Goal: Information Seeking & Learning: Find specific fact

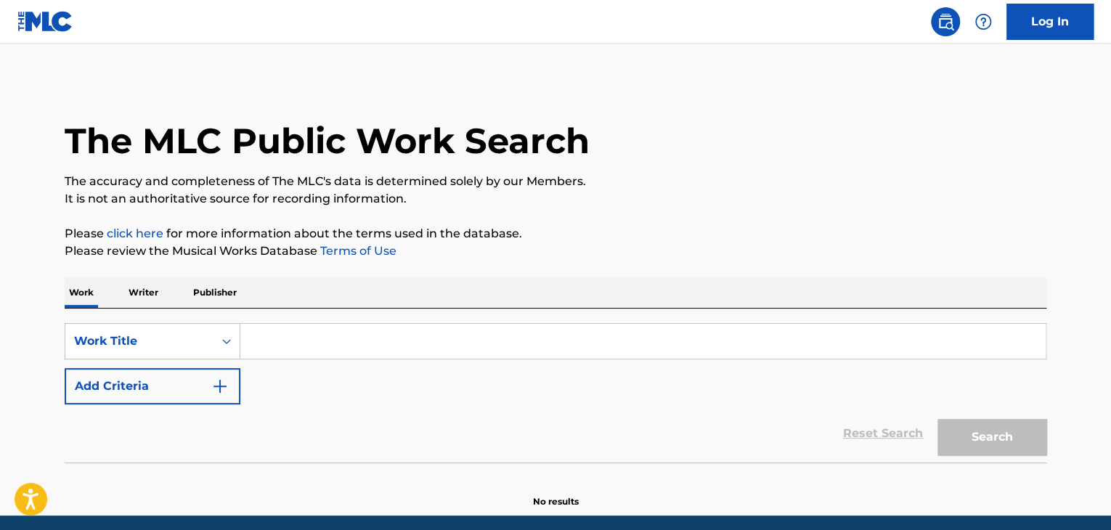
click at [142, 287] on p "Writer" at bounding box center [143, 292] width 38 height 30
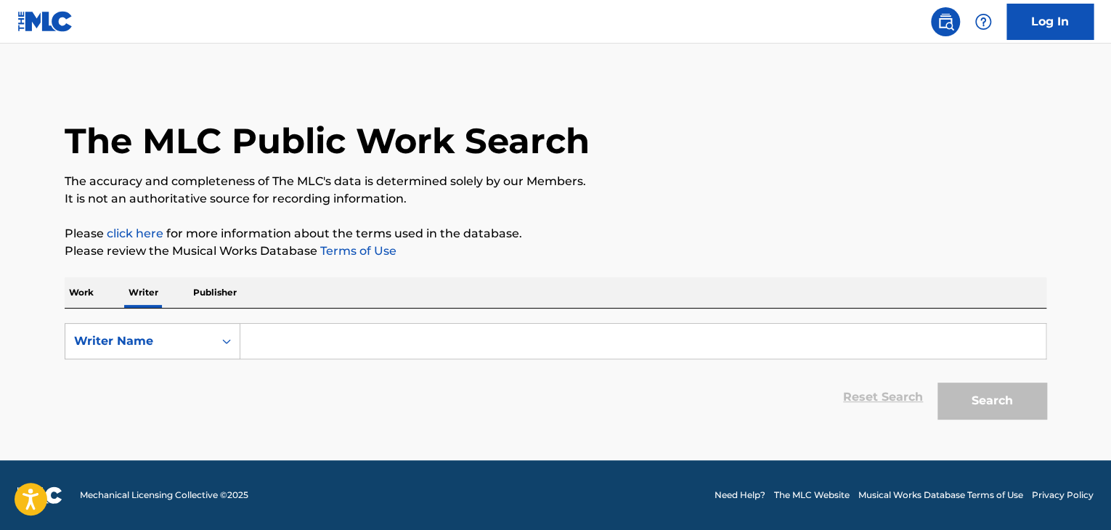
click at [312, 350] on input "Search Form" at bounding box center [642, 341] width 805 height 35
paste input "Rodionova [PERSON_NAME]"
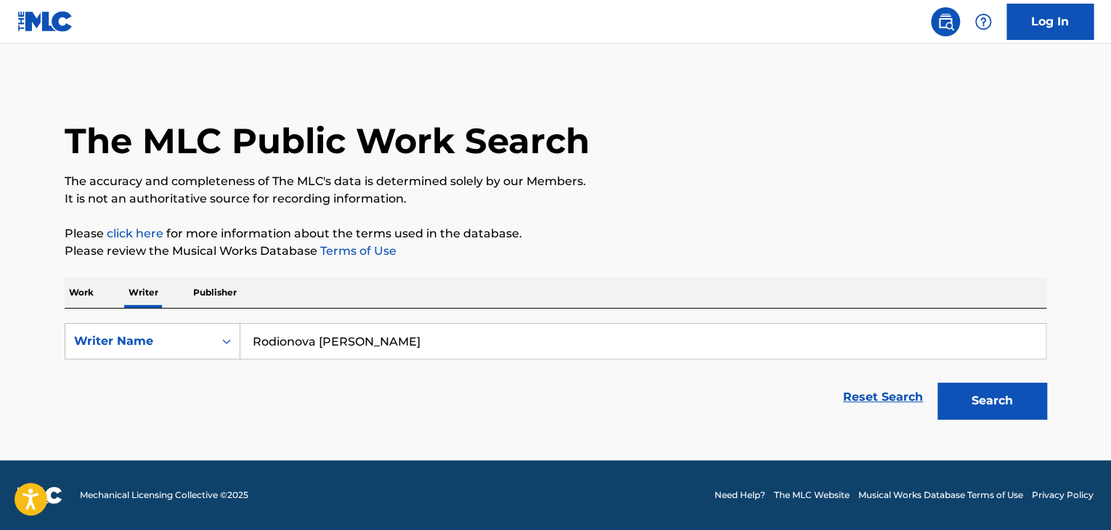
type input "Rodionova [PERSON_NAME]"
click at [741, 230] on p "Please click here for more information about the terms used in the database." at bounding box center [556, 233] width 982 height 17
click at [996, 408] on button "Search" at bounding box center [991, 401] width 109 height 36
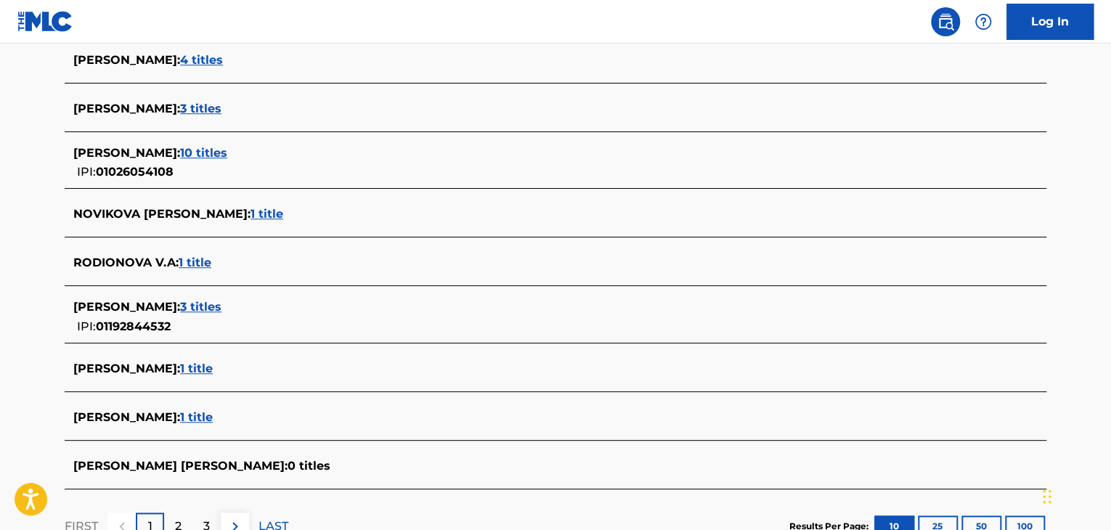
scroll to position [508, 0]
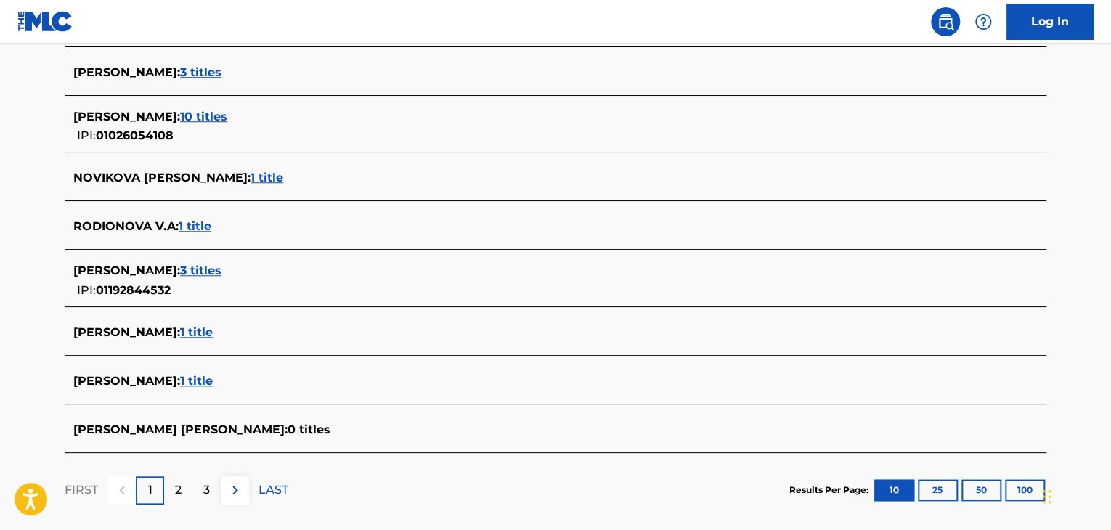
click at [194, 227] on span "1 title" at bounding box center [195, 226] width 33 height 14
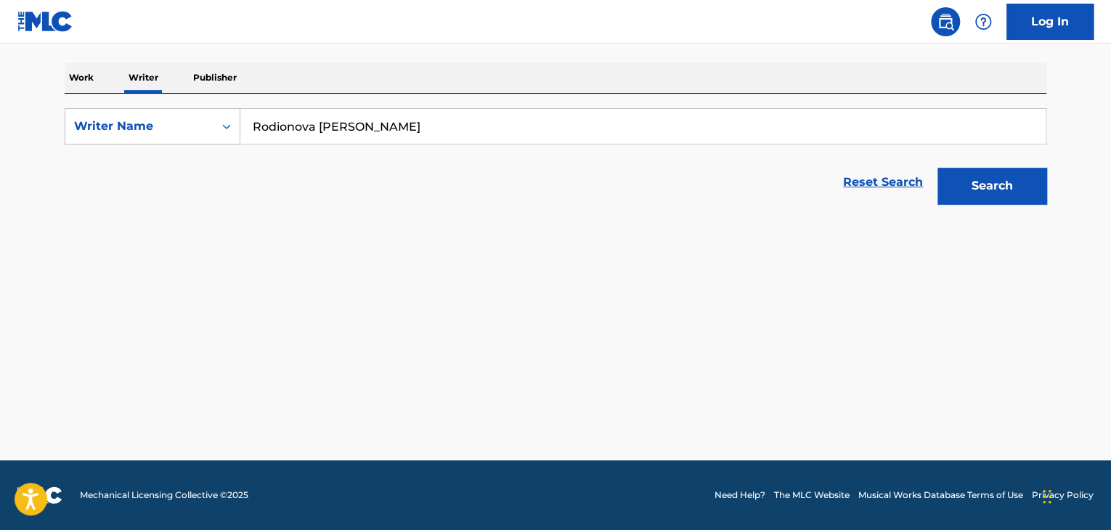
scroll to position [215, 0]
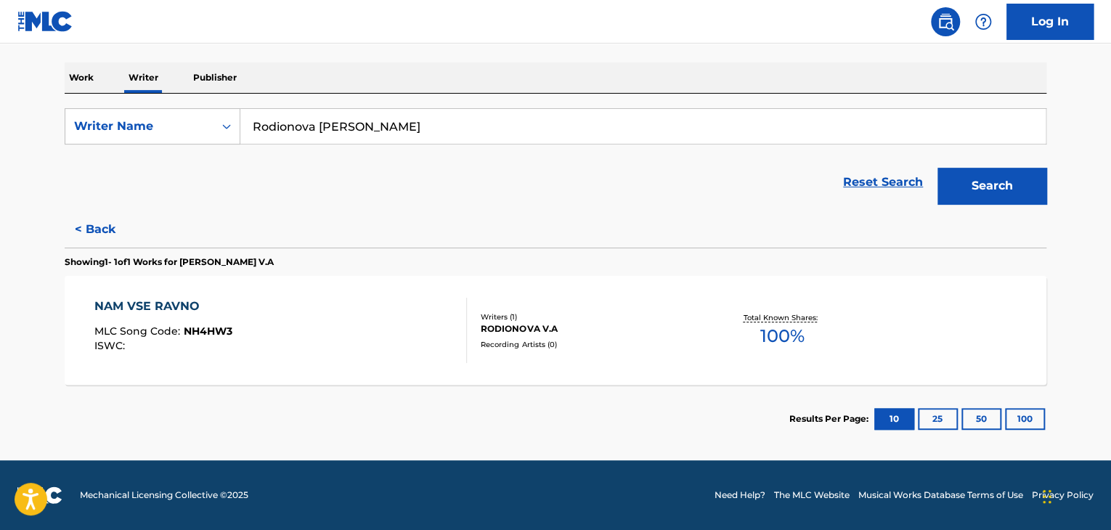
click at [322, 314] on div "NAM VSE RAVNO MLC Song Code : NH4HW3 ISWC :" at bounding box center [280, 330] width 373 height 65
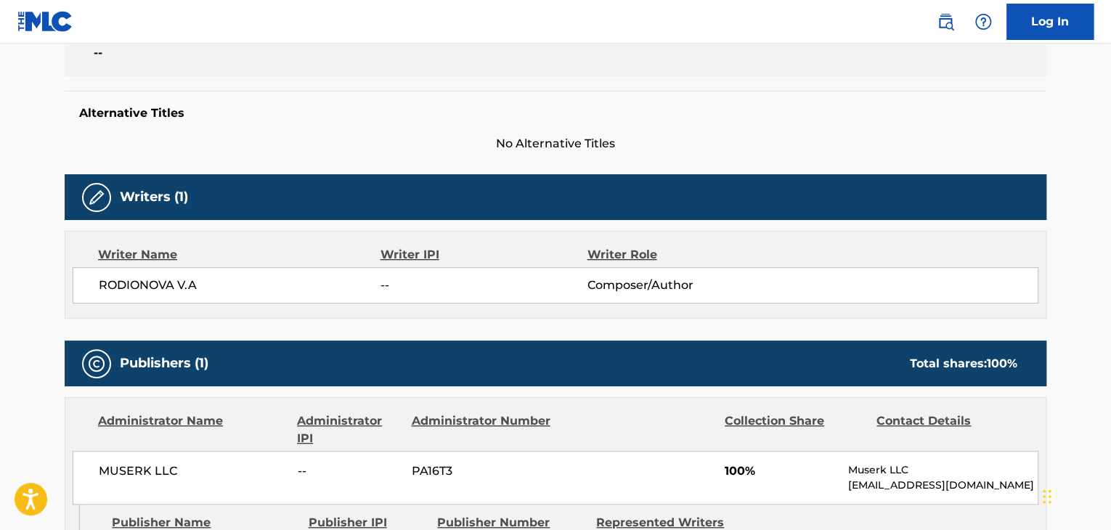
scroll to position [508, 0]
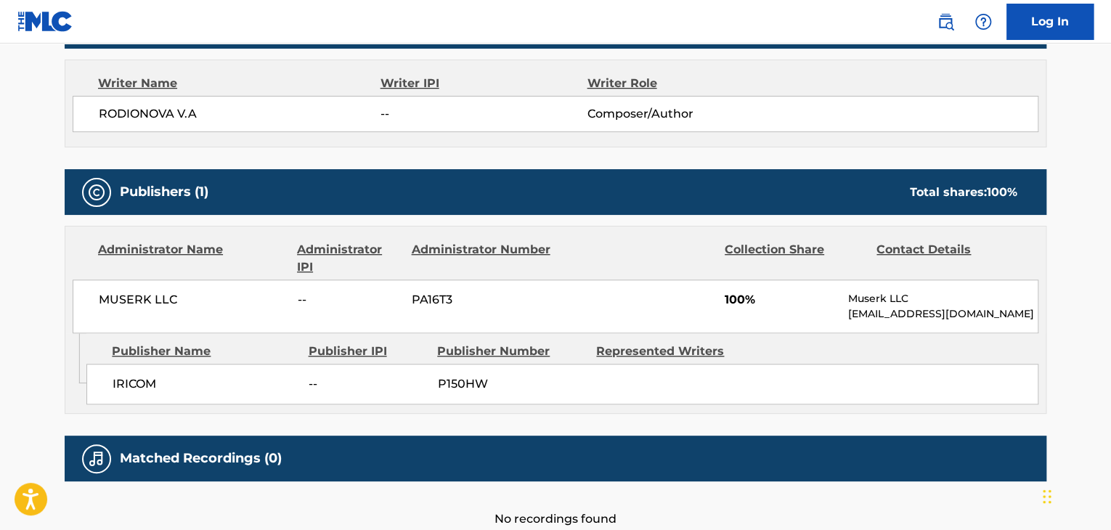
click at [157, 298] on span "MUSERK LLC" at bounding box center [193, 299] width 188 height 17
click at [187, 315] on div "MUSERK LLC -- PA16T3 100% Muserk LLC [EMAIL_ADDRESS][DOMAIN_NAME]" at bounding box center [556, 307] width 966 height 54
click at [155, 303] on span "MUSERK LLC" at bounding box center [193, 299] width 188 height 17
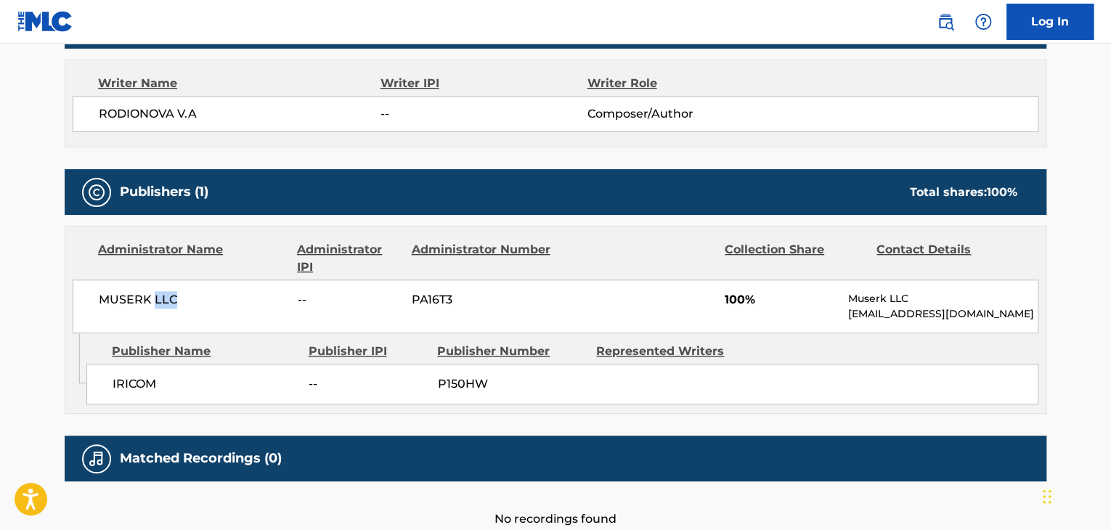
click at [155, 303] on span "MUSERK LLC" at bounding box center [193, 299] width 188 height 17
copy div "MUSERK LLC"
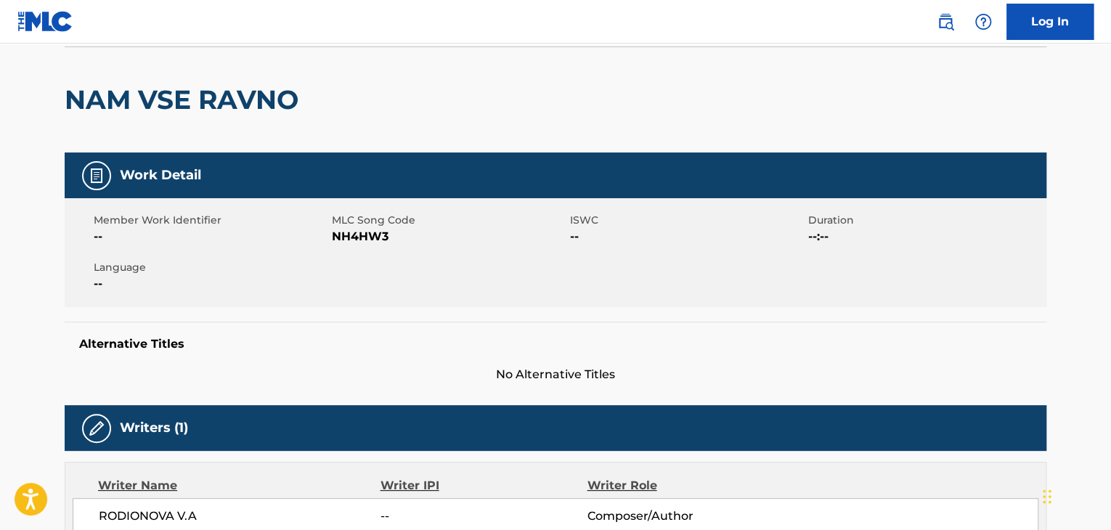
scroll to position [0, 0]
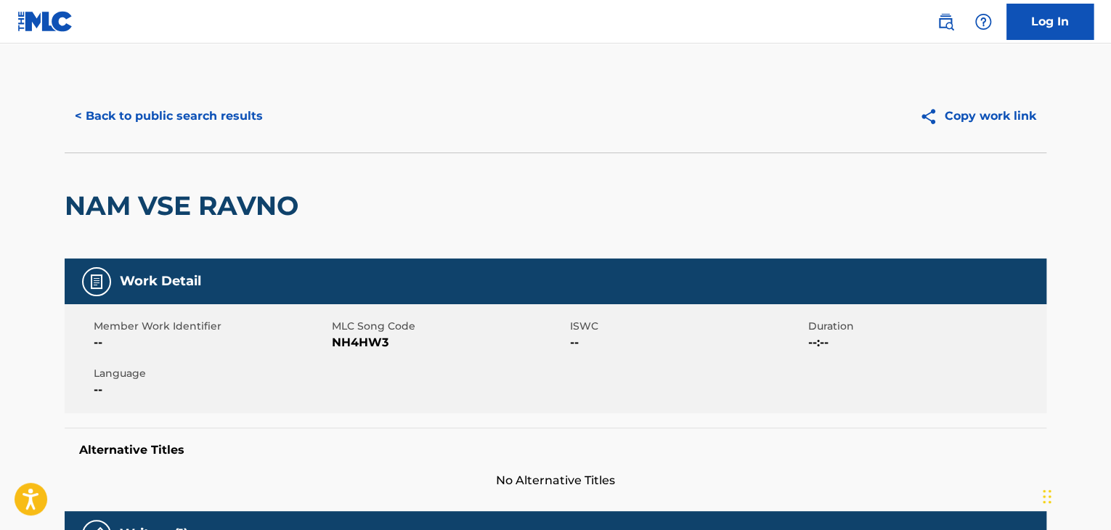
click at [366, 335] on span "NH4HW3" at bounding box center [449, 342] width 234 height 17
copy span "NH4HW3"
click at [183, 114] on button "< Back to public search results" at bounding box center [169, 116] width 208 height 36
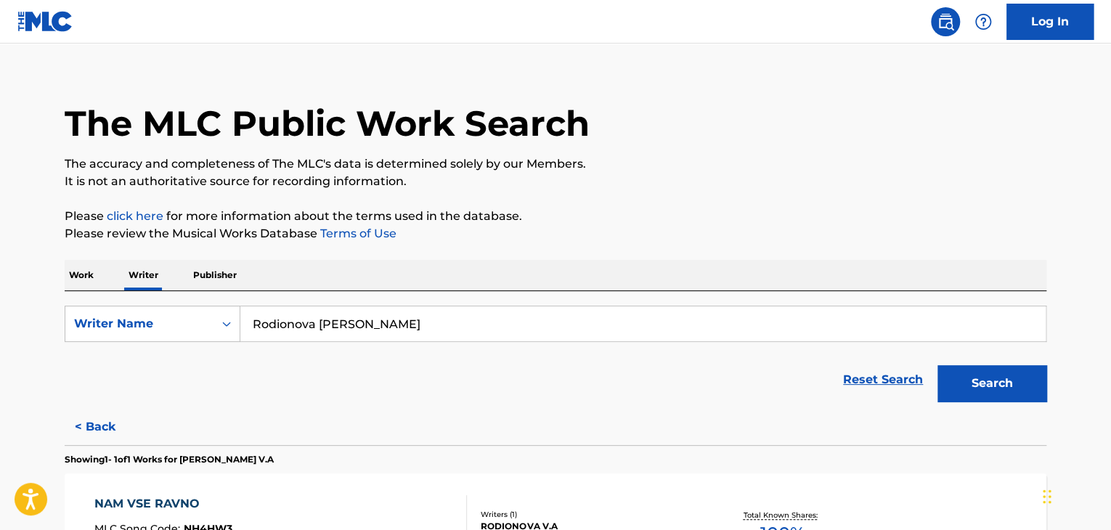
click at [84, 268] on p "Work" at bounding box center [81, 275] width 33 height 30
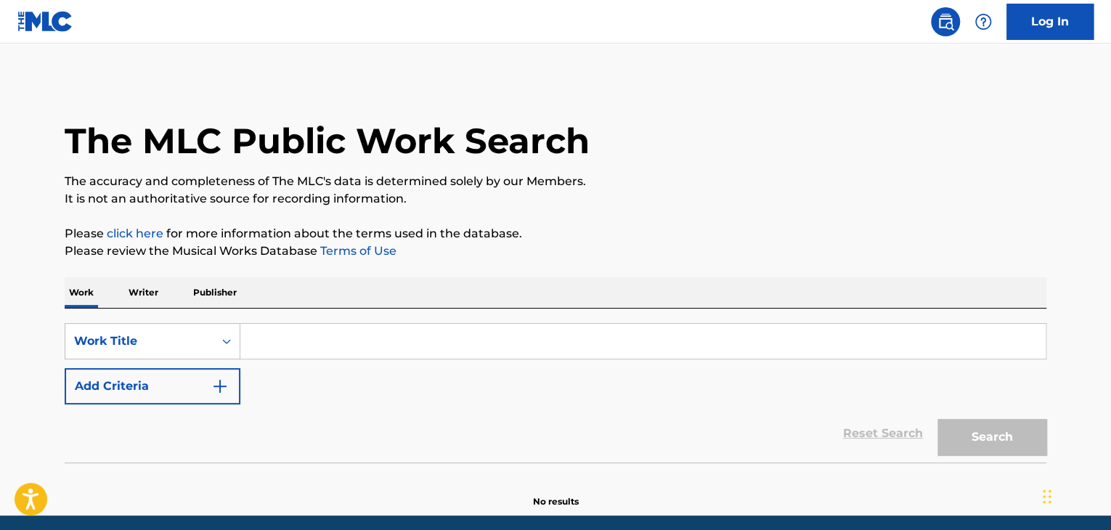
click at [301, 330] on input "Search Form" at bounding box center [642, 341] width 805 height 35
paste input "Позови меня с собой"
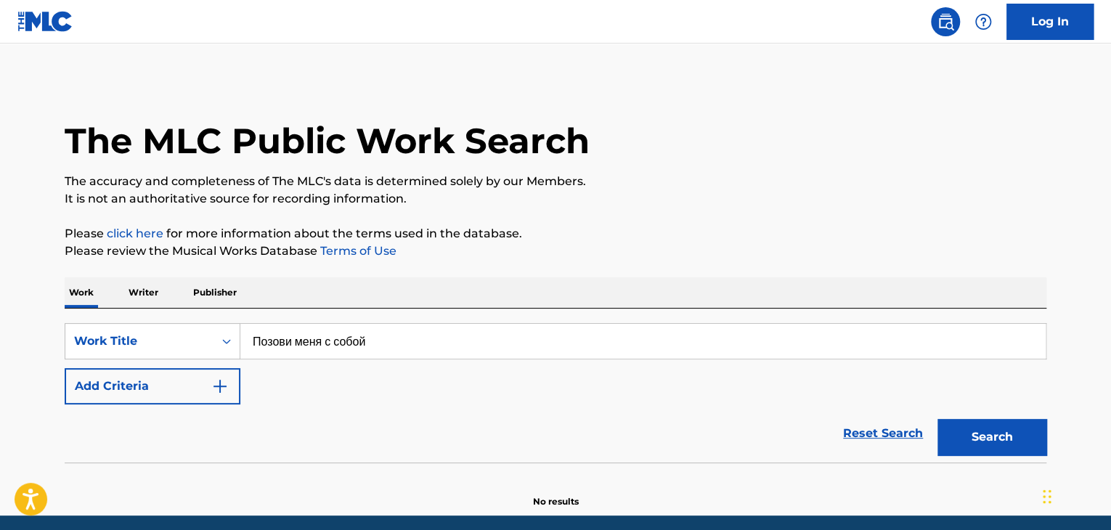
type input "Позови меня с собой"
click at [215, 386] on img "Search Form" at bounding box center [219, 386] width 17 height 17
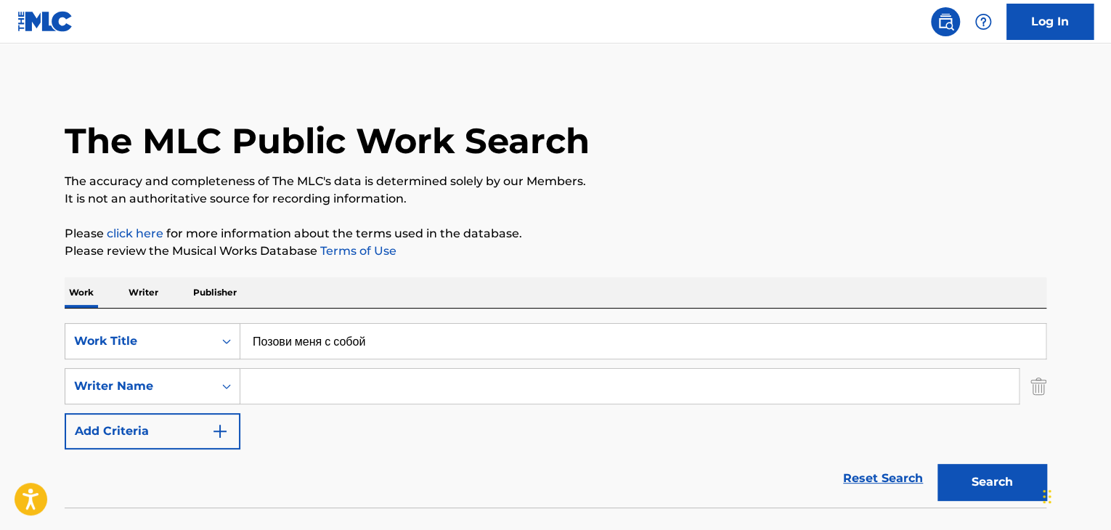
click at [285, 386] on input "Search Form" at bounding box center [629, 386] width 778 height 35
paste input "[PERSON_NAME]"
type input "[PERSON_NAME]"
click at [674, 213] on div "The MLC Public Work Search The accuracy and completeness of The MLC's data is d…" at bounding box center [555, 316] width 1016 height 473
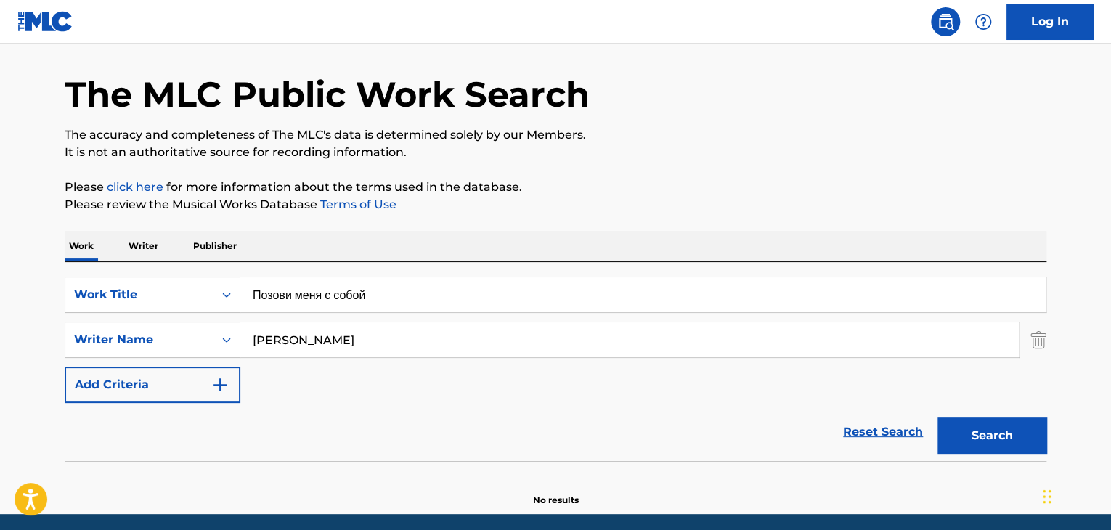
scroll to position [73, 0]
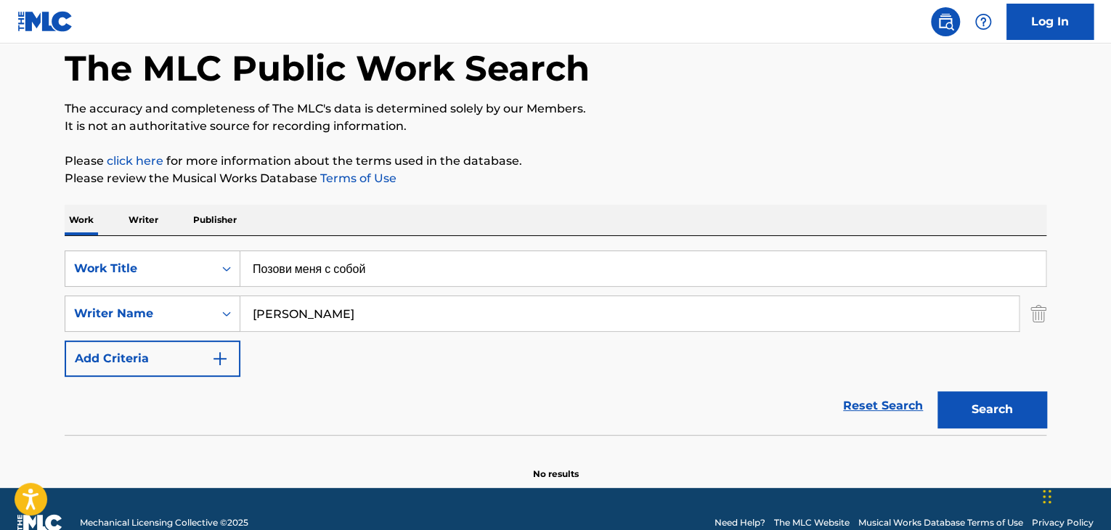
click at [967, 420] on button "Search" at bounding box center [991, 409] width 109 height 36
click at [154, 209] on p "Writer" at bounding box center [143, 220] width 38 height 30
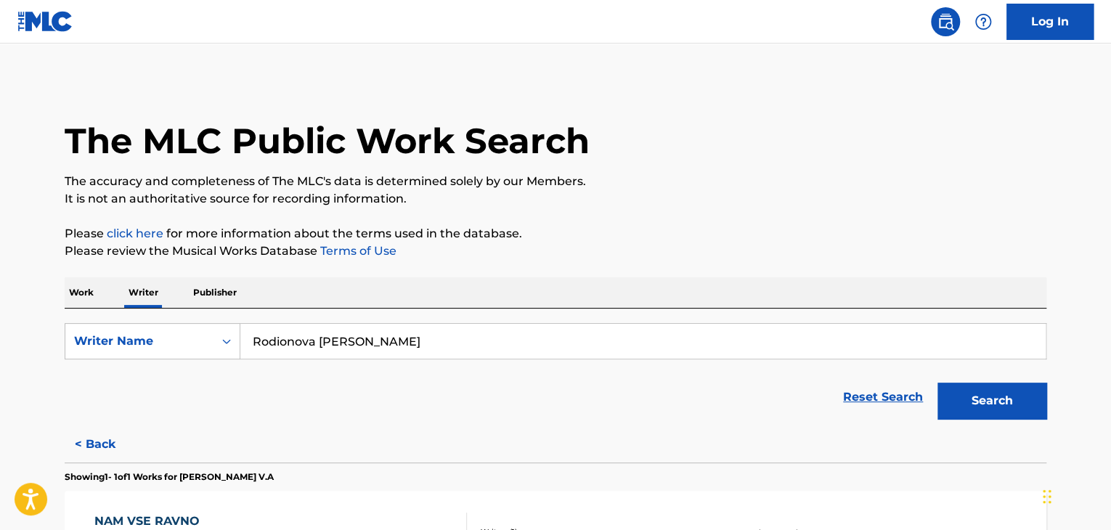
click at [306, 343] on input "Rodionova [PERSON_NAME]" at bounding box center [642, 341] width 805 height 35
paste input "[PERSON_NAME]"
type input "[PERSON_NAME]"
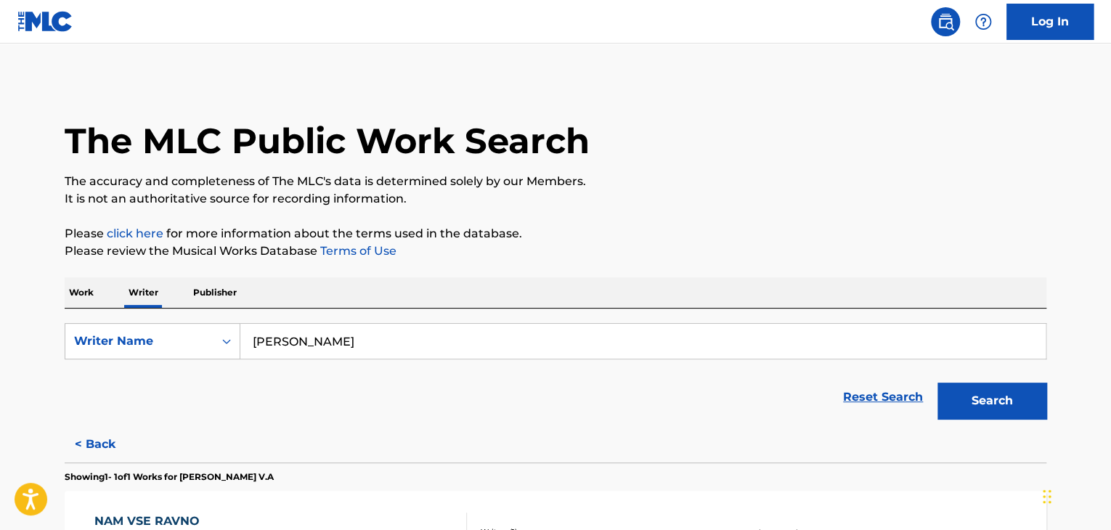
click at [688, 253] on p "Please review the Musical Works Database Terms of Use" at bounding box center [556, 250] width 982 height 17
click at [1010, 410] on button "Search" at bounding box center [991, 401] width 109 height 36
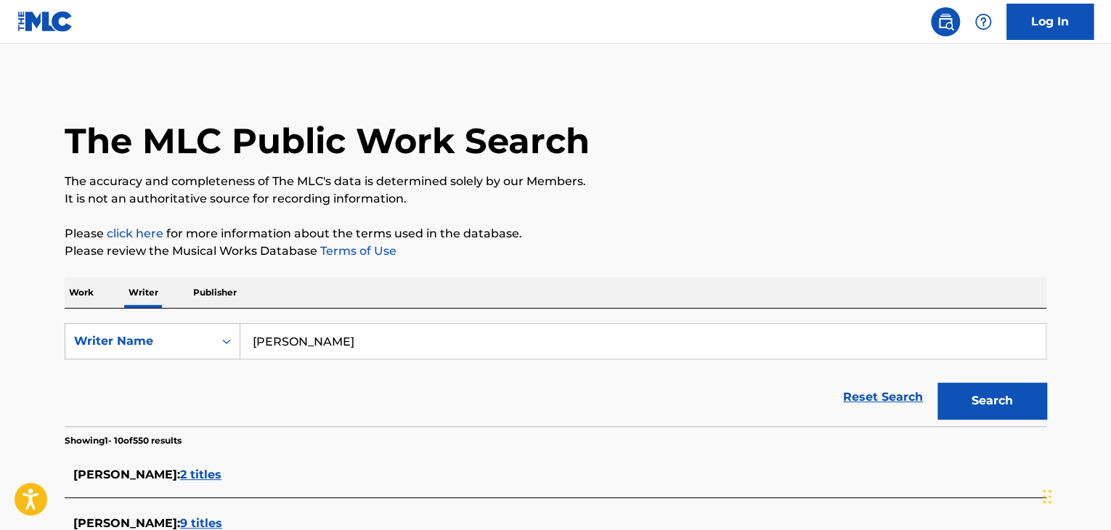
click at [76, 285] on p "Work" at bounding box center [81, 292] width 33 height 30
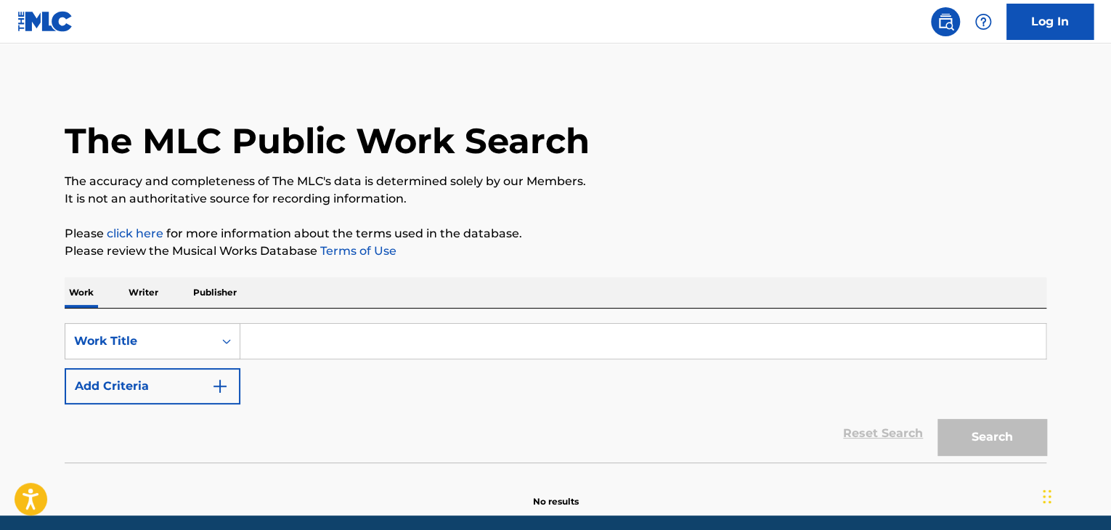
click at [287, 359] on div "Search Form" at bounding box center [643, 341] width 806 height 36
click at [287, 353] on input "Search Form" at bounding box center [642, 341] width 805 height 35
paste input "Стволок за поясок"
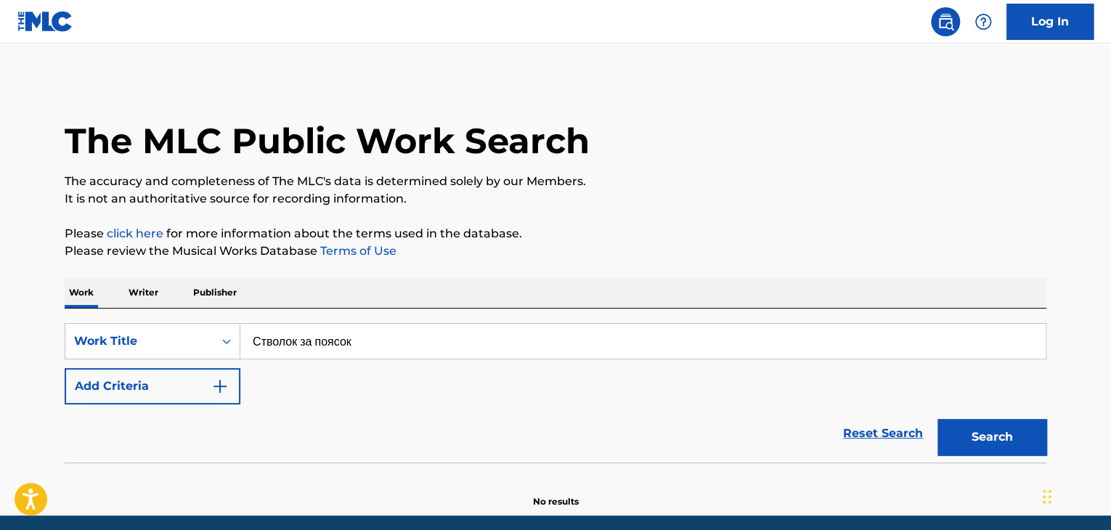
type input "Стволок за поясок"
click at [227, 389] on img "Search Form" at bounding box center [219, 386] width 17 height 17
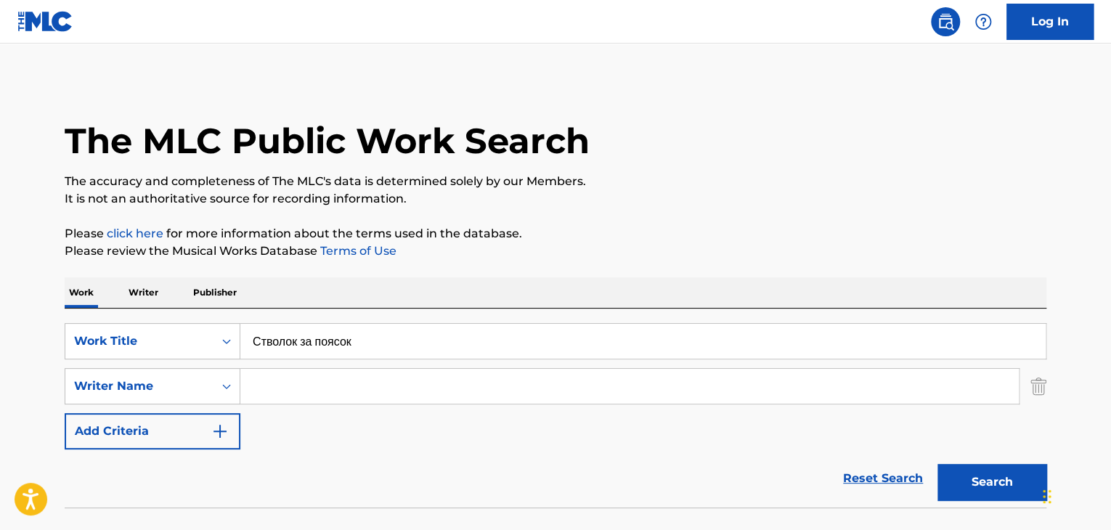
drag, startPoint x: 227, startPoint y: 389, endPoint x: 271, endPoint y: 387, distance: 44.3
click at [271, 387] on input "Search Form" at bounding box center [629, 386] width 778 height 35
paste input "[PERSON_NAME]"
type input "[PERSON_NAME]"
click at [1000, 478] on button "Search" at bounding box center [991, 482] width 109 height 36
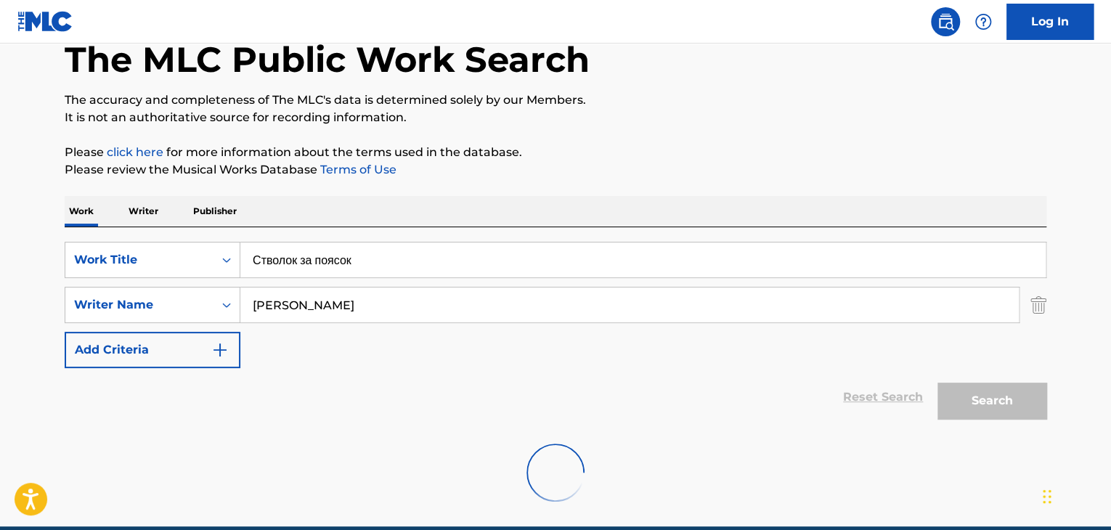
scroll to position [100, 0]
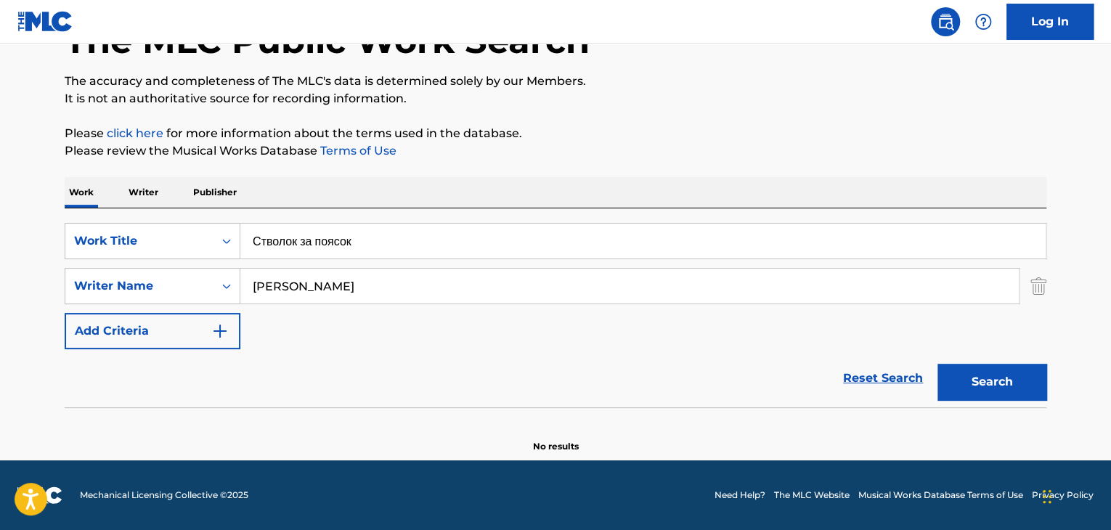
click at [155, 187] on p "Writer" at bounding box center [143, 192] width 38 height 30
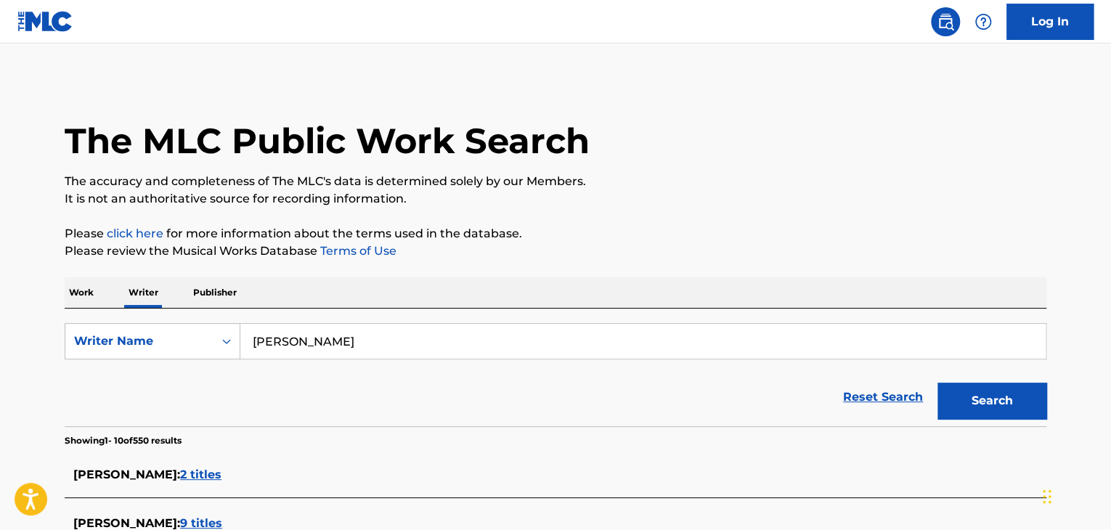
click at [343, 327] on input "[PERSON_NAME]" at bounding box center [642, 341] width 805 height 35
paste input "[PERSON_NAME]"
type input "[PERSON_NAME]"
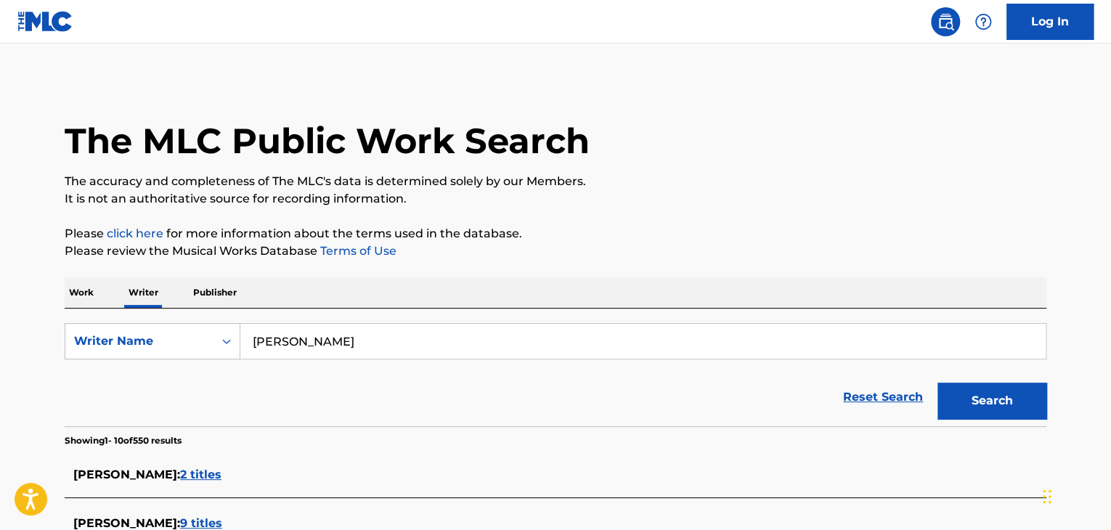
click at [970, 399] on button "Search" at bounding box center [991, 401] width 109 height 36
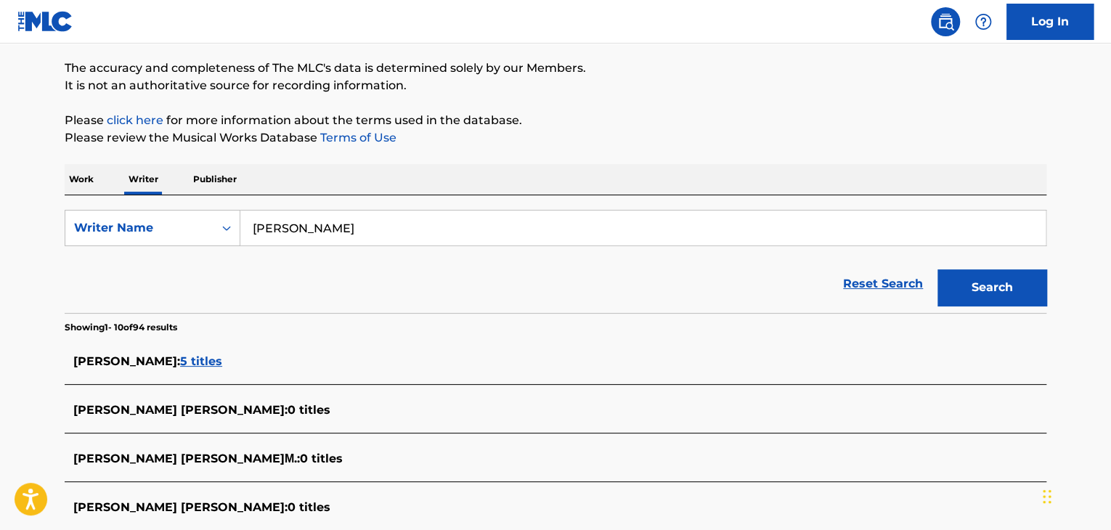
scroll to position [145, 0]
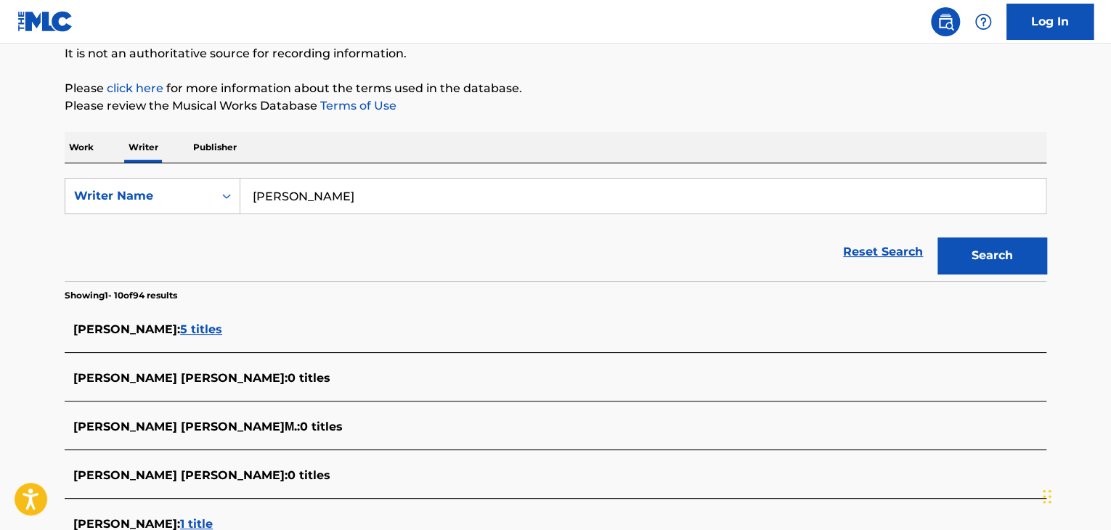
click at [222, 330] on span "5 titles" at bounding box center [201, 329] width 42 height 14
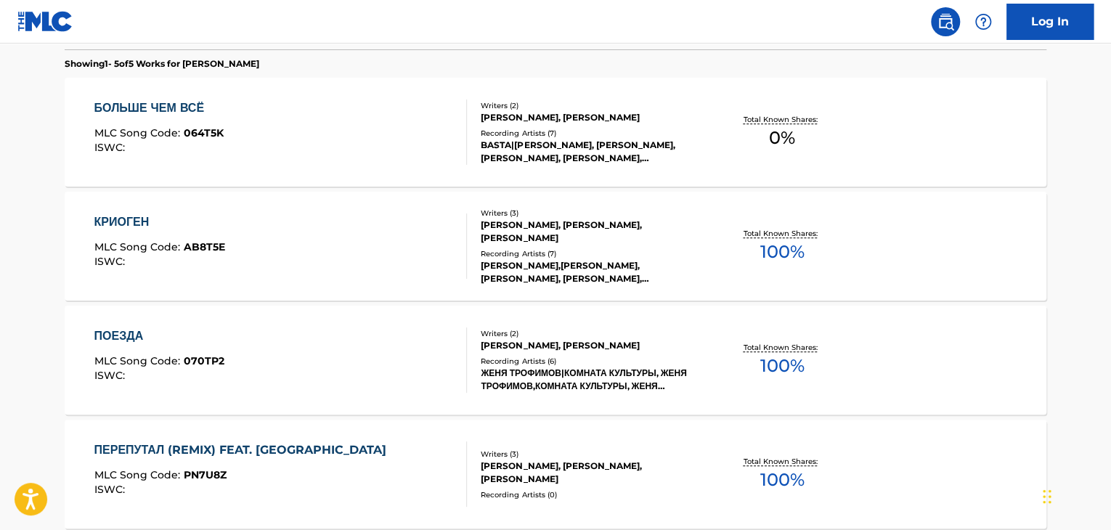
scroll to position [436, 0]
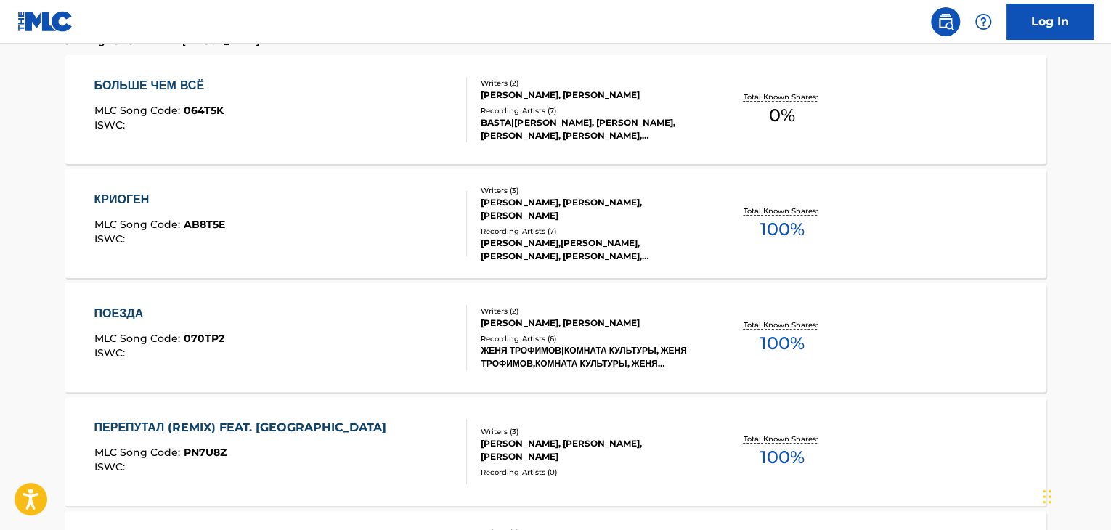
click at [364, 236] on div "КРИОГЕН MLC Song Code : AB8T5E ISWC :" at bounding box center [280, 223] width 373 height 65
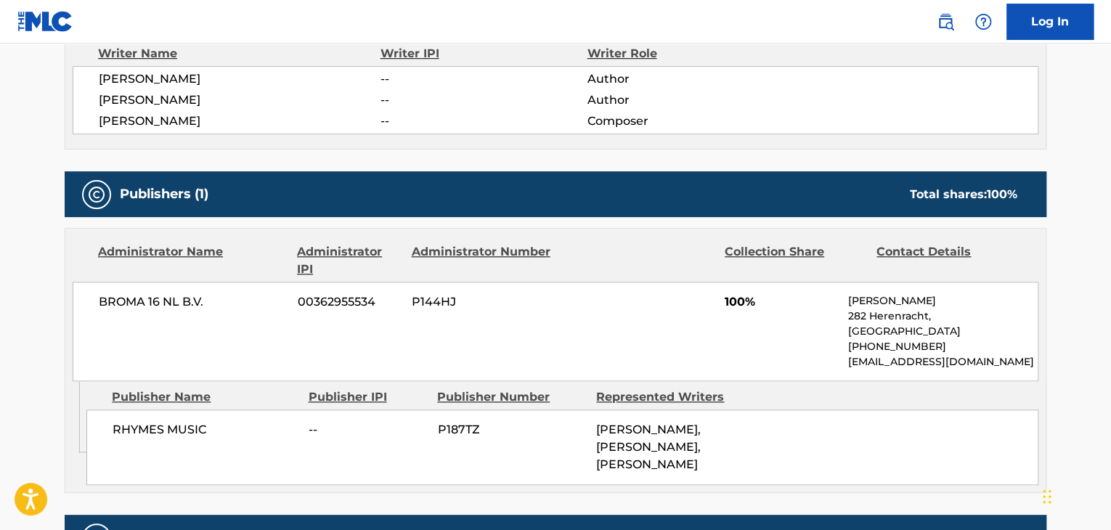
scroll to position [581, 0]
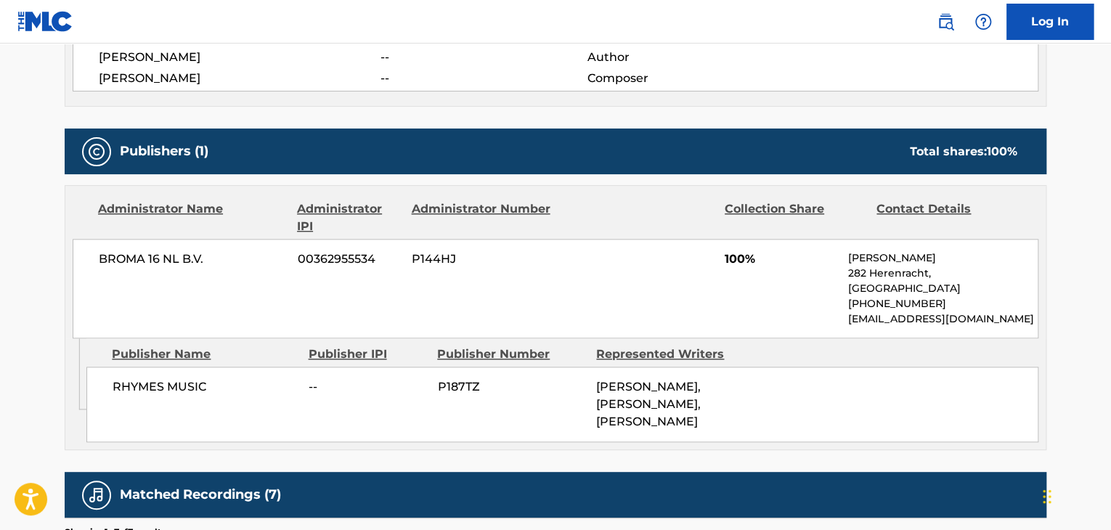
click at [181, 259] on span "BROMA 16 NL B.V." at bounding box center [193, 258] width 188 height 17
copy div "BROMA 16 NL B.V."
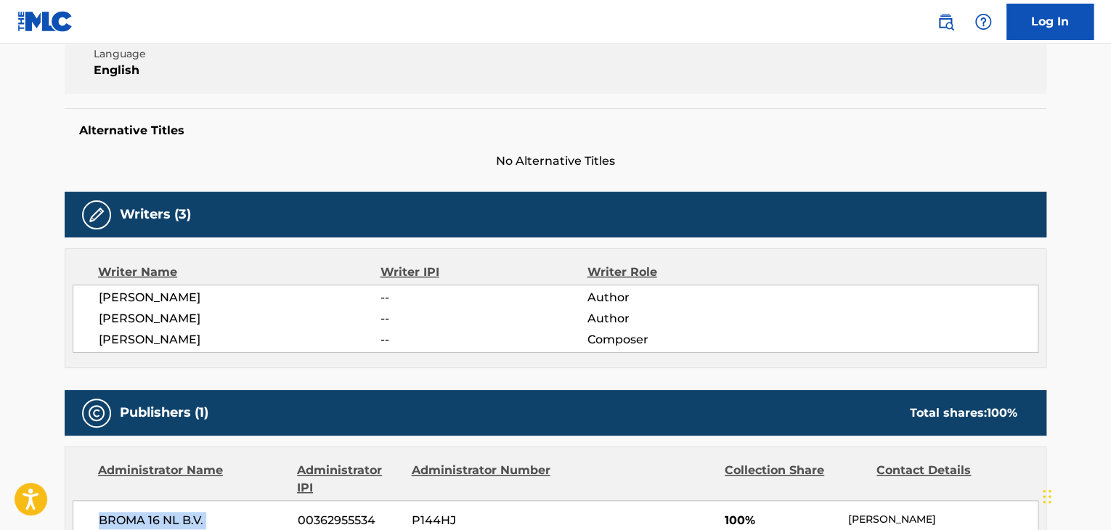
scroll to position [145, 0]
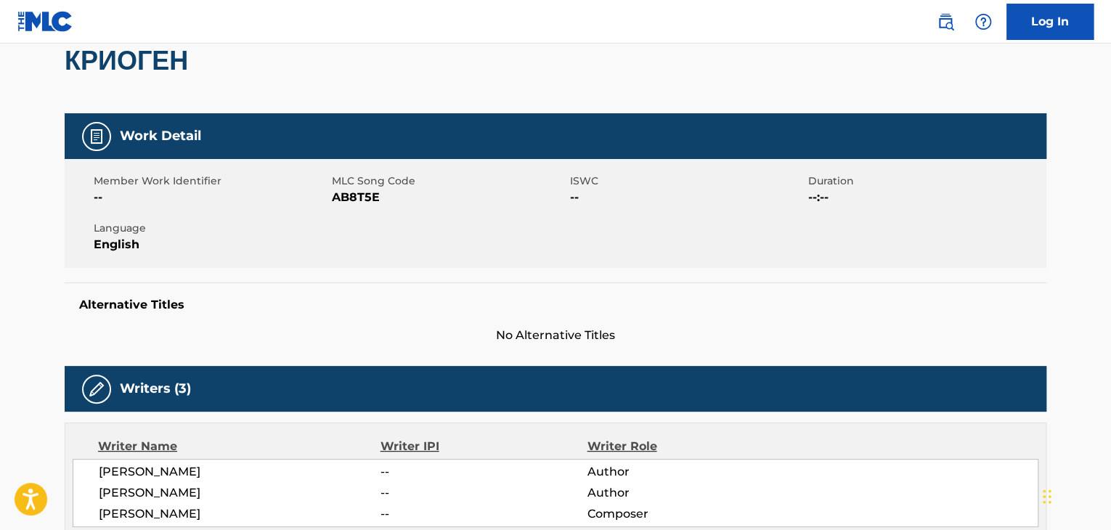
click at [337, 206] on div "Member Work Identifier -- MLC Song Code AB8T5E ISWC -- Duration --:-- Language …" at bounding box center [556, 213] width 982 height 109
copy span "AB8T5E"
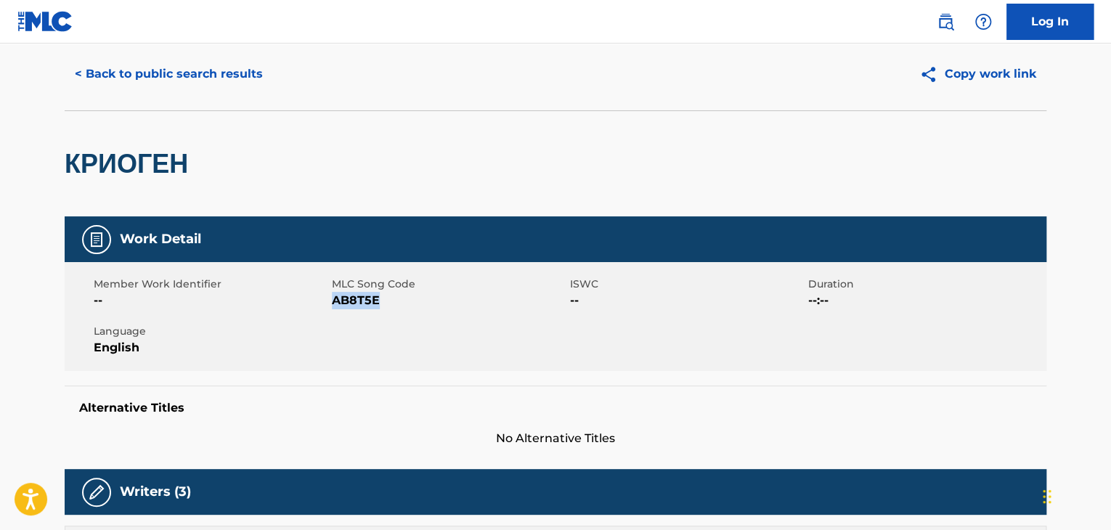
scroll to position [0, 0]
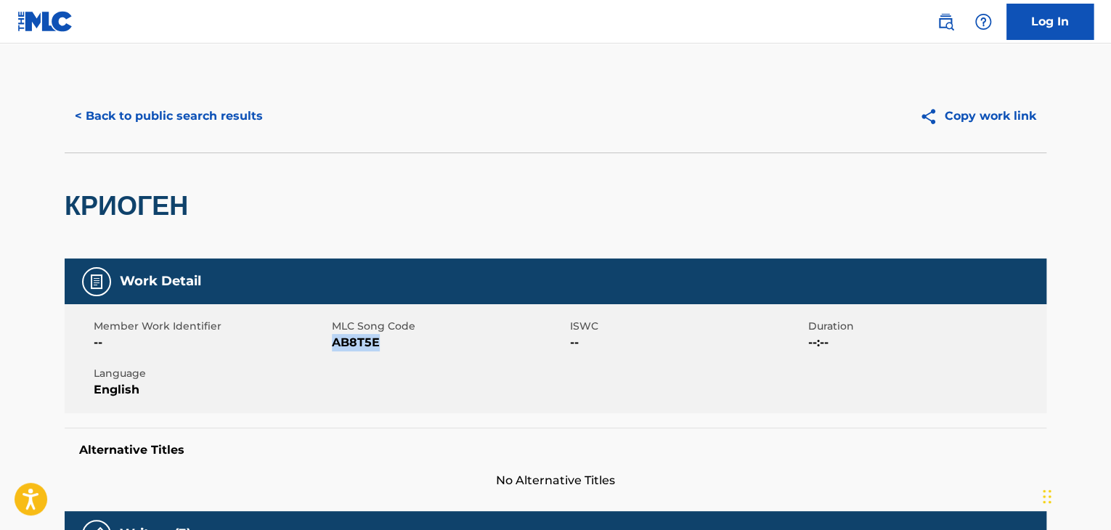
click at [185, 114] on button "< Back to public search results" at bounding box center [169, 116] width 208 height 36
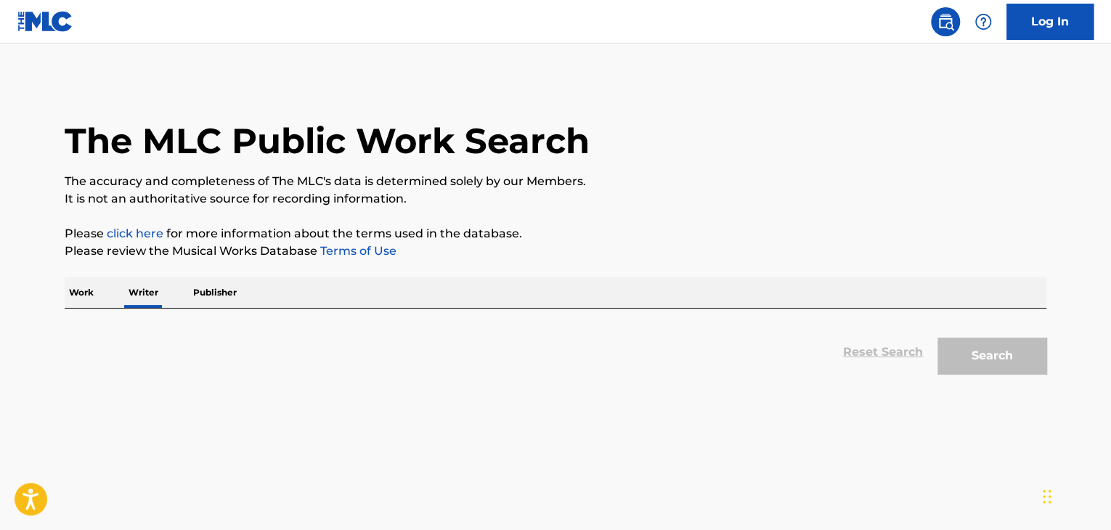
scroll to position [17, 0]
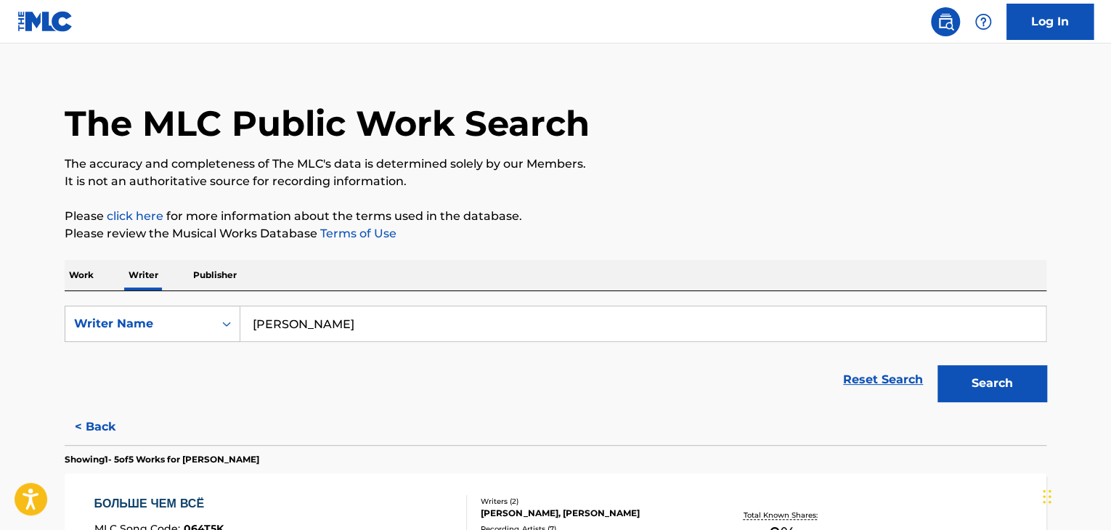
click at [72, 265] on p "Work" at bounding box center [81, 275] width 33 height 30
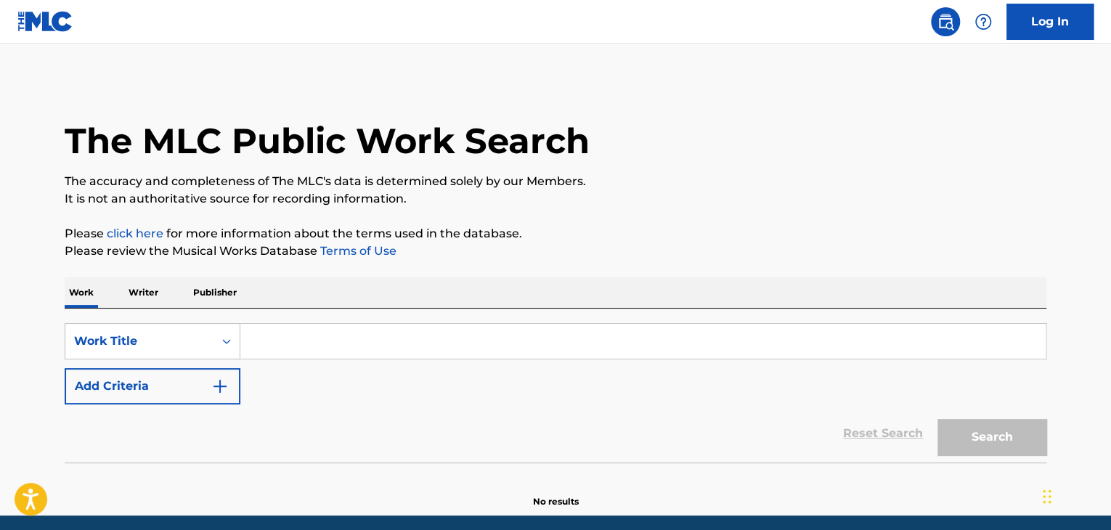
click at [351, 334] on input "Search Form" at bounding box center [642, 341] width 805 height 35
paste input "Facebook"
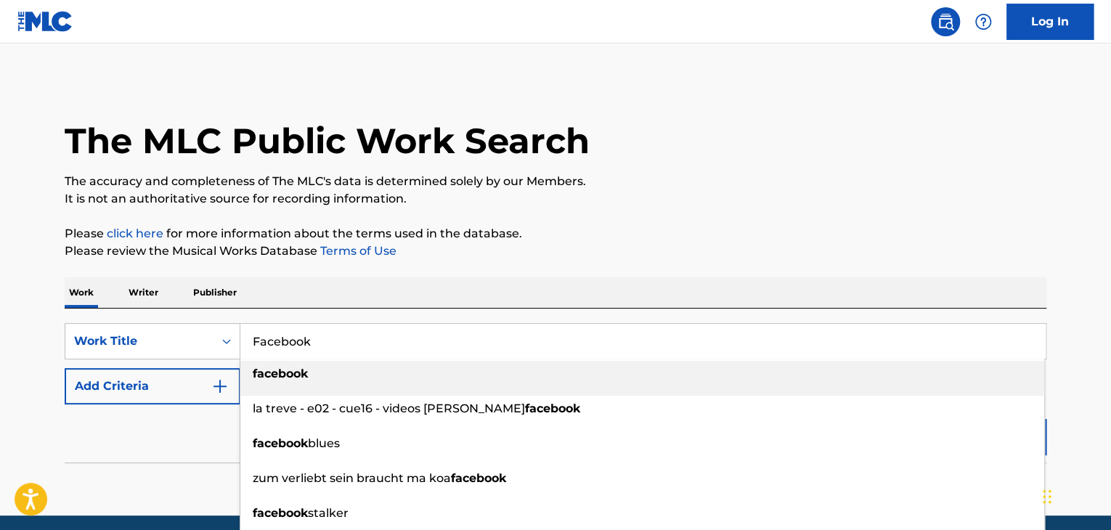
type input "Facebook"
click at [216, 386] on img "Search Form" at bounding box center [219, 386] width 17 height 17
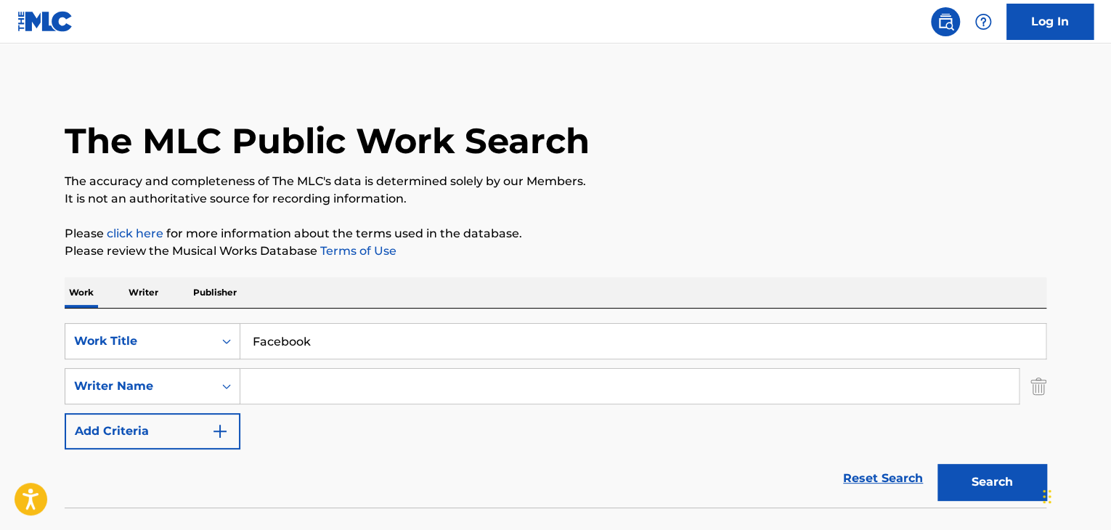
click at [287, 392] on input "Search Form" at bounding box center [629, 386] width 778 height 35
paste input "Hambog Ng Sagpro Krew"
type input "Hambog Ng Sagpro Krew"
click at [984, 483] on button "Search" at bounding box center [991, 482] width 109 height 36
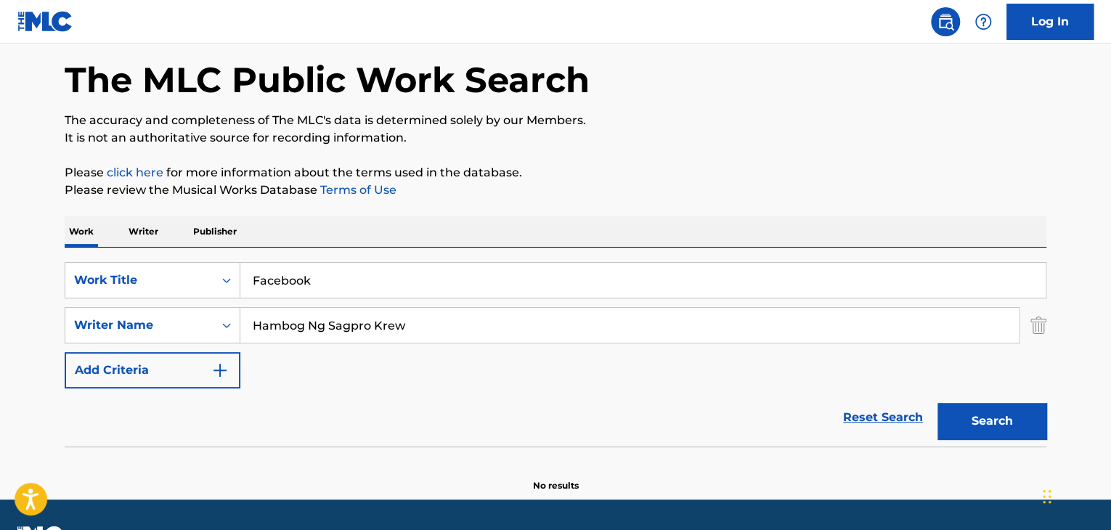
scroll to position [100, 0]
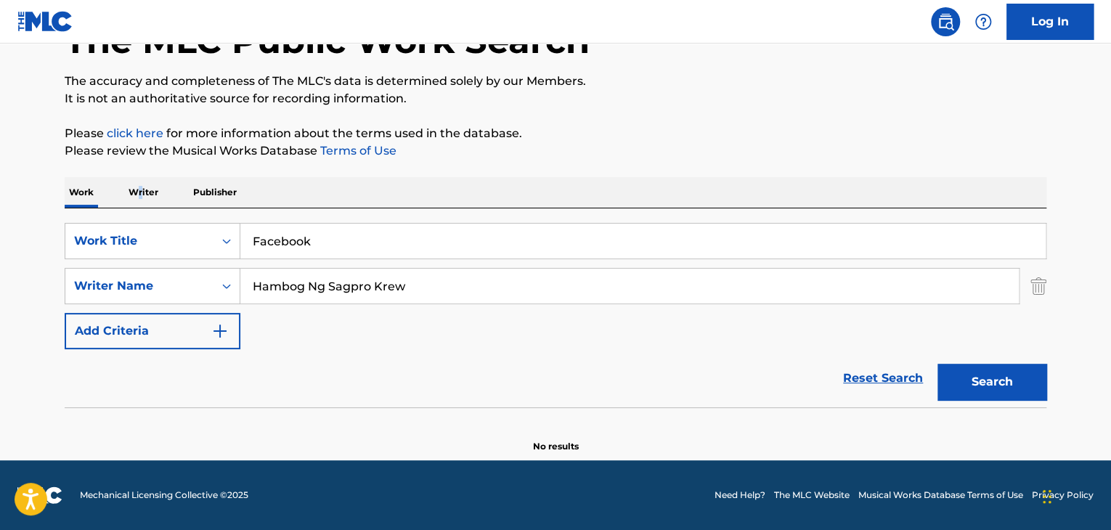
click at [140, 178] on p "Writer" at bounding box center [143, 192] width 38 height 30
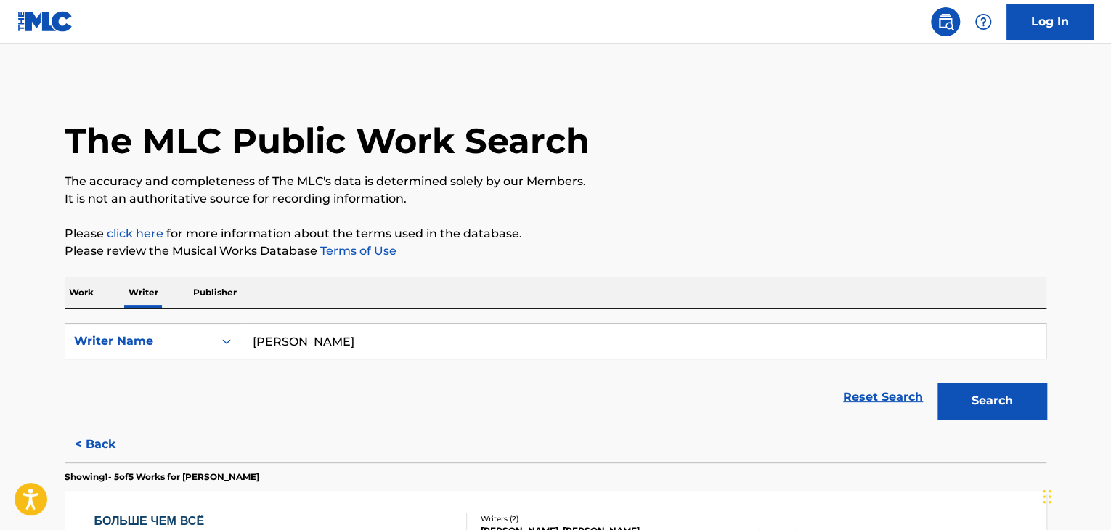
click at [314, 327] on input "[PERSON_NAME]" at bounding box center [642, 341] width 805 height 35
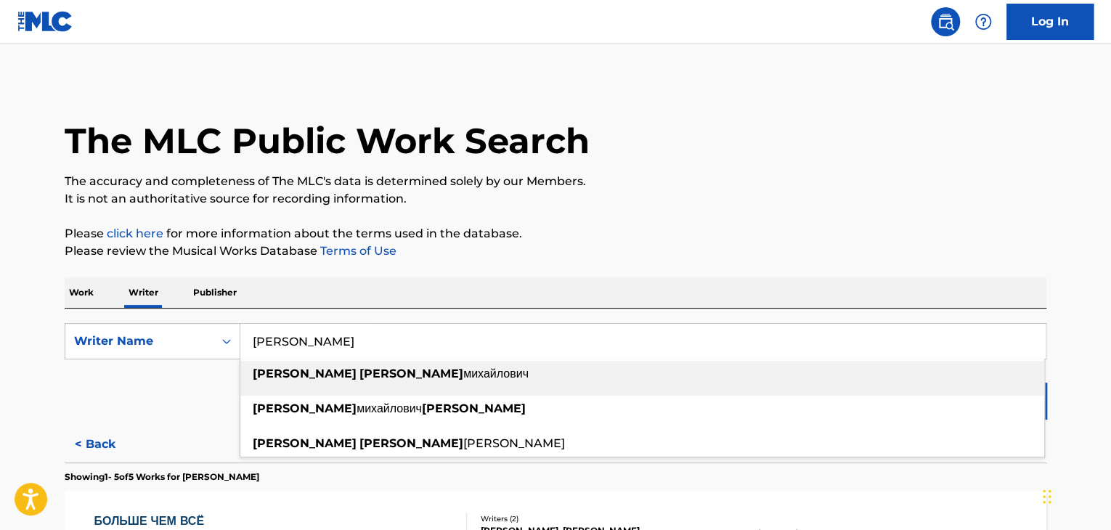
paste input "Hambog Ng Sagpro Krew"
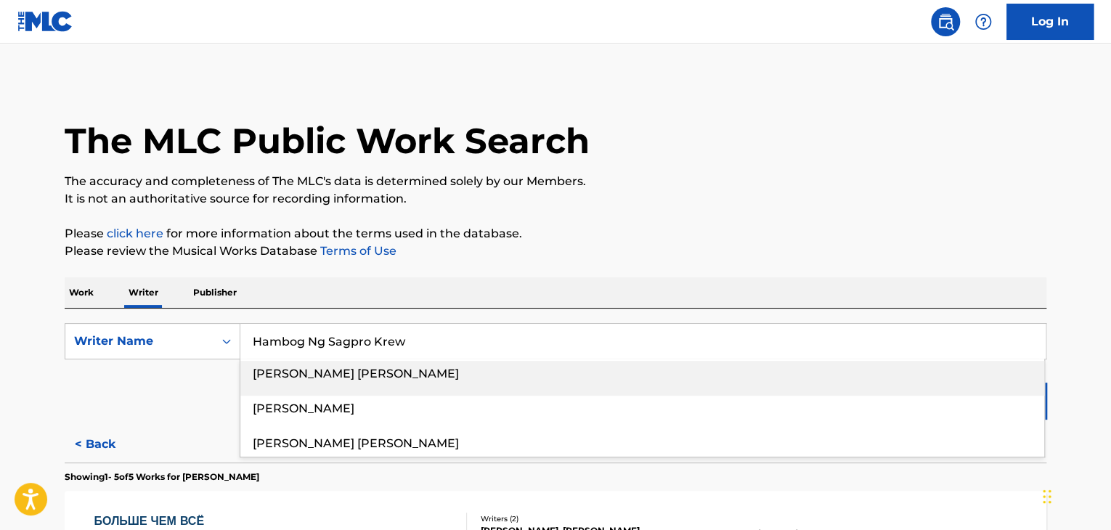
type input "Hambog Ng Sagpro Krew"
click at [433, 293] on div "Work Writer Publisher" at bounding box center [556, 292] width 982 height 30
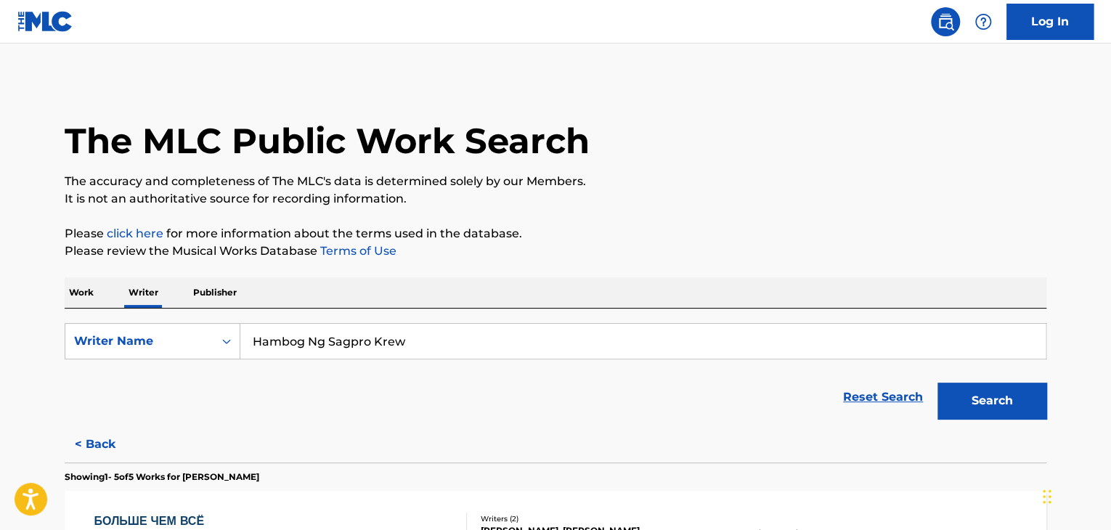
click at [992, 404] on button "Search" at bounding box center [991, 401] width 109 height 36
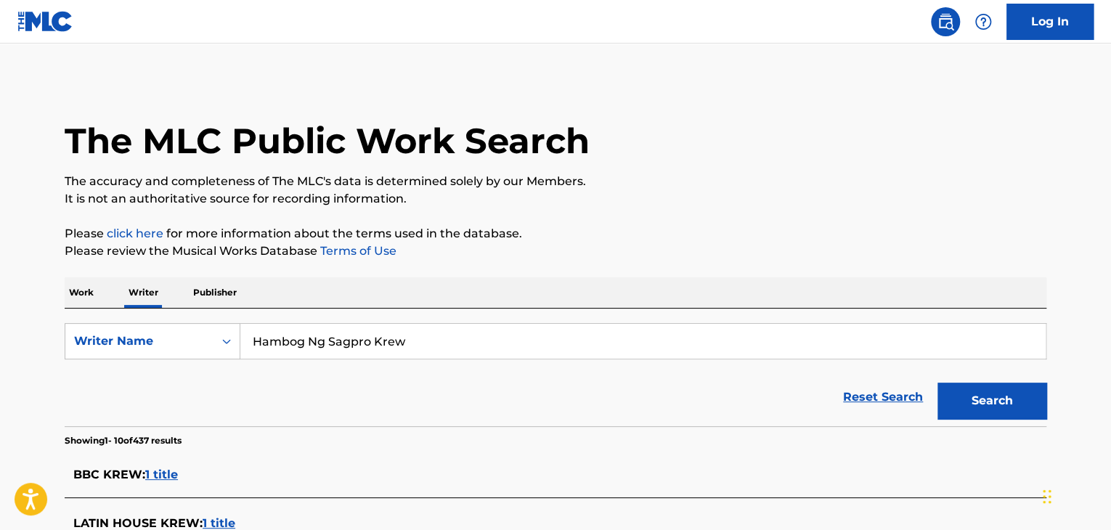
click at [276, 331] on input "Hambog Ng Sagpro Krew" at bounding box center [642, 341] width 805 height 35
click at [104, 291] on div "Work Writer Publisher" at bounding box center [556, 292] width 982 height 30
click at [81, 293] on p "Work" at bounding box center [81, 292] width 33 height 30
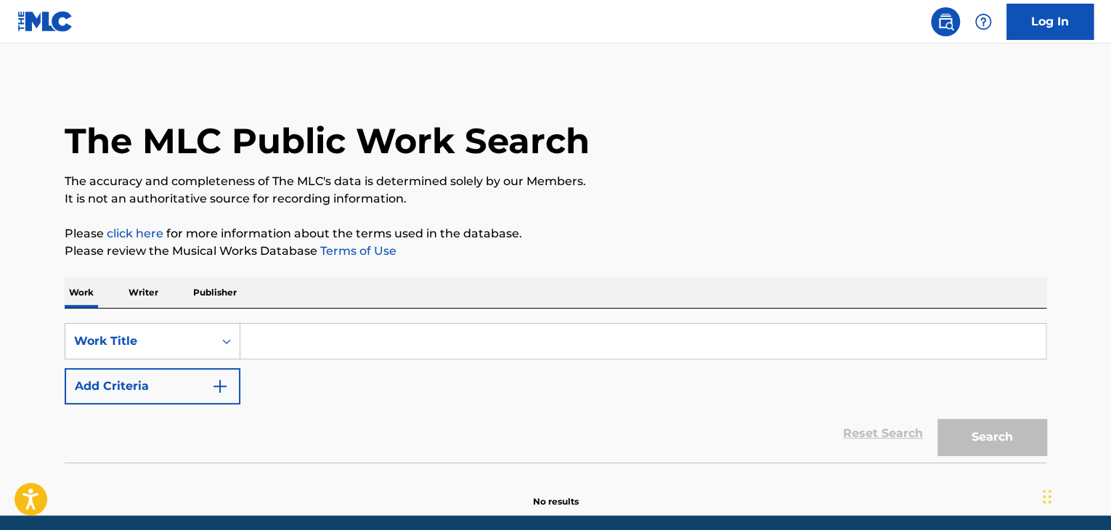
click at [322, 352] on input "Search Form" at bounding box center [642, 341] width 805 height 35
paste input "Otona ni narunante kuso"
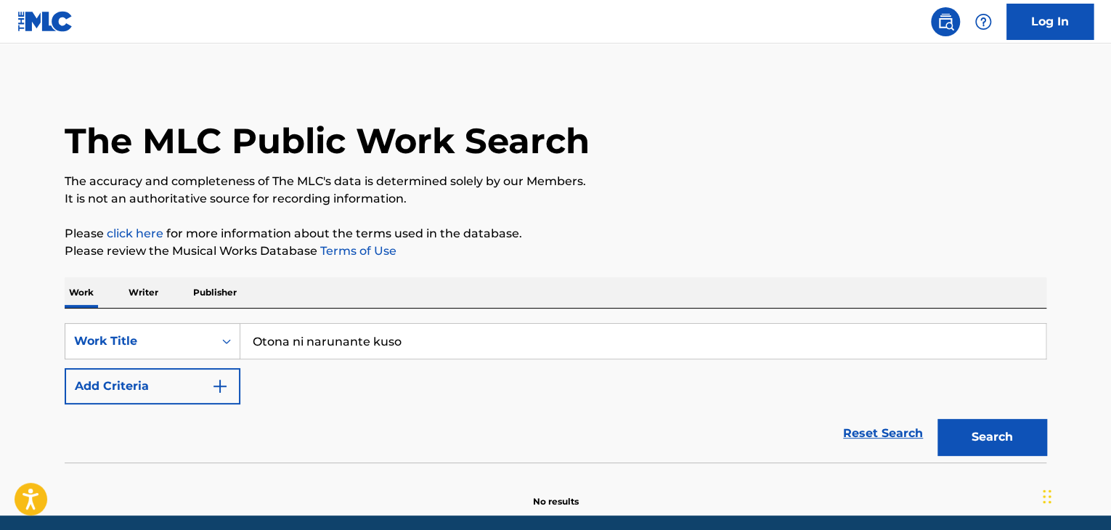
type input "Otona ni narunante kuso"
click at [937, 419] on button "Search" at bounding box center [991, 437] width 109 height 36
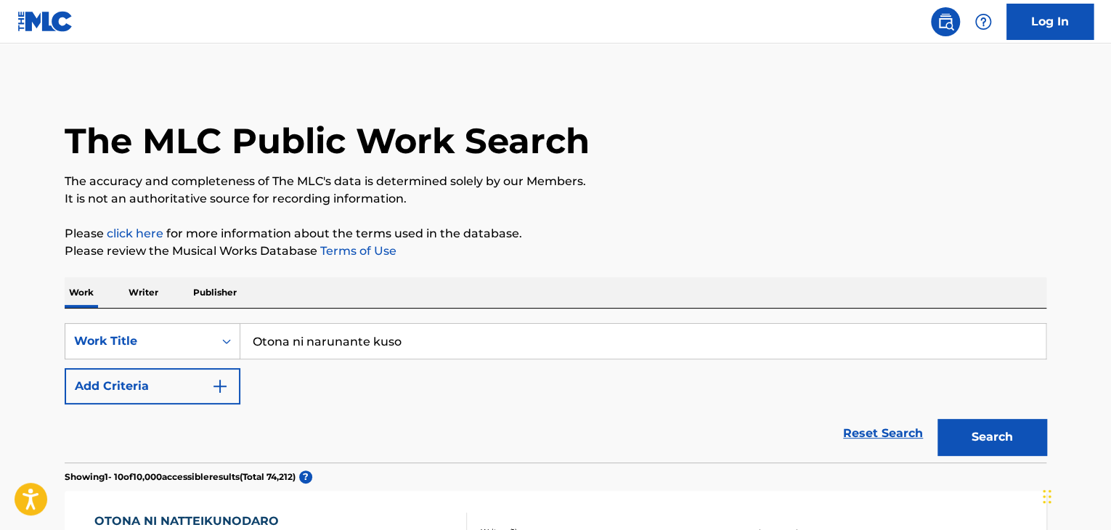
click at [131, 290] on p "Writer" at bounding box center [143, 292] width 38 height 30
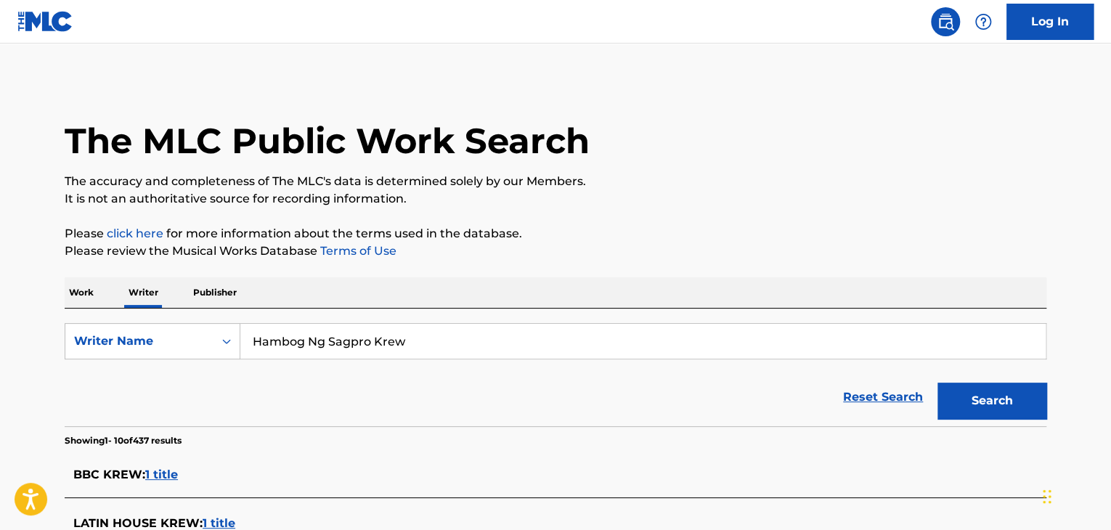
click at [285, 338] on input "Hambog Ng Sagpro Krew" at bounding box center [642, 341] width 805 height 35
paste input "[PERSON_NAME]"
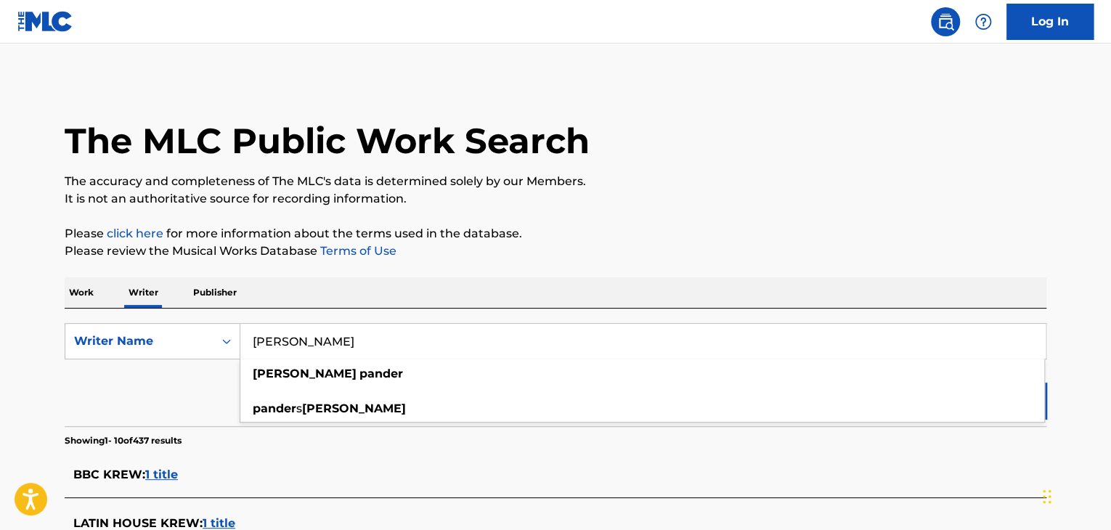
type input "[PERSON_NAME]"
click at [825, 246] on p "Please review the Musical Works Database Terms of Use" at bounding box center [556, 250] width 982 height 17
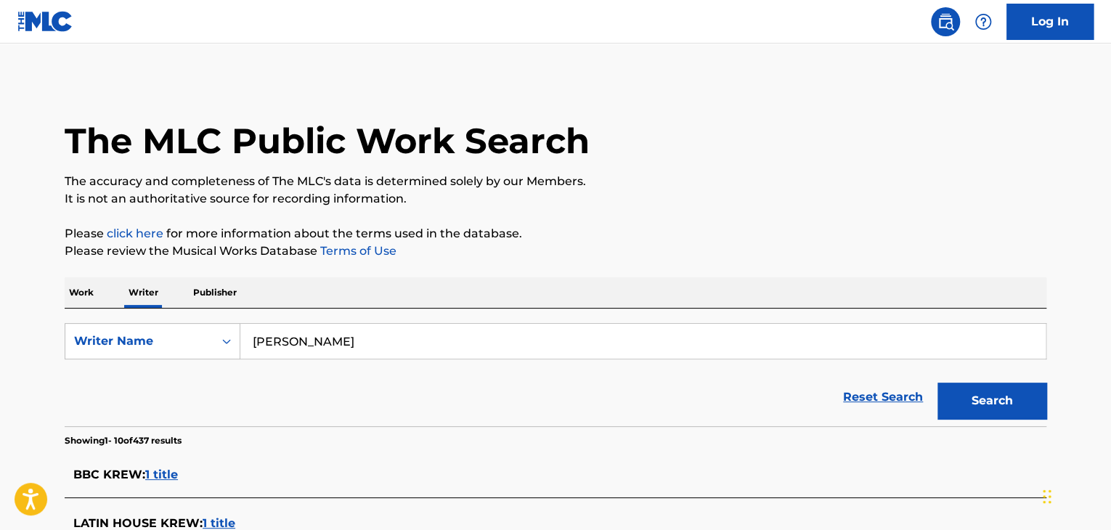
click at [976, 405] on button "Search" at bounding box center [991, 401] width 109 height 36
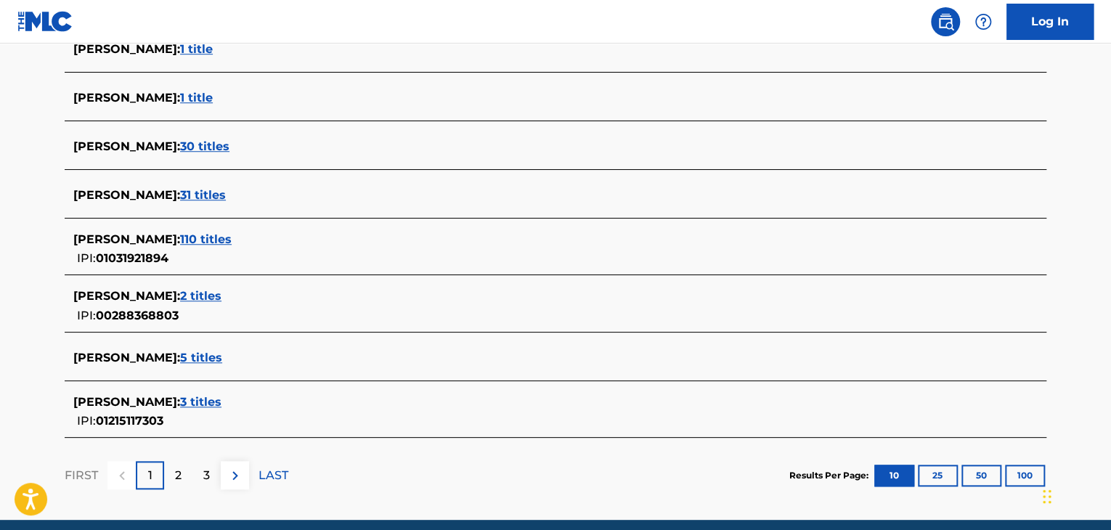
scroll to position [581, 0]
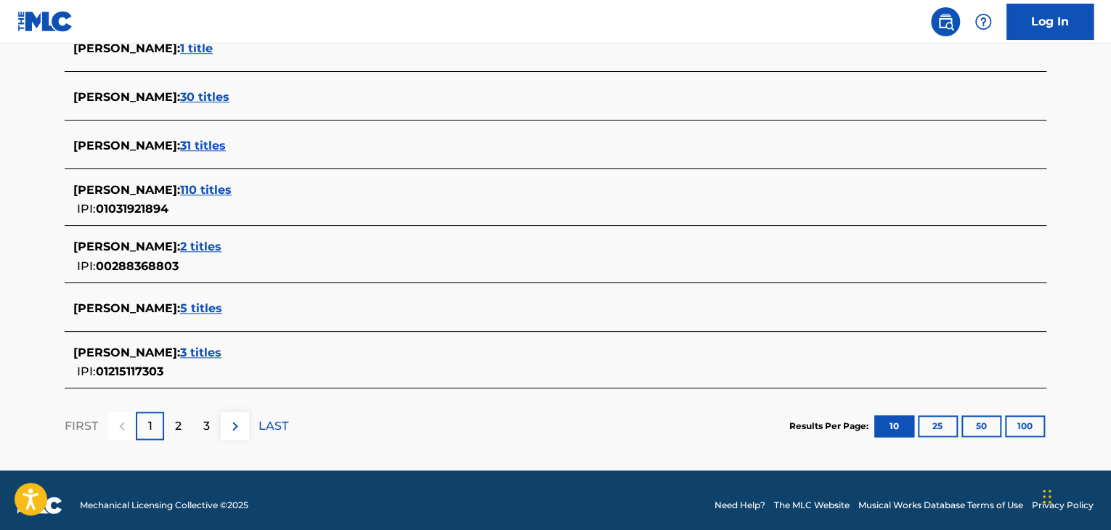
click at [225, 190] on span "110 titles" at bounding box center [206, 190] width 52 height 14
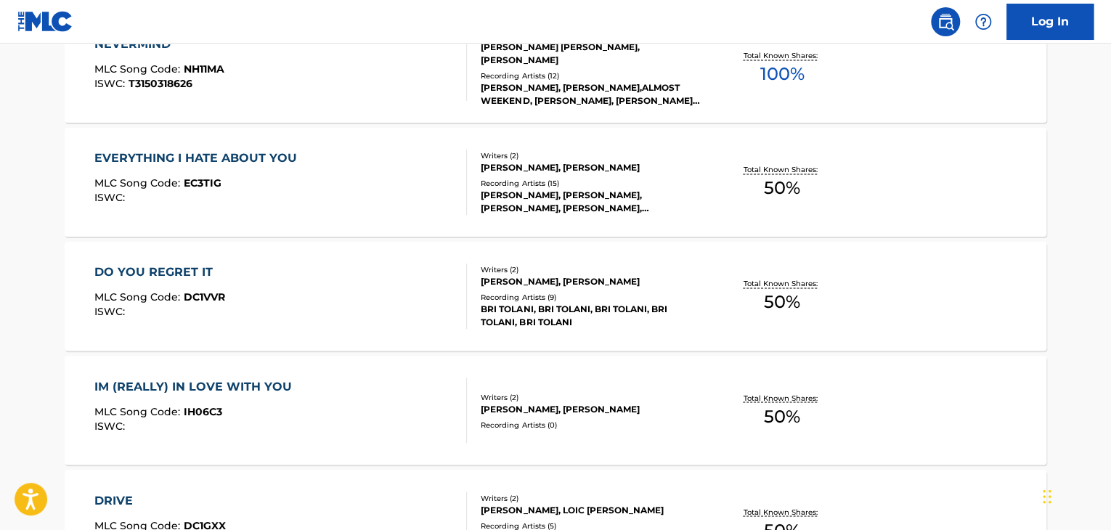
scroll to position [1247, 0]
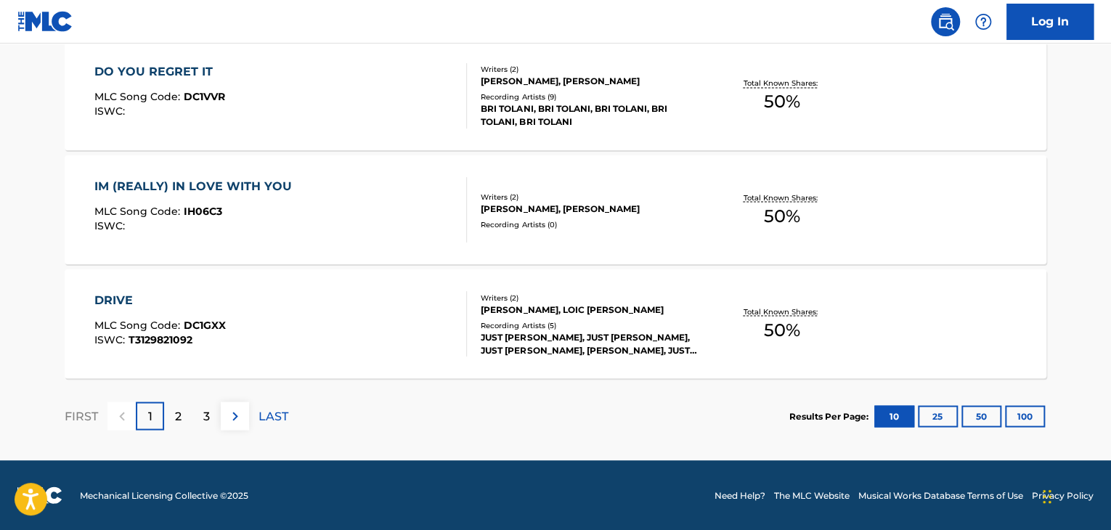
click at [431, 306] on div "DRIVE MLC Song Code : DC1GXX ISWC : T3129821092" at bounding box center [280, 323] width 373 height 65
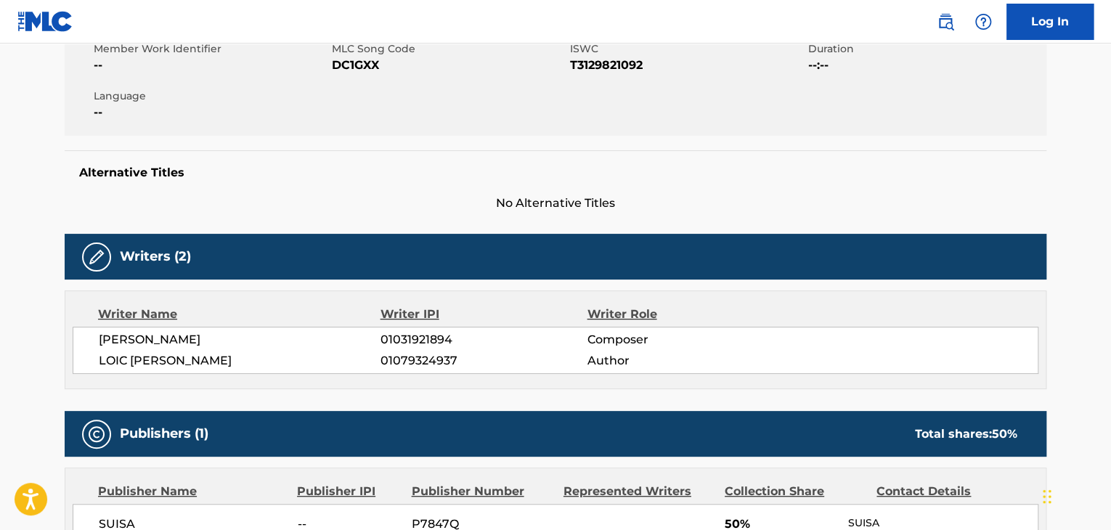
scroll to position [290, 0]
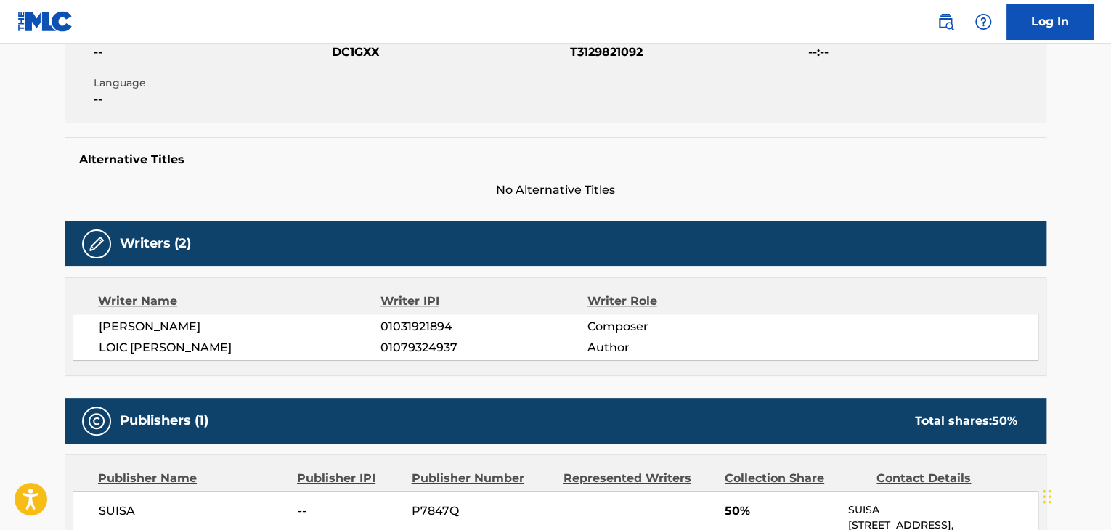
click at [183, 325] on span "[PERSON_NAME]" at bounding box center [240, 326] width 282 height 17
copy div "[PERSON_NAME]"
click at [408, 326] on span "01031921894" at bounding box center [483, 326] width 206 height 17
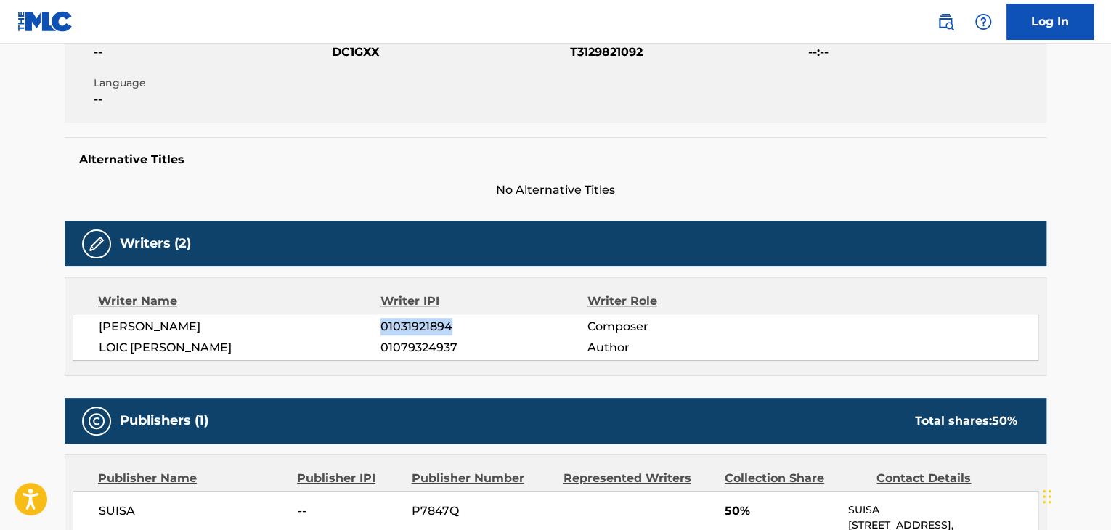
click at [408, 326] on span "01031921894" at bounding box center [483, 326] width 206 height 17
copy span "01031921894"
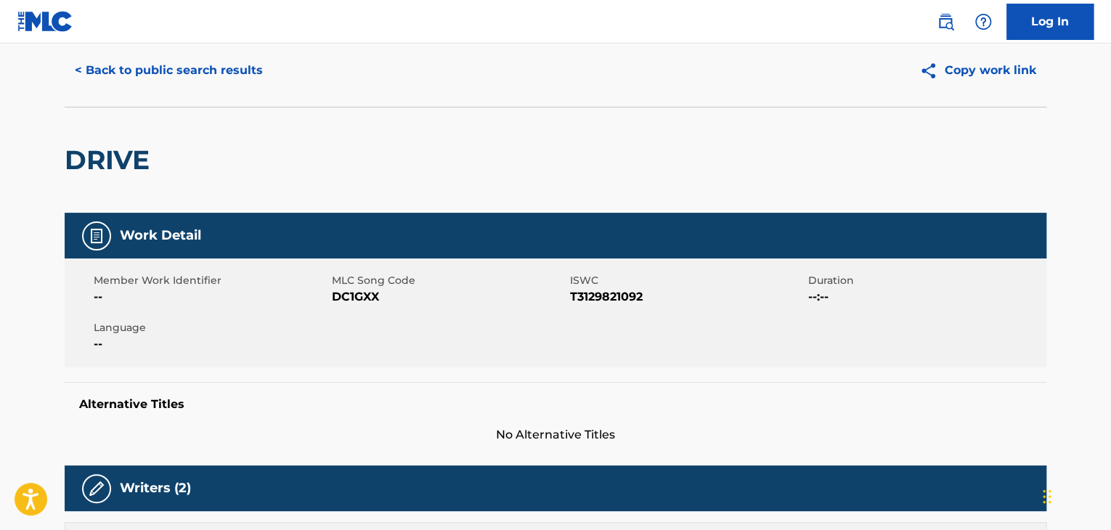
scroll to position [0, 0]
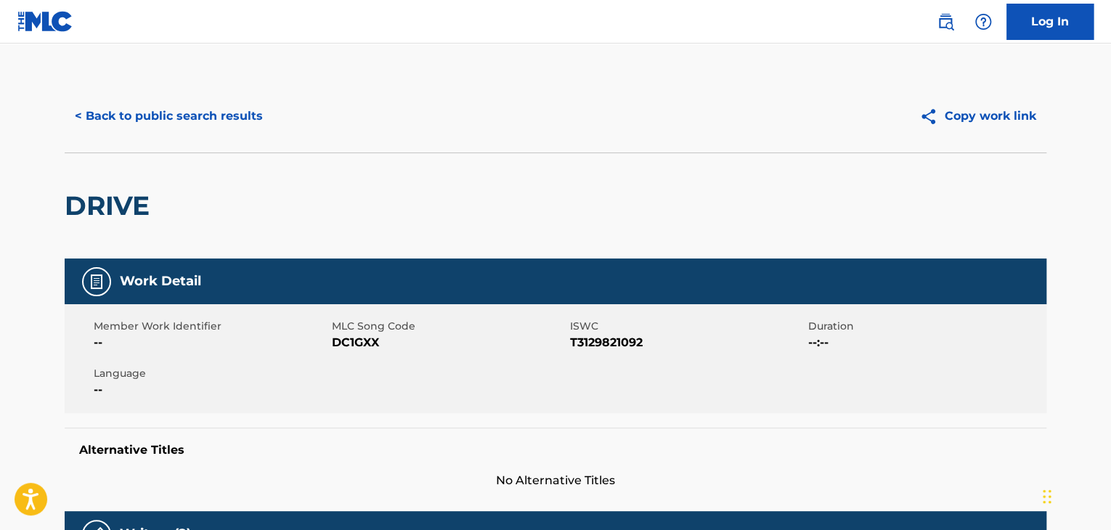
click at [228, 99] on button "< Back to public search results" at bounding box center [169, 116] width 208 height 36
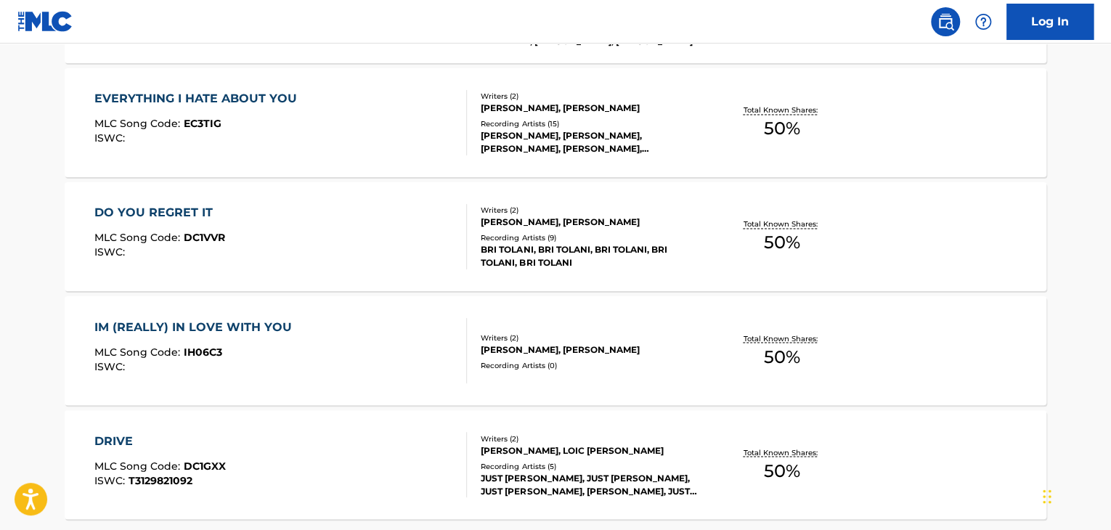
scroll to position [1247, 0]
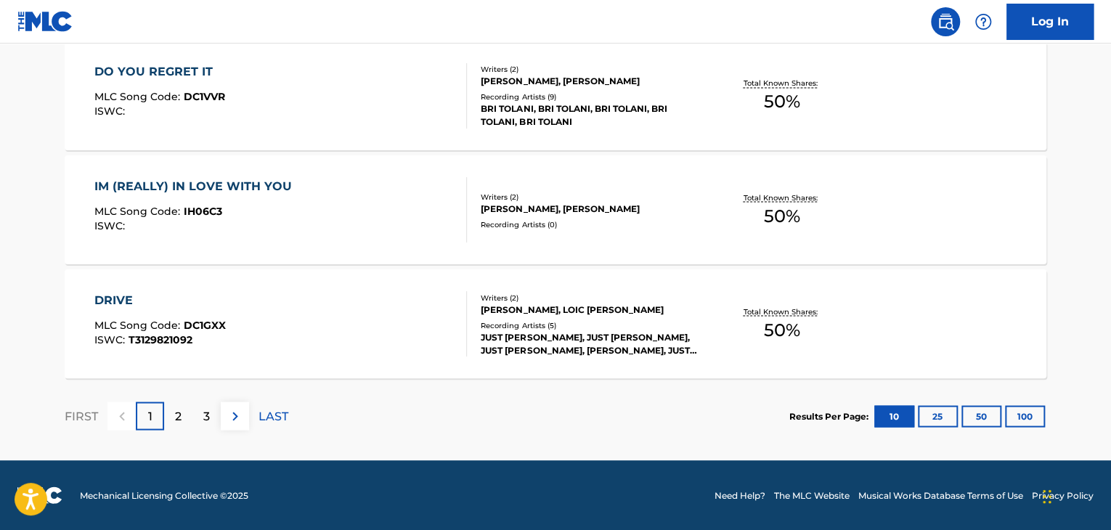
click at [274, 417] on p "LAST" at bounding box center [273, 415] width 30 height 17
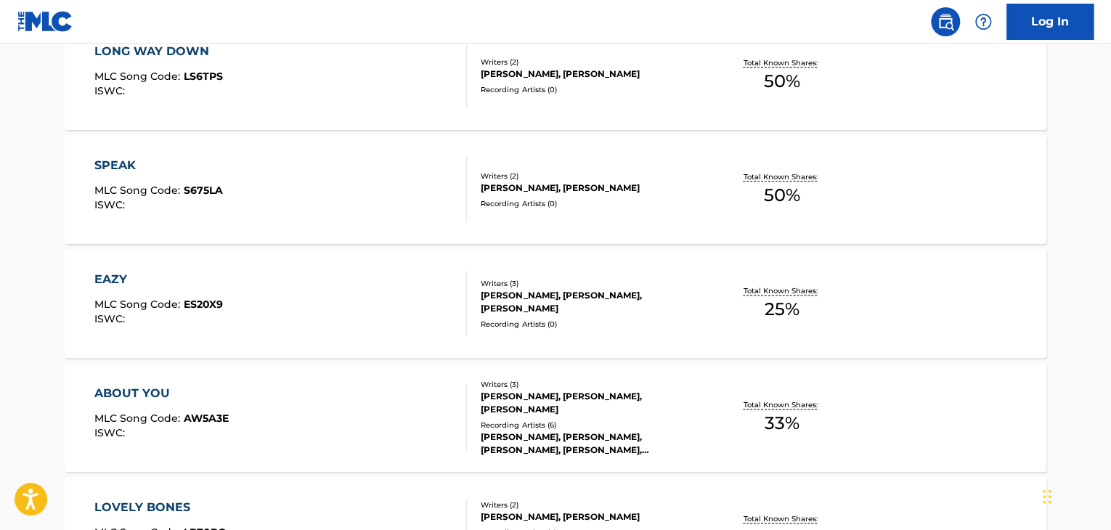
scroll to position [594, 0]
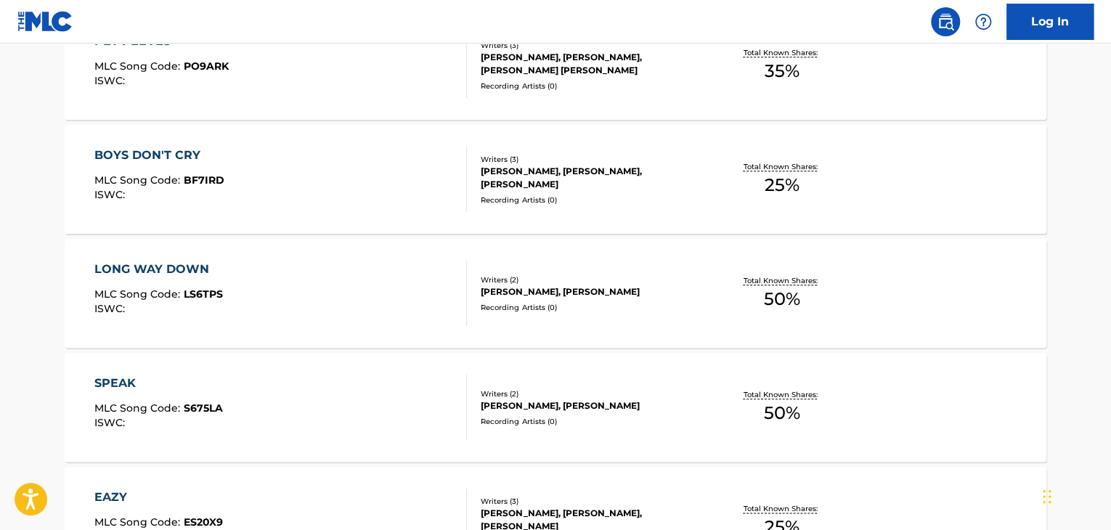
click at [392, 179] on div "BOYS DON'T CRY MLC Song Code : BF7IRD ISWC :" at bounding box center [280, 179] width 373 height 65
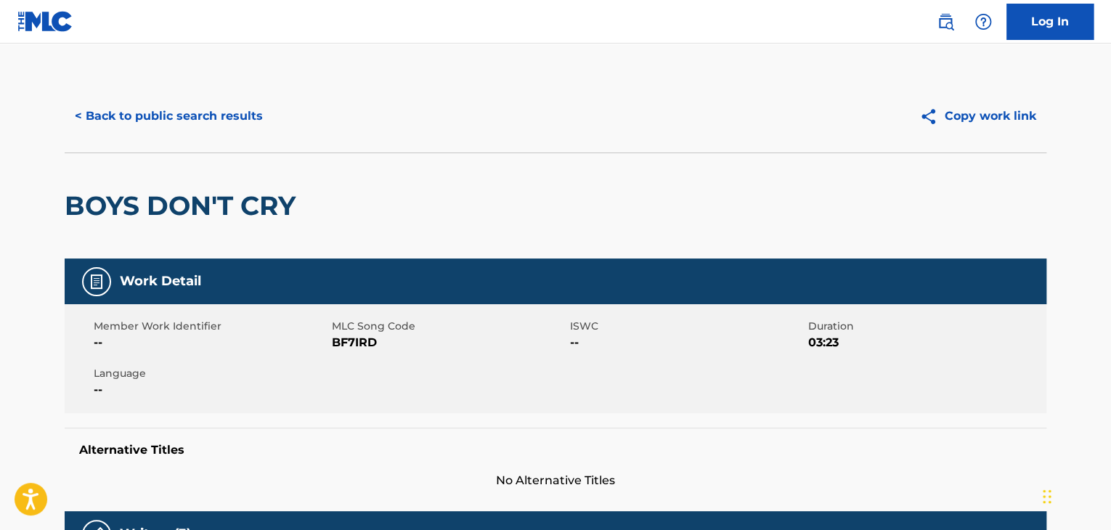
click at [231, 123] on button "< Back to public search results" at bounding box center [169, 116] width 208 height 36
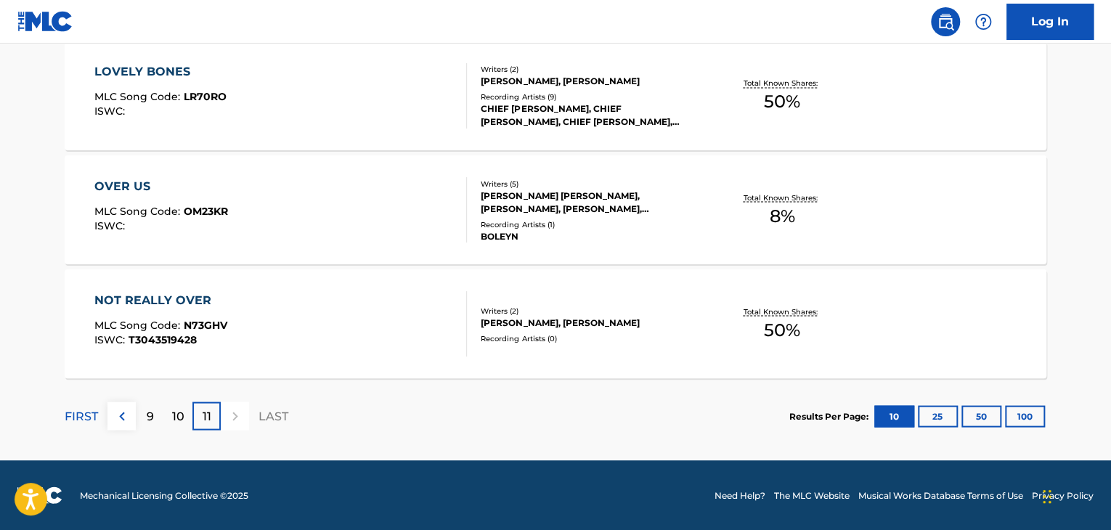
click at [162, 411] on div "9" at bounding box center [150, 415] width 28 height 28
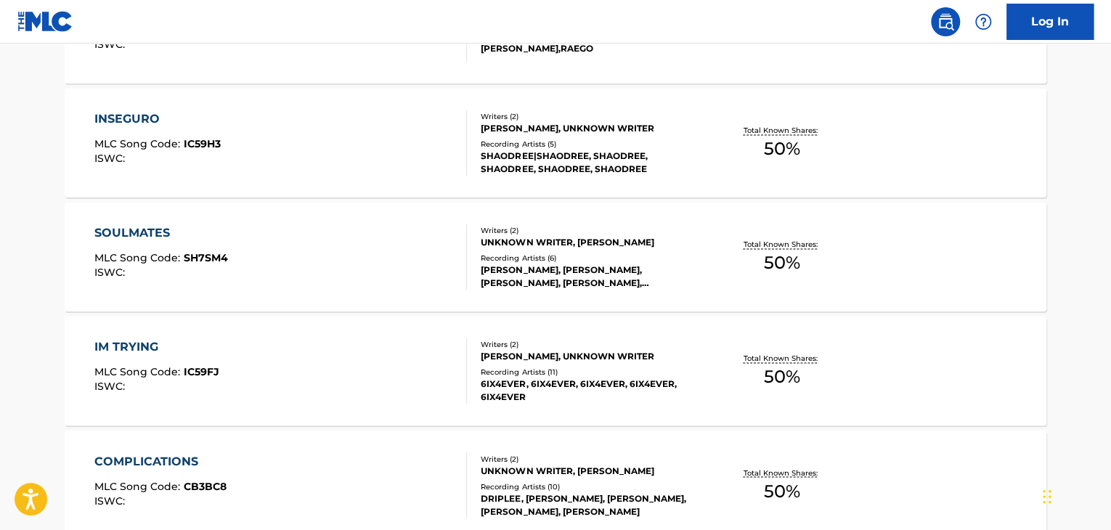
scroll to position [1247, 0]
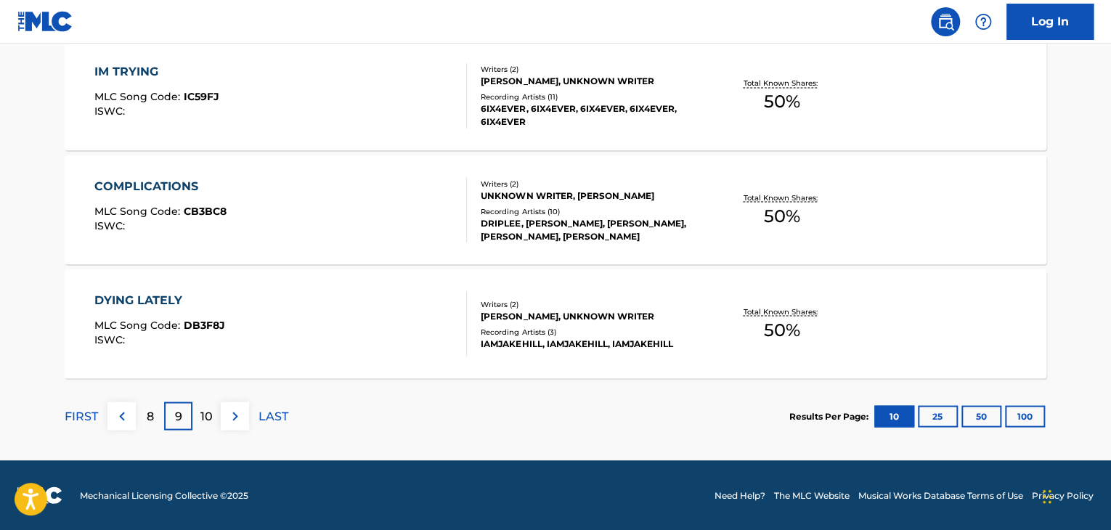
click at [139, 427] on div "8" at bounding box center [150, 415] width 28 height 28
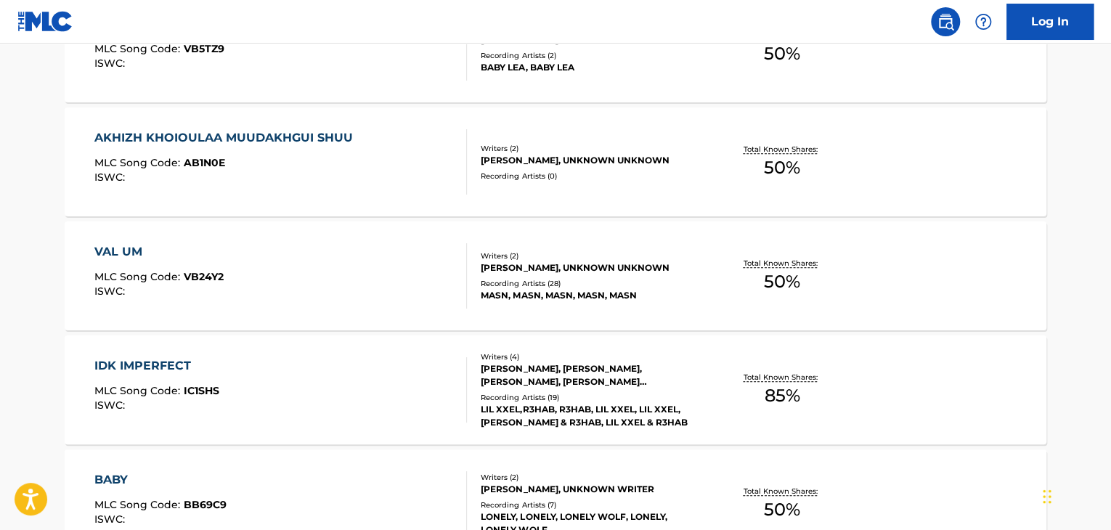
scroll to position [521, 0]
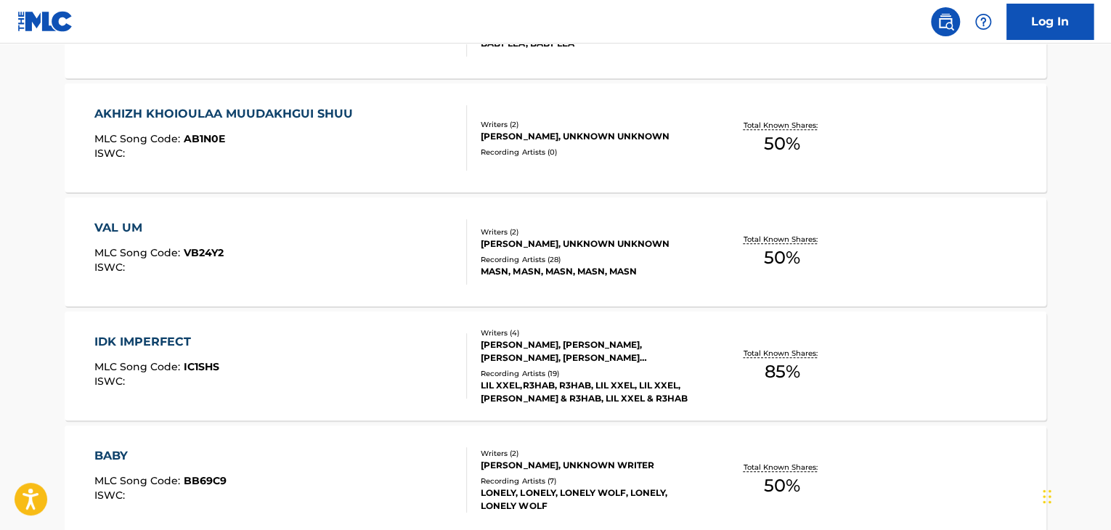
click at [434, 380] on div "IDK IMPERFECT MLC Song Code : IC1SHS ISWC :" at bounding box center [280, 365] width 373 height 65
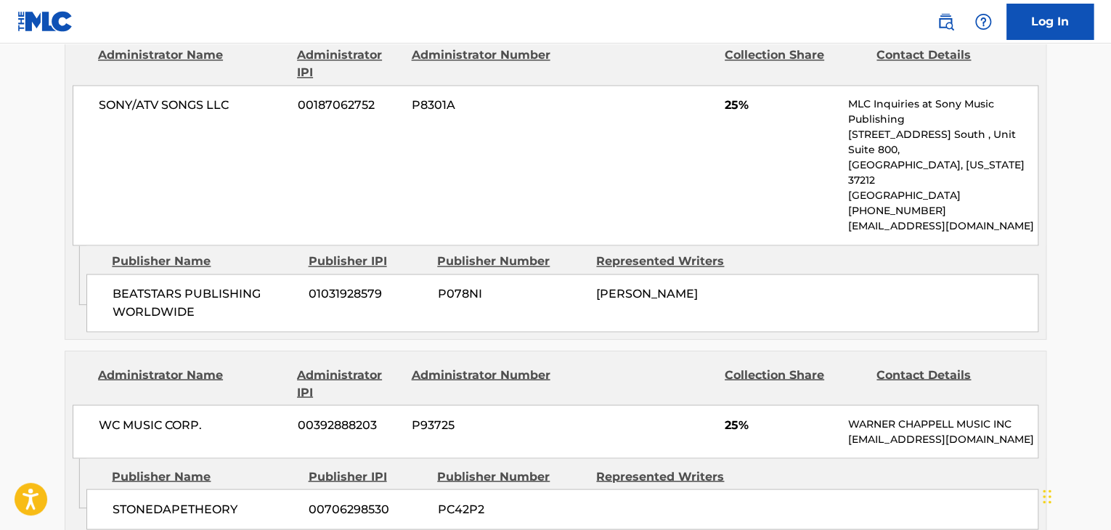
scroll to position [944, 0]
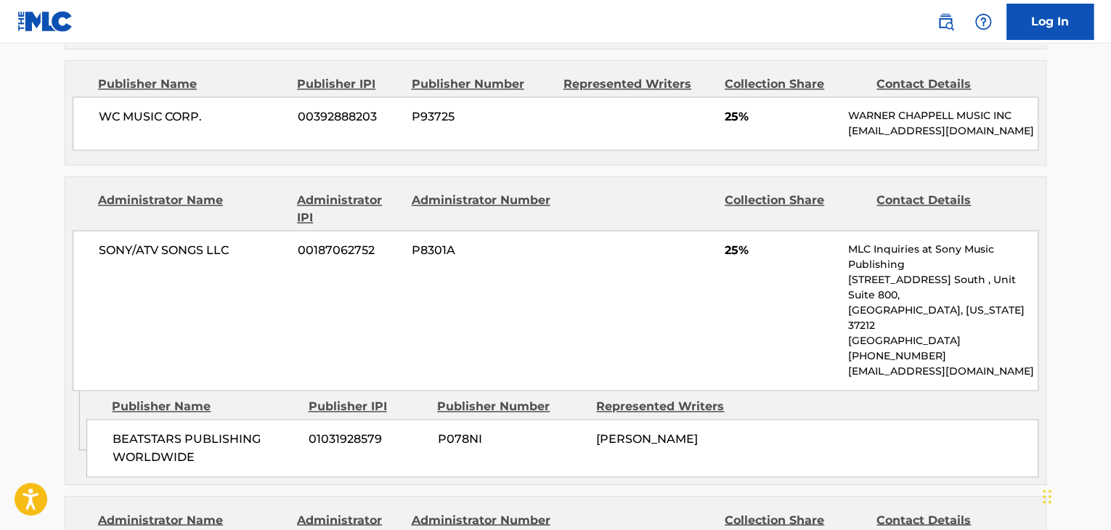
click at [189, 249] on span "SONY/ATV SONGS LLC" at bounding box center [193, 250] width 188 height 17
copy div "SONY/ATV SONGS LLC"
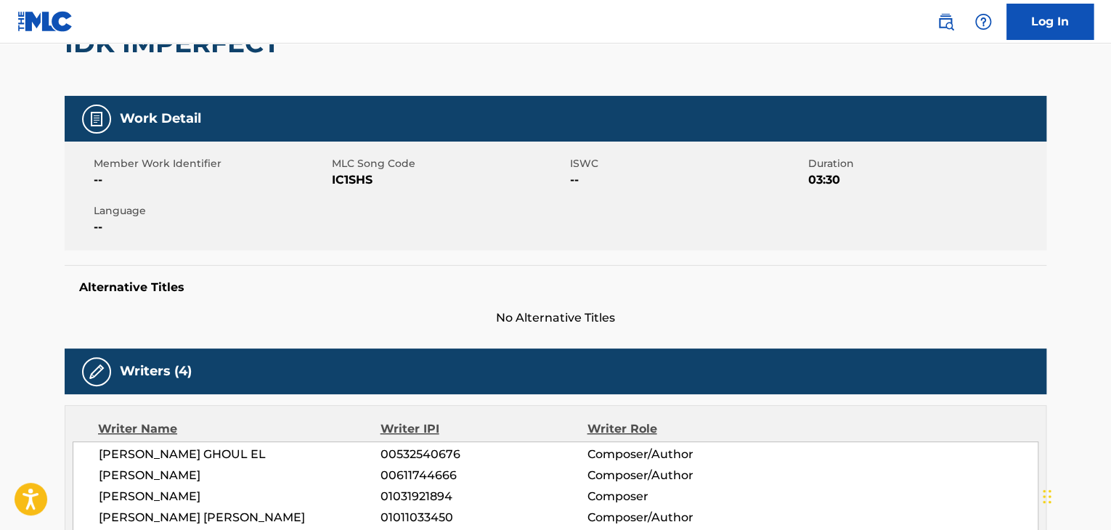
scroll to position [0, 0]
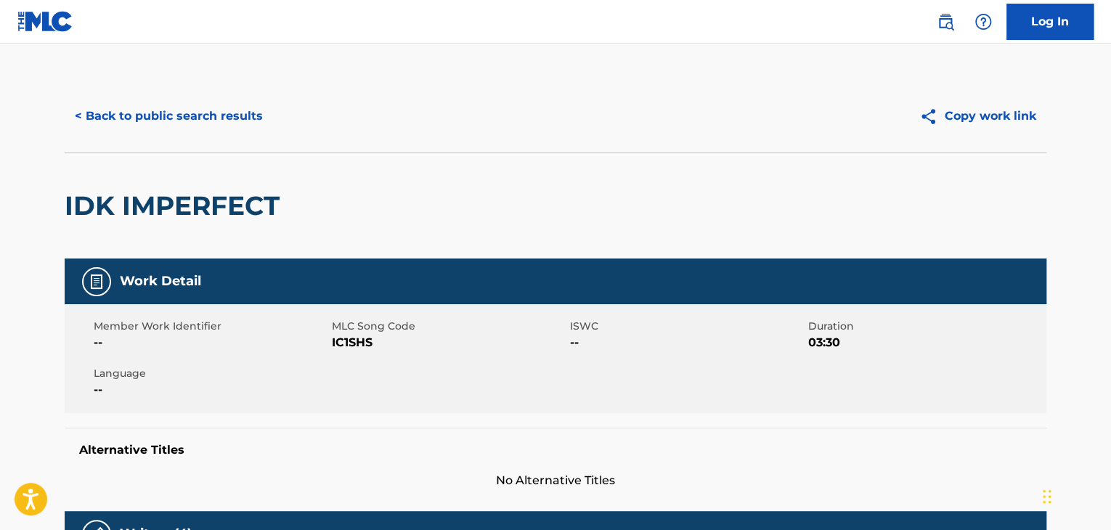
click at [360, 343] on span "IC1SHS" at bounding box center [449, 342] width 234 height 17
copy span "IC1SHS"
click at [195, 113] on button "< Back to public search results" at bounding box center [169, 116] width 208 height 36
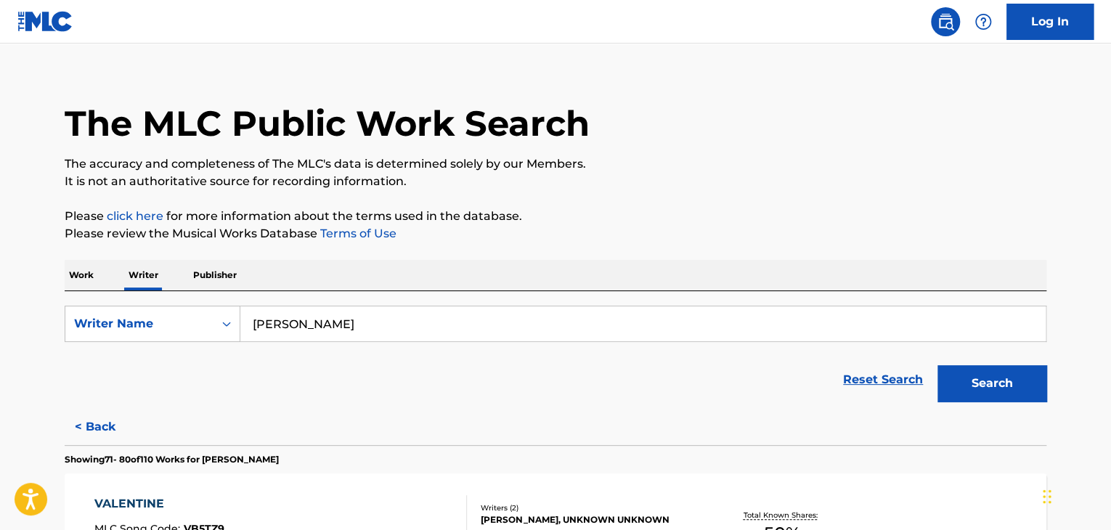
click at [332, 335] on input "[PERSON_NAME]" at bounding box center [642, 323] width 805 height 35
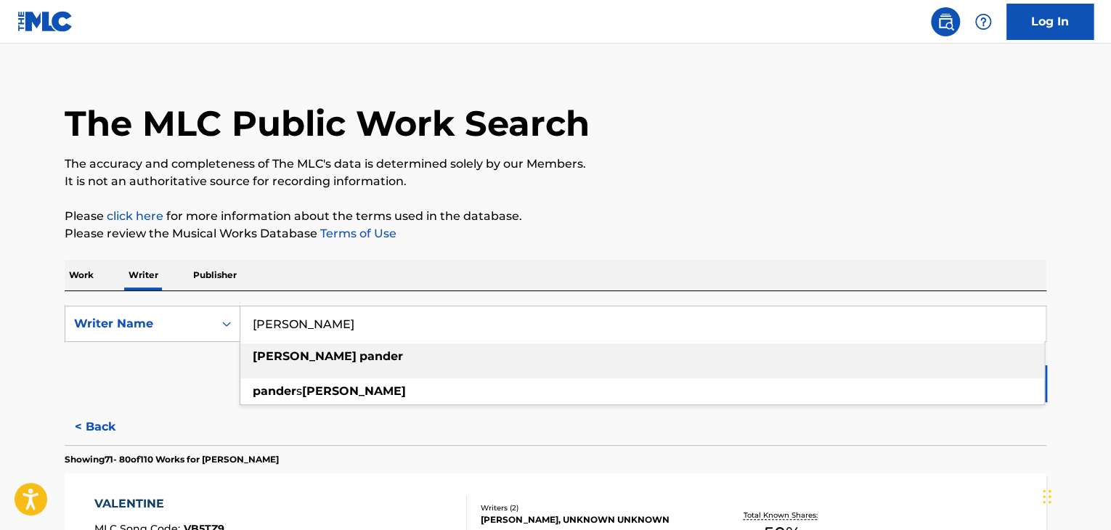
paste input "[PERSON_NAME]"
click at [682, 138] on div "The MLC Public Work Search" at bounding box center [556, 115] width 982 height 106
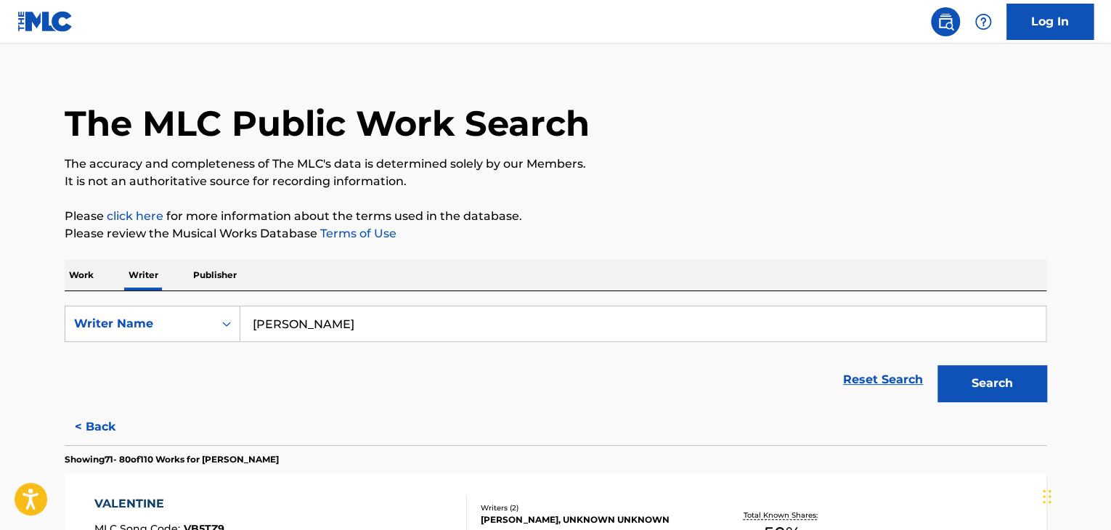
click at [974, 377] on button "Search" at bounding box center [991, 383] width 109 height 36
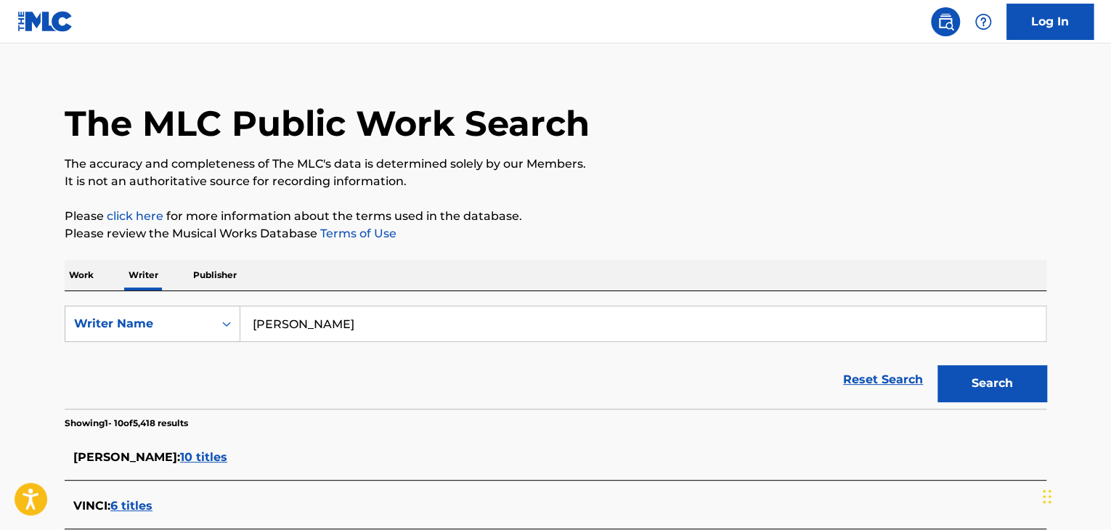
click at [340, 312] on input "[PERSON_NAME]" at bounding box center [642, 323] width 805 height 35
paste input "Three Man Down"
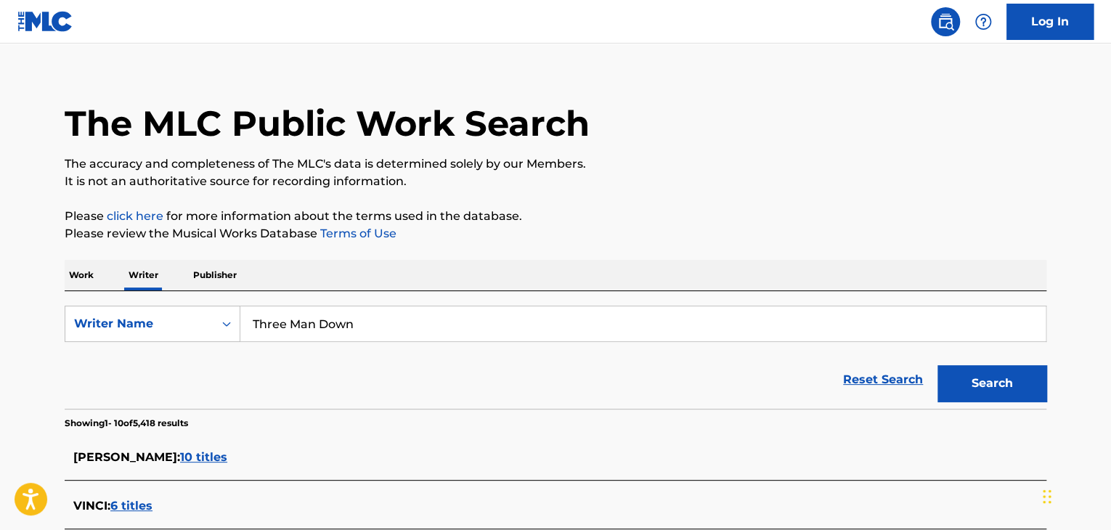
click at [971, 380] on button "Search" at bounding box center [991, 383] width 109 height 36
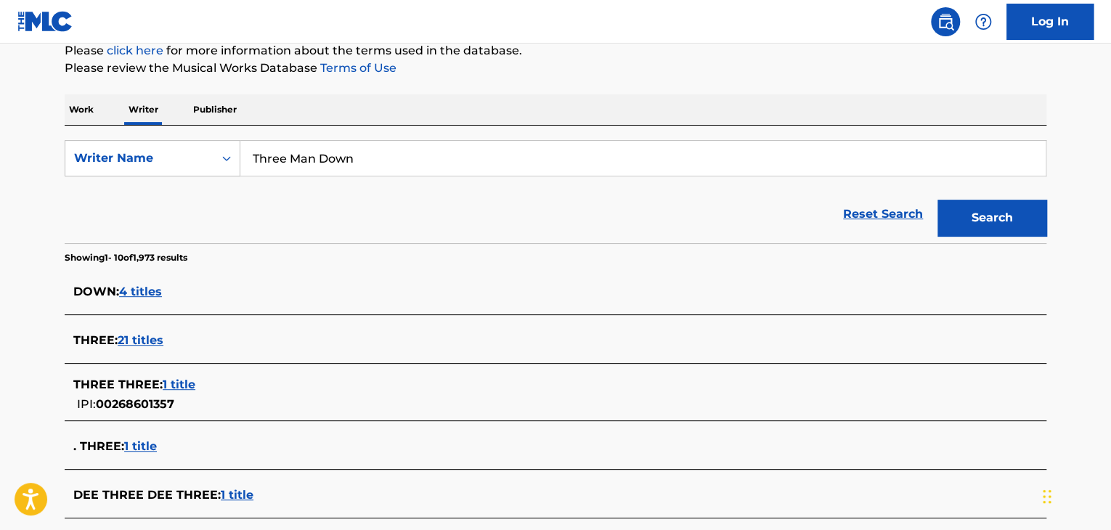
scroll to position [66, 0]
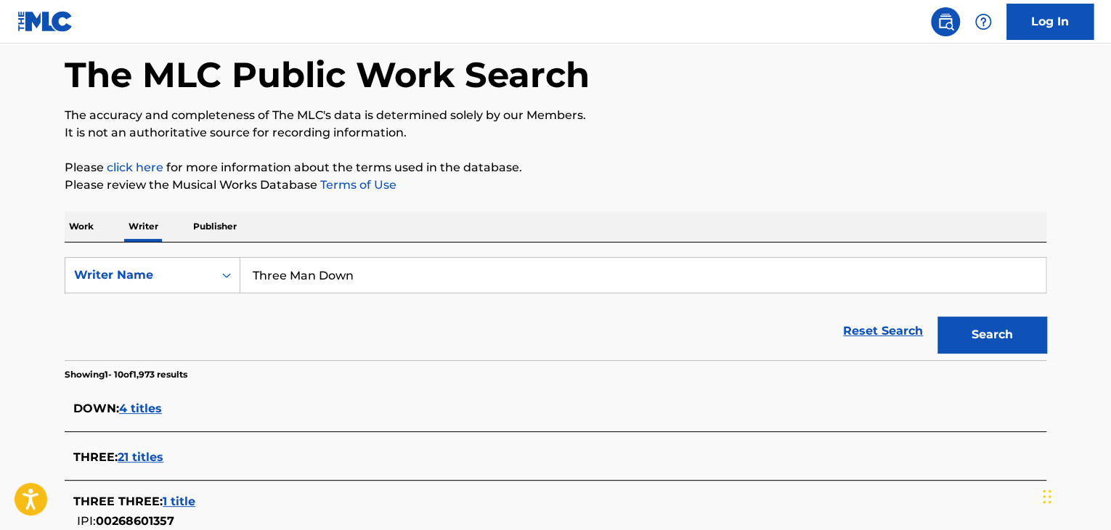
click at [307, 278] on input "Three Man Down" at bounding box center [642, 275] width 805 height 35
click at [937, 317] on button "Search" at bounding box center [991, 335] width 109 height 36
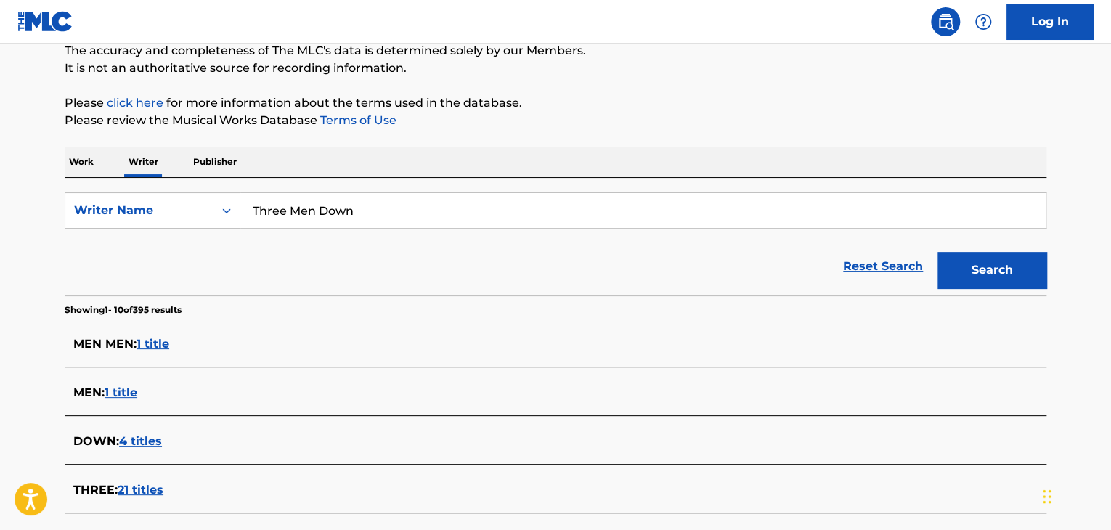
scroll to position [130, 0]
click at [331, 209] on input "Three Men Down" at bounding box center [642, 211] width 805 height 35
paste input "Bankai"
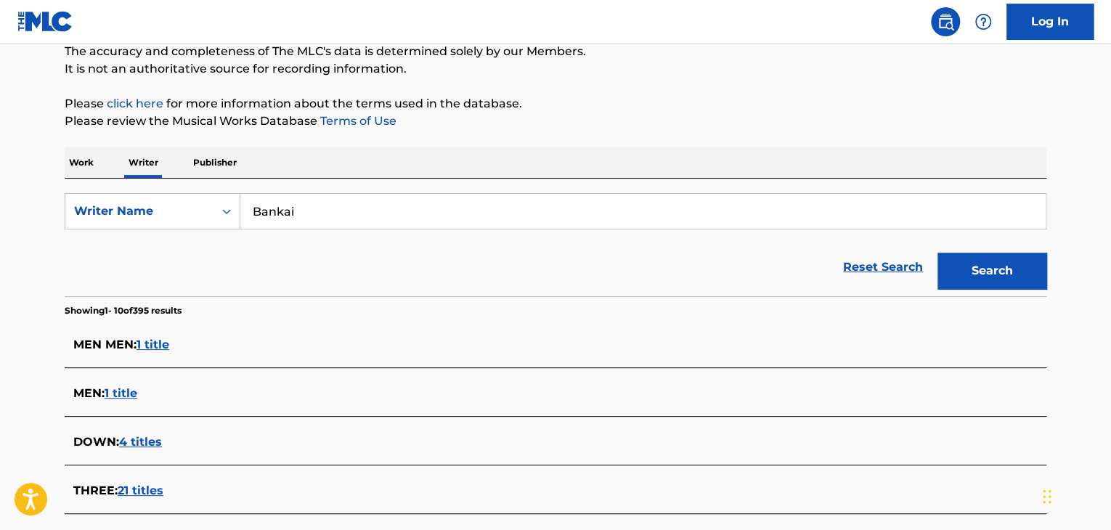
click at [574, 162] on div "Work Writer Publisher" at bounding box center [556, 162] width 982 height 30
click at [1003, 277] on button "Search" at bounding box center [991, 271] width 109 height 36
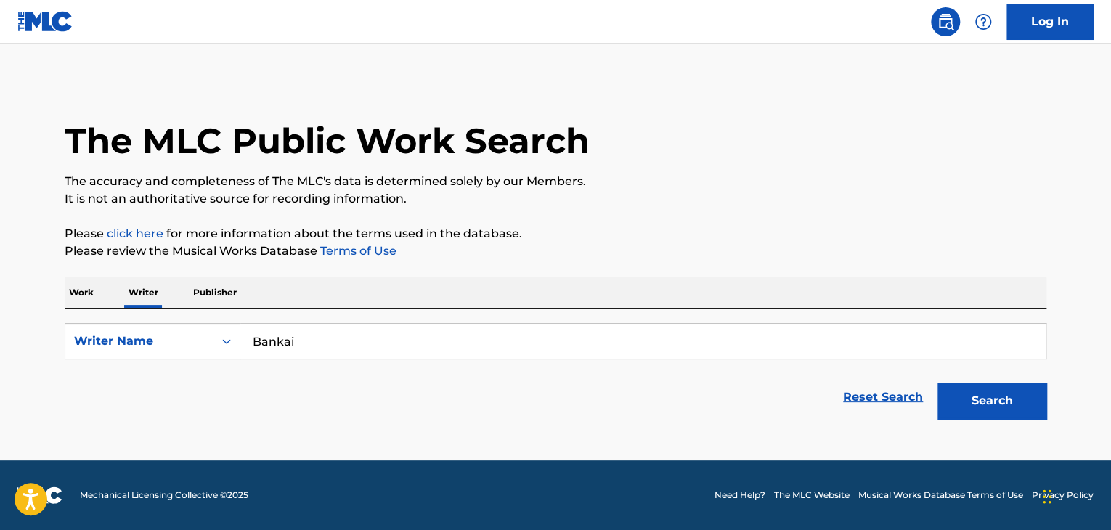
scroll to position [0, 0]
click at [307, 324] on input "Bankai" at bounding box center [642, 341] width 805 height 35
paste input "Skima"
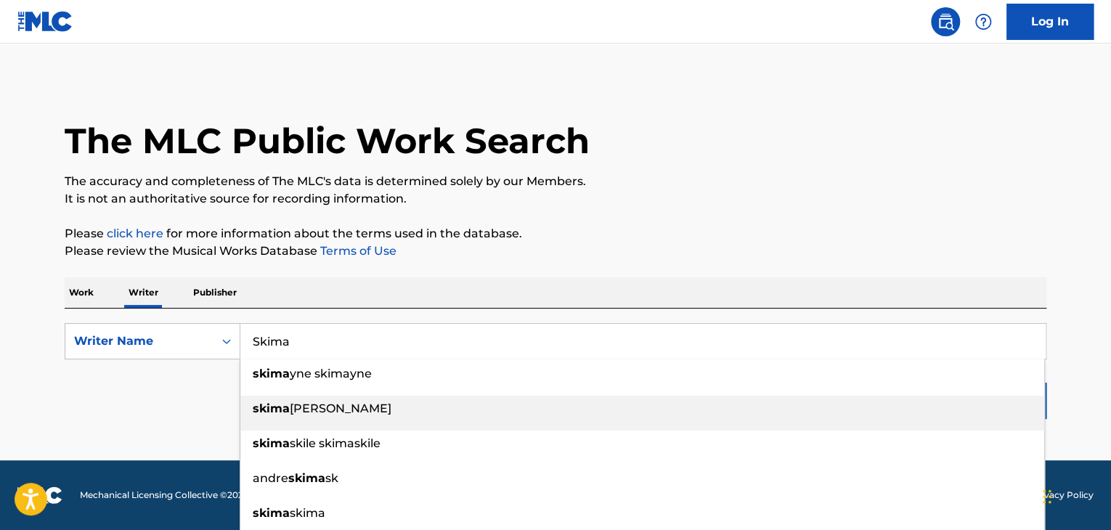
click at [973, 406] on div "skima [PERSON_NAME]" at bounding box center [642, 409] width 804 height 26
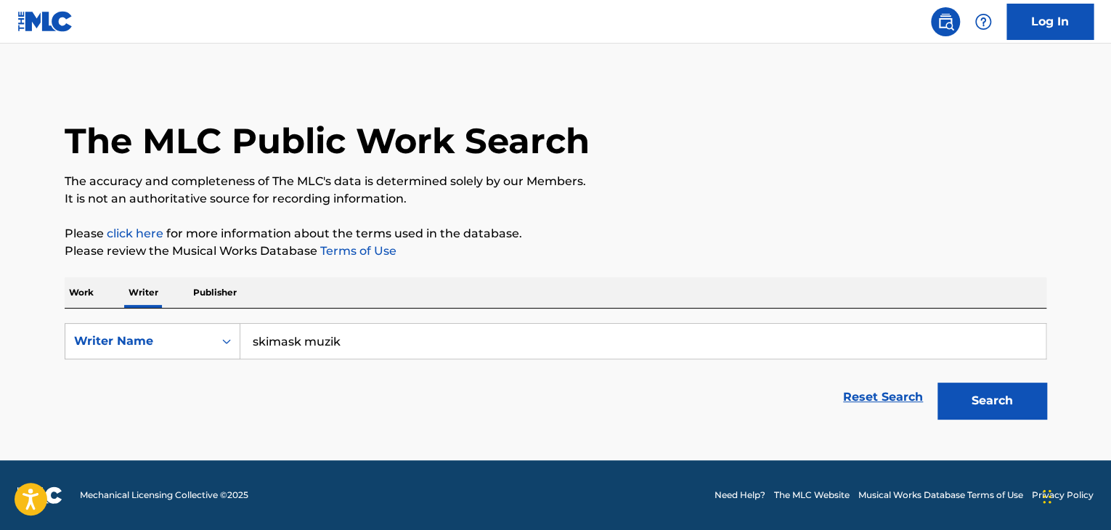
click at [977, 394] on button "Search" at bounding box center [991, 401] width 109 height 36
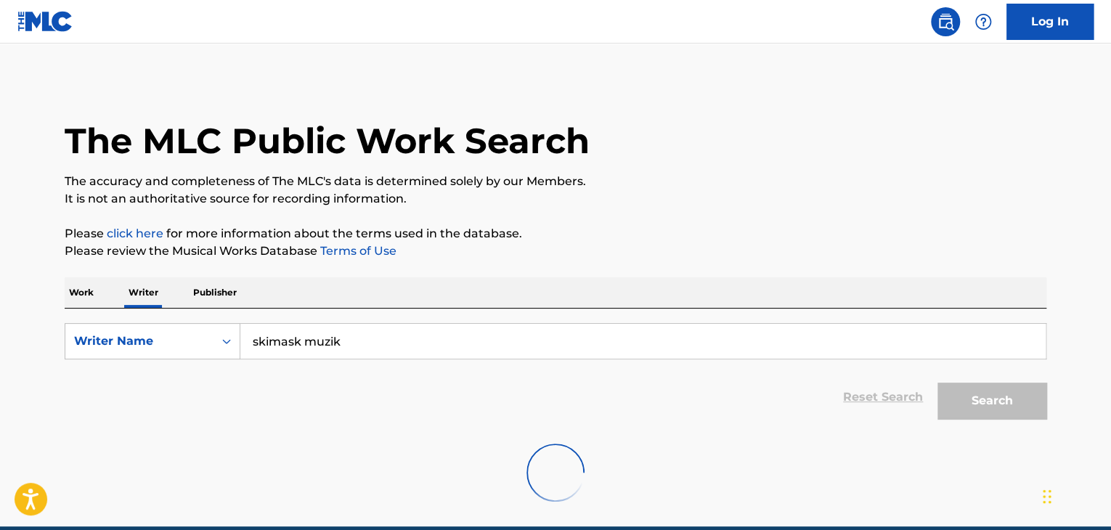
click at [350, 346] on input "skimask muzik" at bounding box center [642, 341] width 805 height 35
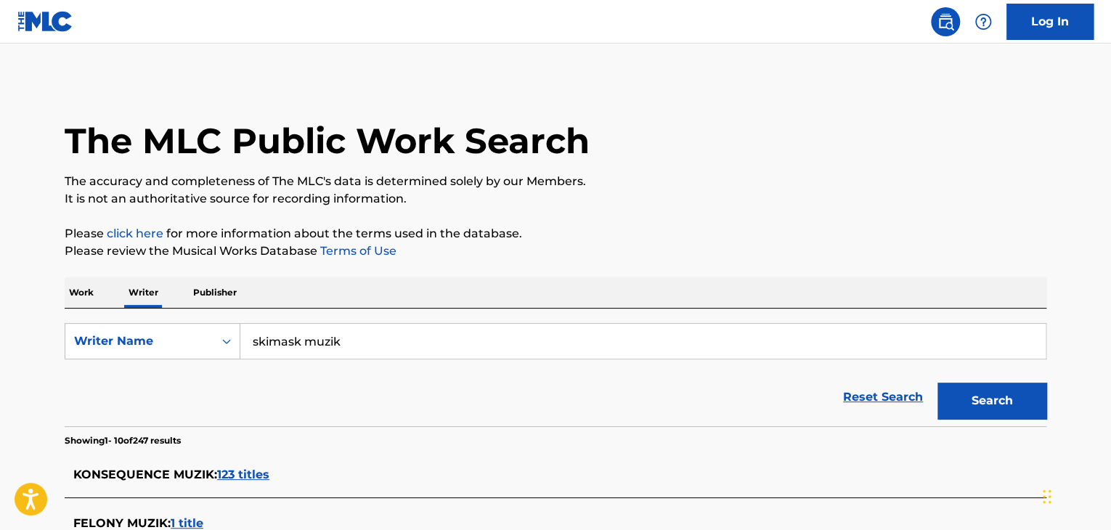
click at [350, 346] on input "skimask muzik" at bounding box center [642, 341] width 805 height 35
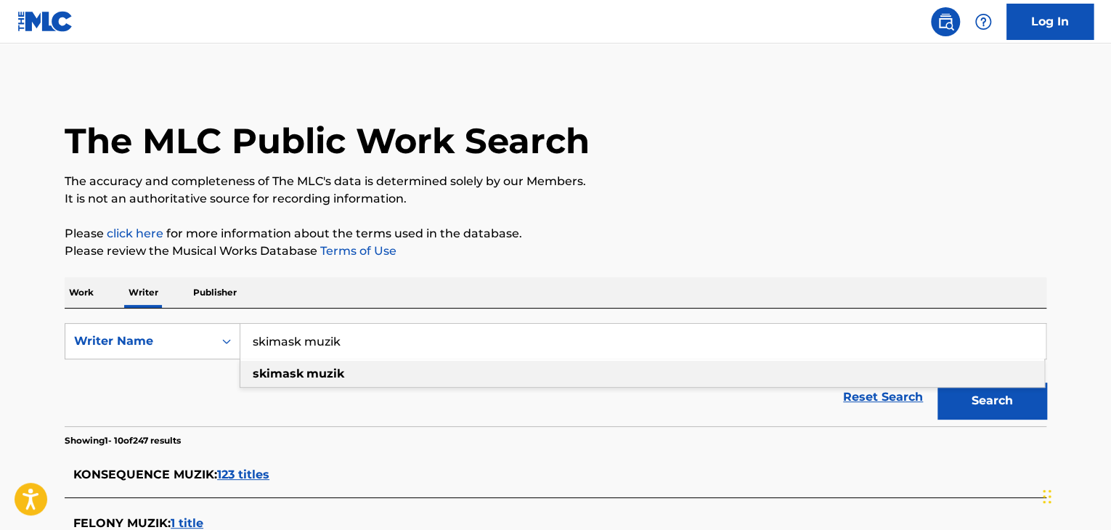
click at [350, 346] on input "skimask muzik" at bounding box center [642, 341] width 805 height 35
paste input "Skima"
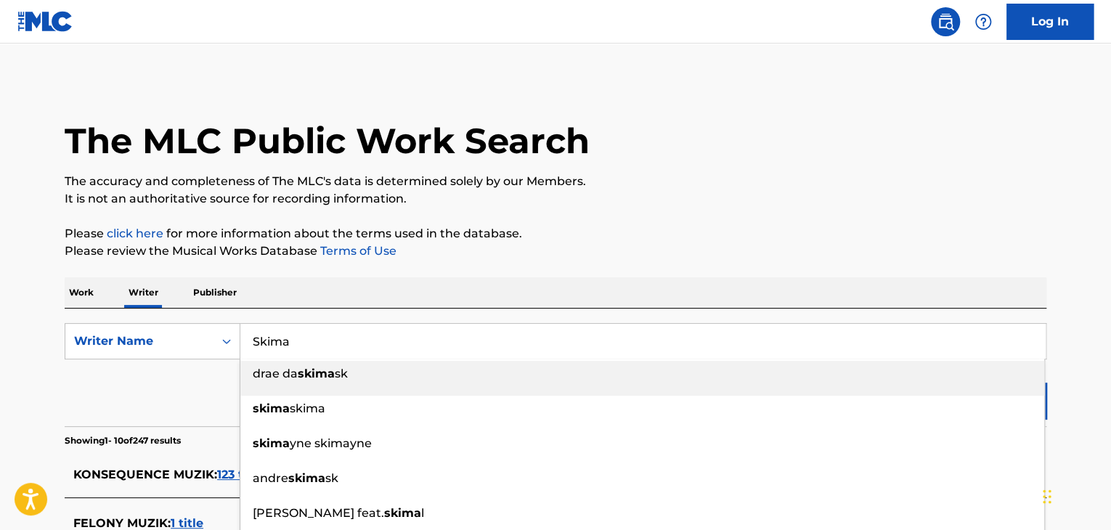
type input "Skima"
click at [984, 245] on p "Please review the Musical Works Database Terms of Use" at bounding box center [556, 250] width 982 height 17
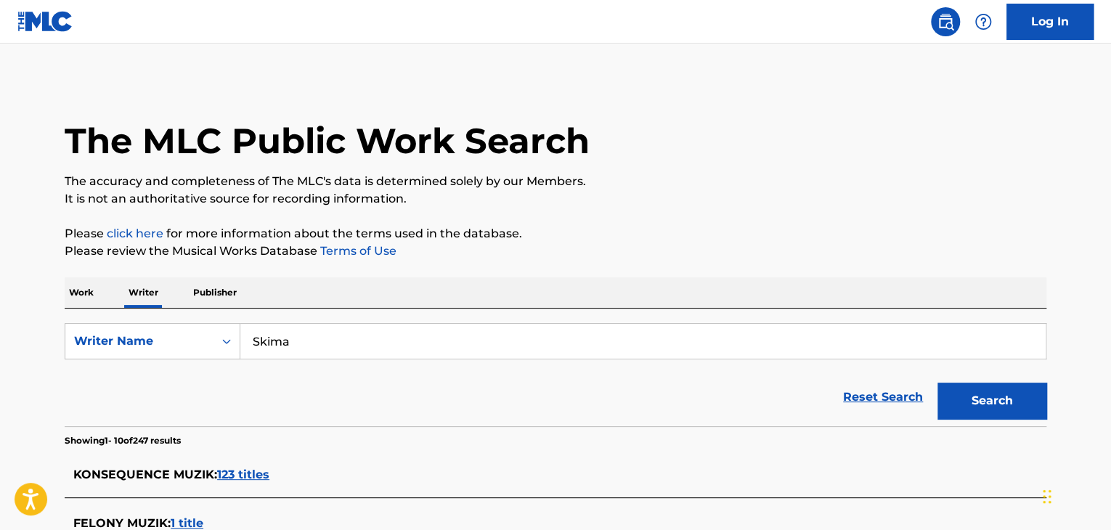
click at [1019, 393] on button "Search" at bounding box center [991, 401] width 109 height 36
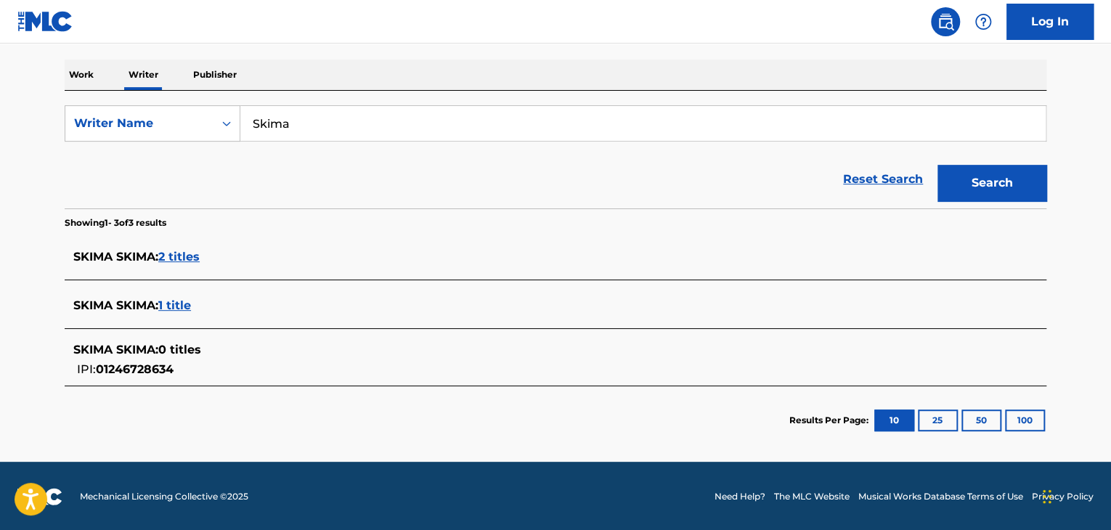
click at [184, 259] on span "2 titles" at bounding box center [178, 257] width 41 height 14
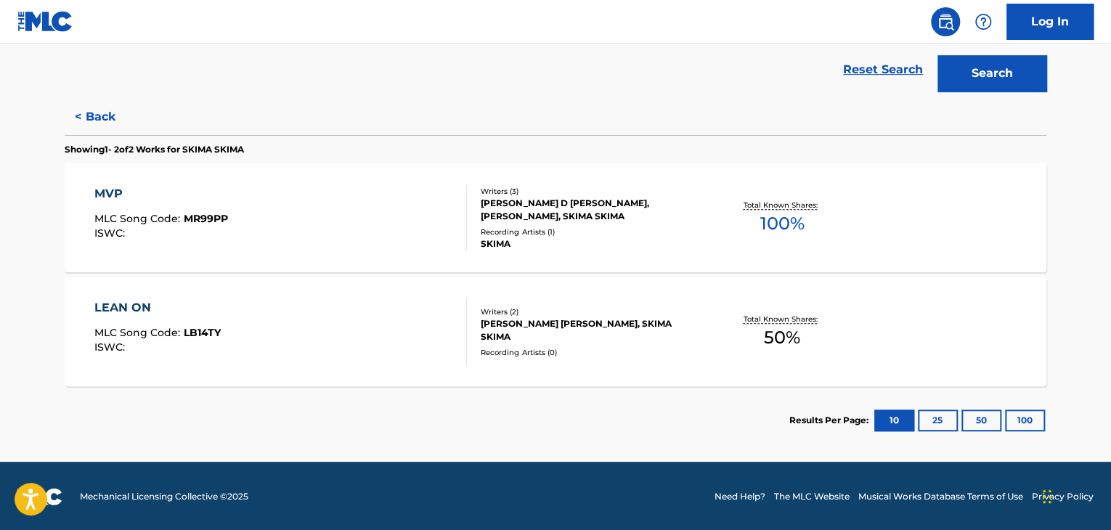
scroll to position [328, 0]
click at [367, 233] on div "MVP MLC Song Code : MR99PP ISWC :" at bounding box center [280, 216] width 373 height 65
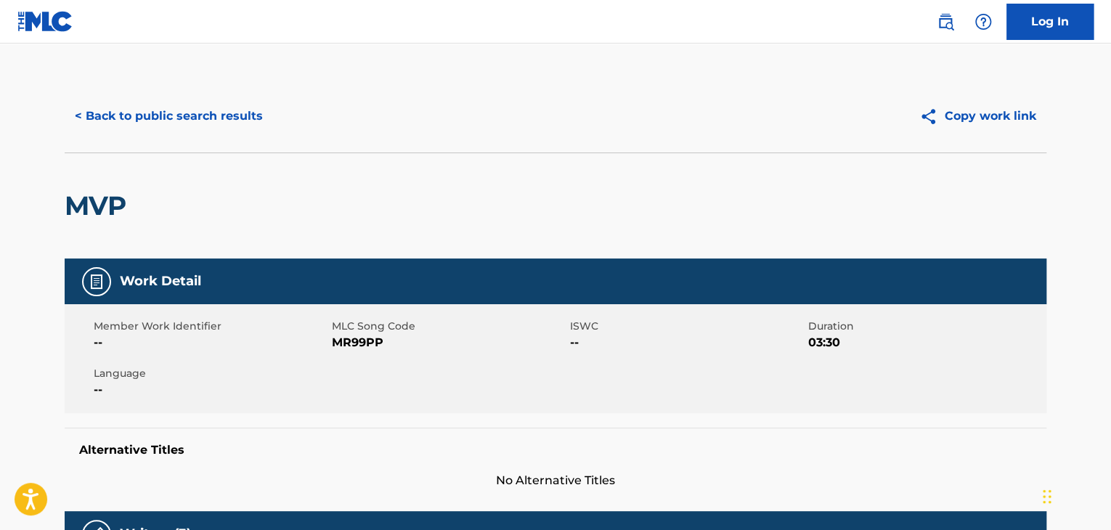
click at [217, 126] on button "< Back to public search results" at bounding box center [169, 116] width 208 height 36
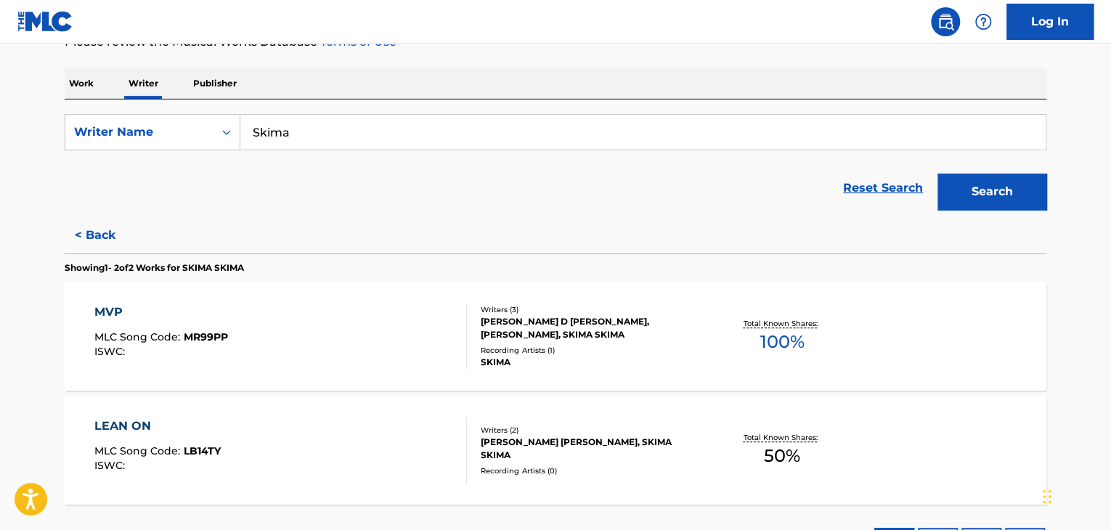
scroll to position [235, 0]
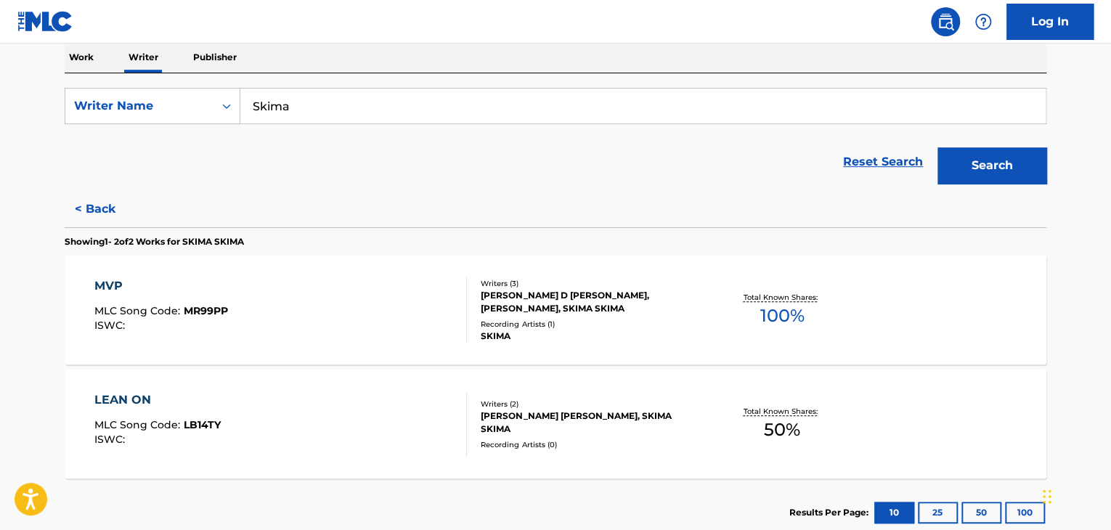
click at [363, 431] on div "LEAN ON MLC Song Code : LB14TY ISWC :" at bounding box center [280, 423] width 373 height 65
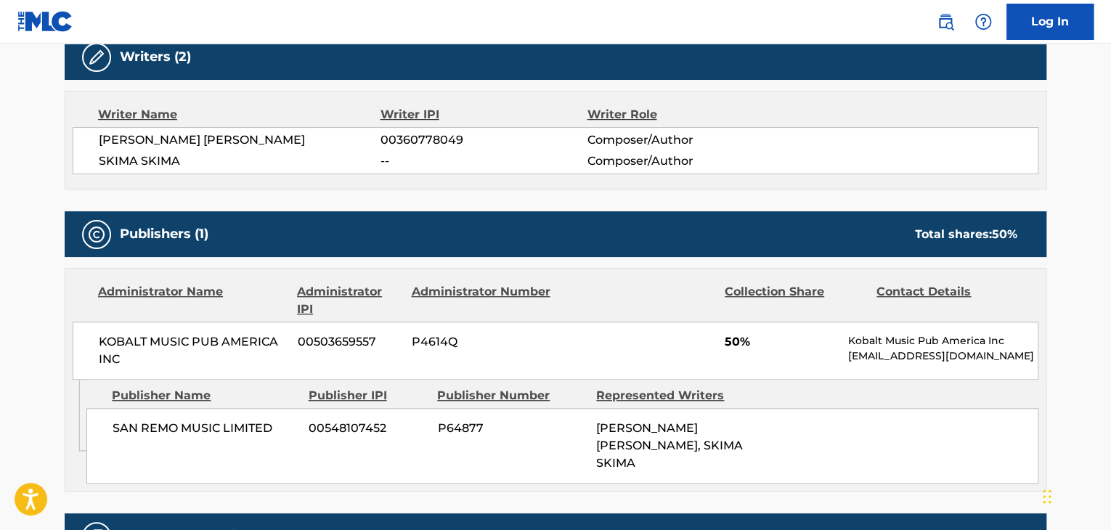
scroll to position [581, 0]
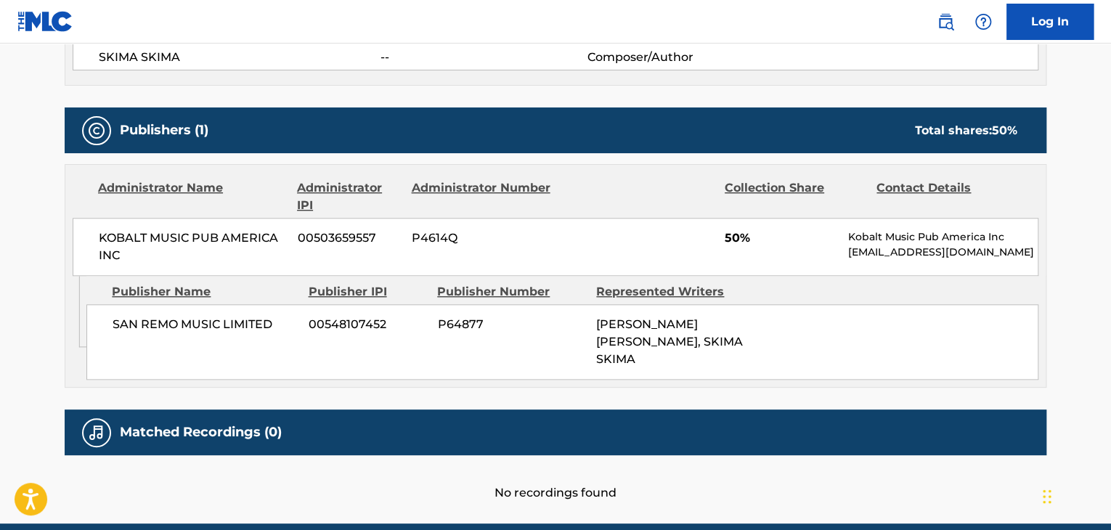
click at [175, 230] on span "KOBALT MUSIC PUB AMERICA INC" at bounding box center [193, 246] width 188 height 35
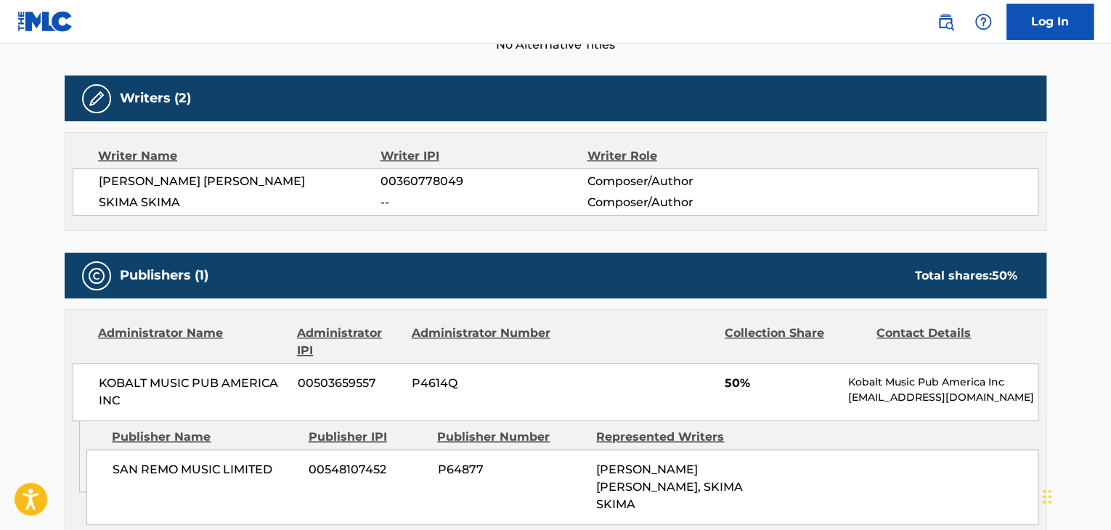
click at [274, 221] on div "Writer Name Writer IPI Writer Role [PERSON_NAME] [PERSON_NAME] 00360778049 Comp…" at bounding box center [556, 181] width 982 height 99
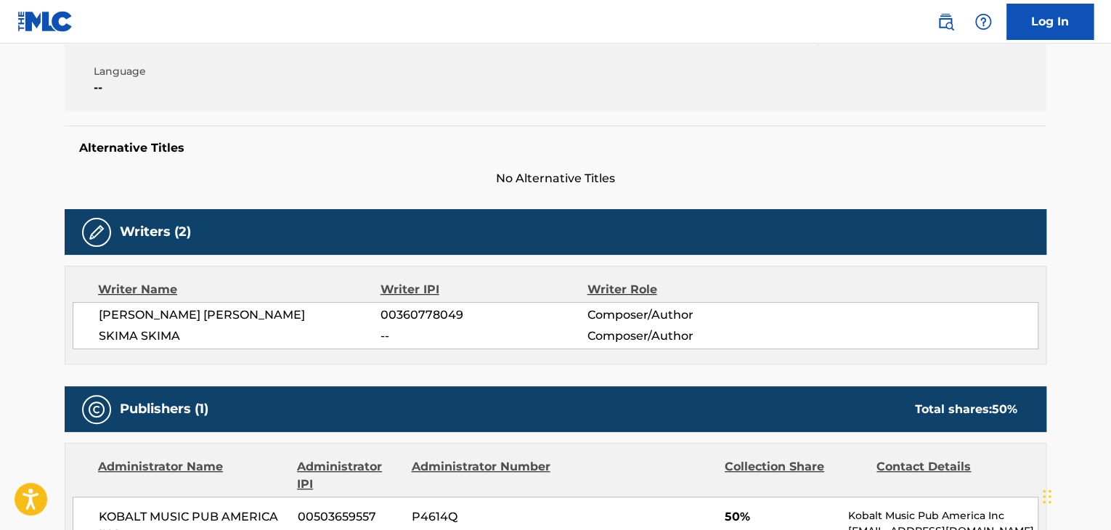
scroll to position [145, 0]
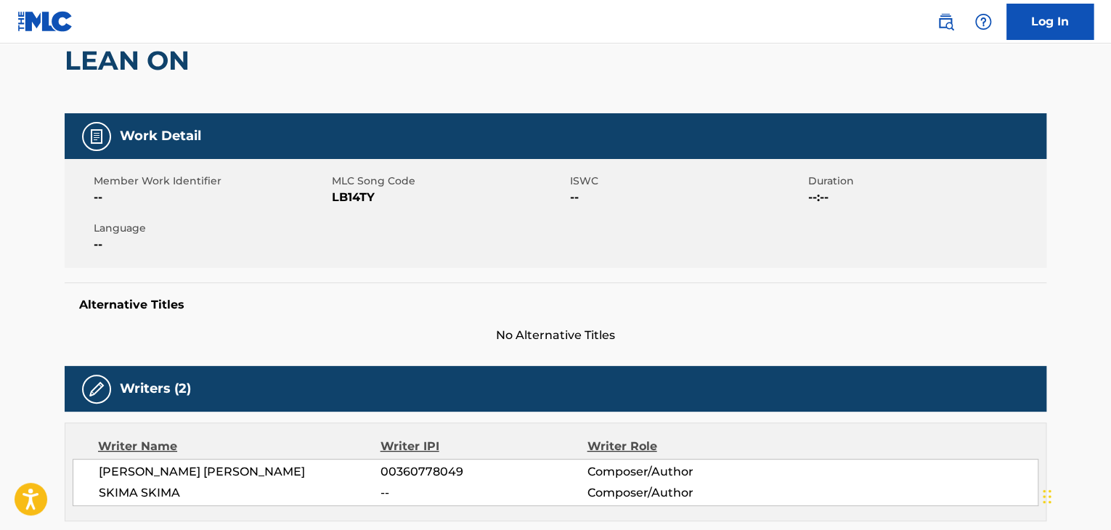
click at [345, 184] on span "MLC Song Code" at bounding box center [449, 181] width 234 height 15
click at [351, 198] on span "LB14TY" at bounding box center [449, 197] width 234 height 17
copy span "LB14TY"
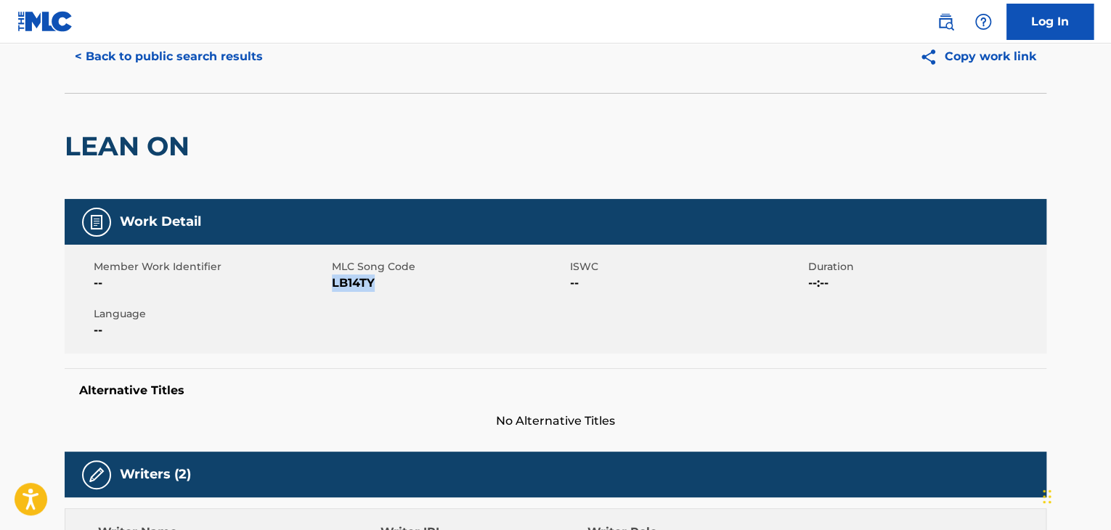
scroll to position [0, 0]
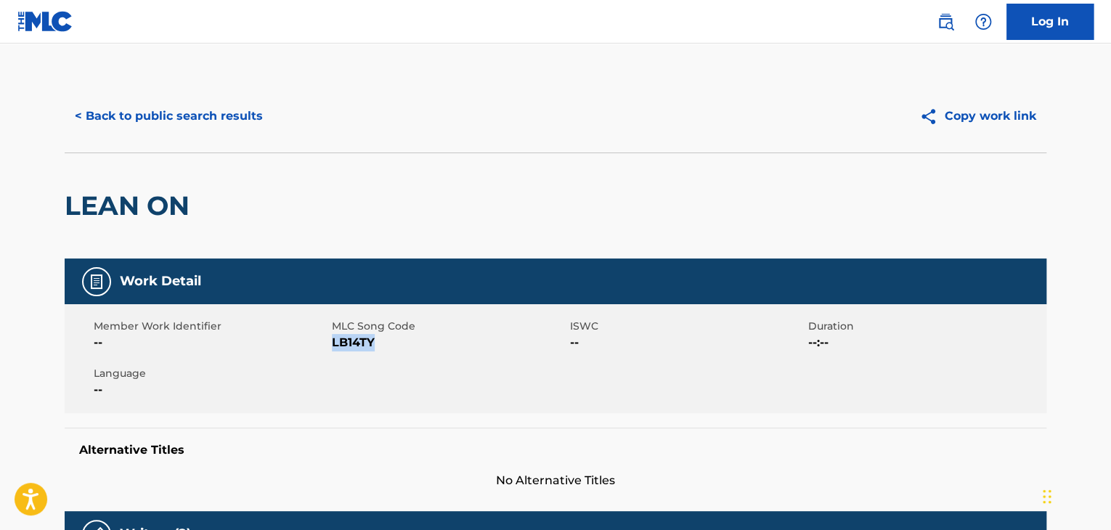
click at [171, 121] on button "< Back to public search results" at bounding box center [169, 116] width 208 height 36
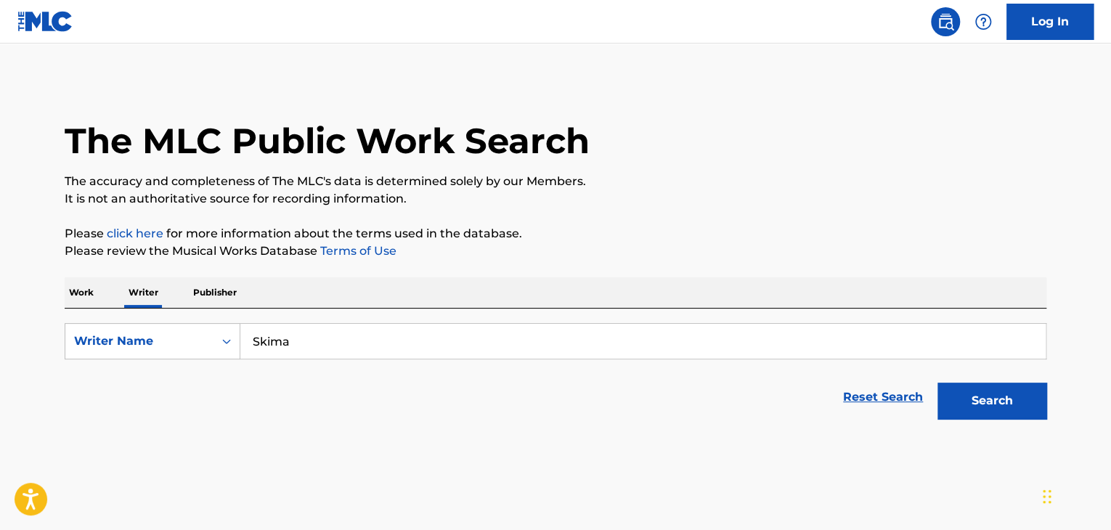
scroll to position [17, 0]
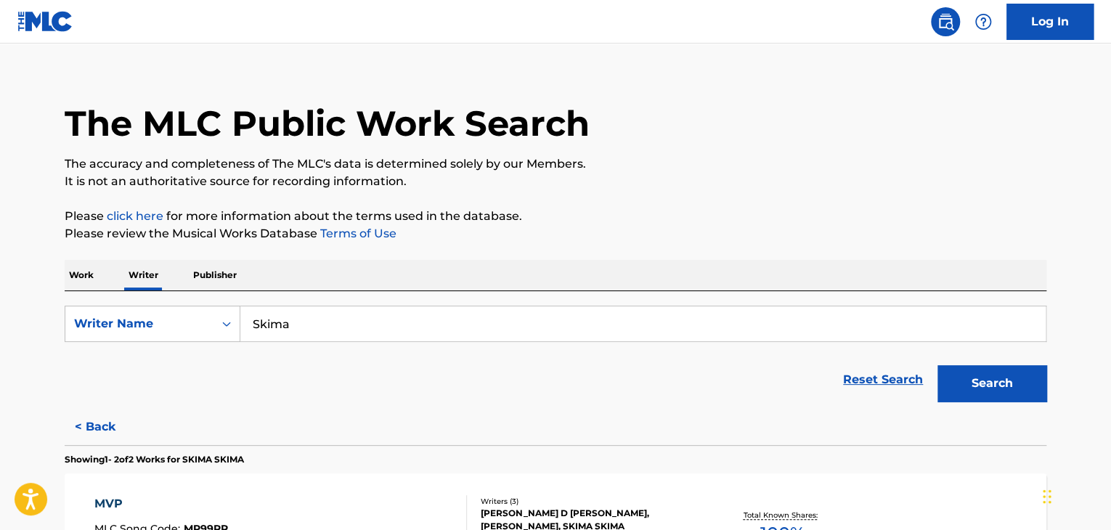
click at [302, 332] on input "Skima" at bounding box center [642, 323] width 805 height 35
paste input "Ca$hville"
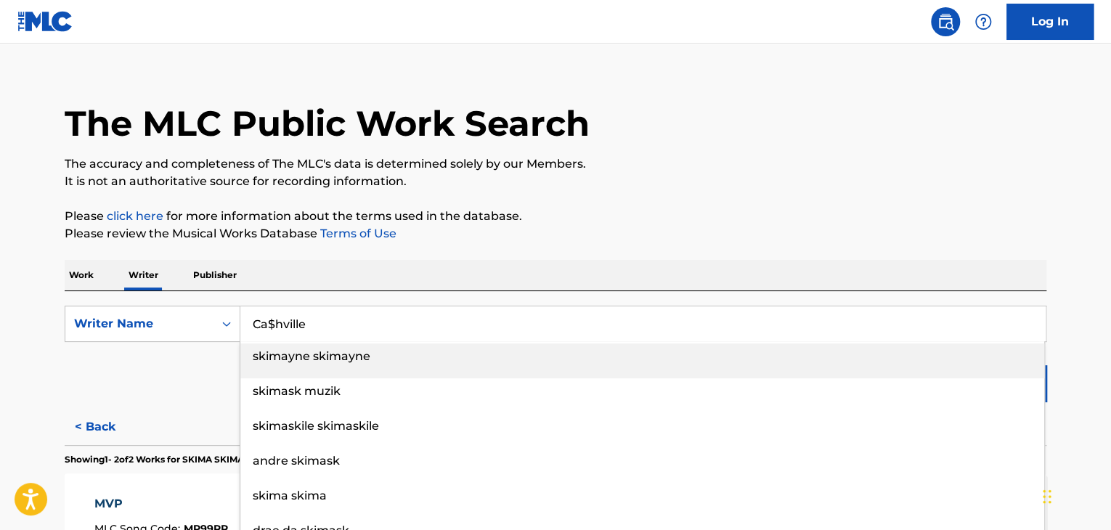
type input "Ca$hville"
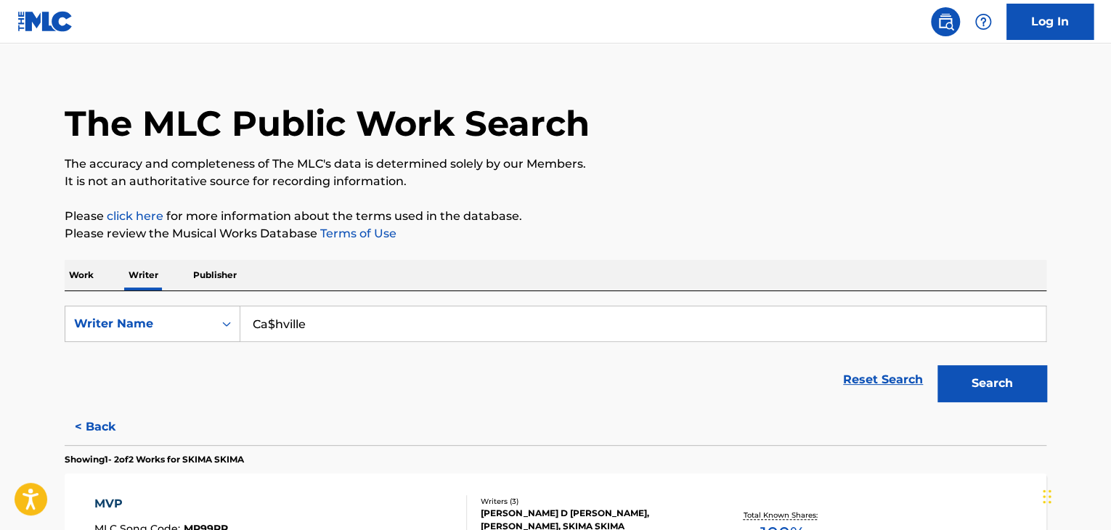
click at [592, 246] on div "The MLC Public Work Search The accuracy and completeness of The MLC's data is d…" at bounding box center [555, 413] width 1016 height 702
click at [965, 388] on button "Search" at bounding box center [991, 383] width 109 height 36
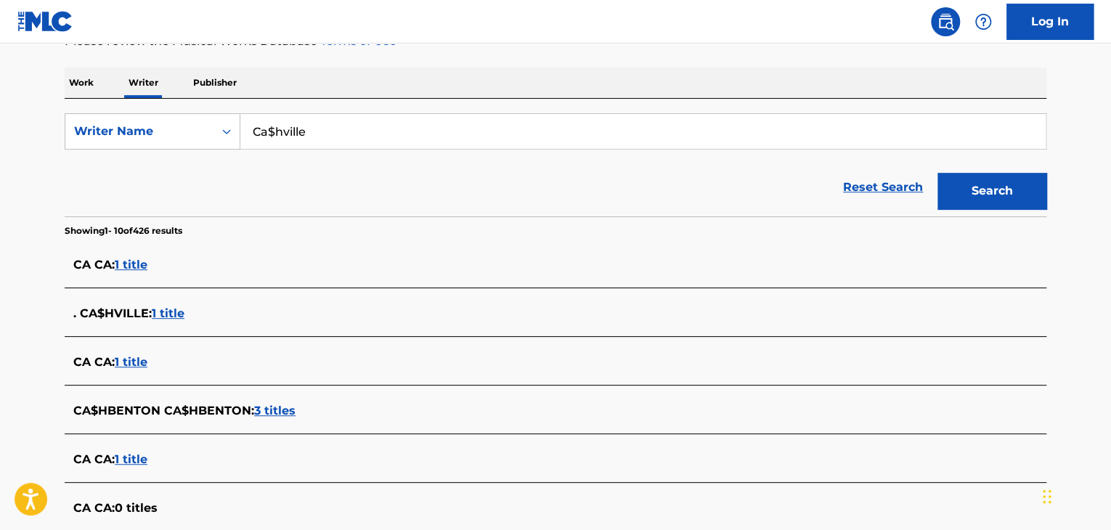
scroll to position [235, 0]
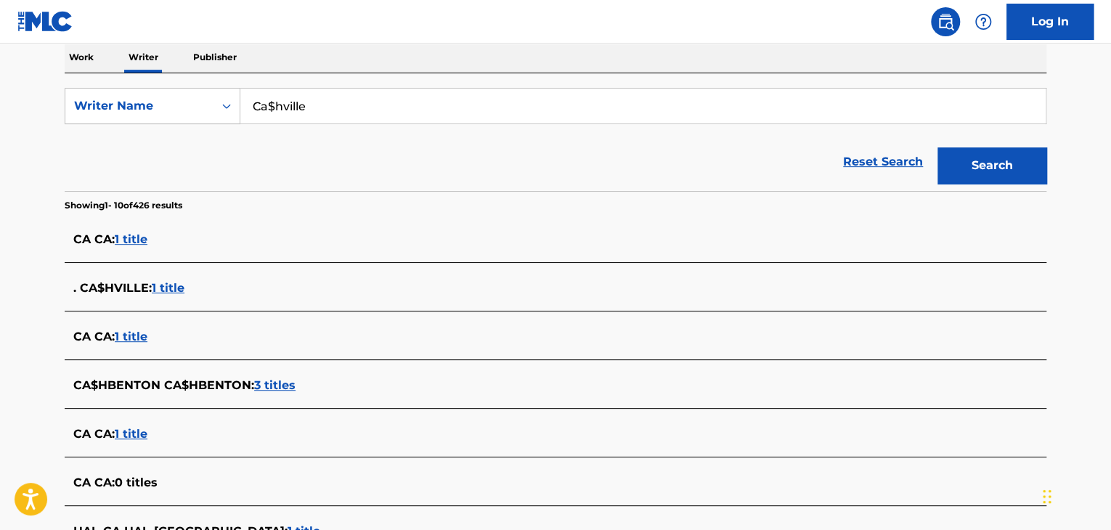
click at [168, 288] on span "1 title" at bounding box center [168, 288] width 33 height 14
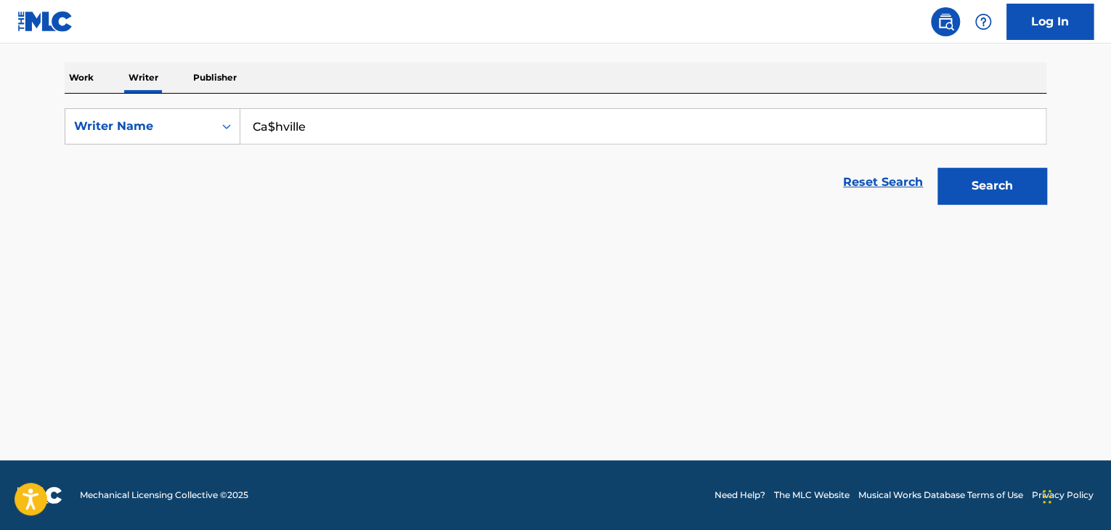
scroll to position [215, 0]
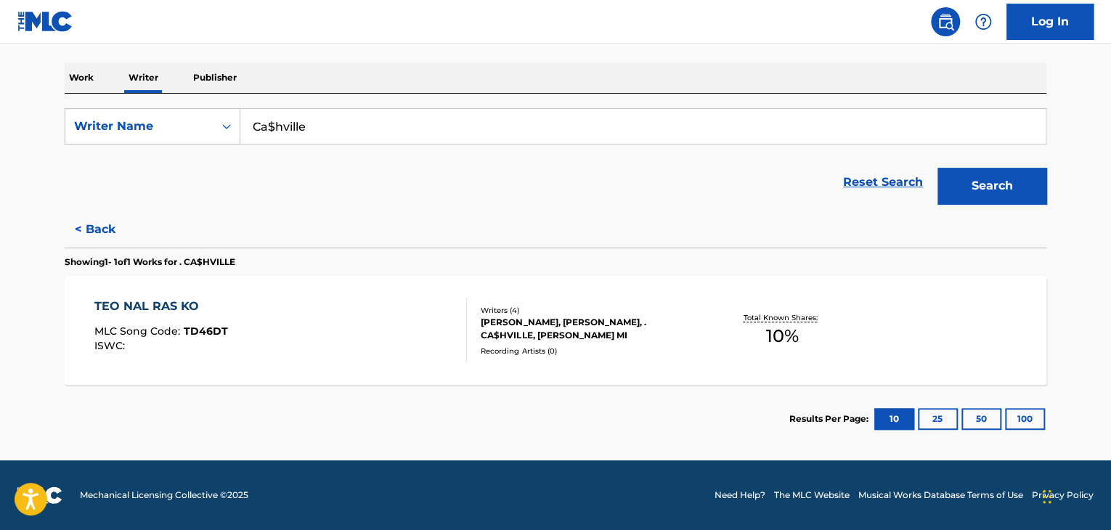
click at [422, 294] on div "TEO NAL RAS KO MLC Song Code : TD46DT ISWC : Writers ( 4 ) [PERSON_NAME], [PERS…" at bounding box center [556, 330] width 982 height 109
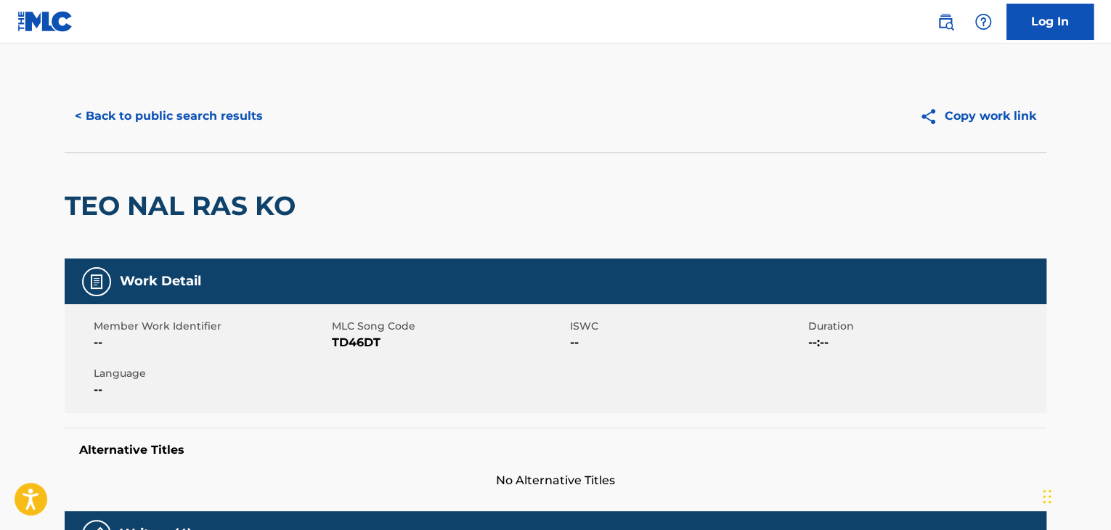
click at [197, 100] on button "< Back to public search results" at bounding box center [169, 116] width 208 height 36
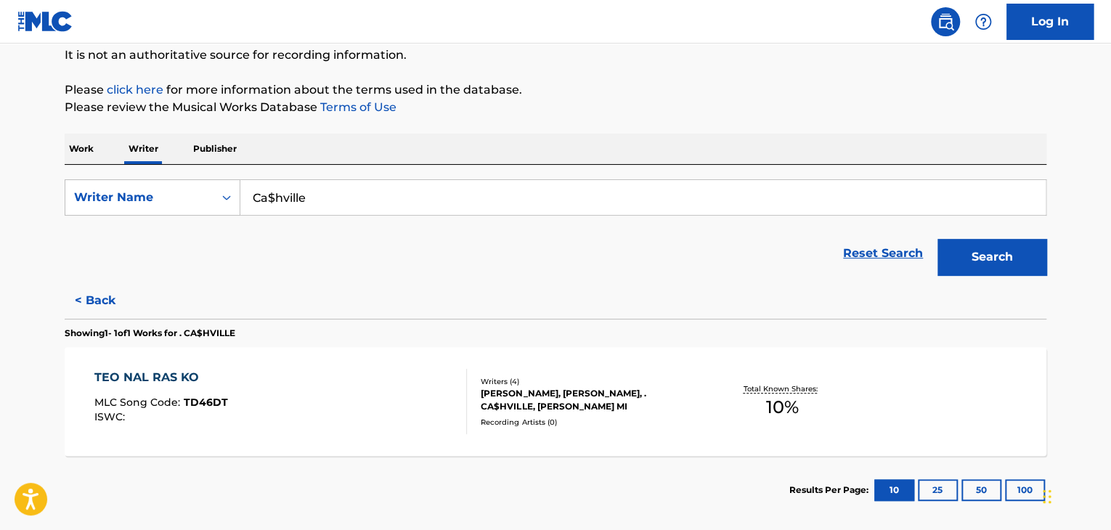
scroll to position [163, 0]
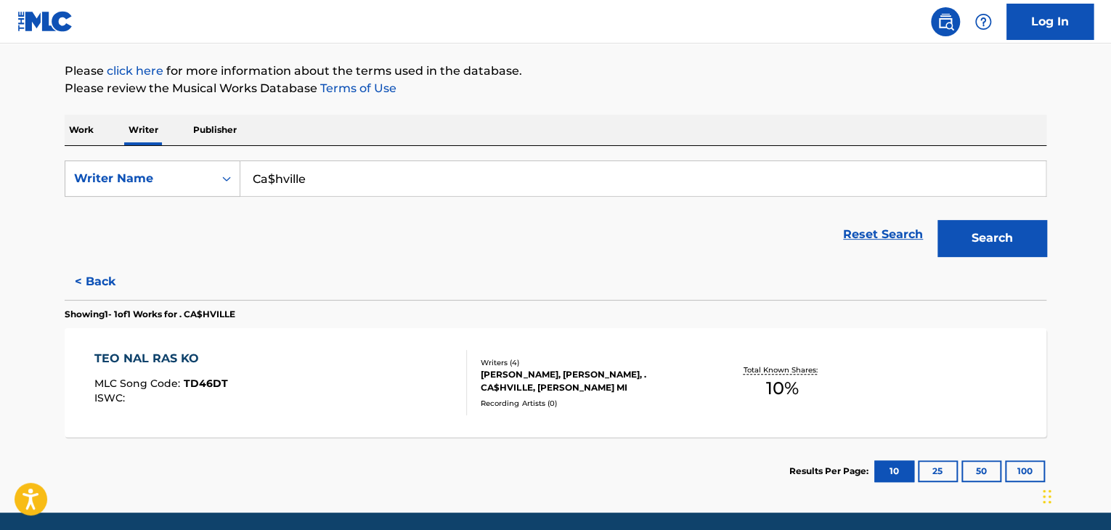
click at [113, 277] on button "< Back" at bounding box center [108, 282] width 87 height 36
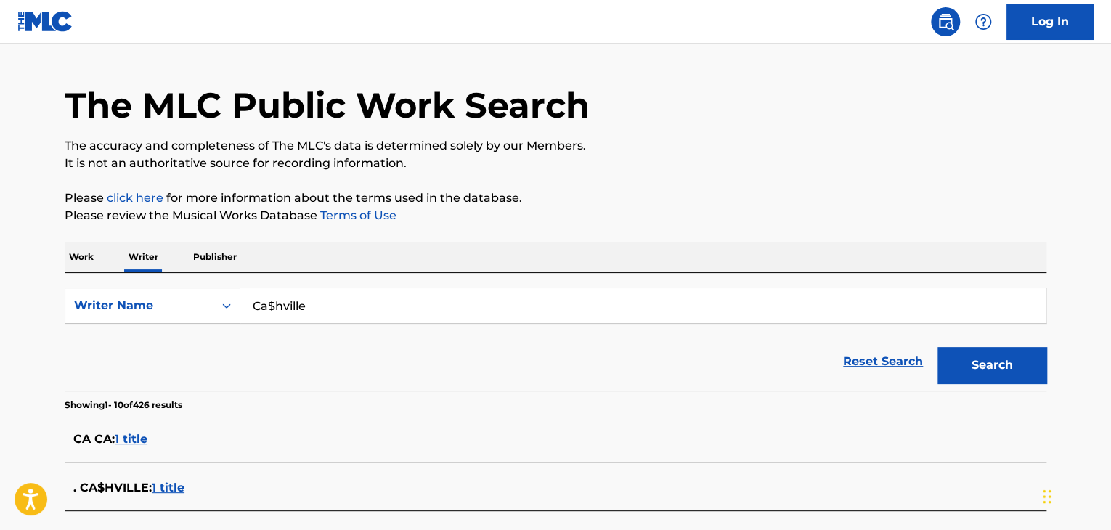
scroll to position [0, 0]
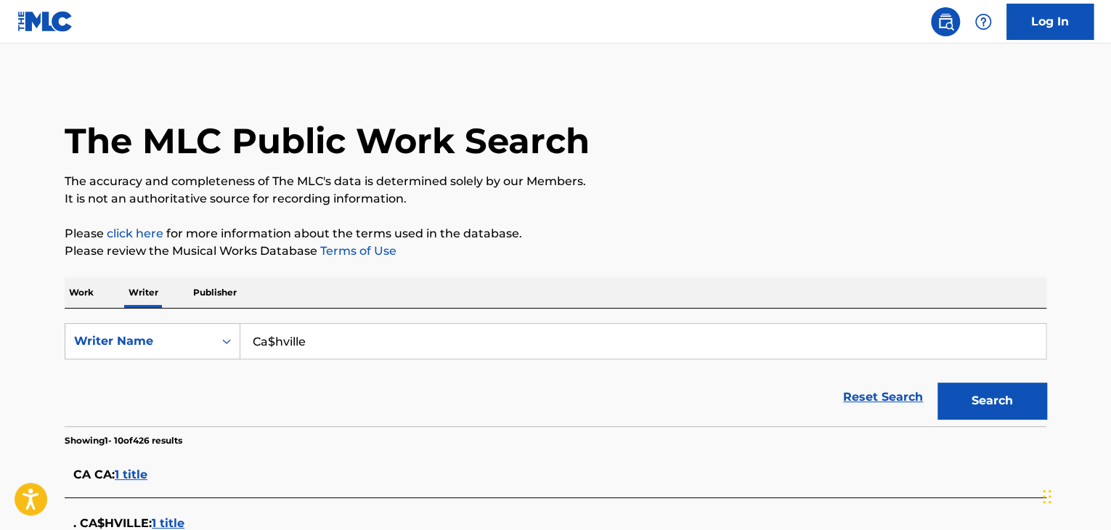
click at [90, 294] on p "Work" at bounding box center [81, 292] width 33 height 30
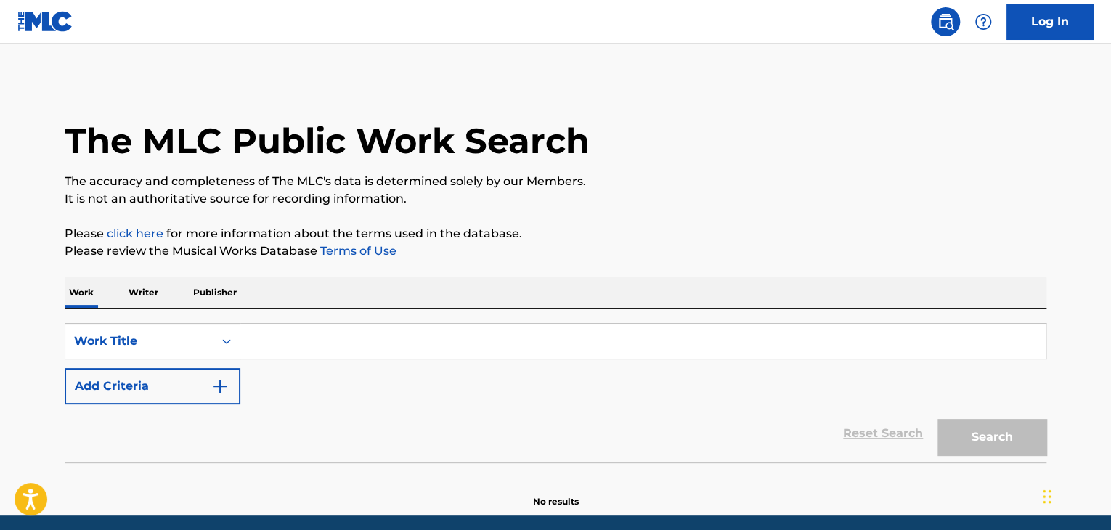
click at [290, 344] on input "Search Form" at bounding box center [642, 341] width 805 height 35
paste input "Waking The Cadaver"
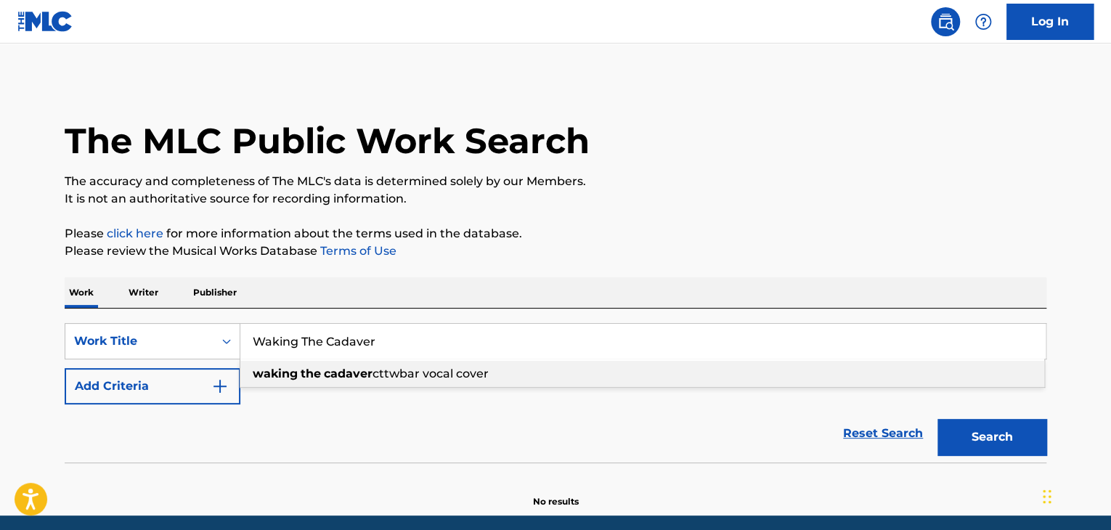
click at [318, 325] on input "Waking The Cadaver" at bounding box center [642, 341] width 805 height 35
paste input "THANKUTIMMY PUBLISHING"
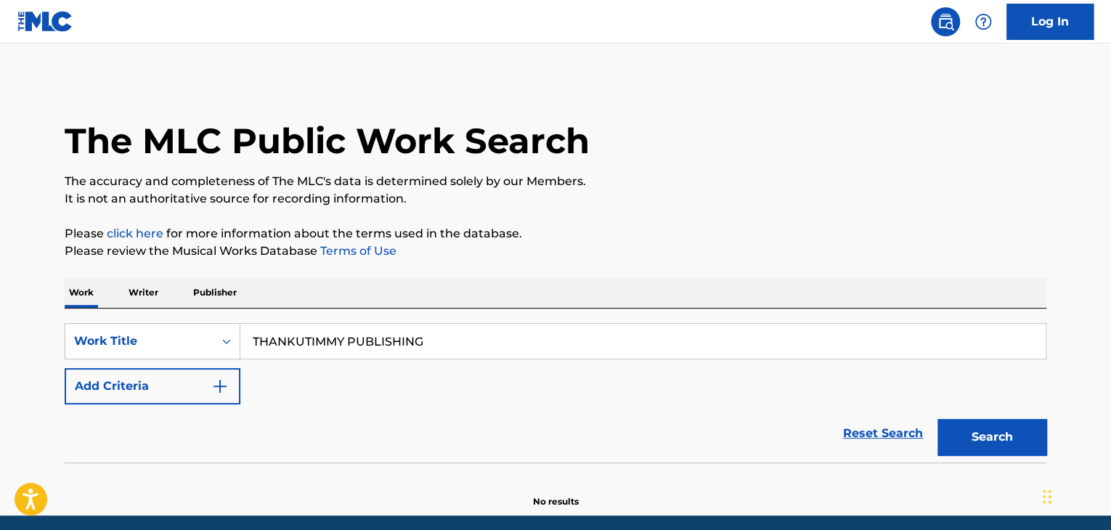
click at [293, 348] on input "THANKUTIMMY PUBLISHING" at bounding box center [642, 341] width 805 height 35
paste input "Chased Through the [PERSON_NAME] by a Rapist"
type input "Chased Through the [PERSON_NAME] by a Rapist"
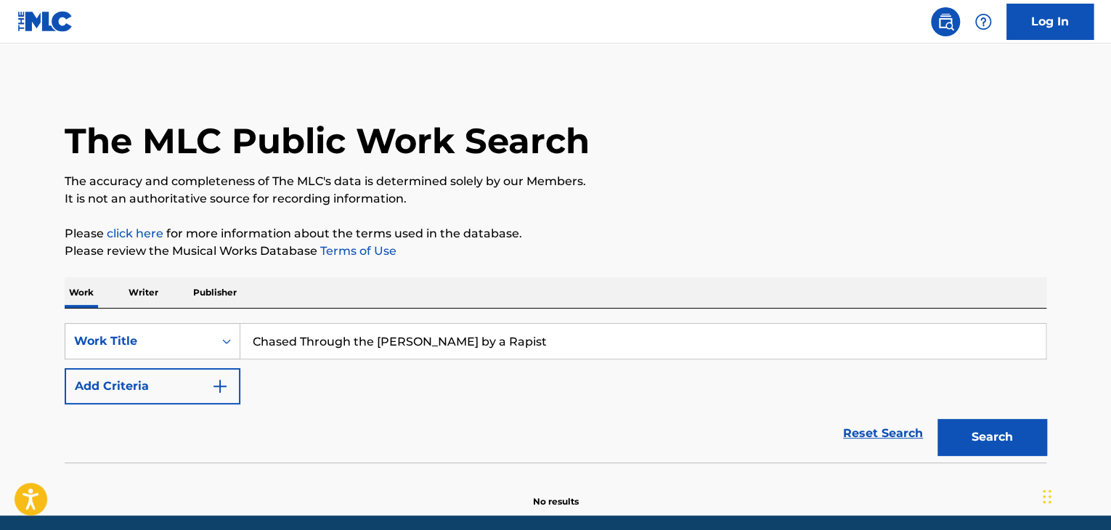
click at [651, 242] on p "Please review the Musical Works Database Terms of Use" at bounding box center [556, 250] width 982 height 17
click at [987, 447] on button "Search" at bounding box center [991, 437] width 109 height 36
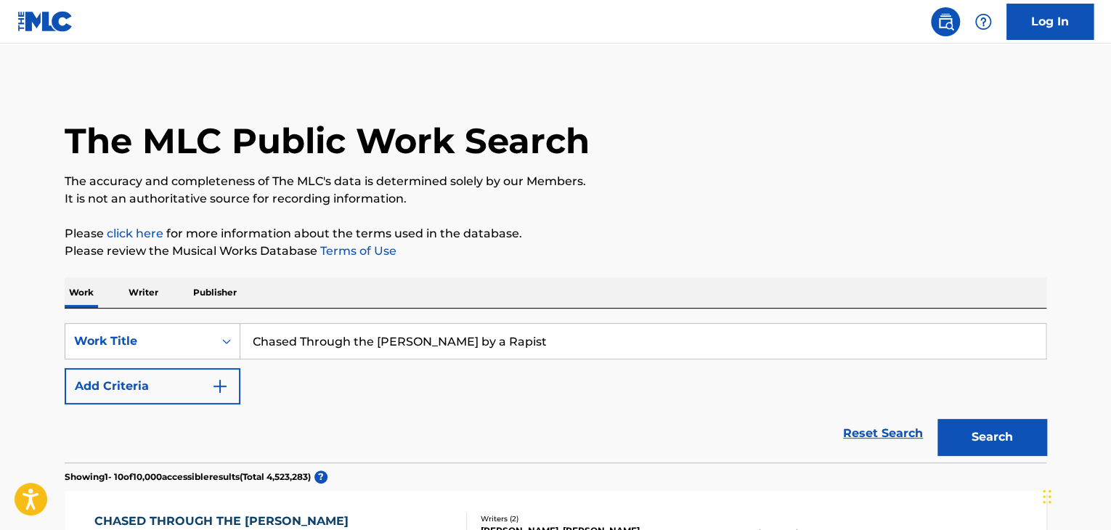
click at [136, 291] on p "Writer" at bounding box center [143, 292] width 38 height 30
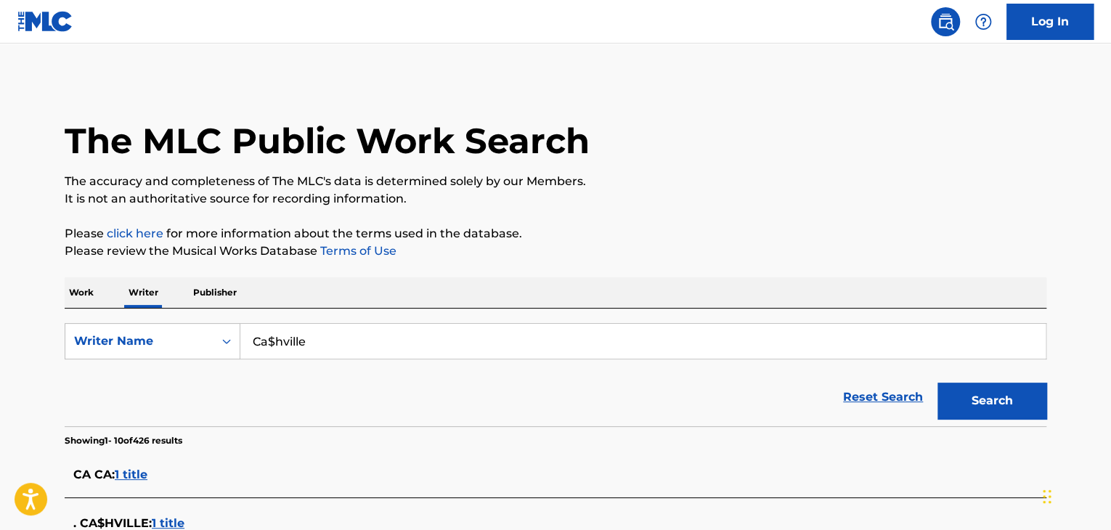
click at [362, 354] on input "Ca$hville" at bounding box center [642, 341] width 805 height 35
paste input "Chased Through the [PERSON_NAME] by a Rapist"
click at [313, 346] on input "Ca$Chased Through the [PERSON_NAME] by a Rapist" at bounding box center [642, 341] width 805 height 35
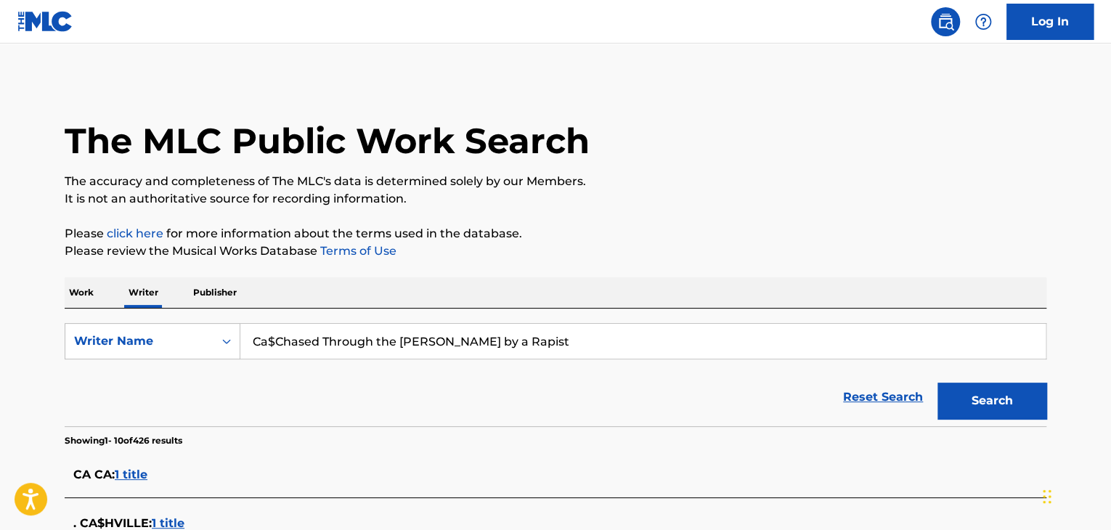
click at [313, 346] on input "Ca$Chased Through the [PERSON_NAME] by a Rapist" at bounding box center [642, 341] width 805 height 35
paste input "Waking The Cadaver"
type input "Waking The Cadaver"
click at [741, 227] on p "Please click here for more information about the terms used in the database." at bounding box center [556, 233] width 982 height 17
click at [981, 399] on button "Search" at bounding box center [991, 401] width 109 height 36
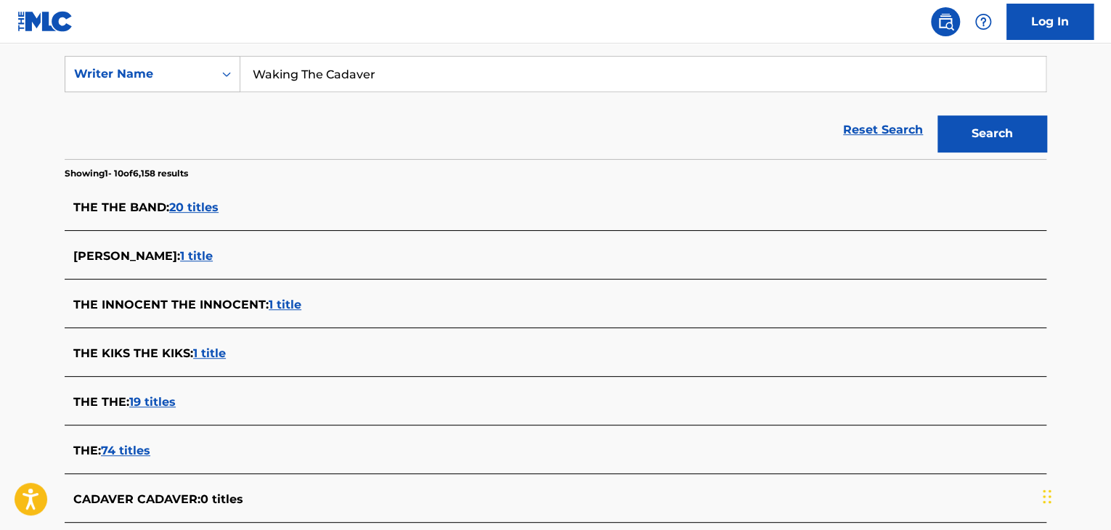
scroll to position [49, 0]
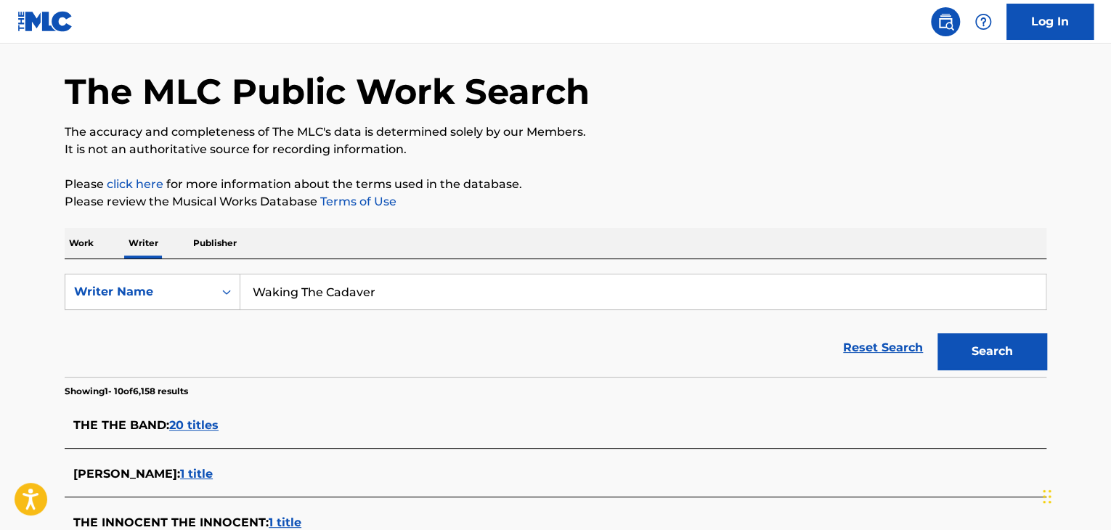
click at [91, 245] on p "Work" at bounding box center [81, 243] width 33 height 30
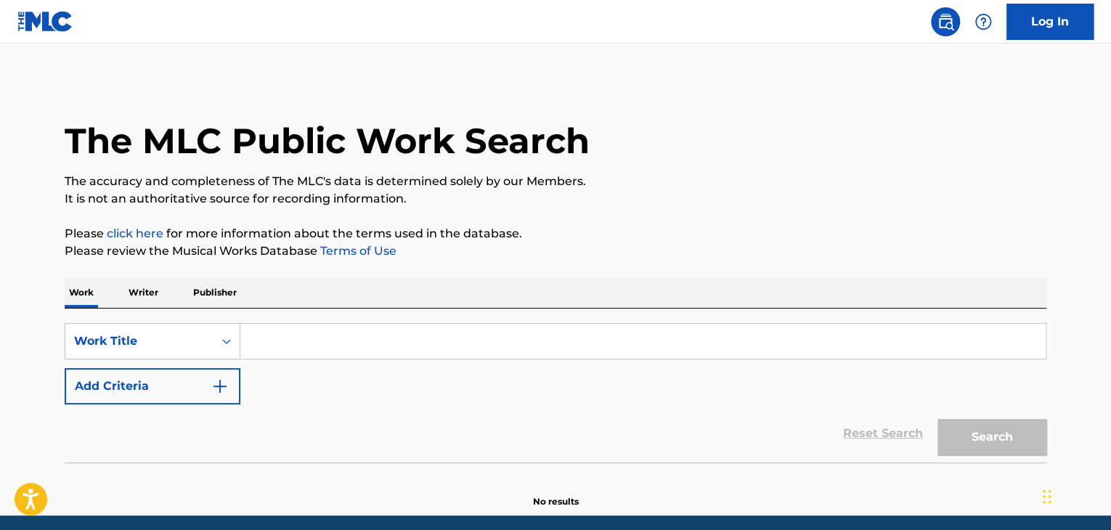
click at [298, 334] on input "Search Form" at bounding box center [642, 341] width 805 height 35
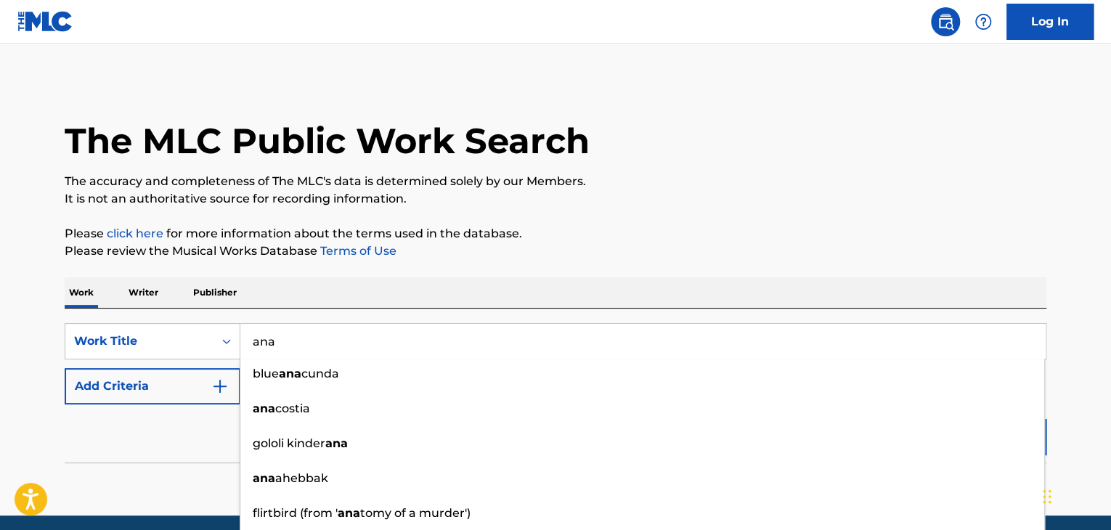
type input "ana"
click at [188, 404] on div "Reset Search Search" at bounding box center [556, 433] width 982 height 58
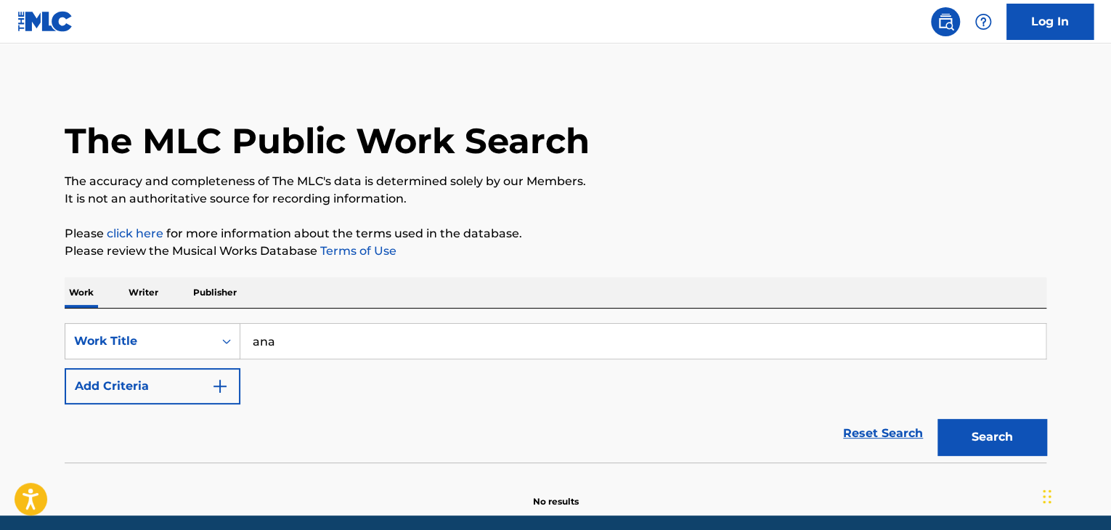
click at [227, 390] on img "Search Form" at bounding box center [219, 386] width 17 height 17
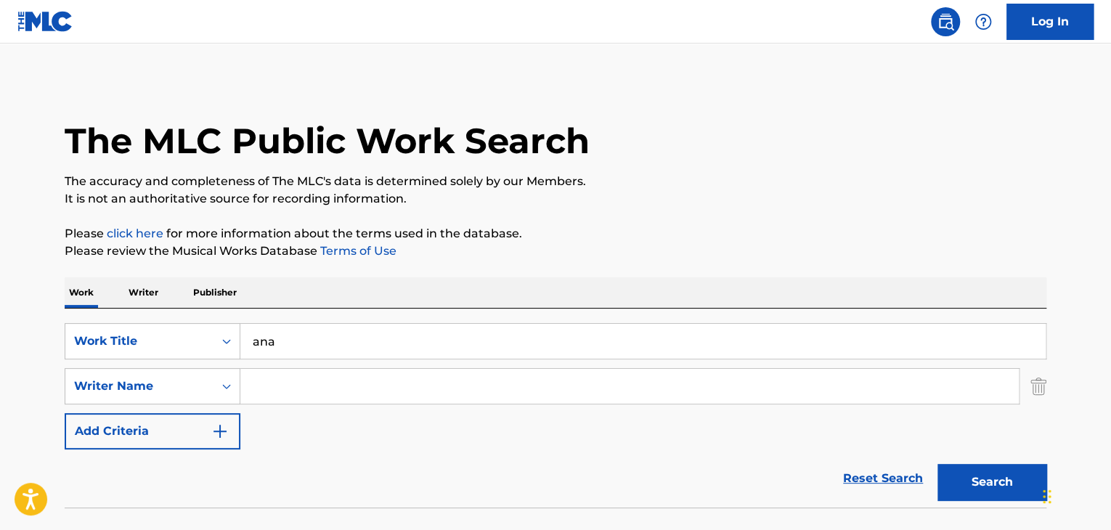
click at [278, 383] on input "Search Form" at bounding box center [629, 386] width 778 height 35
paste input "[PERSON_NAME]"
type input "[PERSON_NAME]"
click at [993, 473] on button "Search" at bounding box center [991, 482] width 109 height 36
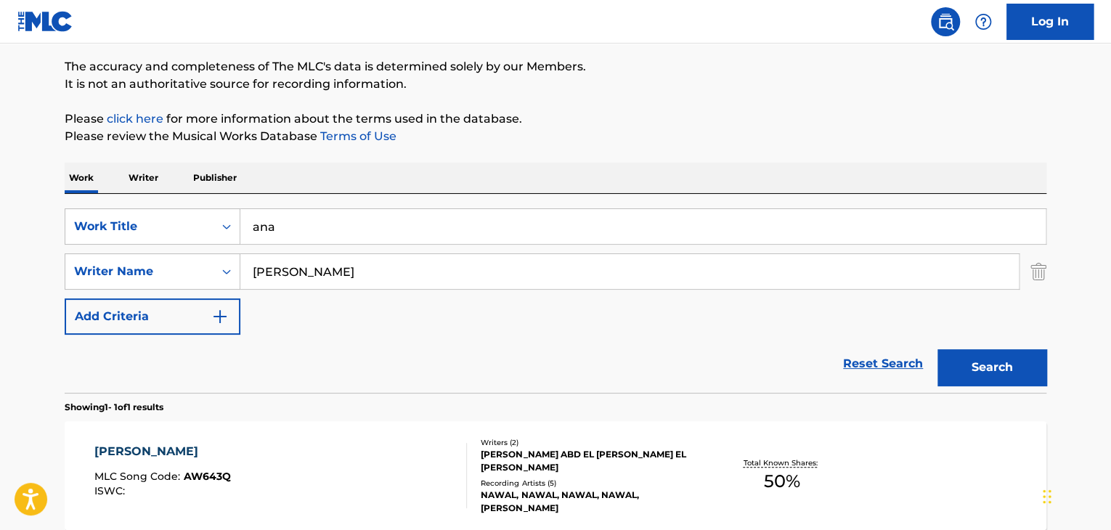
scroll to position [218, 0]
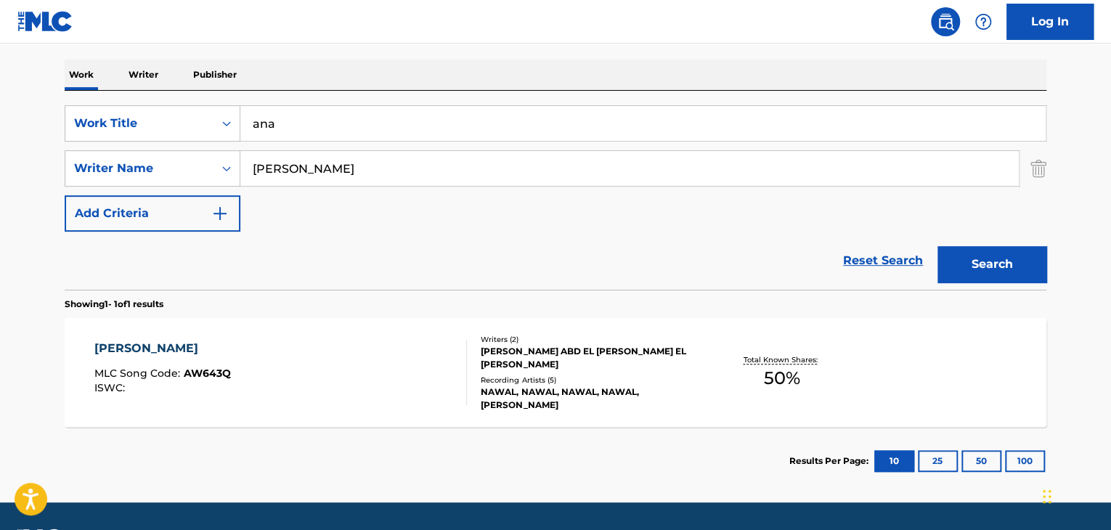
click at [432, 360] on div "[PERSON_NAME] MLC Song Code : AW643Q ISWC :" at bounding box center [280, 372] width 373 height 65
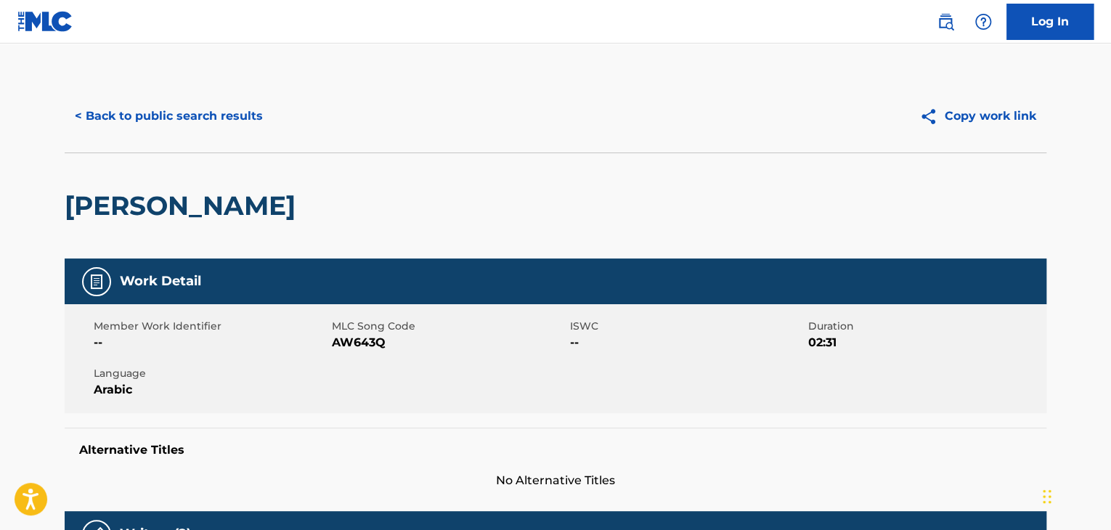
click at [155, 111] on button "< Back to public search results" at bounding box center [169, 116] width 208 height 36
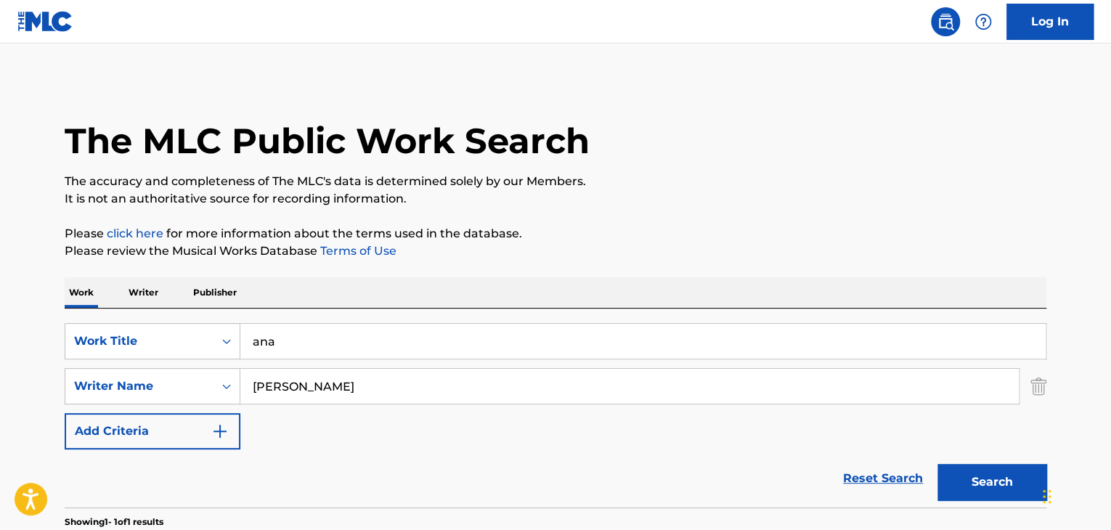
click at [144, 305] on p "Writer" at bounding box center [143, 292] width 38 height 30
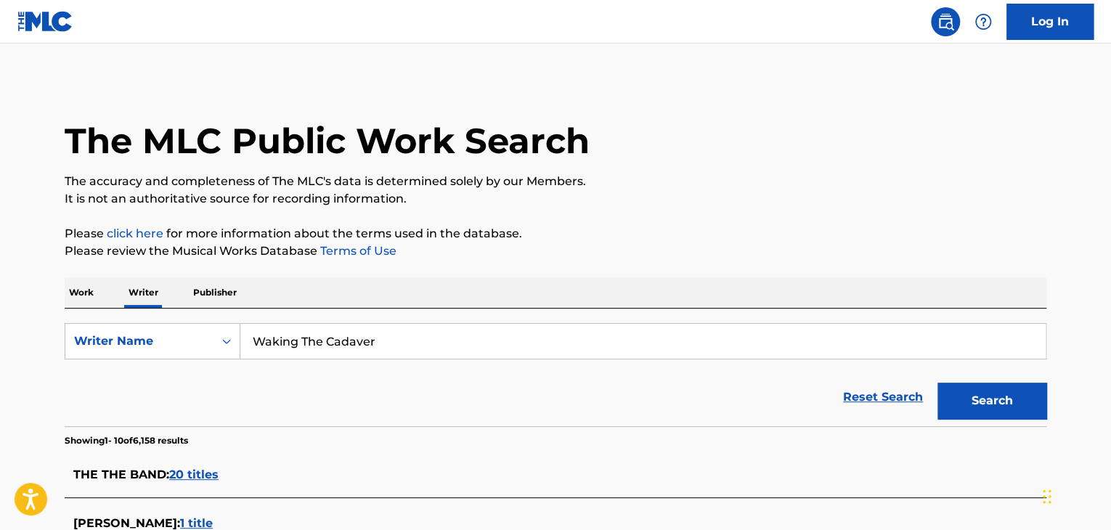
click at [332, 345] on input "Waking The Cadaver" at bounding box center [642, 341] width 805 height 35
paste input "[PERSON_NAME]"
type input "[PERSON_NAME]"
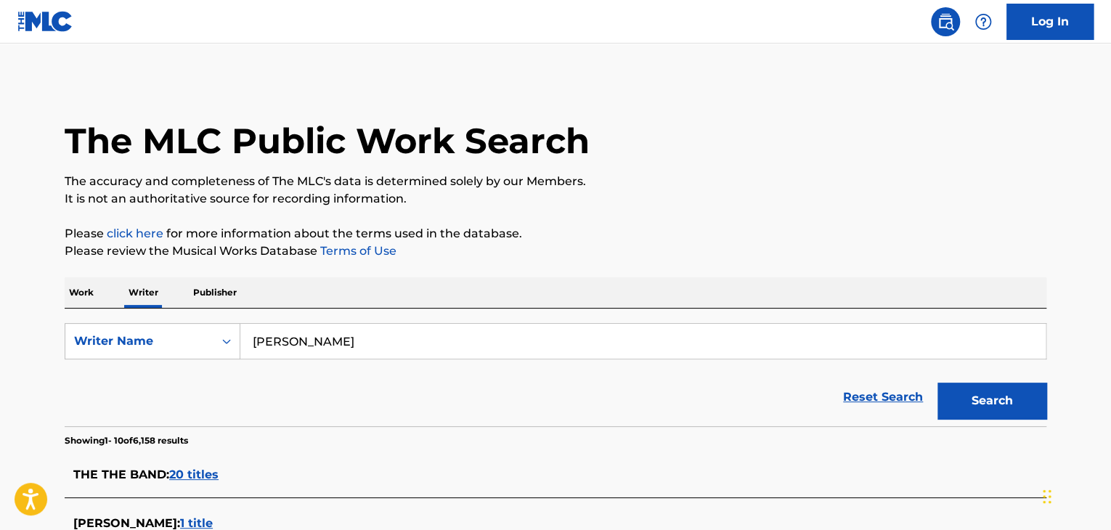
click at [990, 388] on button "Search" at bounding box center [991, 401] width 109 height 36
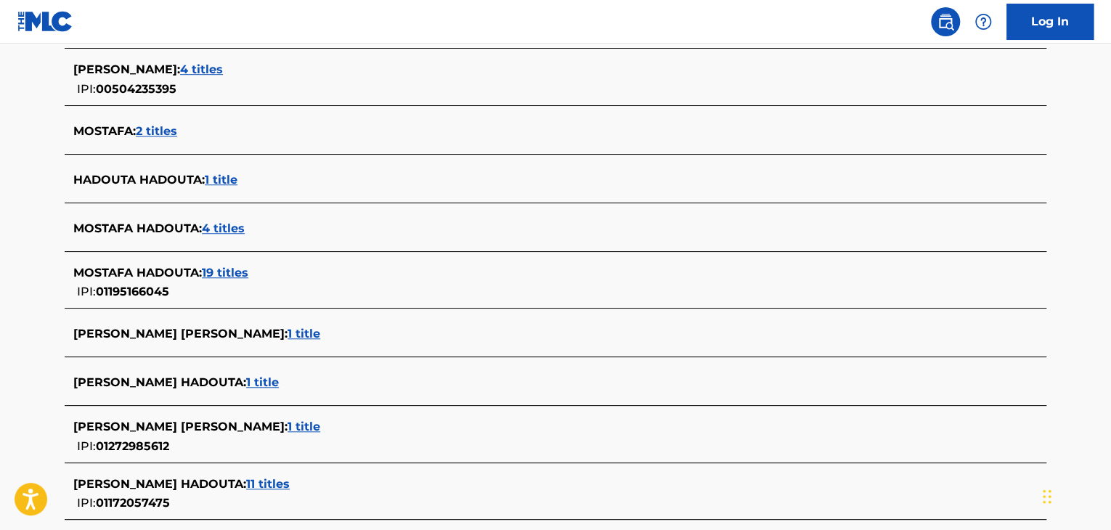
scroll to position [502, 0]
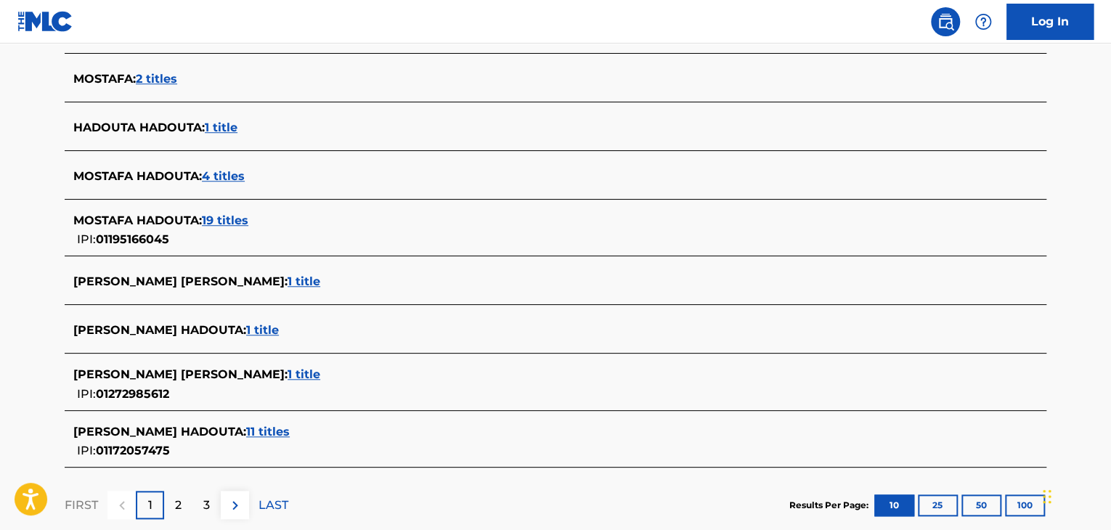
click at [221, 219] on span "19 titles" at bounding box center [225, 220] width 46 height 14
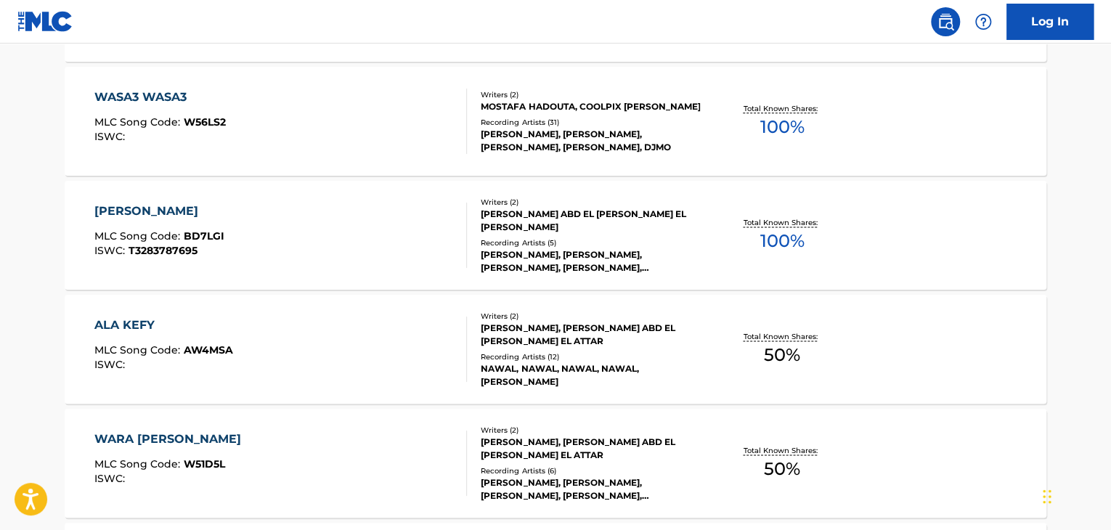
scroll to position [937, 0]
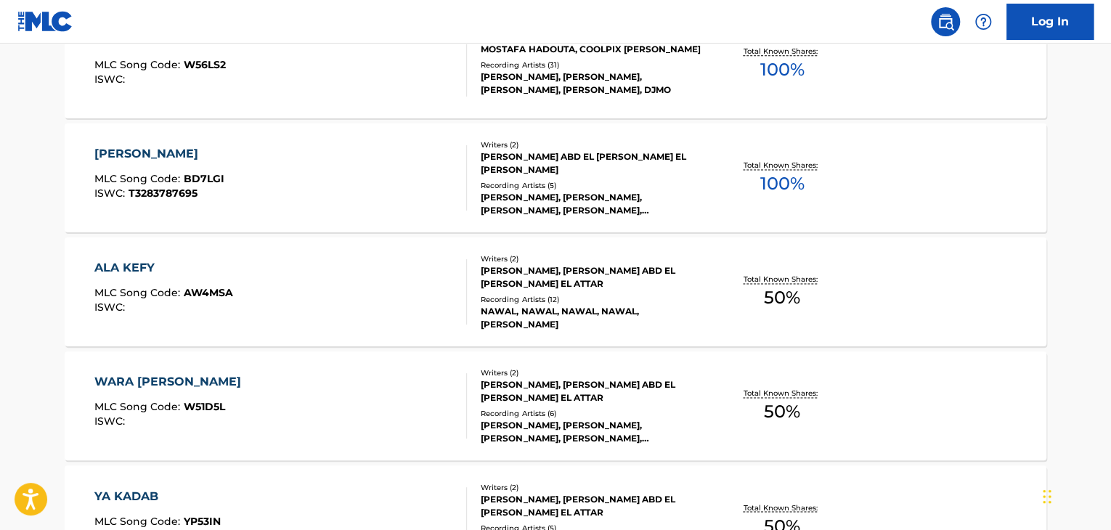
click at [404, 179] on div "BENT NAS MLC Song Code : BD7LGI ISWC : T3283787695" at bounding box center [280, 177] width 373 height 65
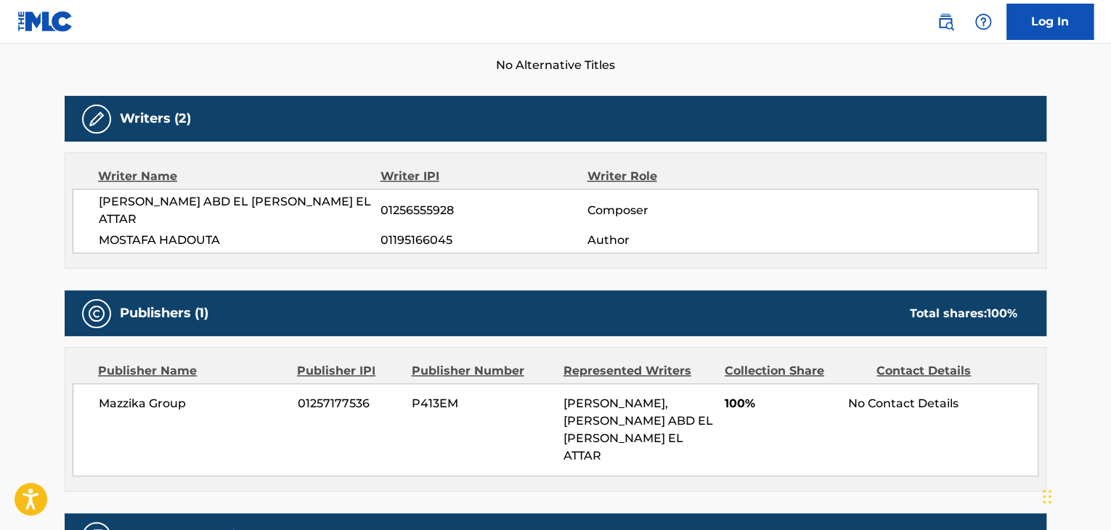
scroll to position [508, 0]
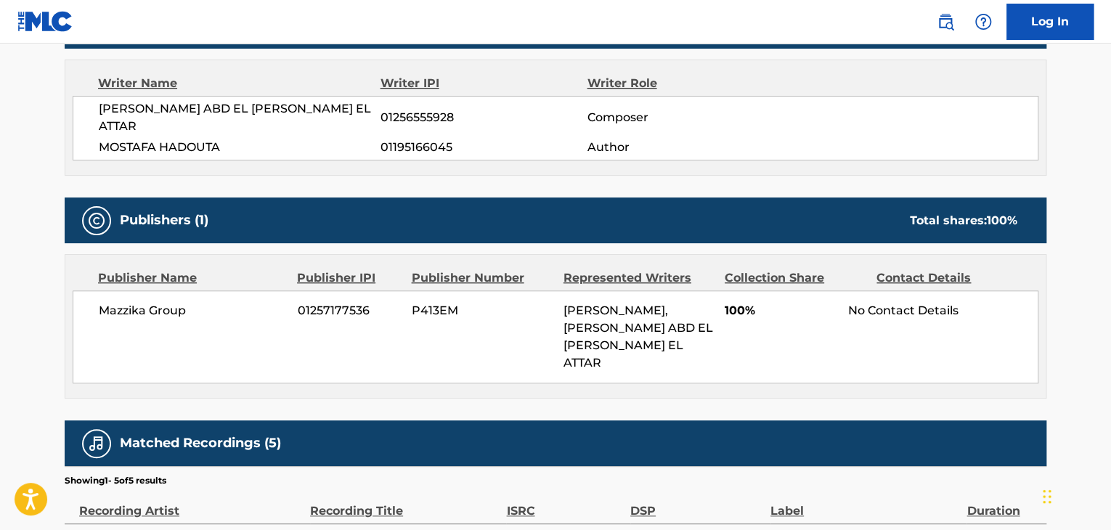
click at [189, 144] on span "MOSTAFA HADOUTA" at bounding box center [240, 147] width 282 height 17
copy div "MOSTAFA HADOUTA"
click at [404, 143] on span "01195166045" at bounding box center [483, 147] width 206 height 17
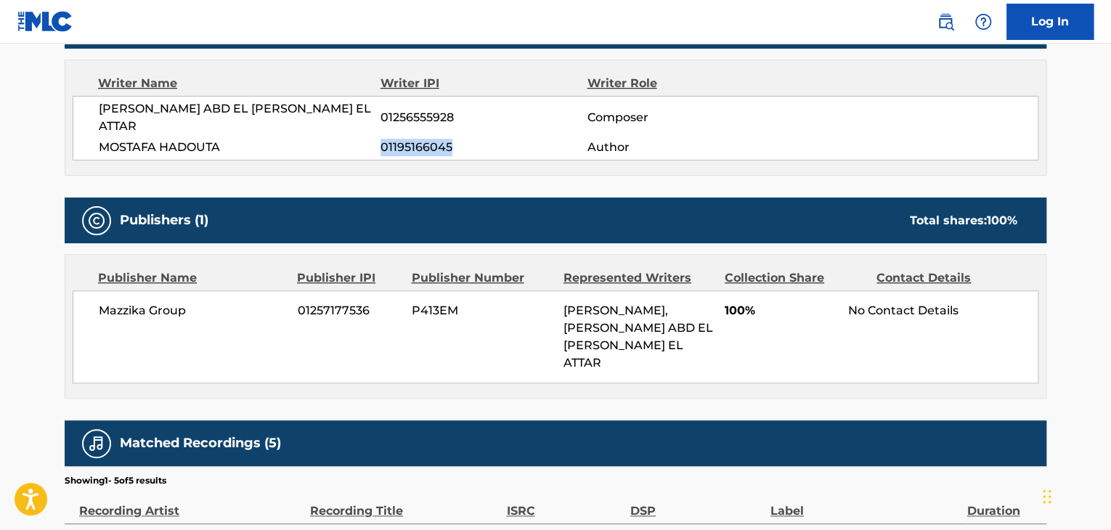
click at [404, 143] on span "01195166045" at bounding box center [483, 147] width 206 height 17
click at [131, 314] on span "Mazzika Group" at bounding box center [193, 310] width 188 height 17
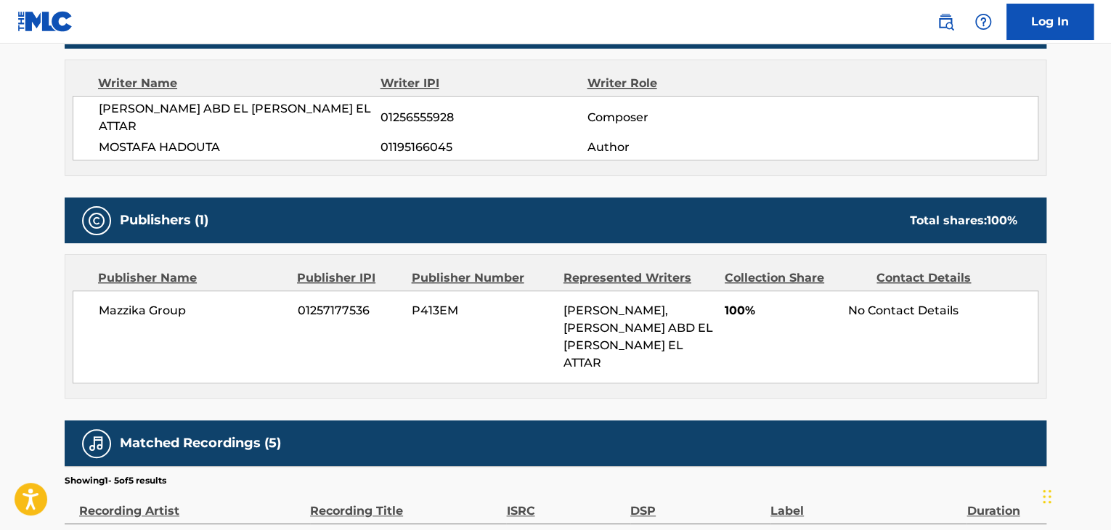
click at [359, 306] on span "01257177536" at bounding box center [349, 310] width 103 height 17
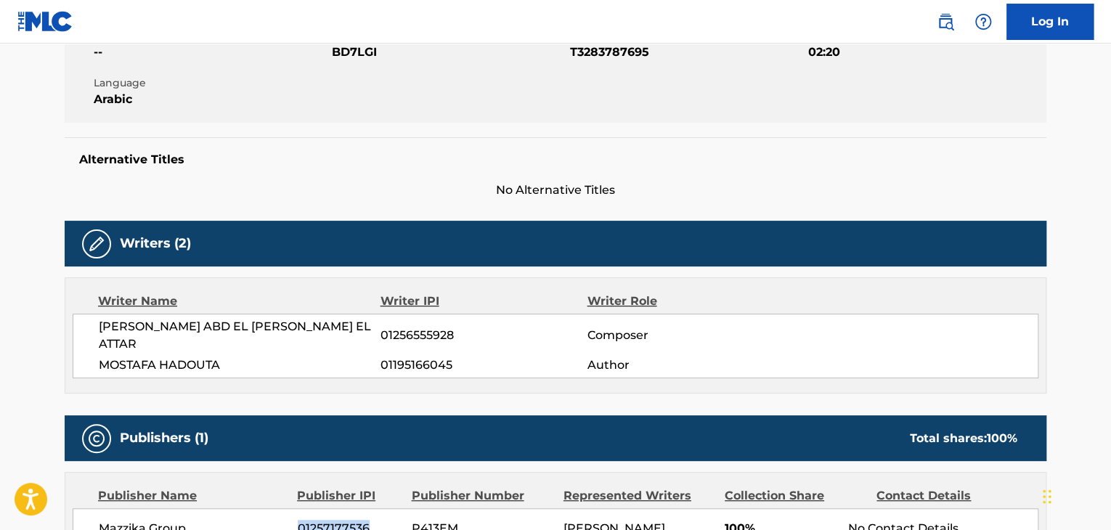
scroll to position [73, 0]
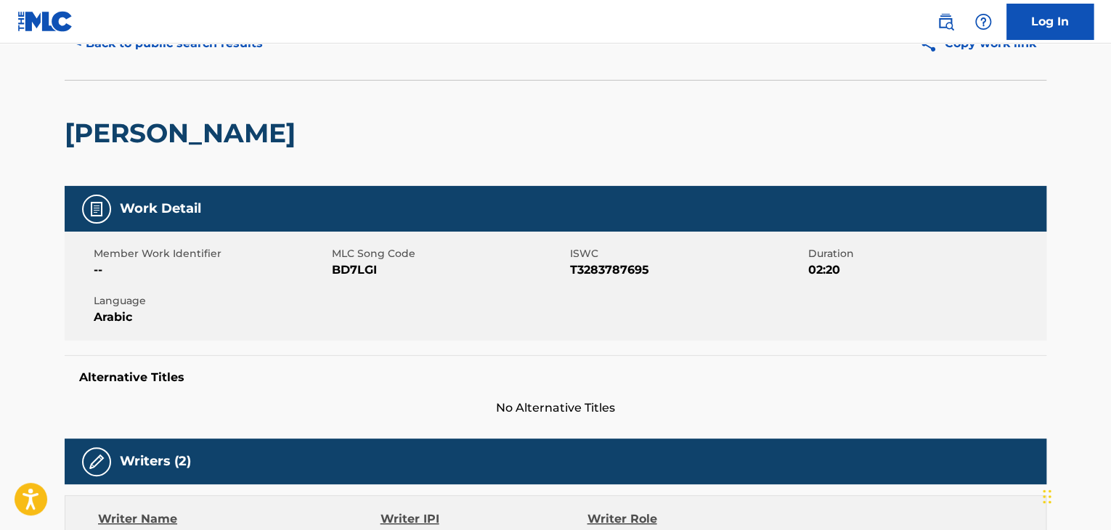
click at [356, 277] on span "BD7LGI" at bounding box center [449, 269] width 234 height 17
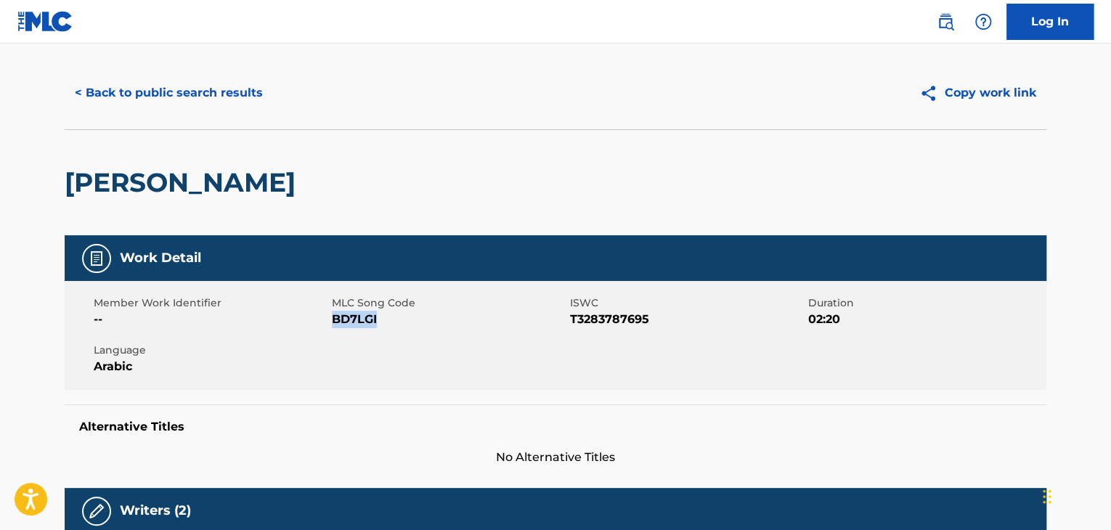
scroll to position [0, 0]
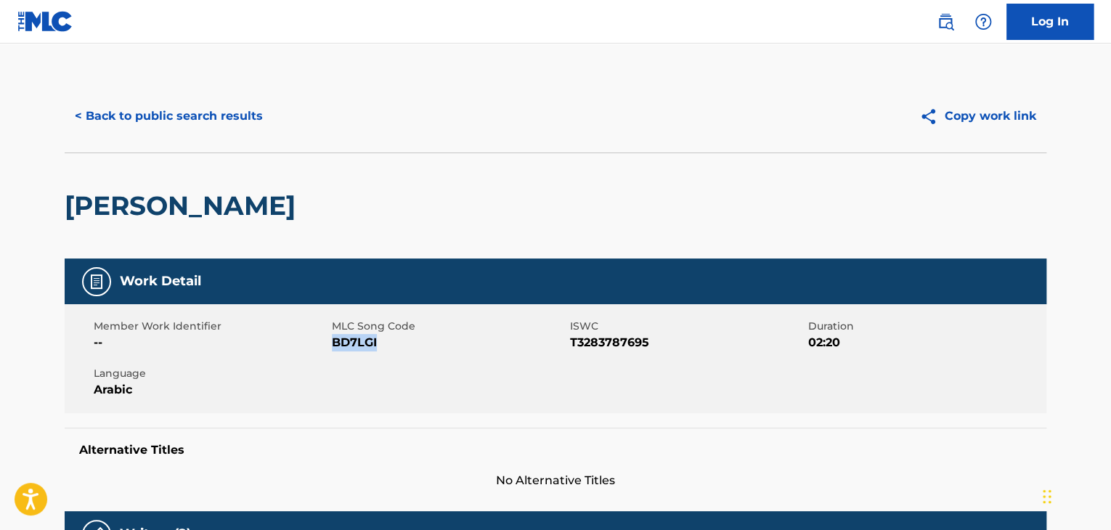
click at [213, 118] on button "< Back to public search results" at bounding box center [169, 116] width 208 height 36
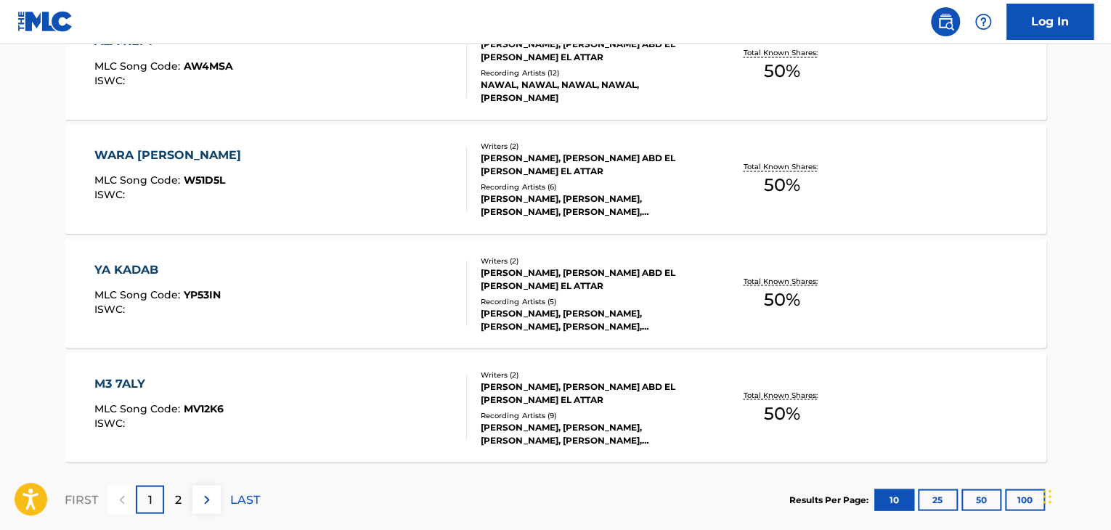
scroll to position [1247, 0]
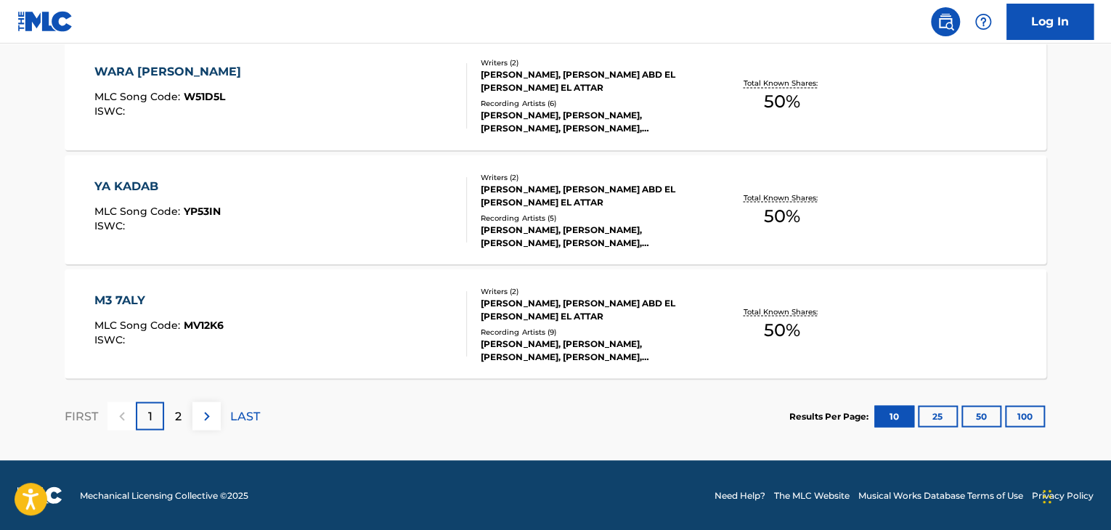
click at [176, 407] on p "2" at bounding box center [178, 415] width 7 height 17
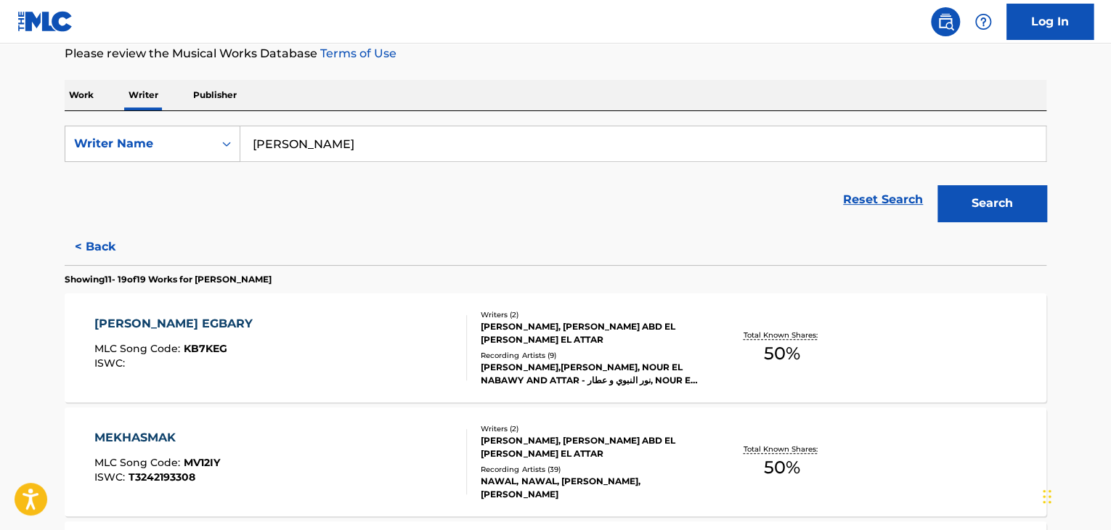
scroll to position [116, 0]
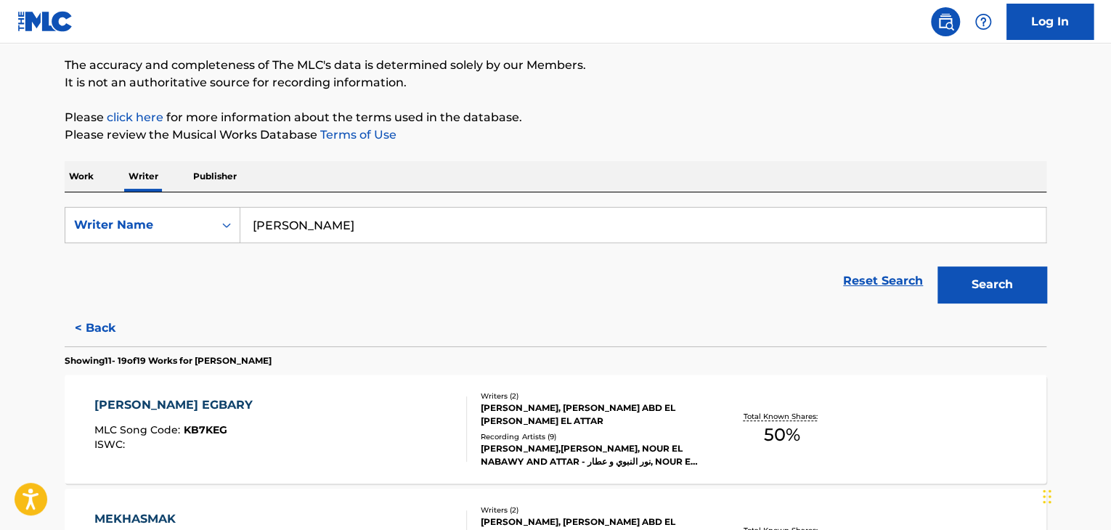
click at [344, 213] on input "[PERSON_NAME]" at bounding box center [642, 225] width 805 height 35
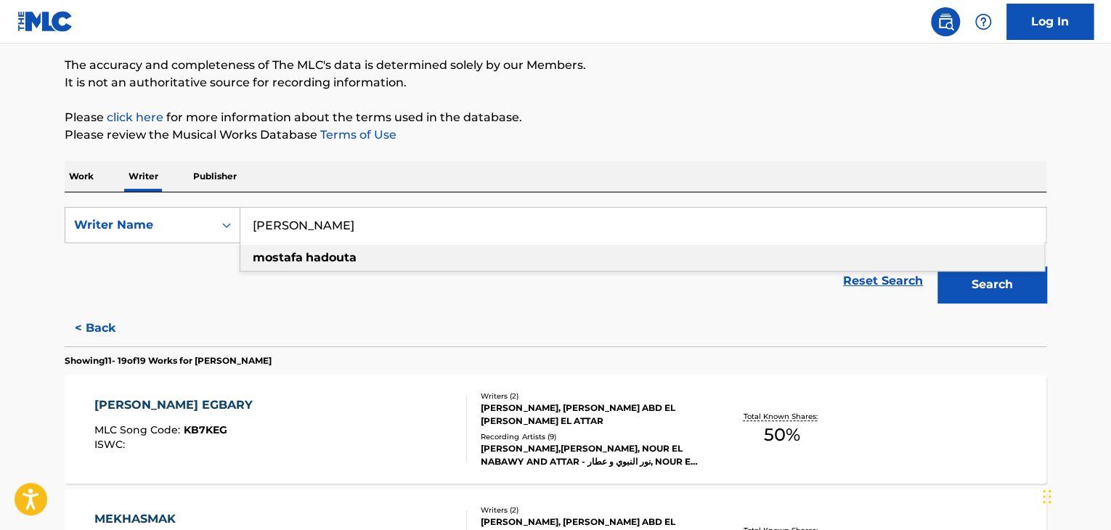
paste input "[PERSON_NAME]"
type input "[PERSON_NAME]"
click at [648, 294] on div "Reset Search Search" at bounding box center [556, 281] width 982 height 58
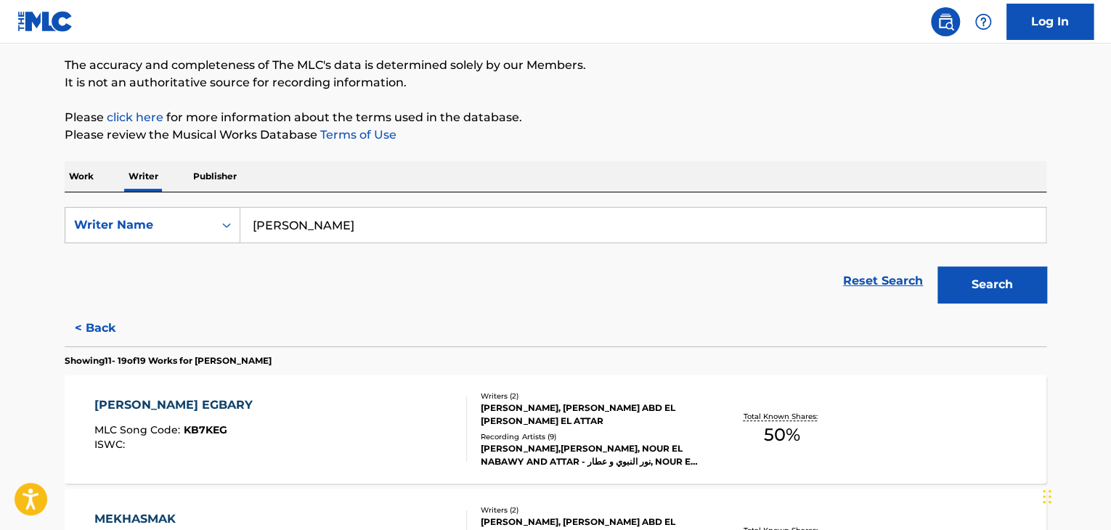
click at [969, 294] on button "Search" at bounding box center [991, 284] width 109 height 36
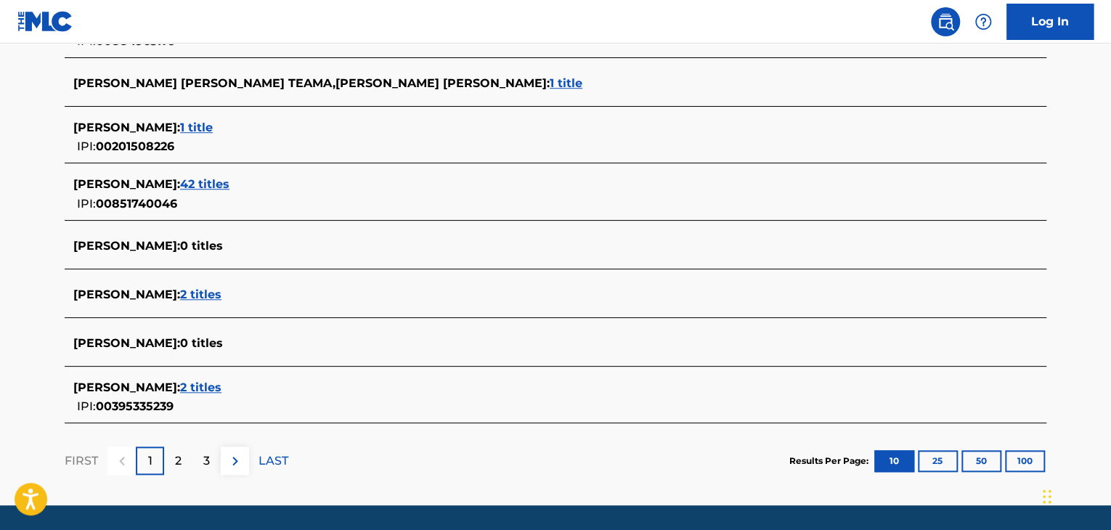
scroll to position [552, 0]
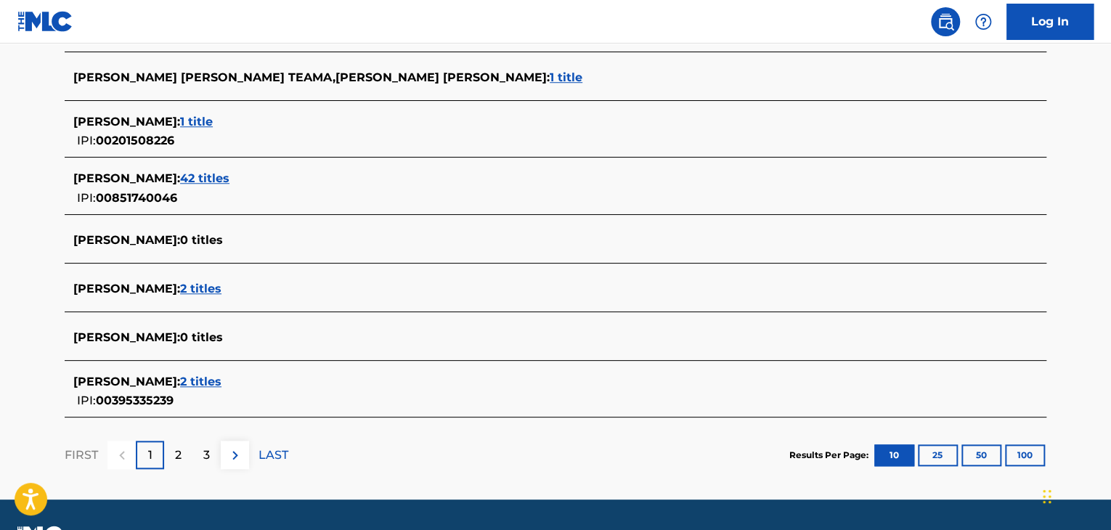
click at [221, 378] on span "2 titles" at bounding box center [200, 382] width 41 height 14
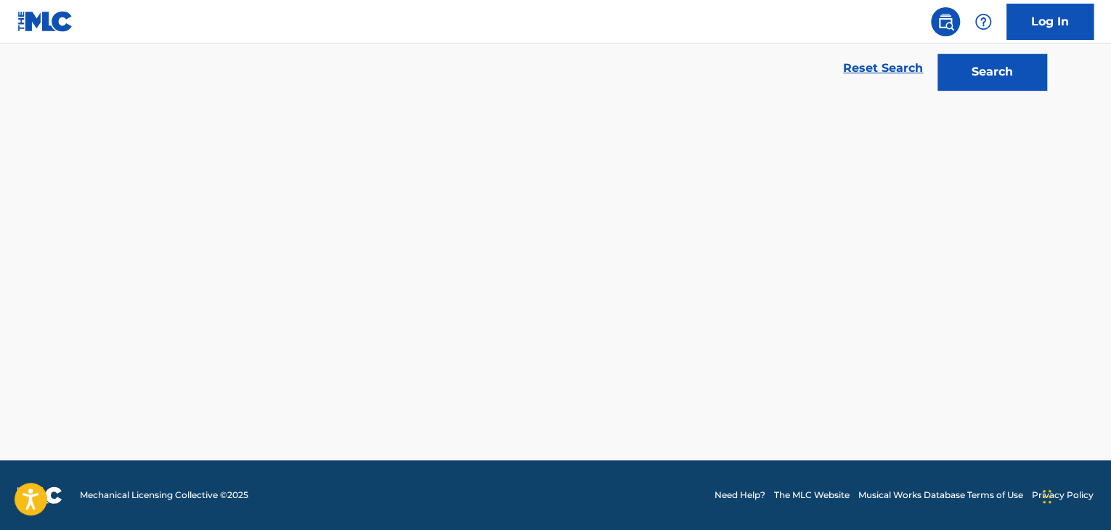
scroll to position [328, 0]
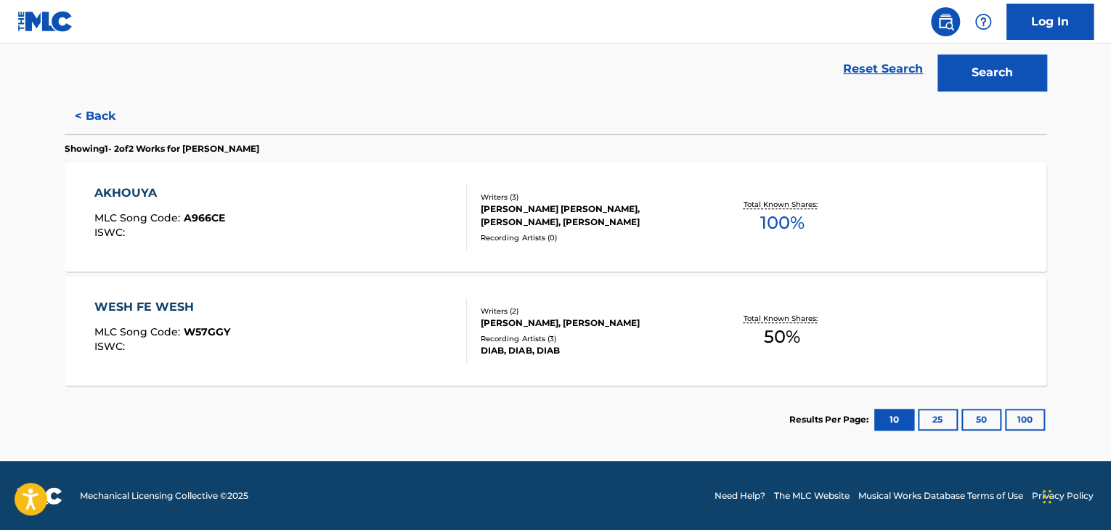
click at [360, 203] on div "AKHOUYA MLC Song Code : A966CE ISWC :" at bounding box center [280, 216] width 373 height 65
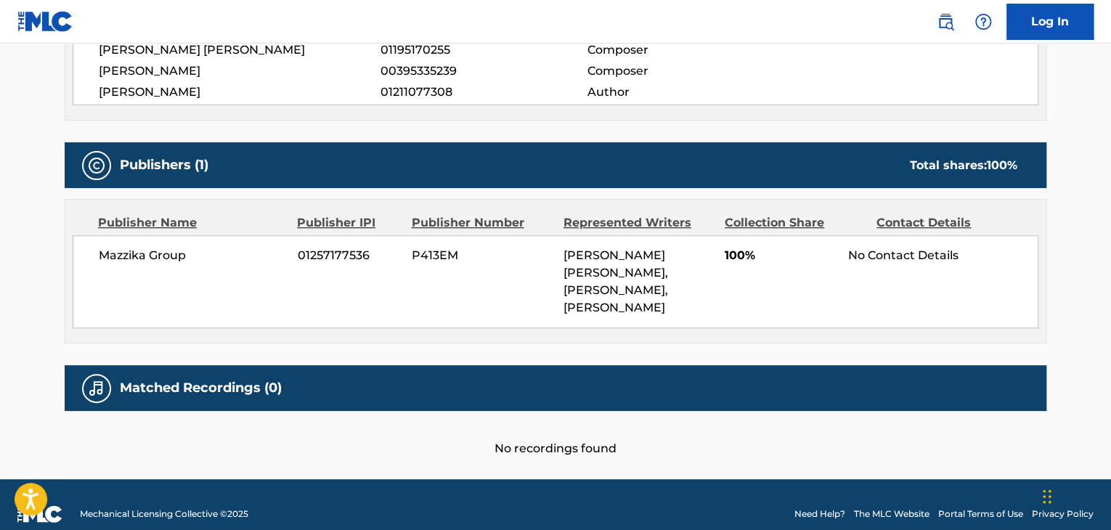
scroll to position [349, 0]
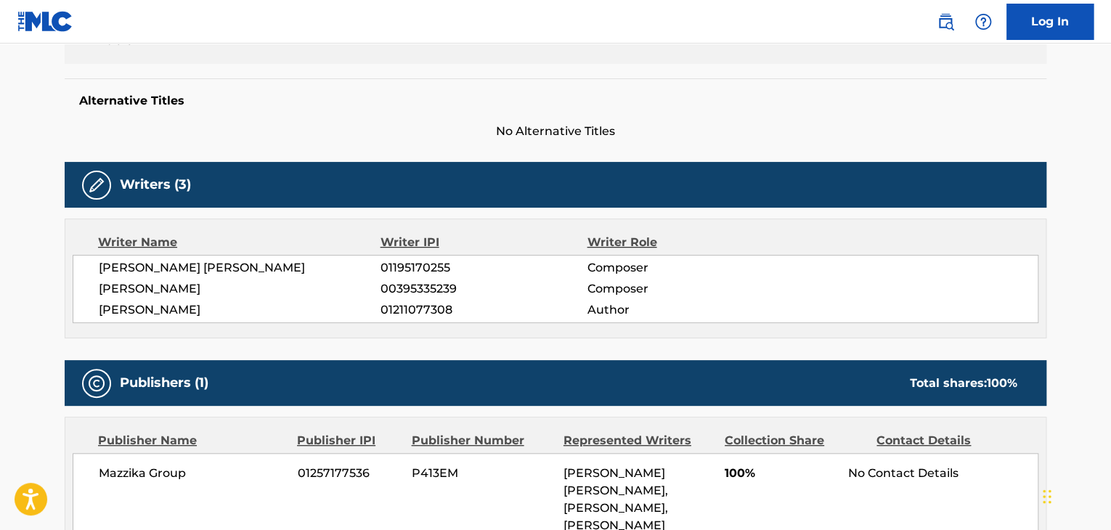
click at [197, 280] on span "[PERSON_NAME]" at bounding box center [240, 288] width 282 height 17
click at [391, 289] on span "00395335239" at bounding box center [483, 288] width 206 height 17
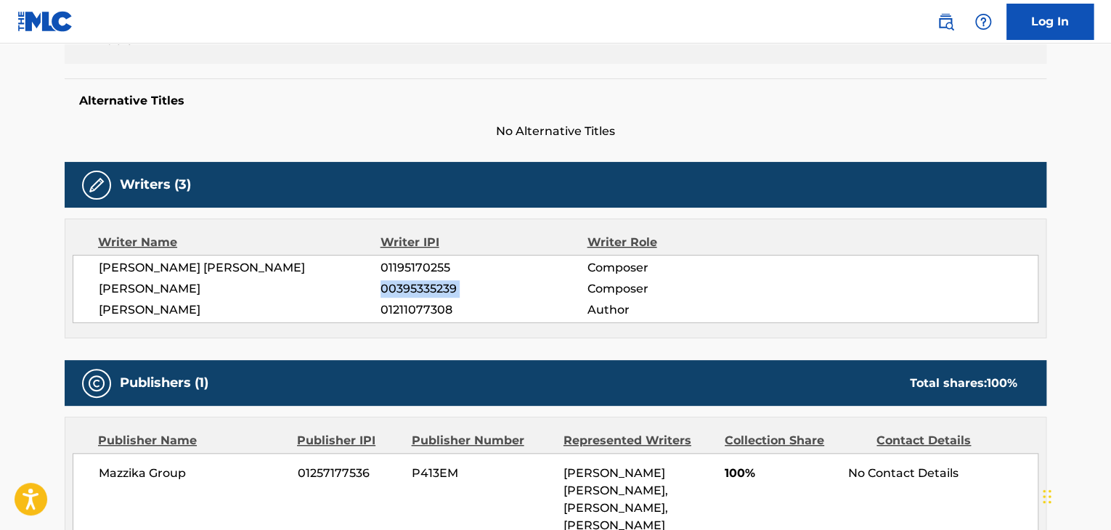
click at [391, 289] on span "00395335239" at bounding box center [483, 288] width 206 height 17
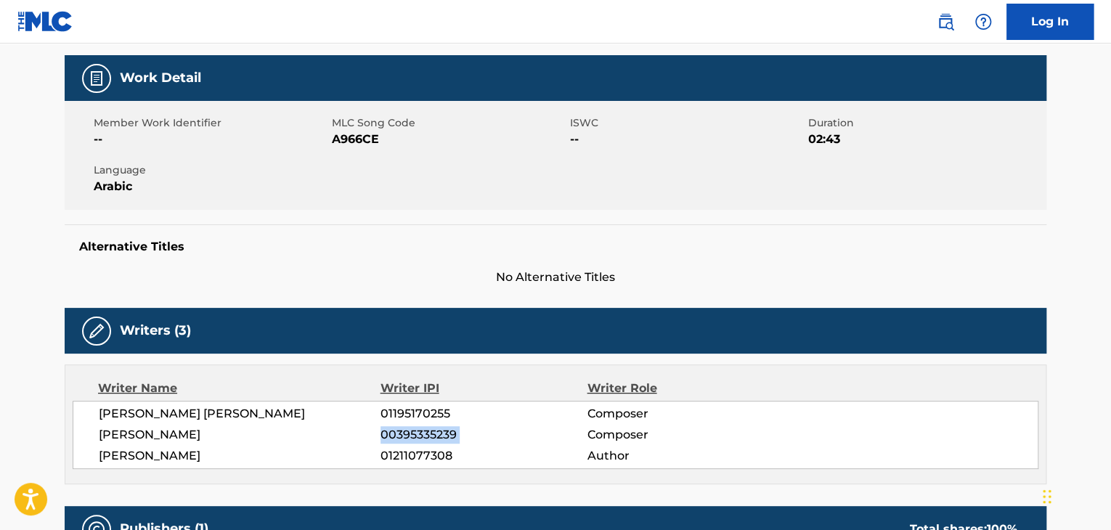
scroll to position [131, 0]
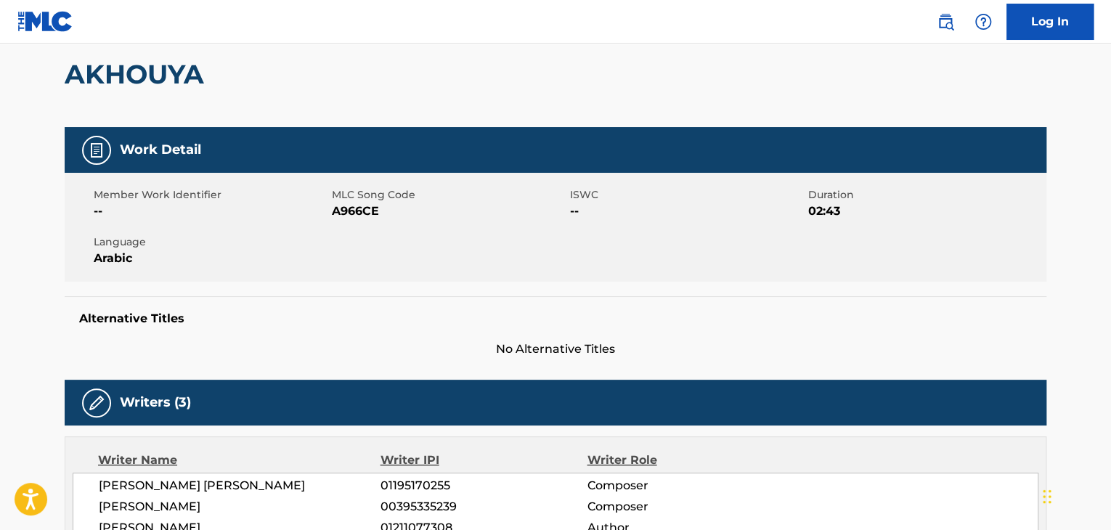
click at [359, 213] on span "A966CE" at bounding box center [449, 211] width 234 height 17
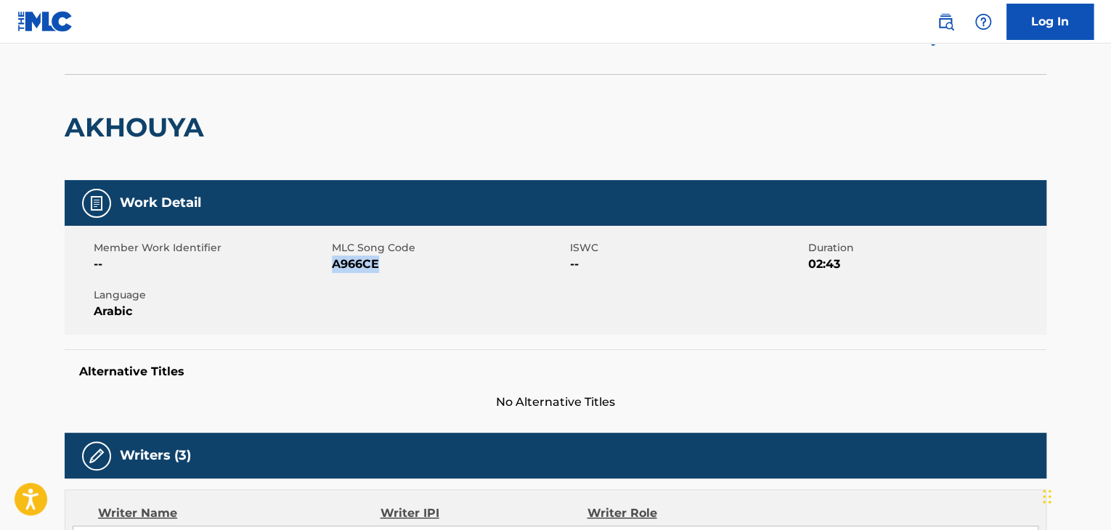
scroll to position [0, 0]
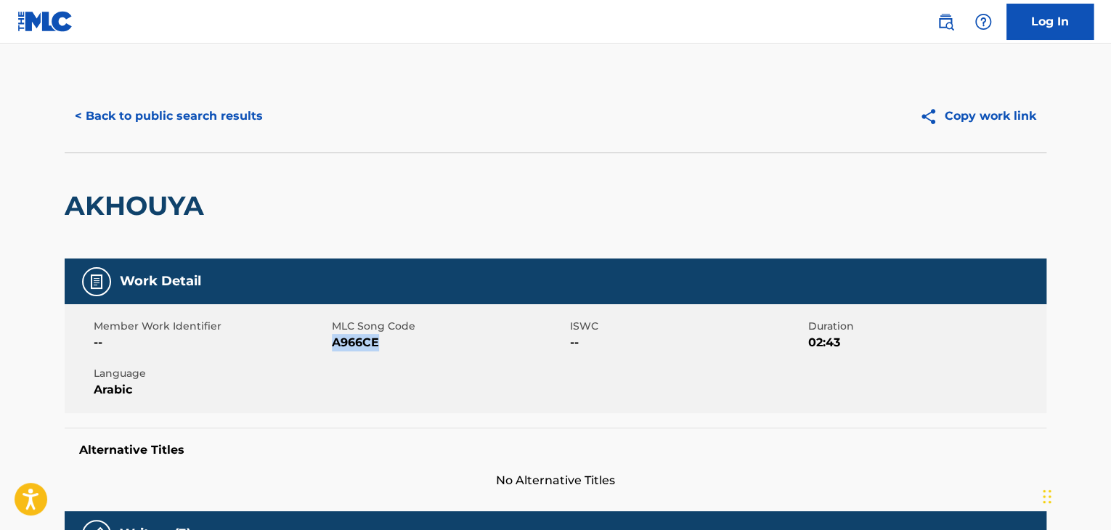
click at [176, 125] on button "< Back to public search results" at bounding box center [169, 116] width 208 height 36
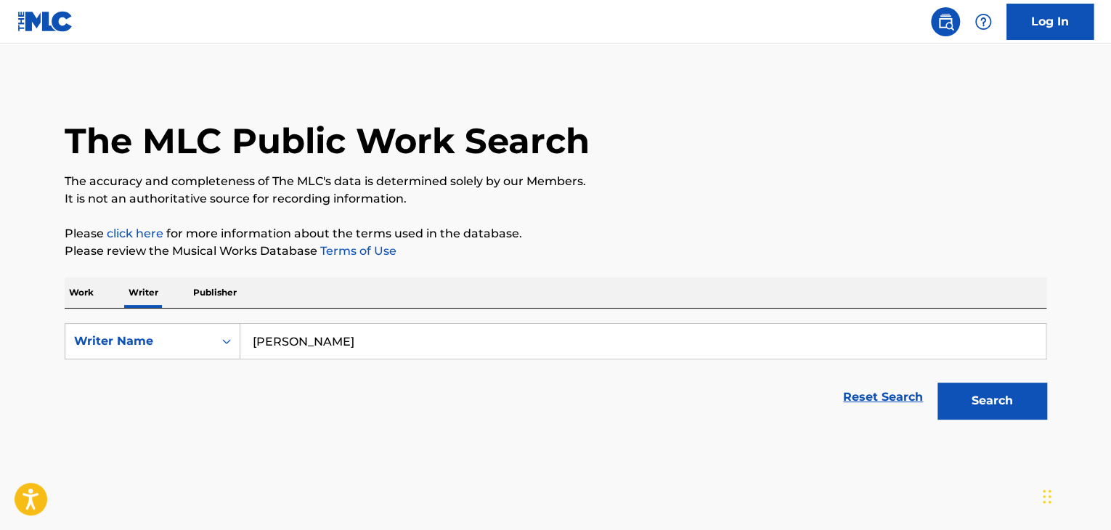
scroll to position [17, 0]
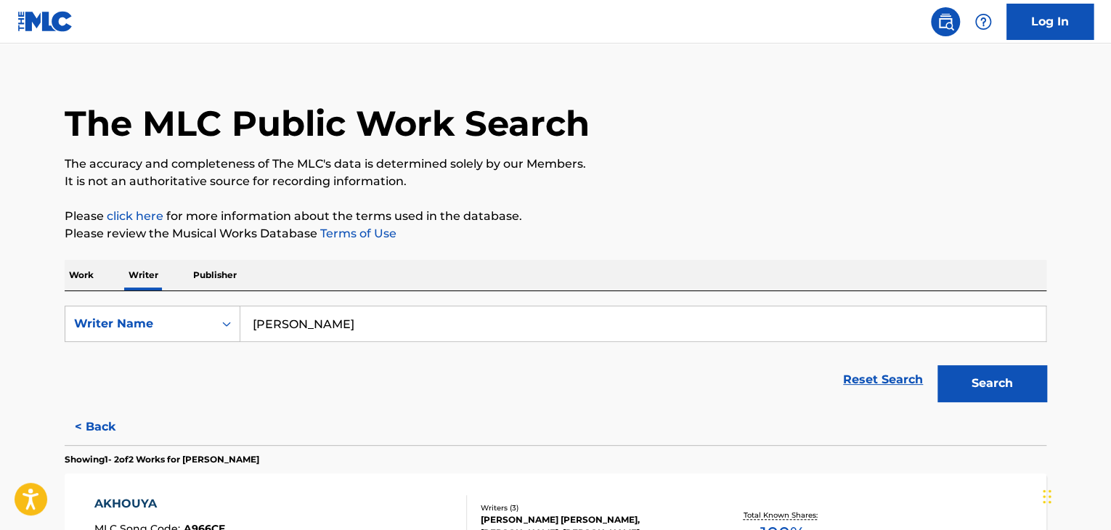
click at [93, 274] on p "Work" at bounding box center [81, 275] width 33 height 30
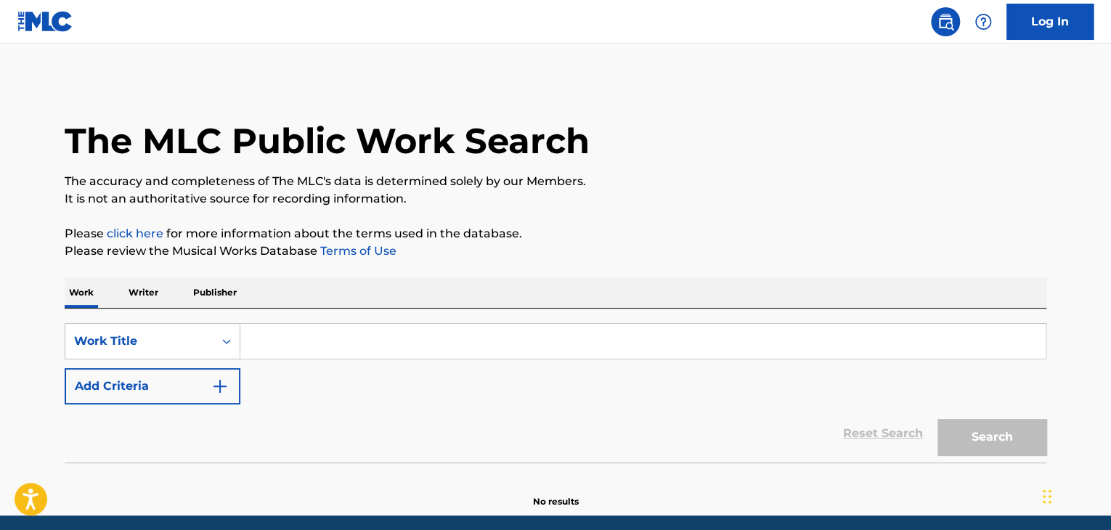
click at [290, 333] on input "Search Form" at bounding box center [642, 341] width 805 height 35
paste input "The Largest"
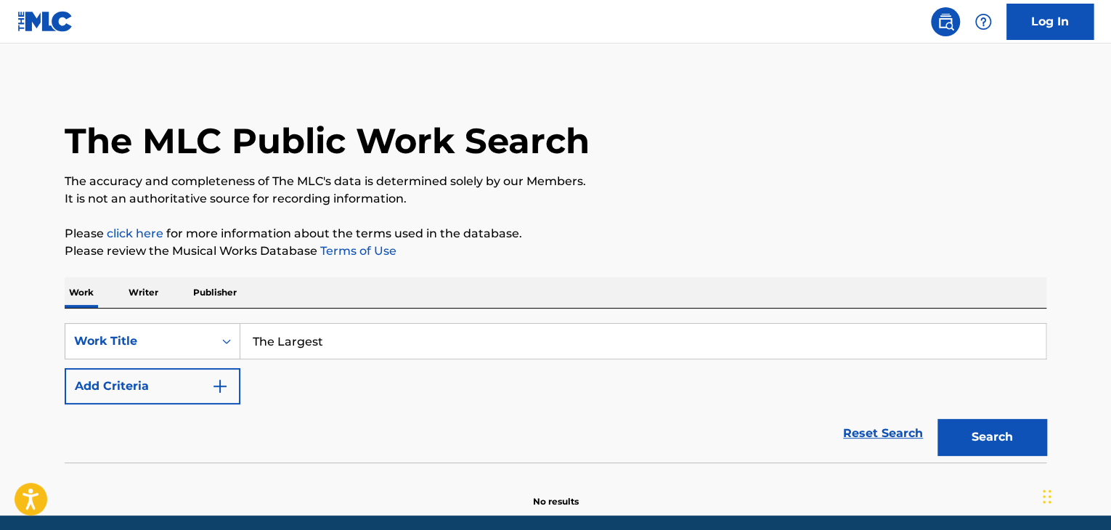
type input "The Largest"
click at [183, 381] on button "Add Criteria" at bounding box center [153, 386] width 176 height 36
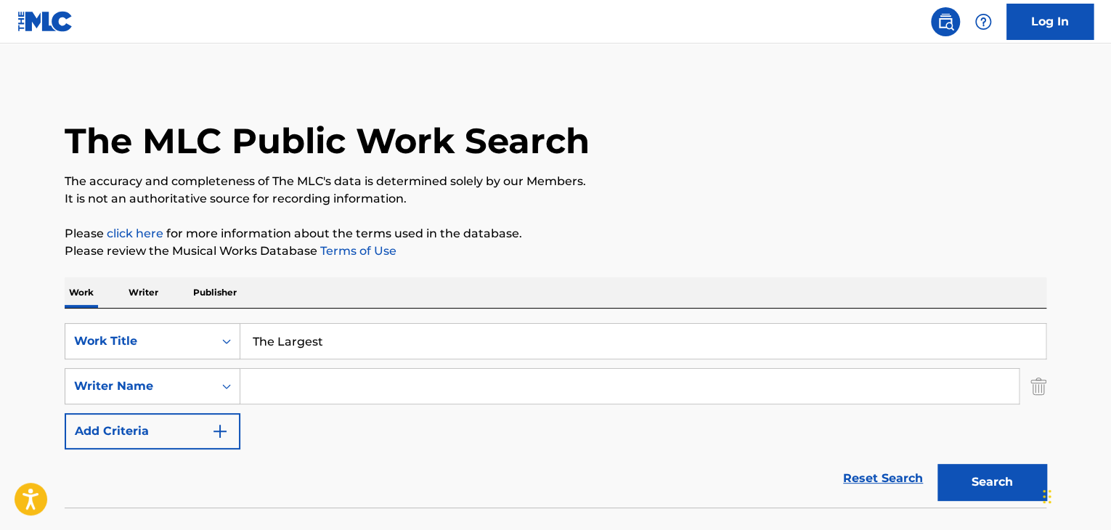
click at [261, 386] on input "Search Form" at bounding box center [629, 386] width 778 height 35
paste input "[PERSON_NAME]"
type input "[PERSON_NAME]"
click at [679, 192] on p "It is not an authoritative source for recording information." at bounding box center [556, 198] width 982 height 17
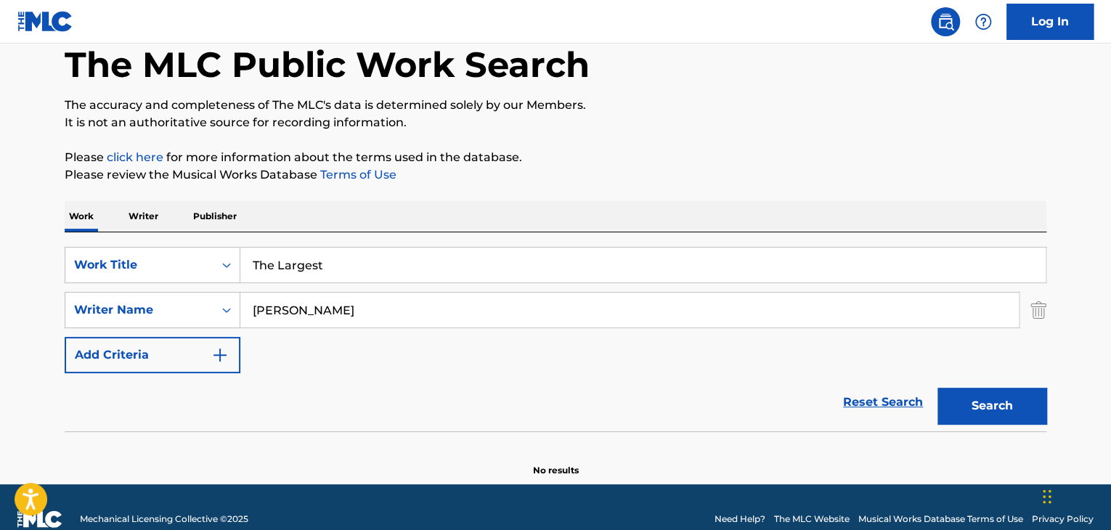
scroll to position [100, 0]
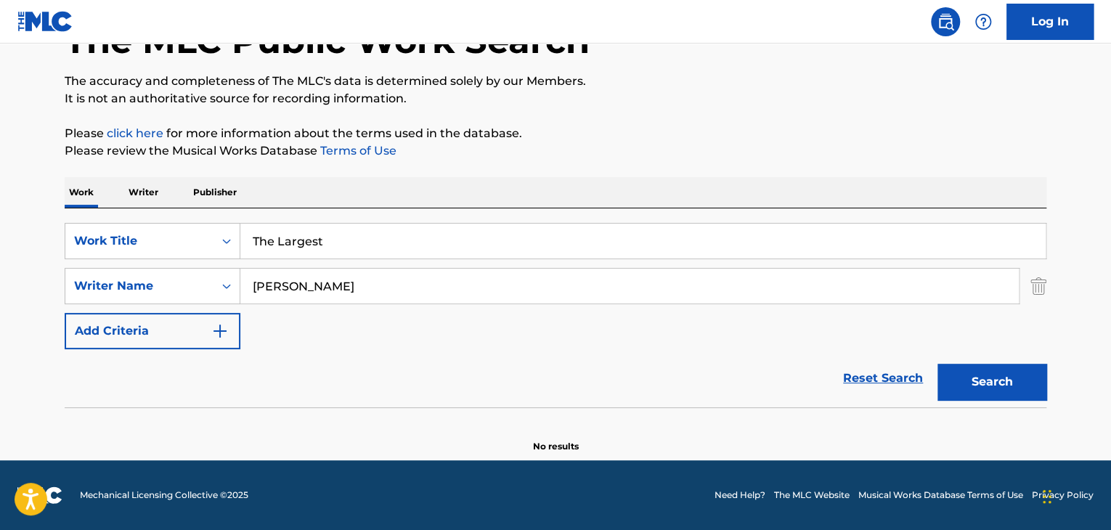
click at [971, 383] on button "Search" at bounding box center [991, 382] width 109 height 36
click at [128, 195] on p "Writer" at bounding box center [143, 192] width 38 height 30
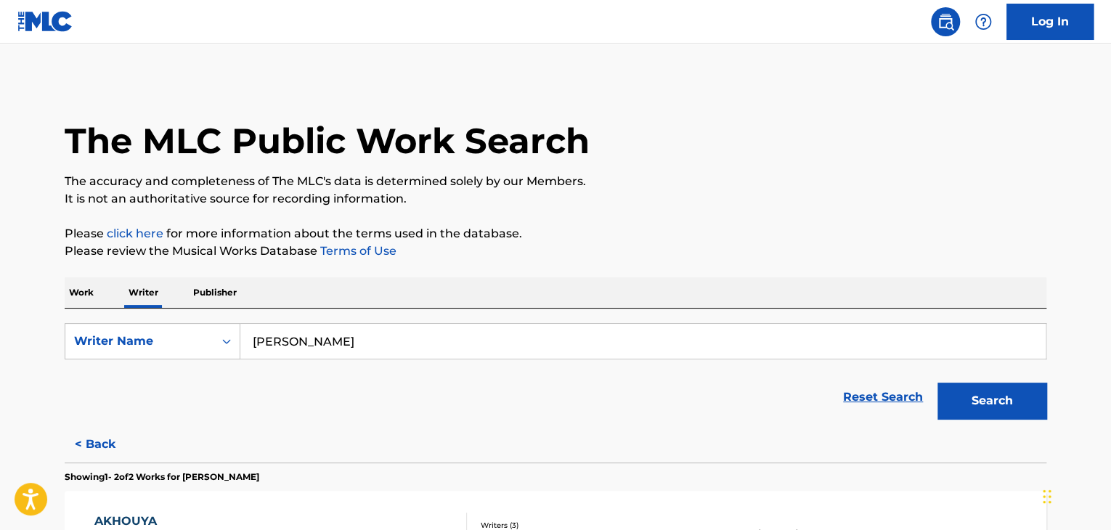
click at [330, 329] on input "[PERSON_NAME]" at bounding box center [642, 341] width 805 height 35
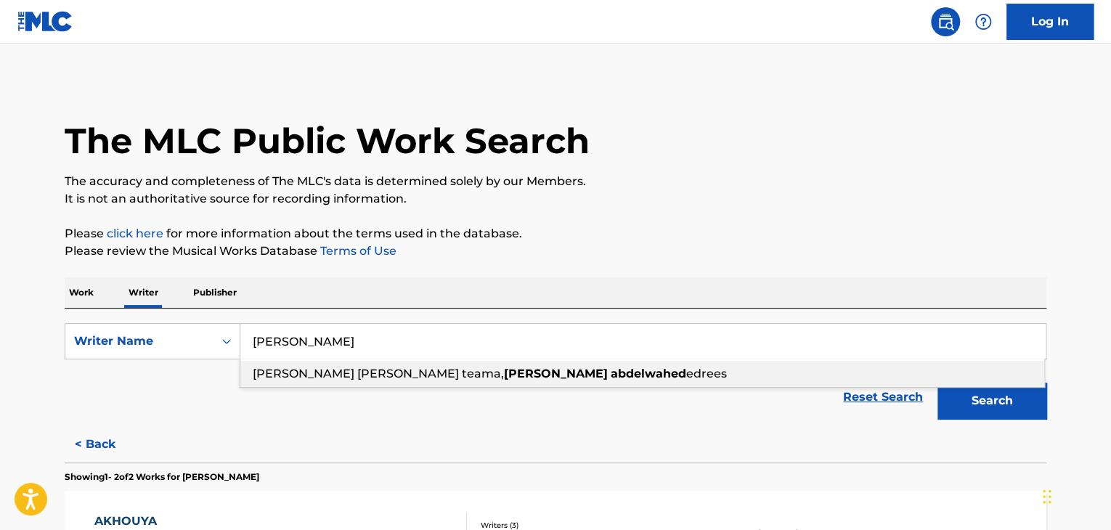
click at [330, 329] on input "[PERSON_NAME]" at bounding box center [642, 341] width 805 height 35
paste input "than [GEOGRAPHIC_DATA]"
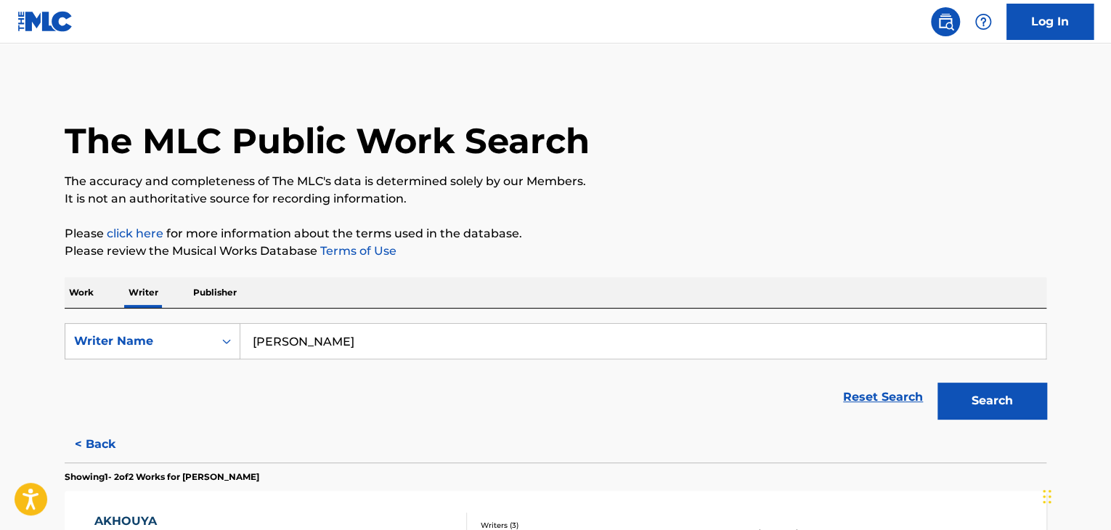
click at [749, 251] on p "Please review the Musical Works Database Terms of Use" at bounding box center [556, 250] width 982 height 17
click at [970, 404] on button "Search" at bounding box center [991, 401] width 109 height 36
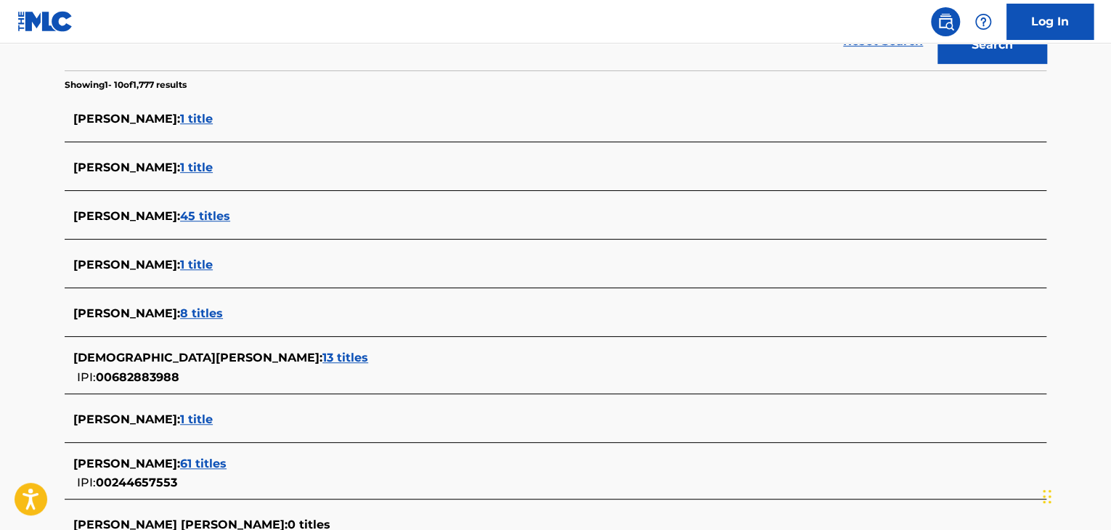
scroll to position [211, 0]
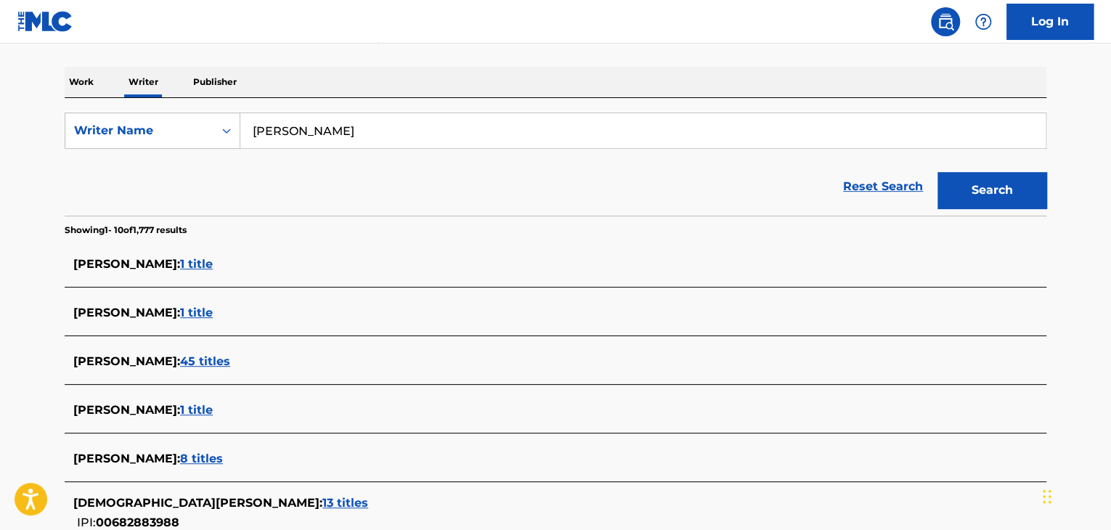
click at [328, 137] on input "[PERSON_NAME]" at bounding box center [642, 130] width 805 height 35
paste input "[PERSON_NAME]"
type input "[PERSON_NAME]"
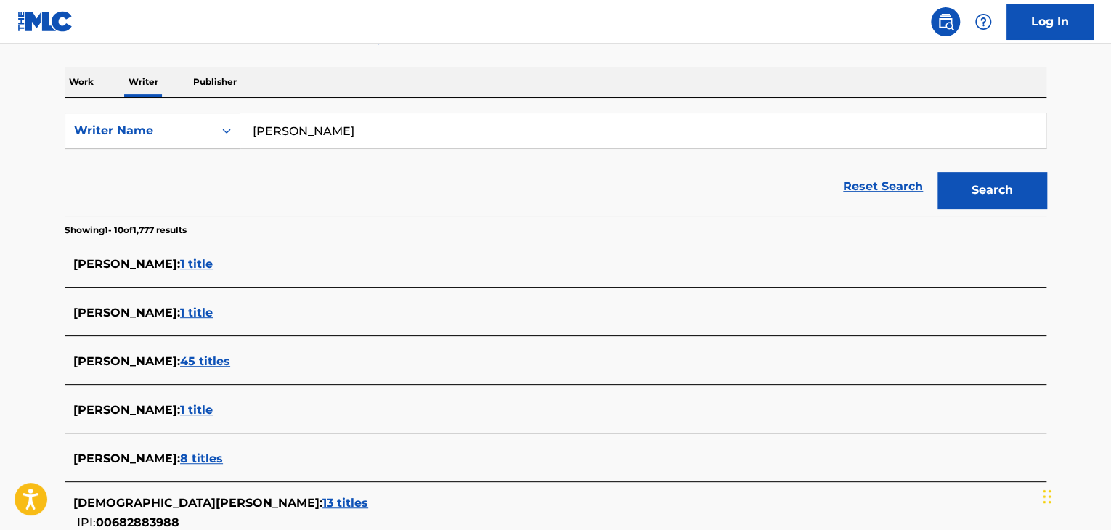
click at [643, 200] on div "Reset Search Search" at bounding box center [556, 187] width 982 height 58
click at [969, 190] on button "Search" at bounding box center [991, 190] width 109 height 36
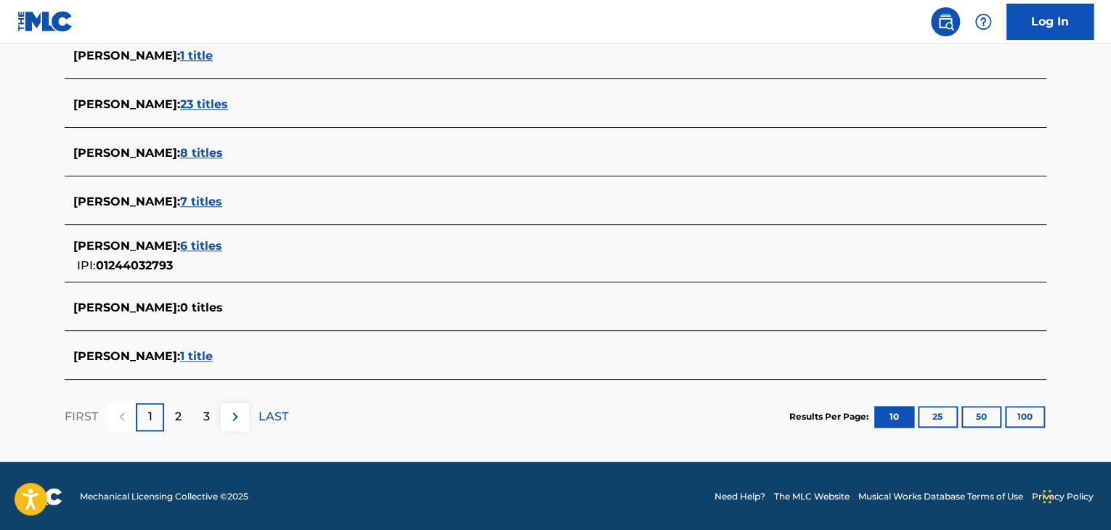
scroll to position [566, 0]
click at [198, 240] on span "6 titles" at bounding box center [201, 245] width 42 height 14
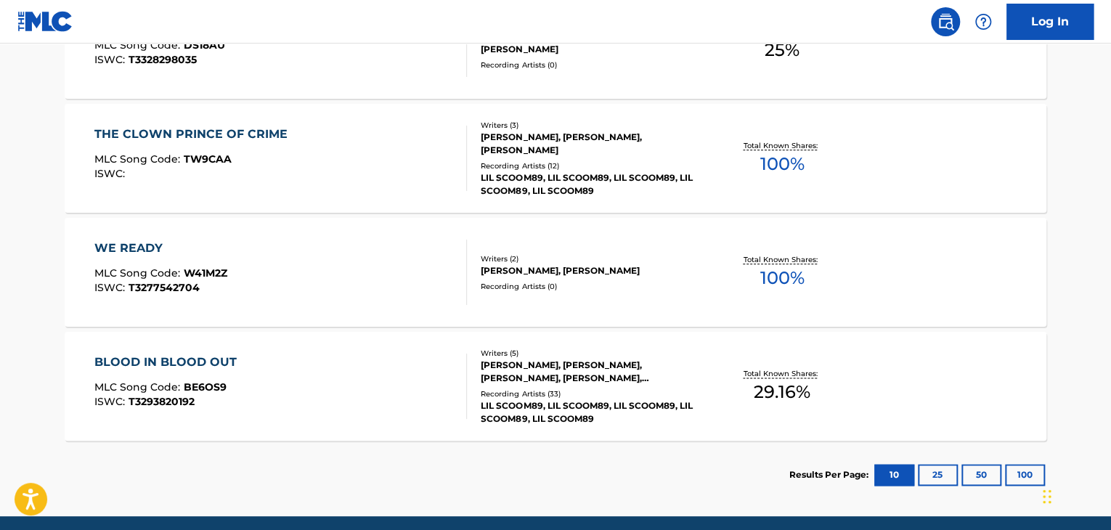
scroll to position [784, 0]
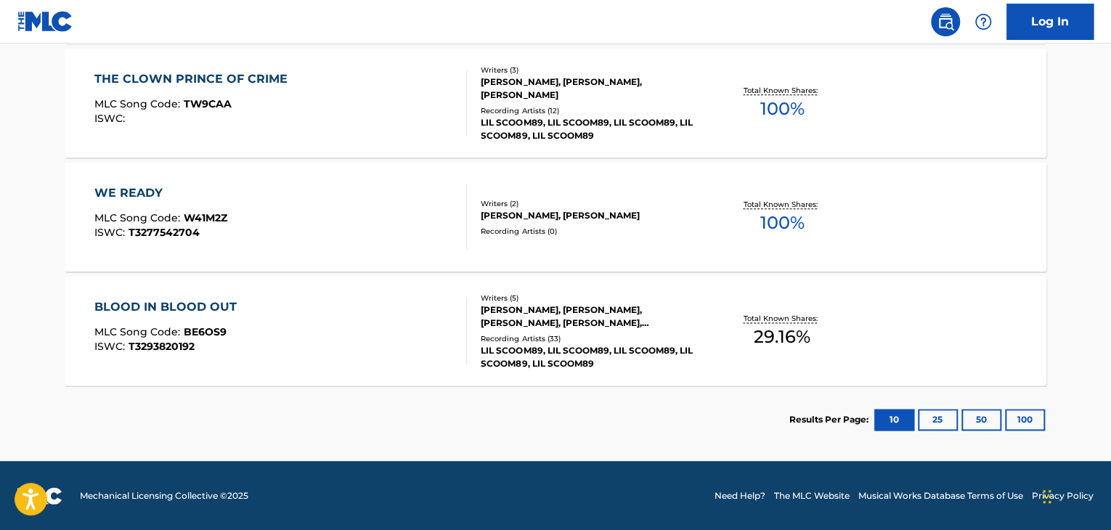
click at [398, 199] on div "WE READY MLC Song Code : W41M2Z ISWC : T3277542704" at bounding box center [280, 216] width 373 height 65
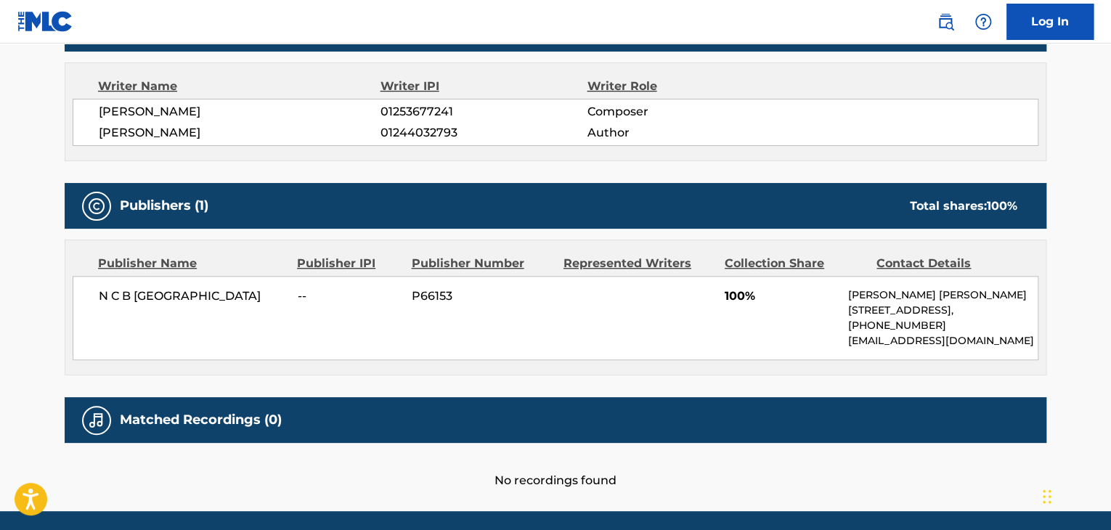
scroll to position [482, 0]
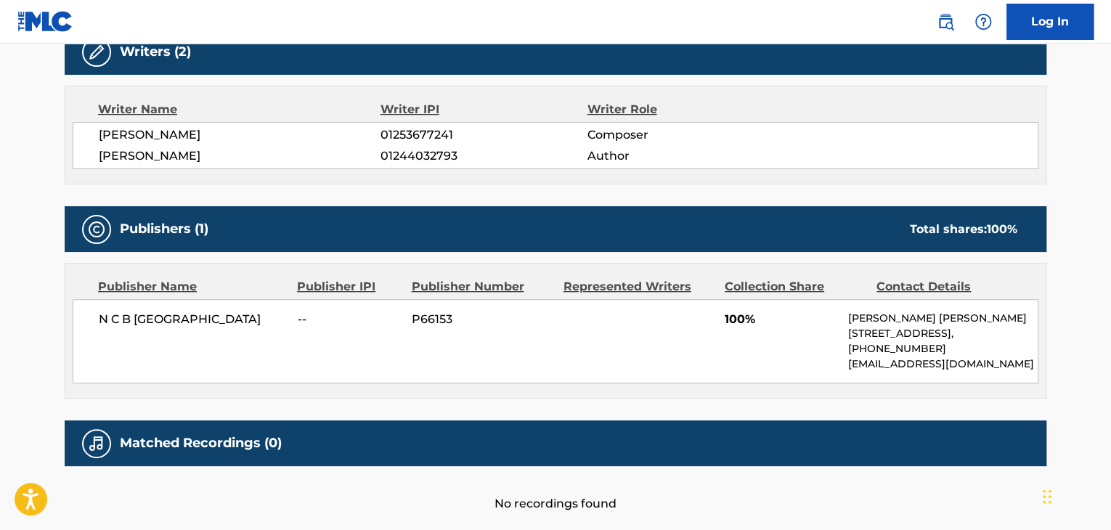
click at [178, 131] on span "[PERSON_NAME]" at bounding box center [240, 134] width 282 height 17
click at [181, 158] on span "[PERSON_NAME]" at bounding box center [240, 155] width 282 height 17
click at [396, 156] on span "01244032793" at bounding box center [483, 155] width 206 height 17
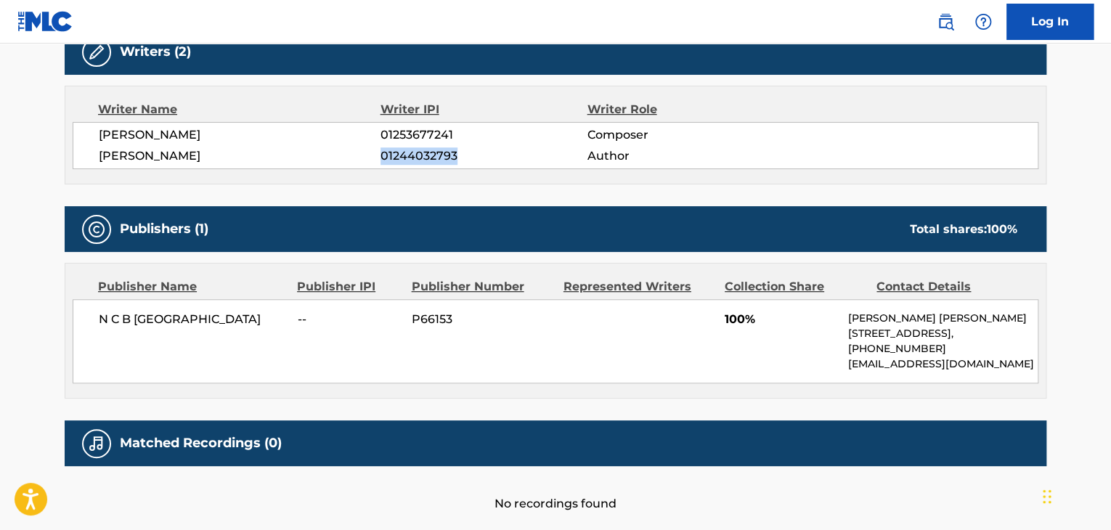
click at [396, 156] on span "01244032793" at bounding box center [483, 155] width 206 height 17
click at [195, 313] on span "N C B [GEOGRAPHIC_DATA]" at bounding box center [193, 319] width 188 height 17
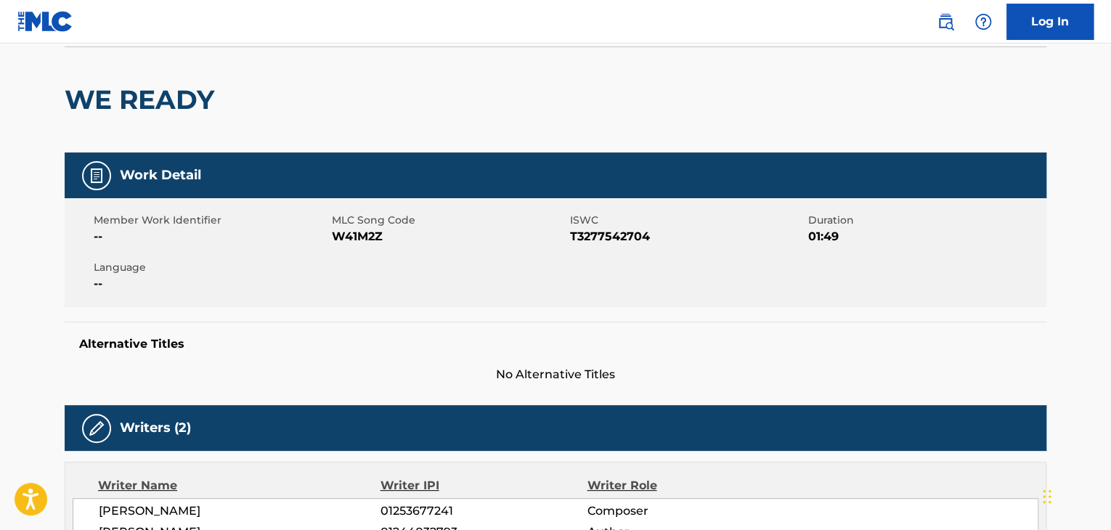
scroll to position [0, 0]
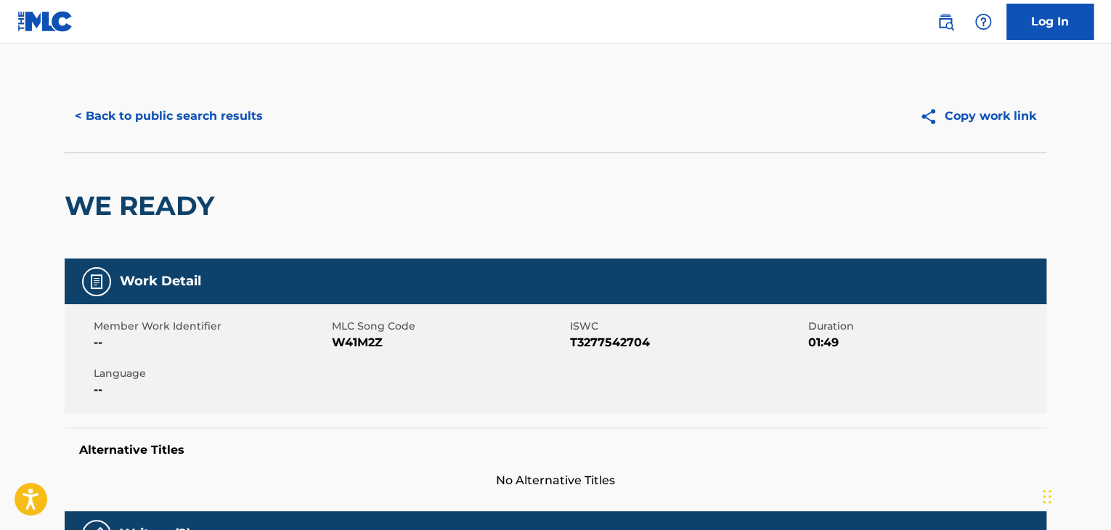
click at [365, 344] on span "W41M2Z" at bounding box center [449, 342] width 234 height 17
click at [209, 108] on button "< Back to public search results" at bounding box center [169, 116] width 208 height 36
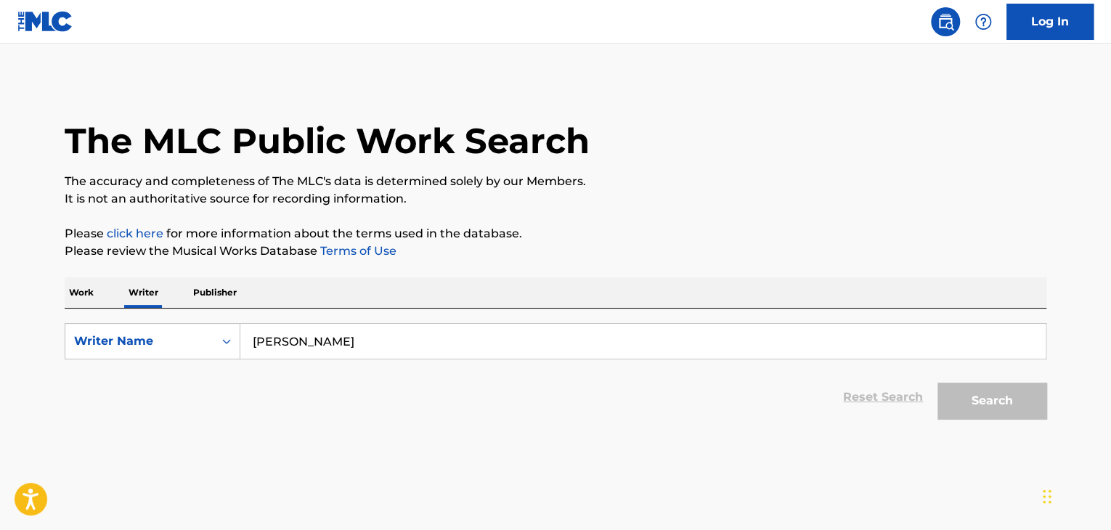
scroll to position [17, 0]
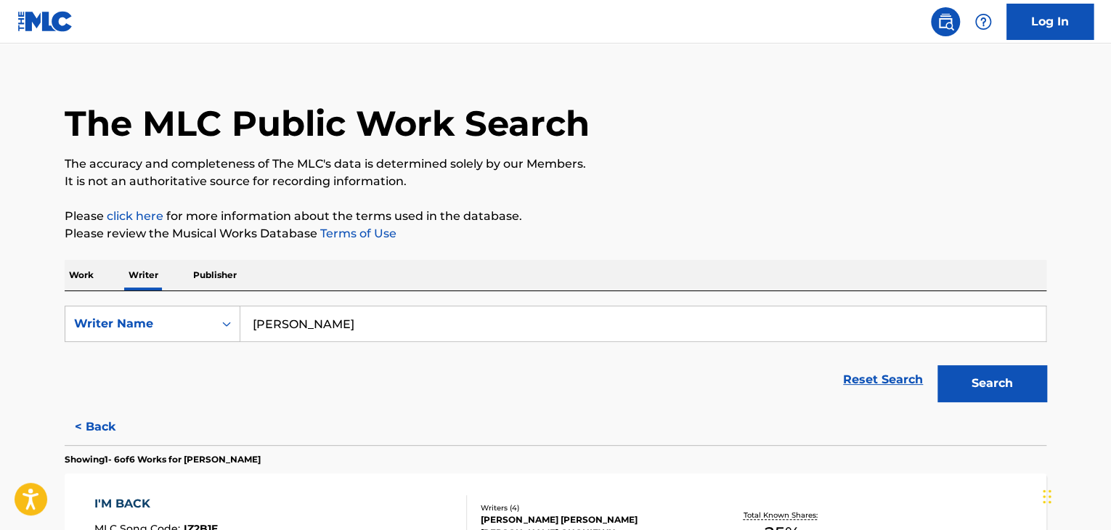
click at [73, 278] on p "Work" at bounding box center [81, 275] width 33 height 30
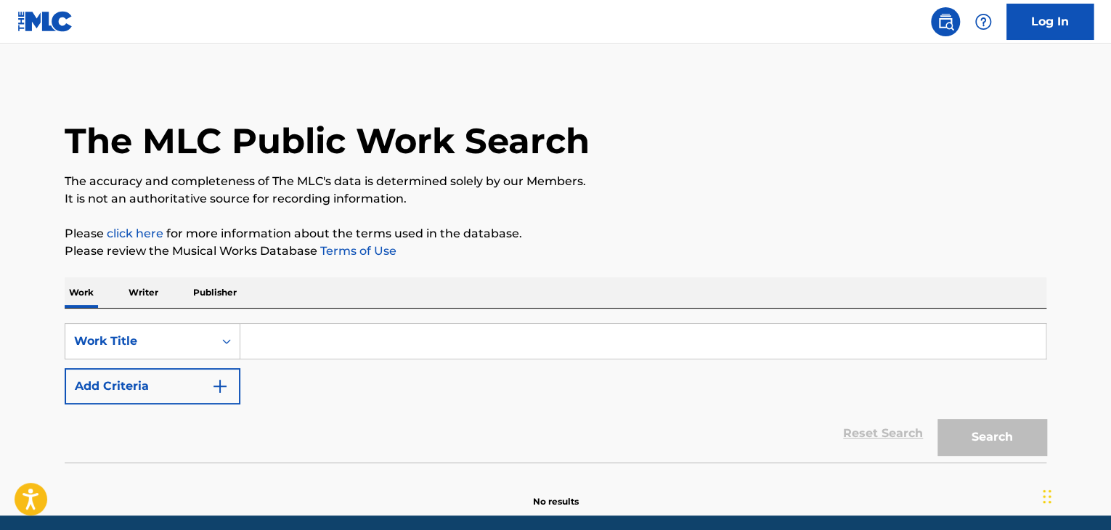
click at [299, 349] on input "Search Form" at bounding box center [642, 341] width 805 height 35
paste input "[PERSON_NAME] Dealer Ya Hkoma"
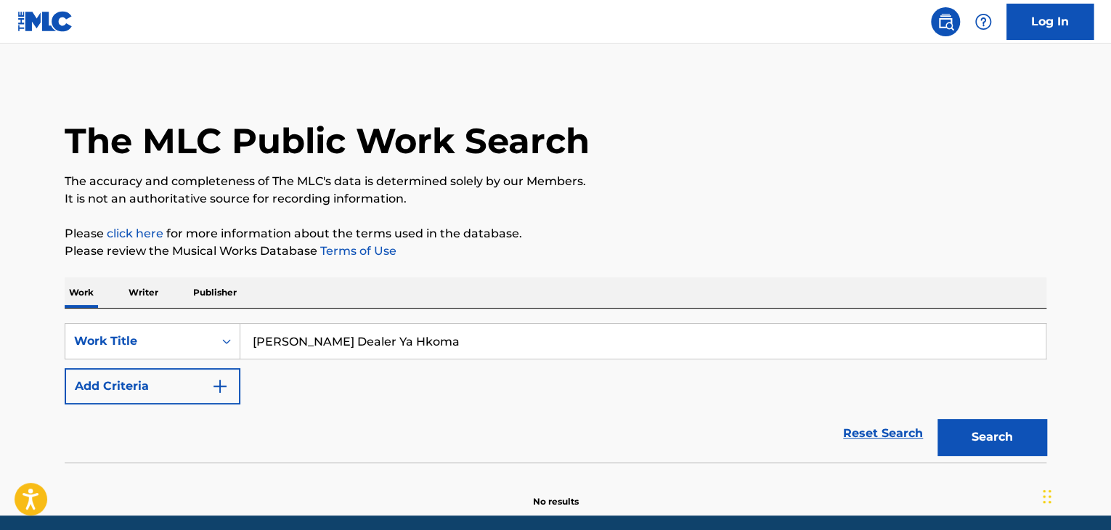
type input "[PERSON_NAME] Dealer Ya Hkoma"
click at [451, 274] on div "The MLC Public Work Search The accuracy and completeness of The MLC's data is d…" at bounding box center [555, 294] width 1016 height 428
click at [974, 433] on button "Search" at bounding box center [991, 437] width 109 height 36
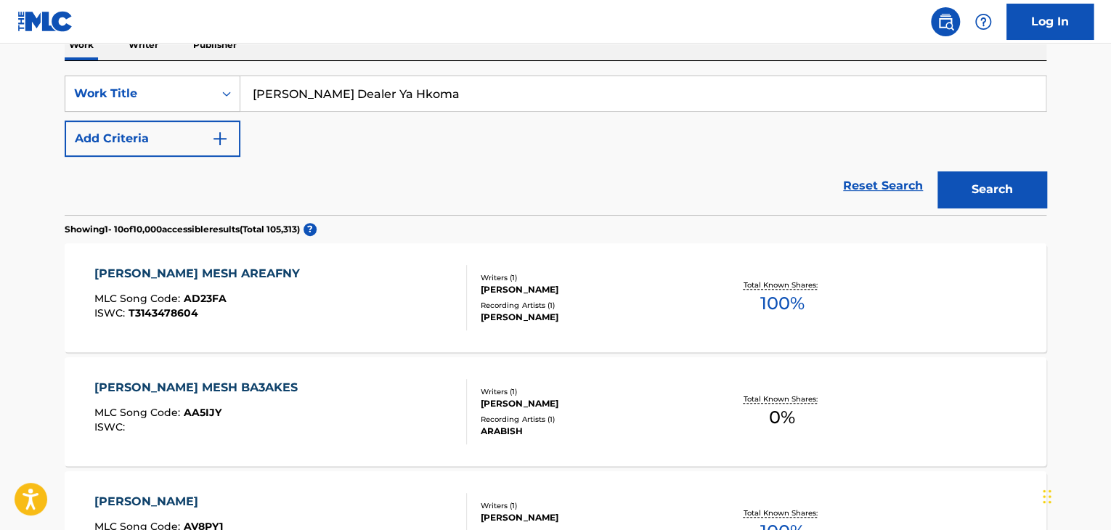
scroll to position [102, 0]
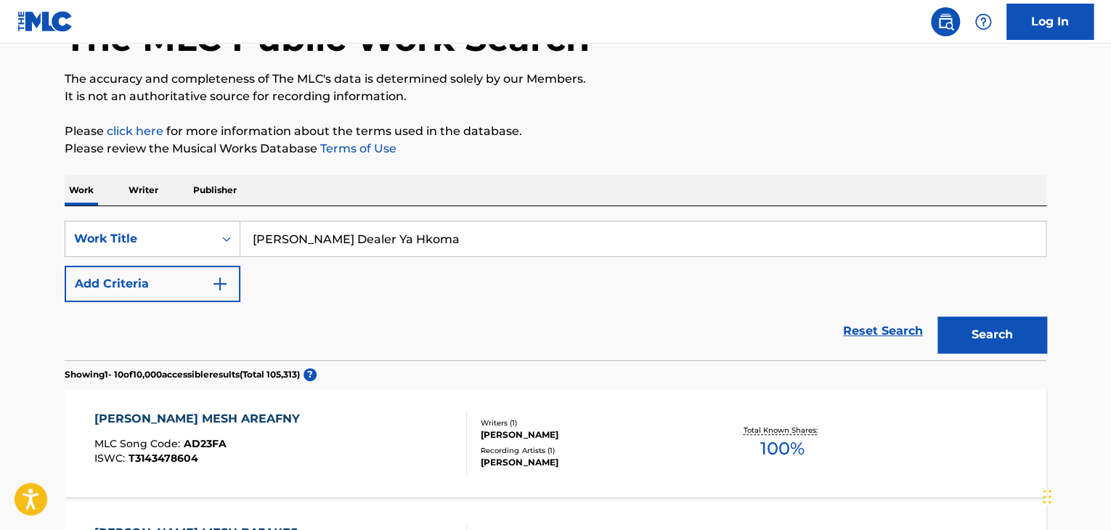
click at [126, 186] on p "Writer" at bounding box center [143, 190] width 38 height 30
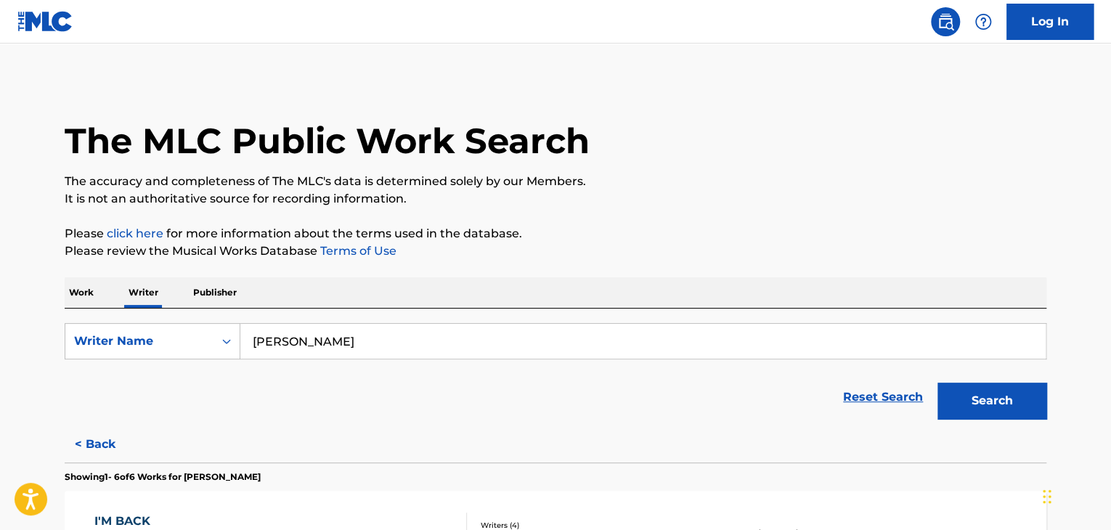
click at [341, 332] on input "[PERSON_NAME]" at bounding box center [642, 341] width 805 height 35
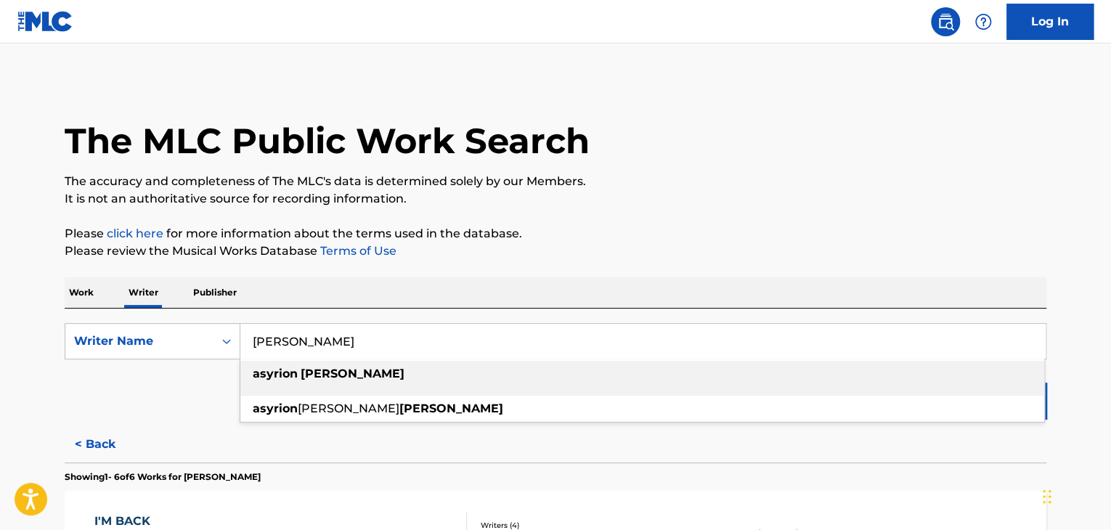
paste input "Gandofly"
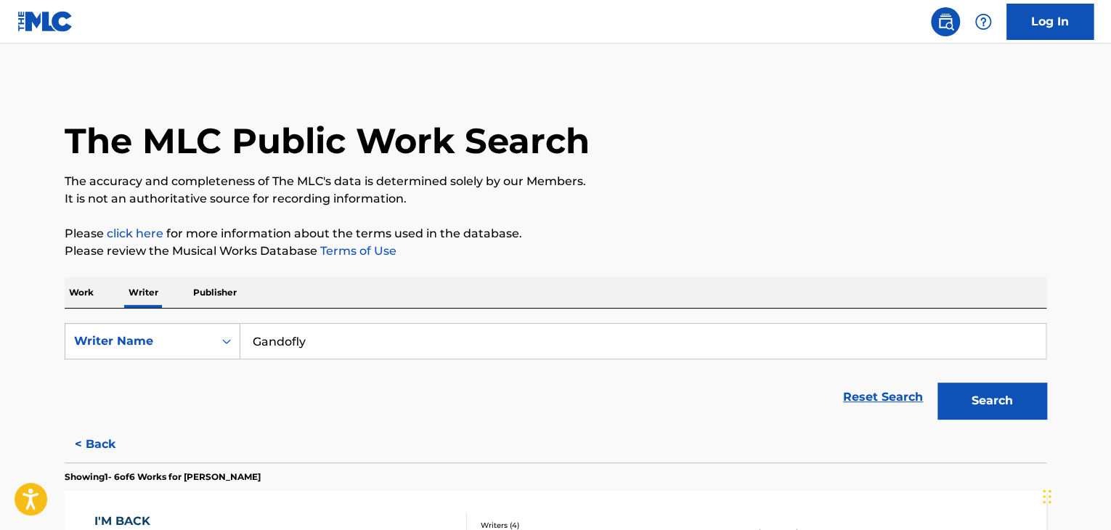
drag, startPoint x: 360, startPoint y: 332, endPoint x: 741, endPoint y: 225, distance: 395.8
click at [945, 395] on button "Search" at bounding box center [991, 401] width 109 height 36
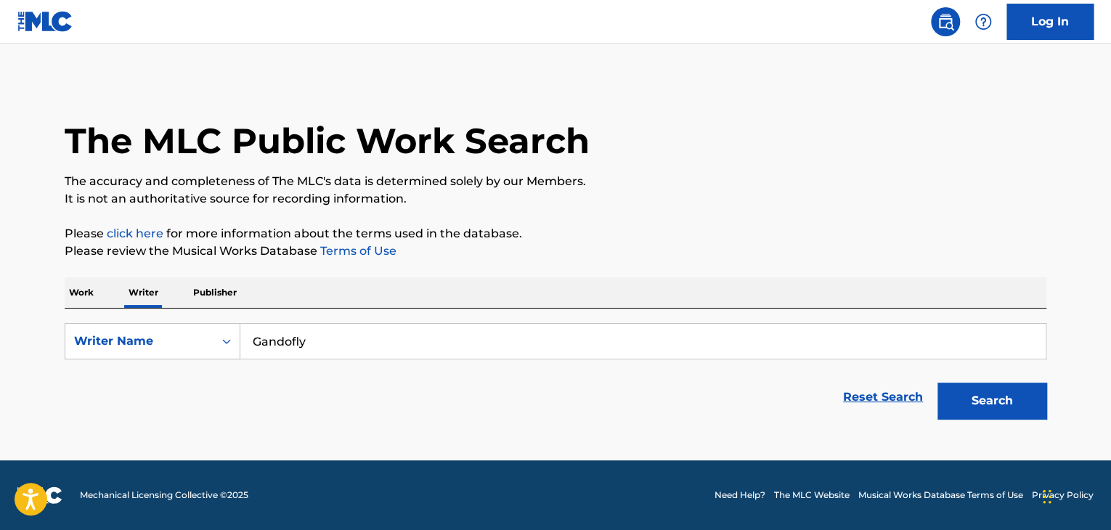
click at [382, 334] on input "Gandofly" at bounding box center [642, 341] width 805 height 35
paste input "Mano El Gahed"
click at [976, 399] on button "Search" at bounding box center [991, 401] width 109 height 36
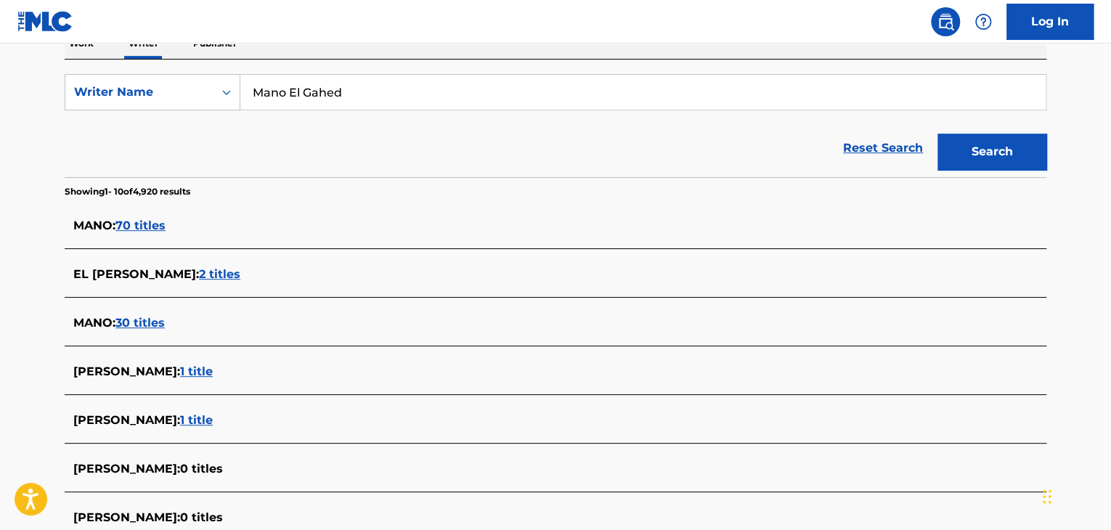
scroll to position [218, 0]
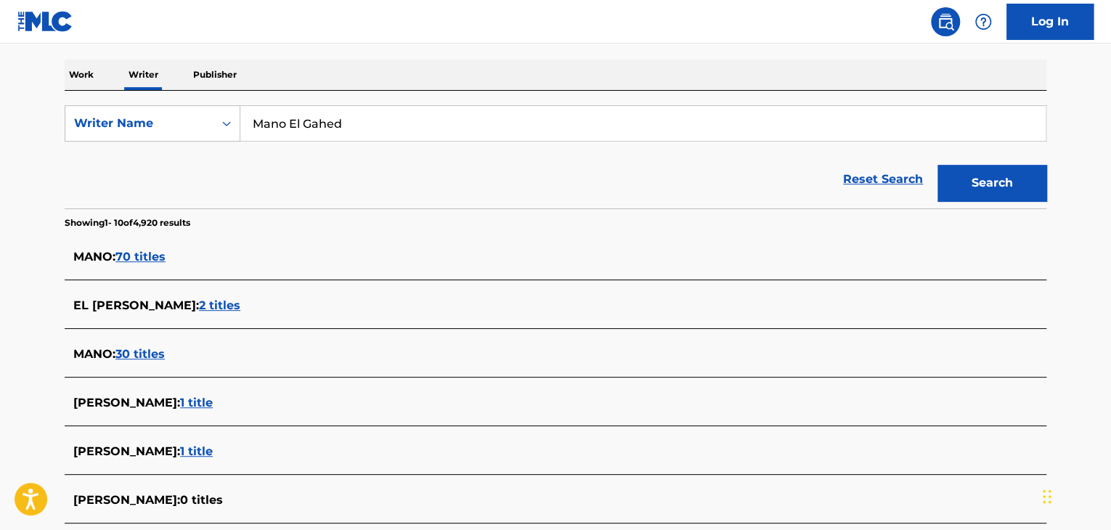
click at [354, 118] on input "Mano El Gahed" at bounding box center [642, 123] width 805 height 35
paste input "Figo El Dakhlawy"
click at [666, 209] on section "Showing 1 - 10 of 4,920 results" at bounding box center [556, 218] width 982 height 21
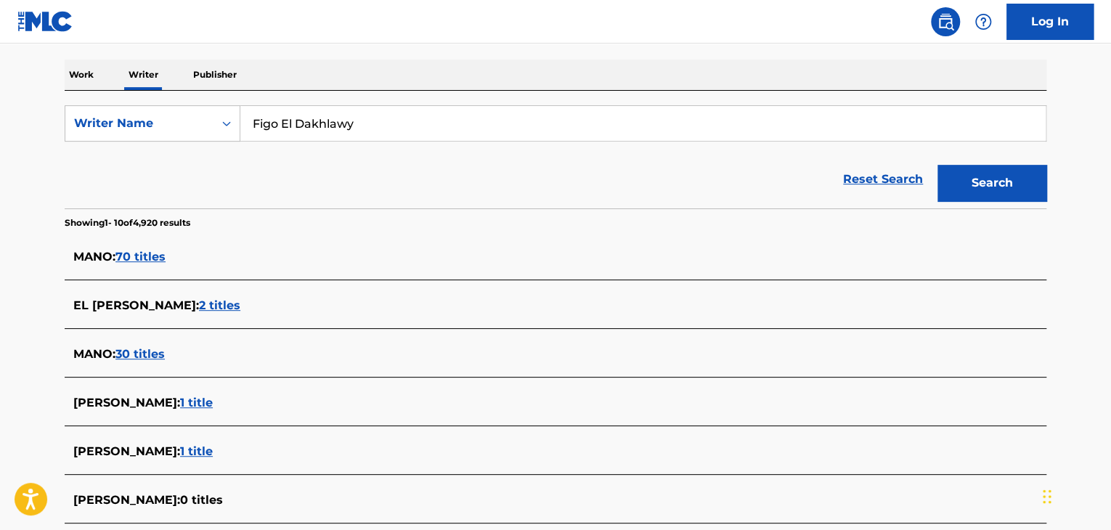
click at [980, 192] on button "Search" at bounding box center [991, 183] width 109 height 36
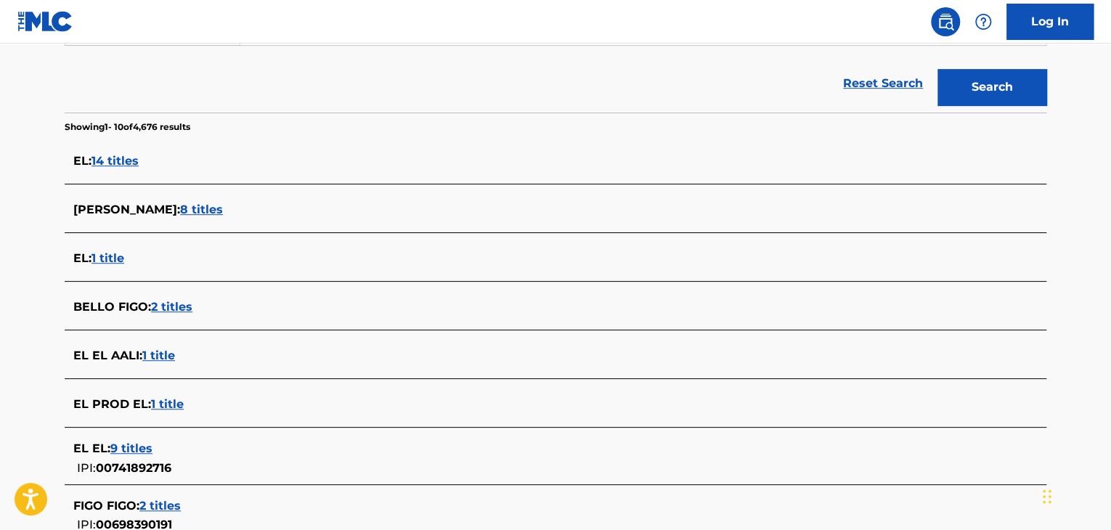
scroll to position [290, 0]
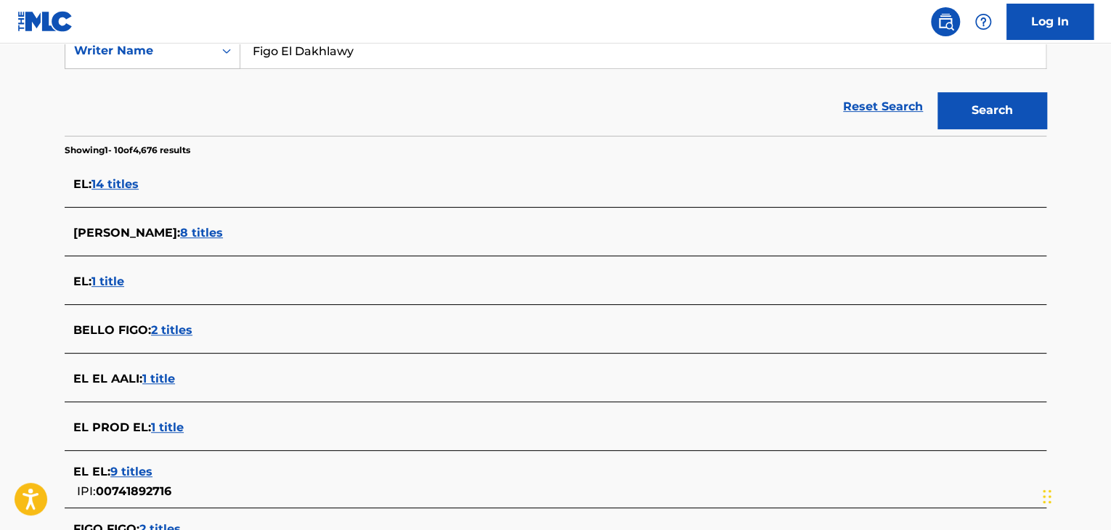
click at [223, 236] on span "8 titles" at bounding box center [201, 233] width 43 height 14
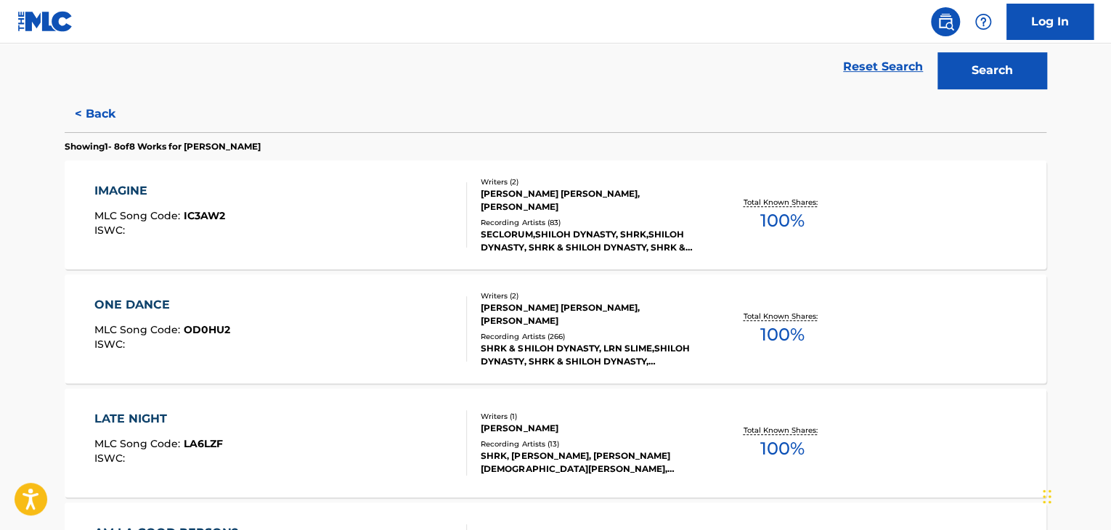
scroll to position [218, 0]
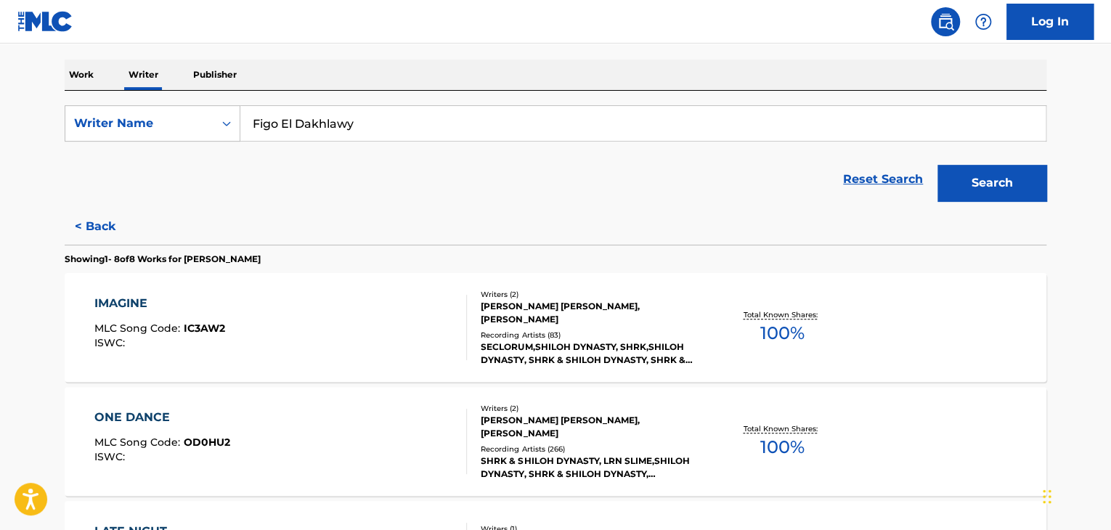
click at [123, 211] on button "< Back" at bounding box center [108, 226] width 87 height 36
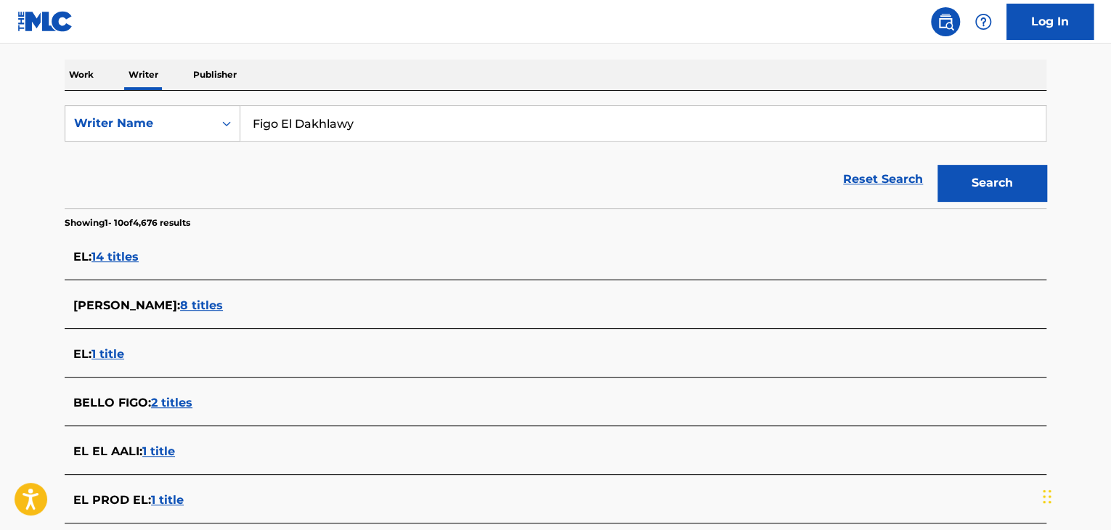
click at [270, 128] on input "Figo El Dakhlawy" at bounding box center [642, 123] width 805 height 35
click at [937, 165] on button "Search" at bounding box center [991, 183] width 109 height 36
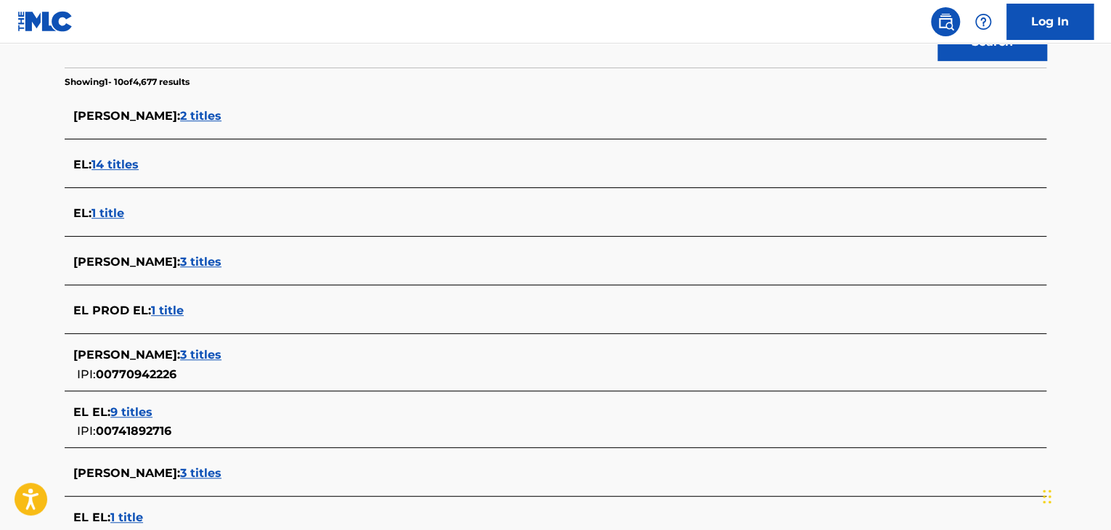
scroll to position [145, 0]
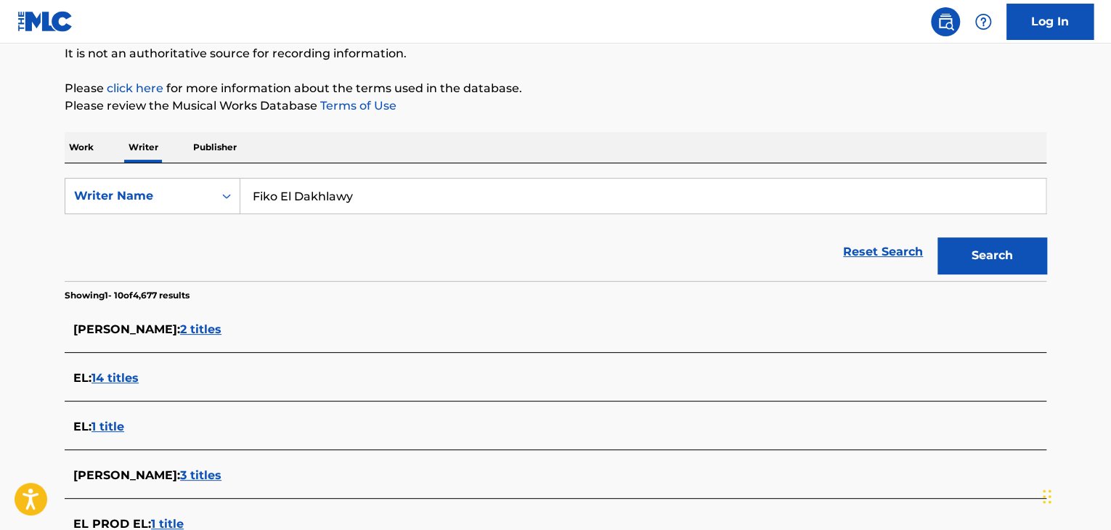
click at [262, 195] on input "Fiko El Dakhlawy" at bounding box center [642, 196] width 805 height 35
type input "Feko El Dakhlawy"
click at [937, 237] on button "Search" at bounding box center [991, 255] width 109 height 36
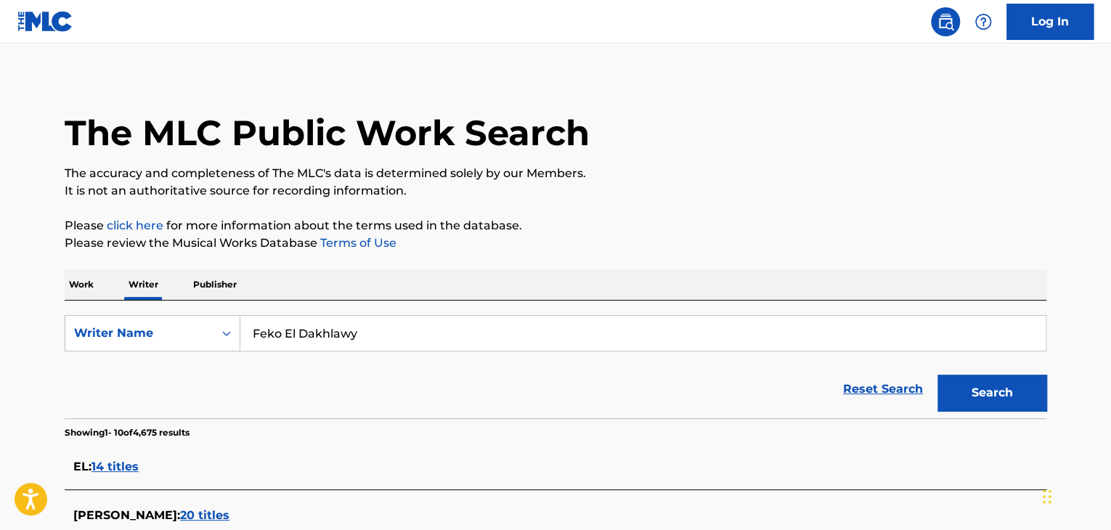
scroll to position [0, 0]
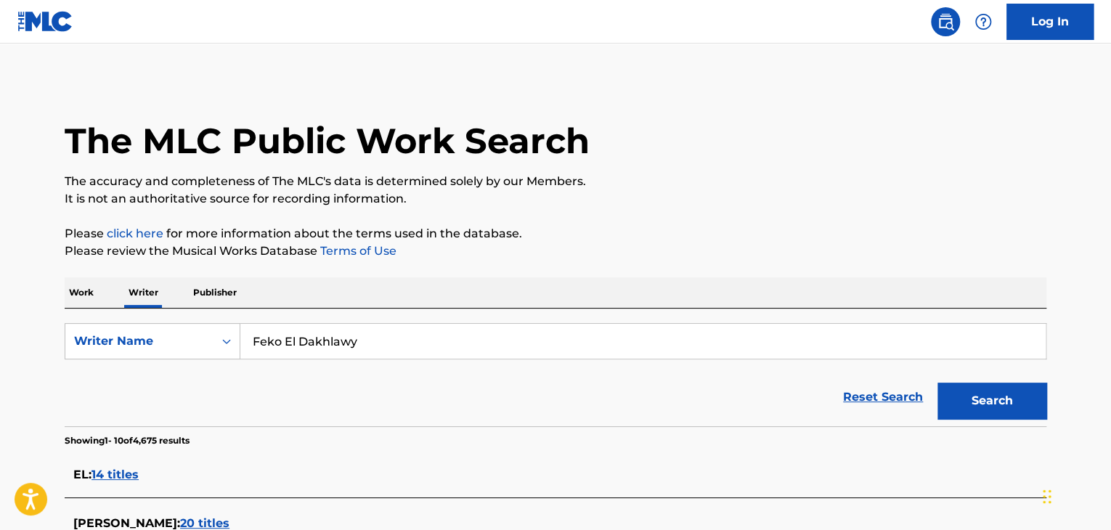
click at [89, 282] on p "Work" at bounding box center [81, 292] width 33 height 30
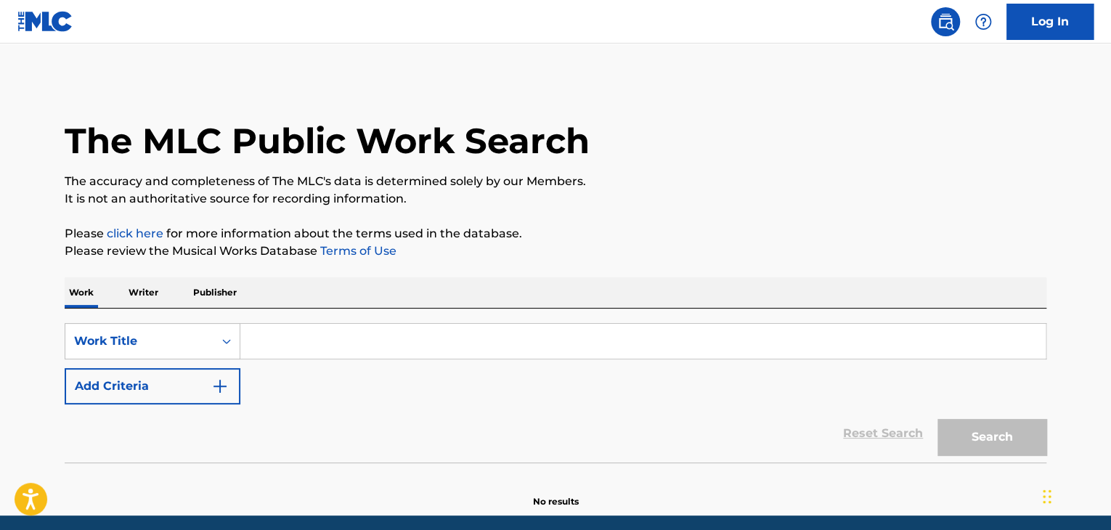
click at [293, 339] on input "Search Form" at bounding box center [642, 341] width 805 height 35
paste input "Flying Waters"
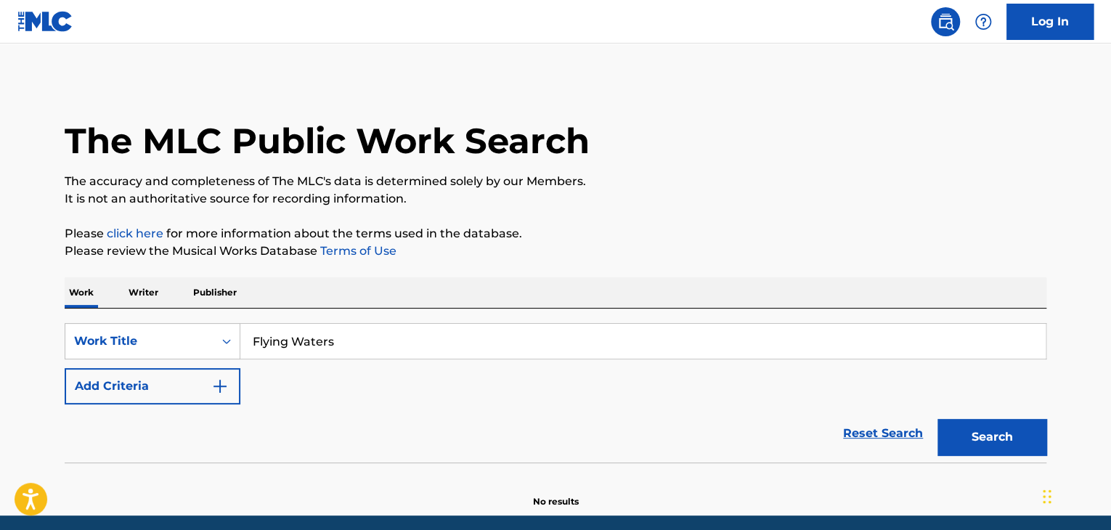
type input "Flying Waters"
click at [534, 281] on div "Work Writer Publisher" at bounding box center [556, 292] width 982 height 30
click at [970, 430] on button "Search" at bounding box center [991, 437] width 109 height 36
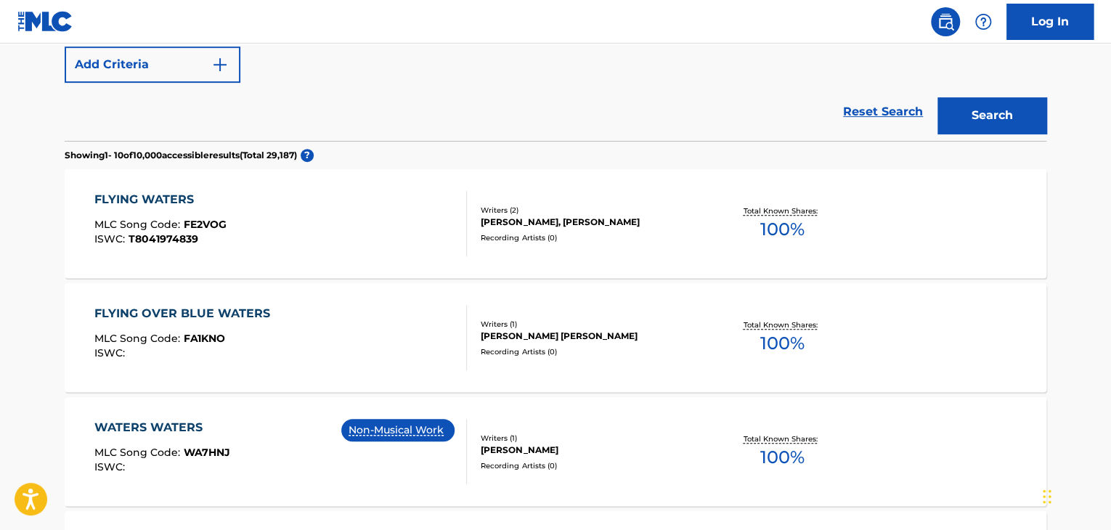
scroll to position [393, 0]
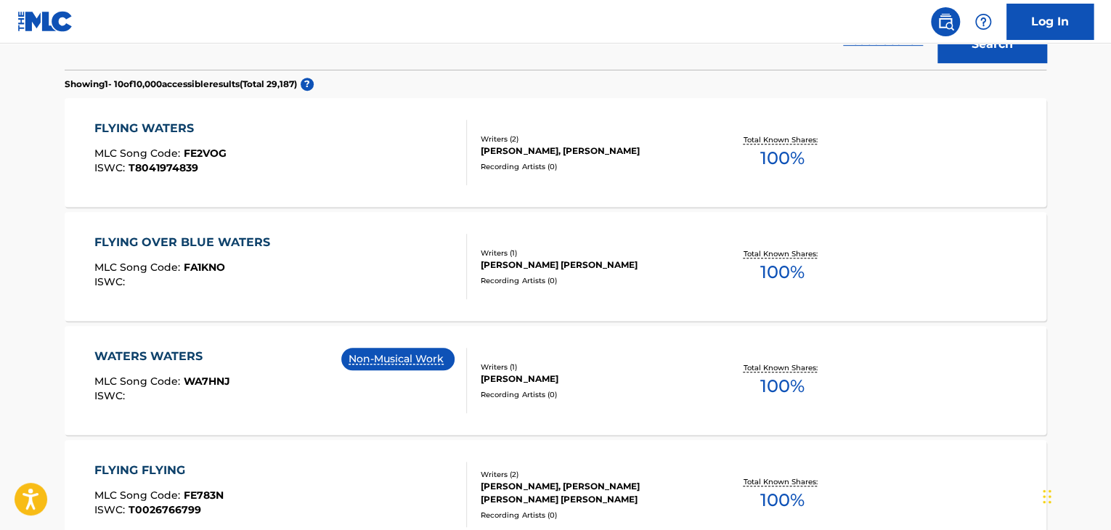
click at [438, 158] on div "FLYING WATERS MLC Song Code : FE2VOG ISWC : T8041974839" at bounding box center [280, 152] width 373 height 65
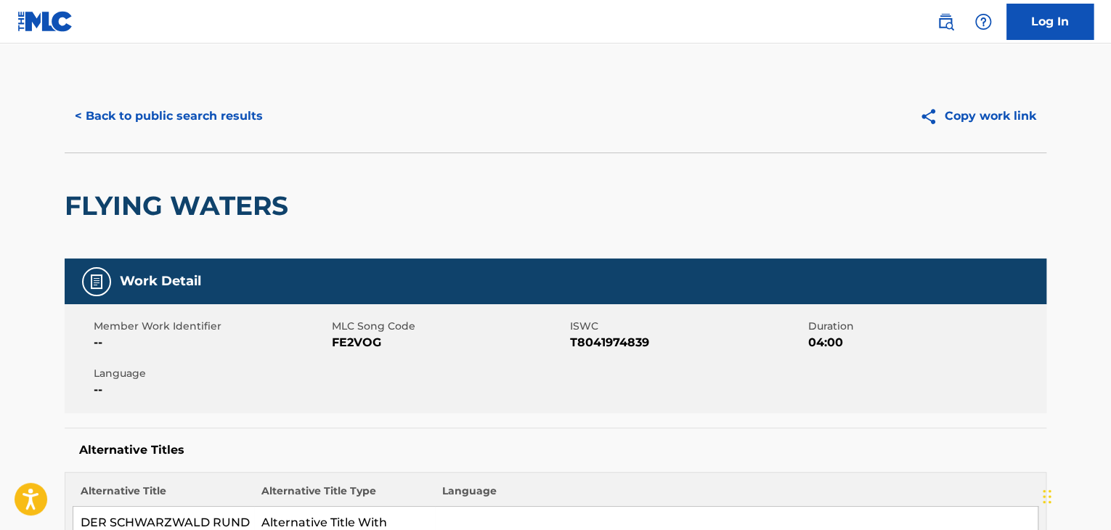
click at [219, 119] on button "< Back to public search results" at bounding box center [169, 116] width 208 height 36
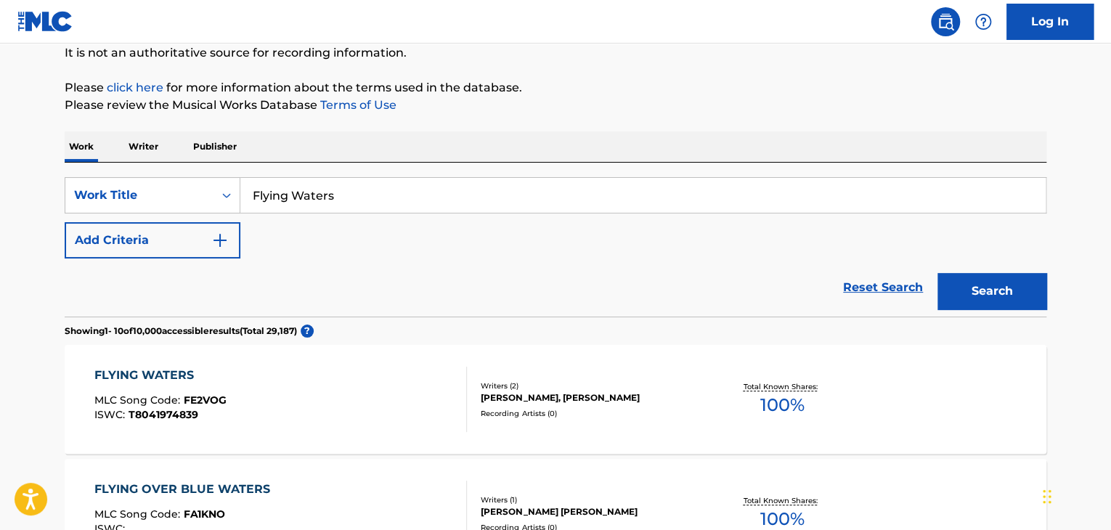
scroll to position [68, 0]
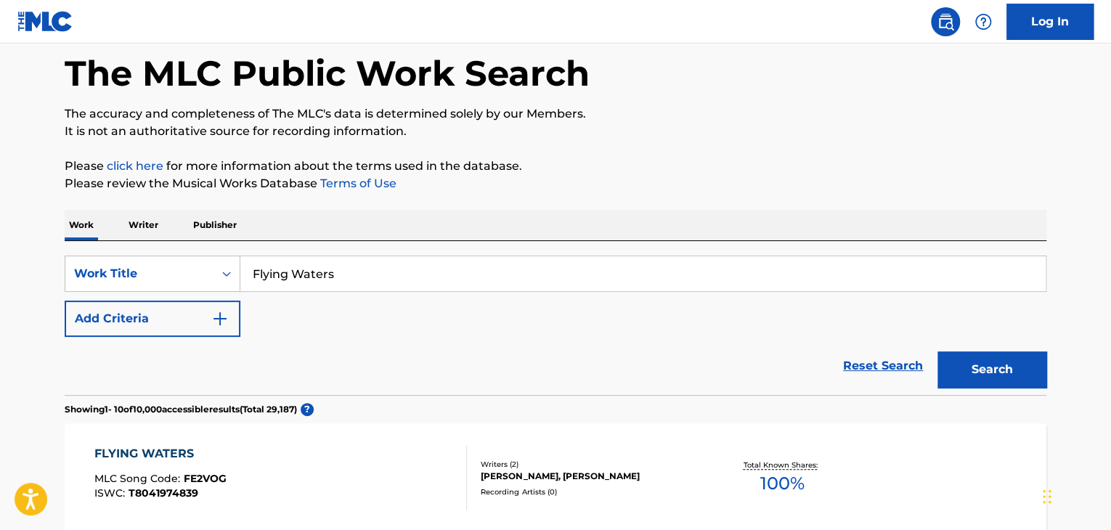
click at [380, 253] on div "SearchWithCriteriae55eeecb-482b-4b28-aaeb-f3408dce1980 Work Title Flying Waters…" at bounding box center [556, 318] width 982 height 154
click at [143, 210] on p "Writer" at bounding box center [143, 225] width 38 height 30
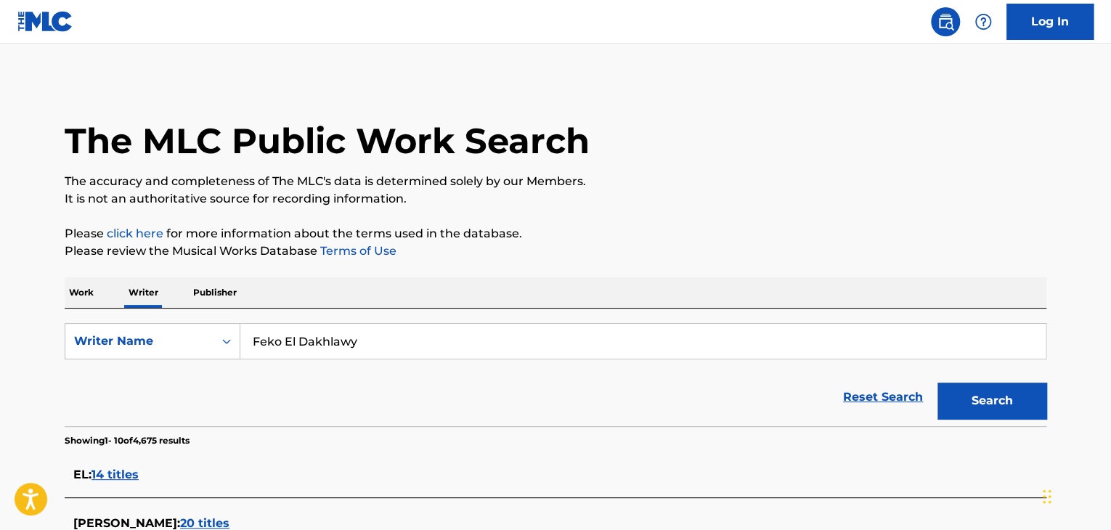
click at [381, 351] on input "Feko El Dakhlawy" at bounding box center [642, 341] width 805 height 35
click at [391, 346] on input "Feko El Dakhlawy" at bounding box center [642, 341] width 805 height 35
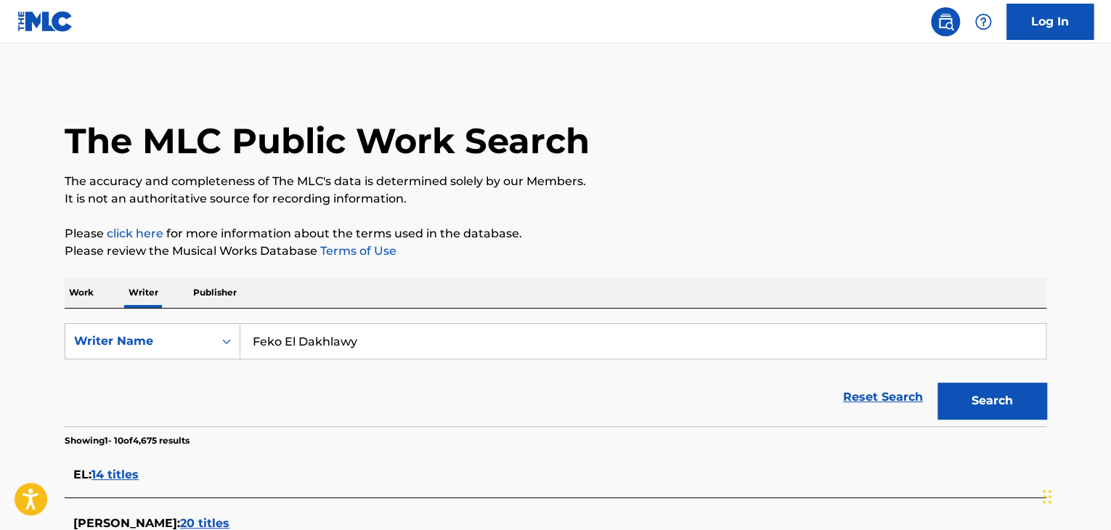
paste input "[PERSON_NAME]"
click at [968, 407] on button "Search" at bounding box center [991, 401] width 109 height 36
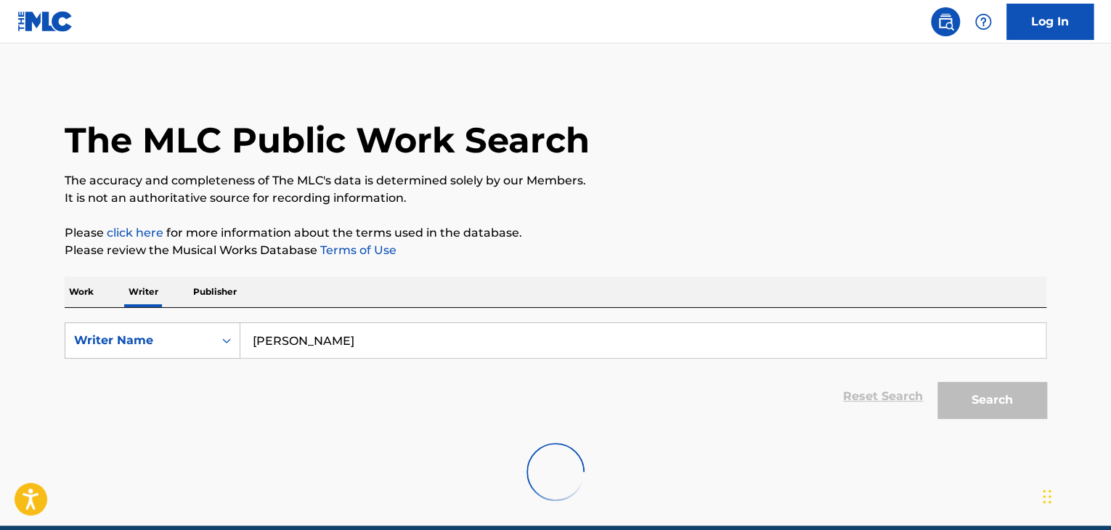
scroll to position [66, 0]
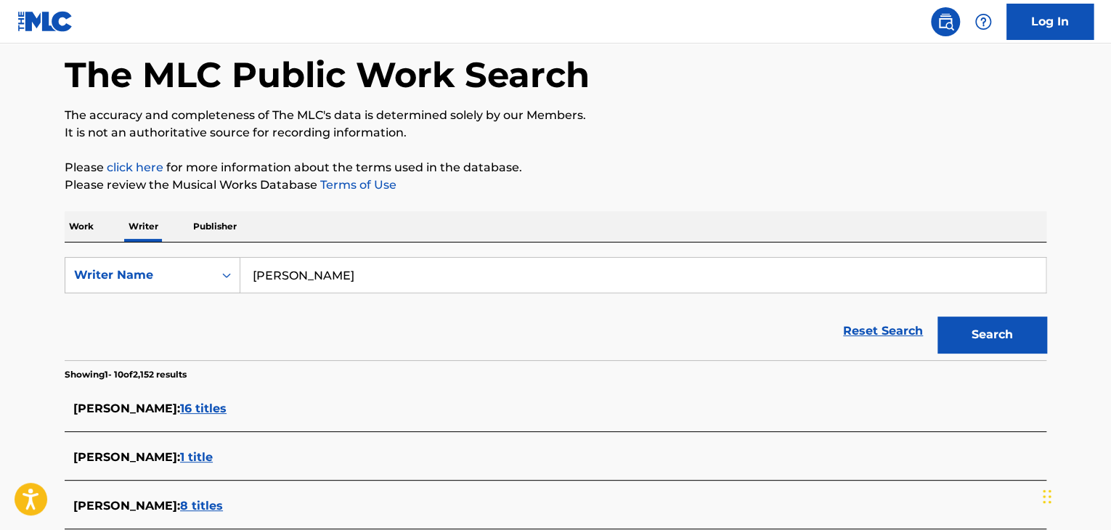
click at [328, 279] on input "[PERSON_NAME]" at bounding box center [642, 275] width 805 height 35
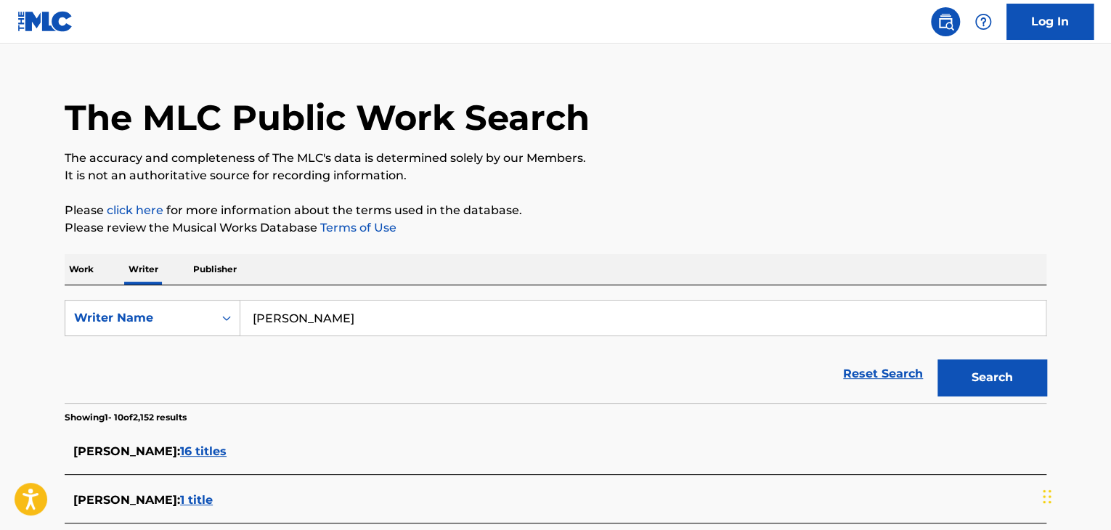
scroll to position [0, 0]
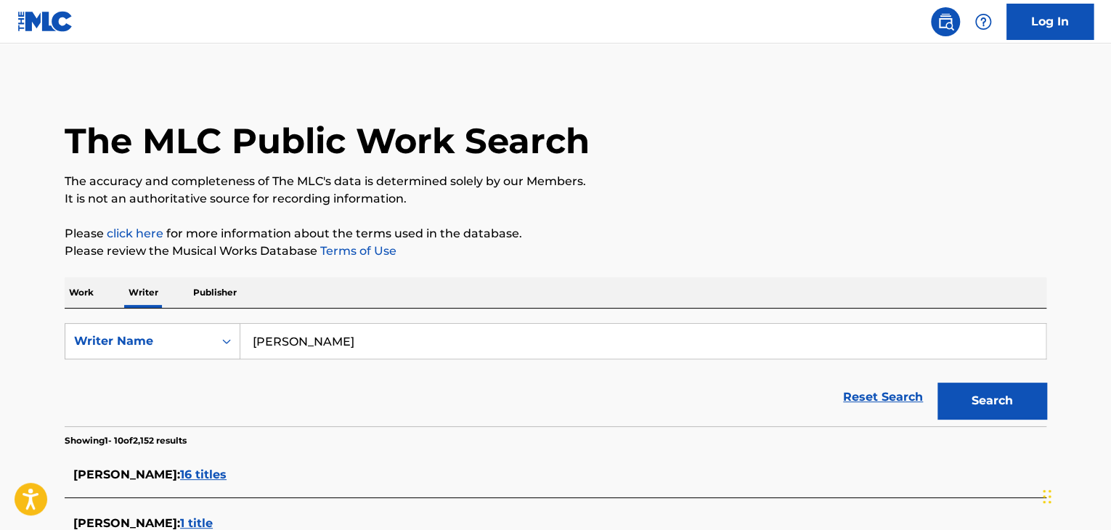
click at [305, 335] on input "[PERSON_NAME]" at bounding box center [642, 341] width 805 height 35
paste input "ramsa"
type input "Aramsa"
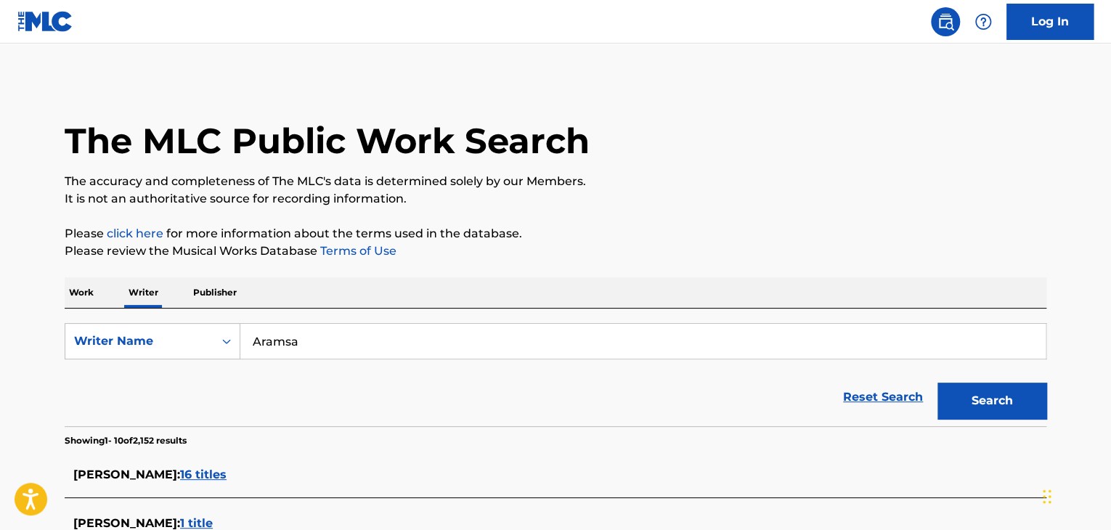
drag, startPoint x: 560, startPoint y: 282, endPoint x: 642, endPoint y: 291, distance: 81.8
click at [563, 282] on div "Work Writer Publisher" at bounding box center [556, 292] width 982 height 30
click at [964, 393] on button "Search" at bounding box center [991, 401] width 109 height 36
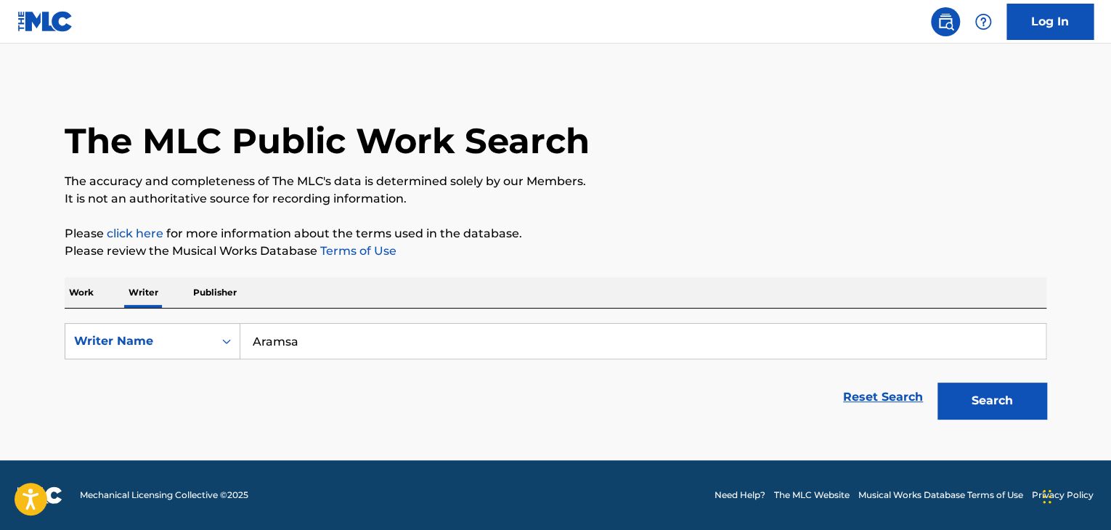
click at [87, 295] on p "Work" at bounding box center [81, 292] width 33 height 30
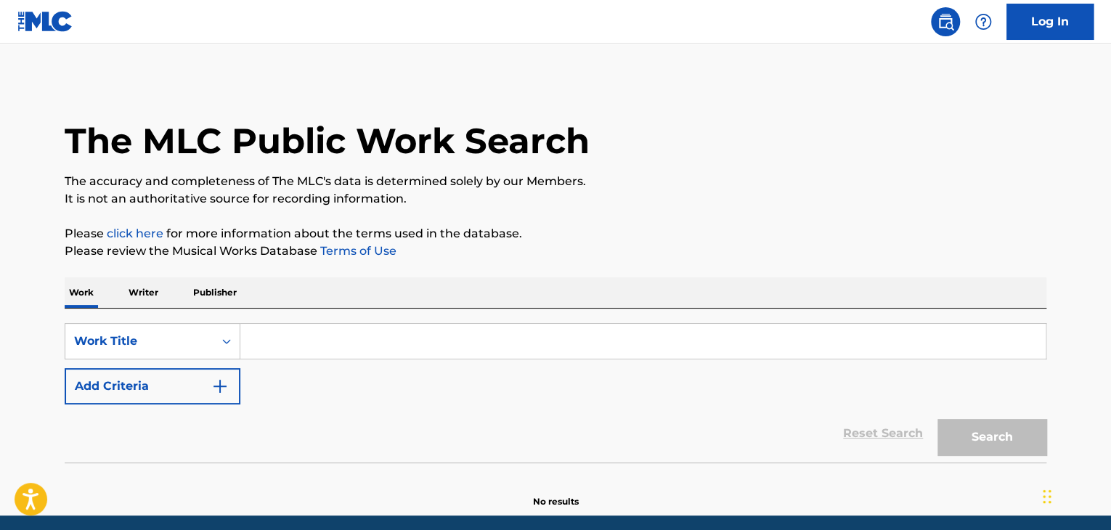
click at [246, 356] on input "Search Form" at bounding box center [642, 341] width 805 height 35
paste input "Aramsa"
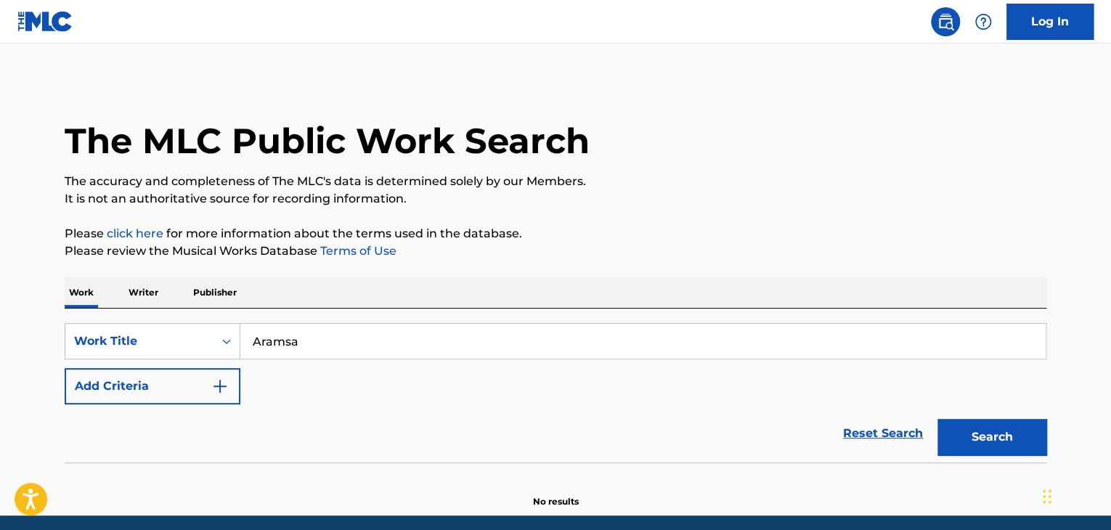
type input "Aramsa"
click at [526, 259] on p "Please review the Musical Works Database Terms of Use" at bounding box center [556, 250] width 982 height 17
click at [984, 431] on button "Search" at bounding box center [991, 437] width 109 height 36
click at [136, 291] on p "Writer" at bounding box center [143, 292] width 38 height 30
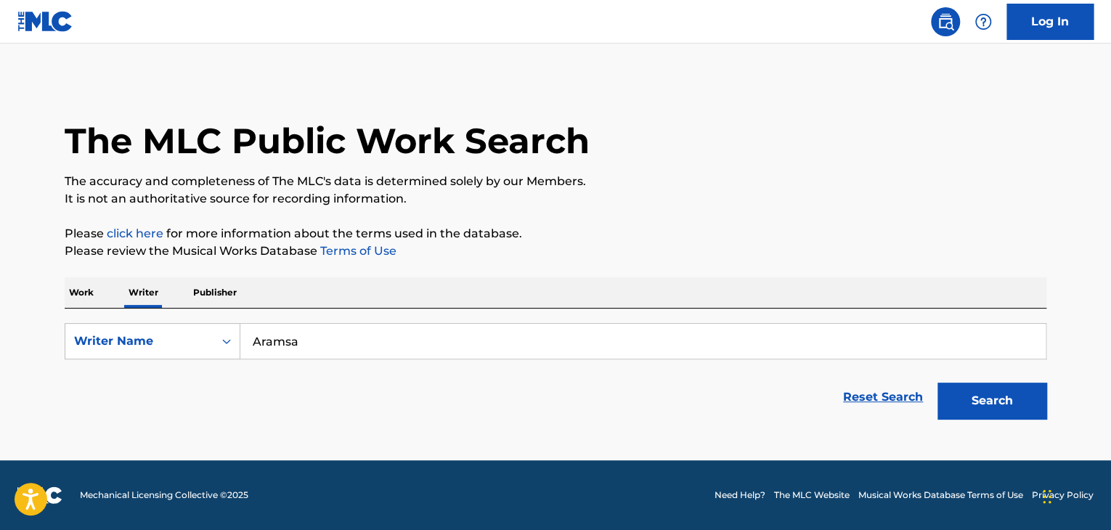
click at [327, 338] on input "Aramsa" at bounding box center [642, 341] width 805 height 35
paste input "[PERSON_NAME] [PERSON_NAME]"
type input "[PERSON_NAME] [PERSON_NAME]"
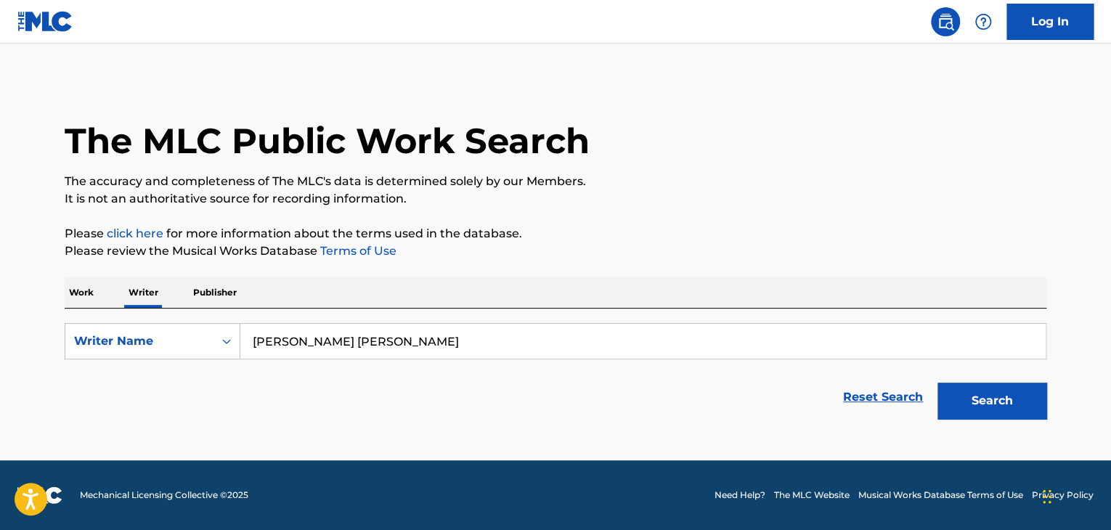
click at [981, 387] on button "Search" at bounding box center [991, 401] width 109 height 36
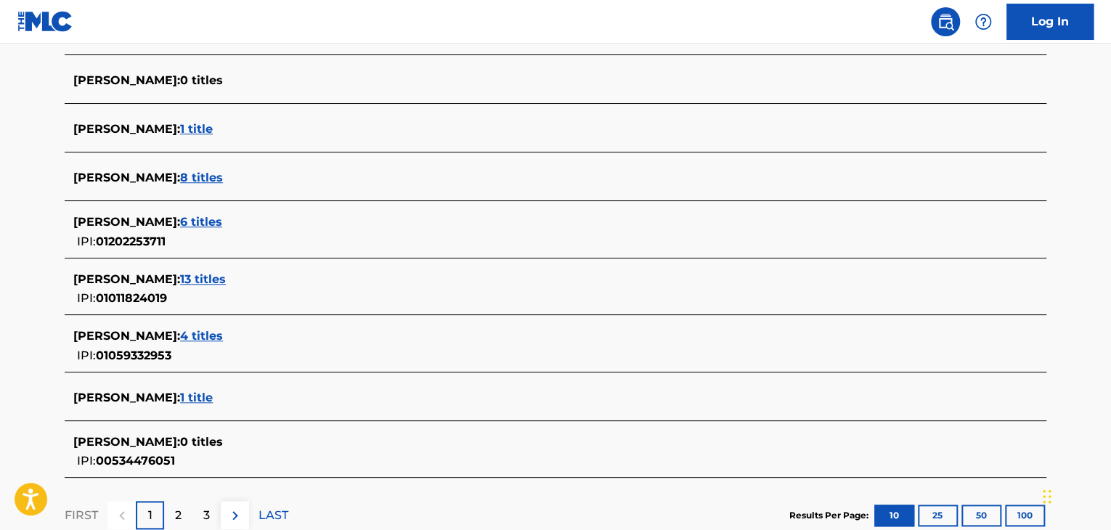
scroll to position [581, 0]
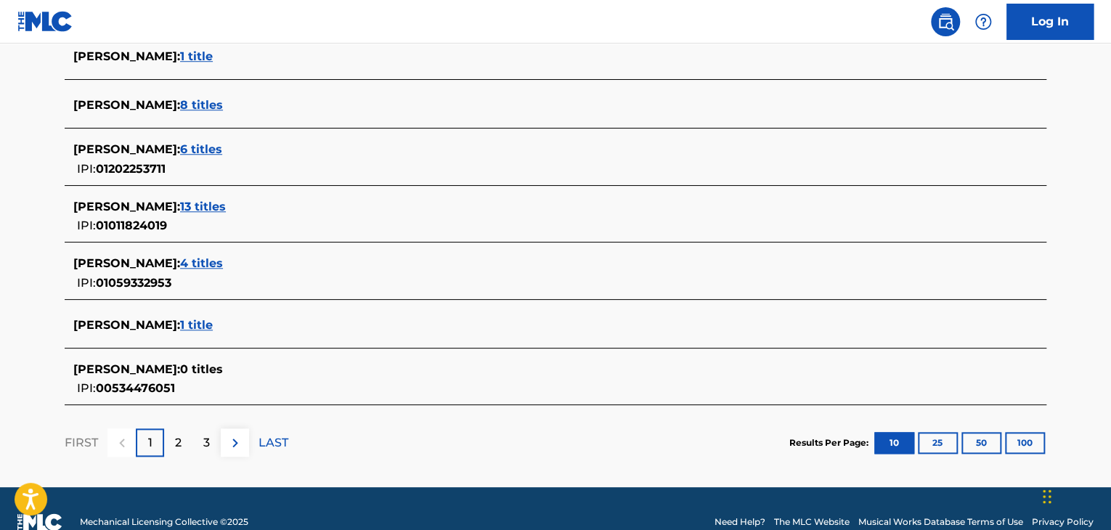
click at [213, 323] on span "1 title" at bounding box center [196, 325] width 33 height 14
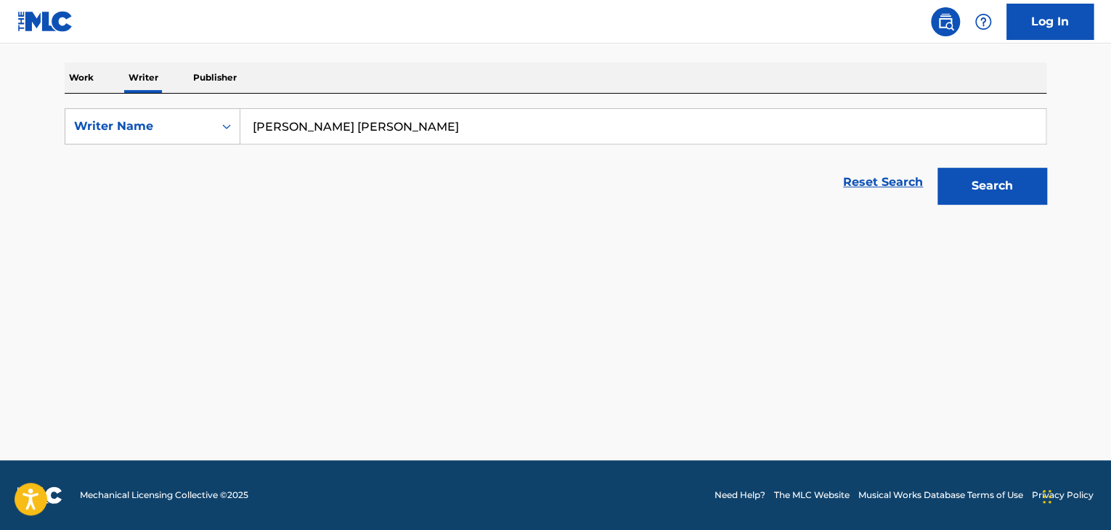
scroll to position [215, 0]
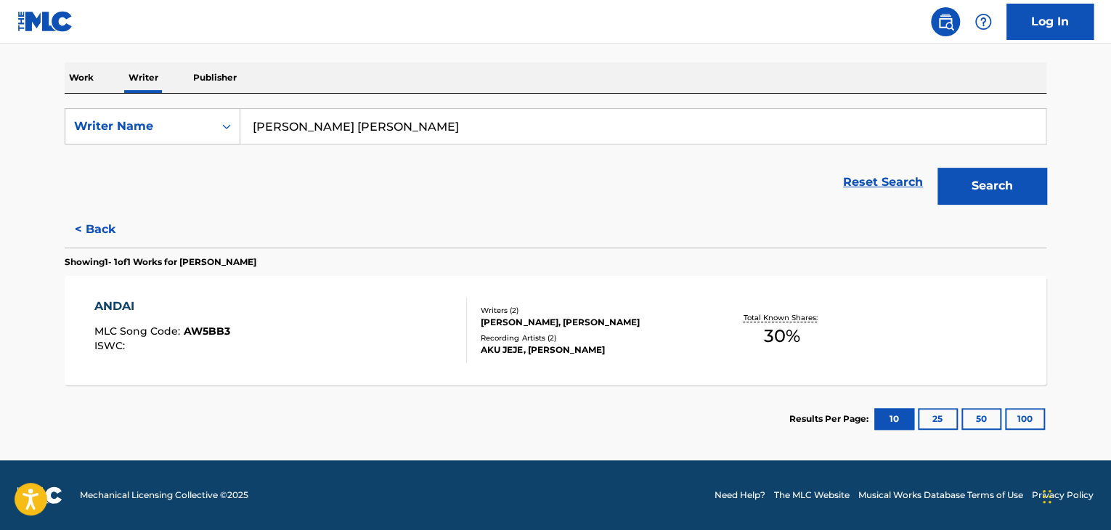
click at [453, 312] on div "ANDAI MLC Song Code : AW5BB3 ISWC :" at bounding box center [280, 330] width 373 height 65
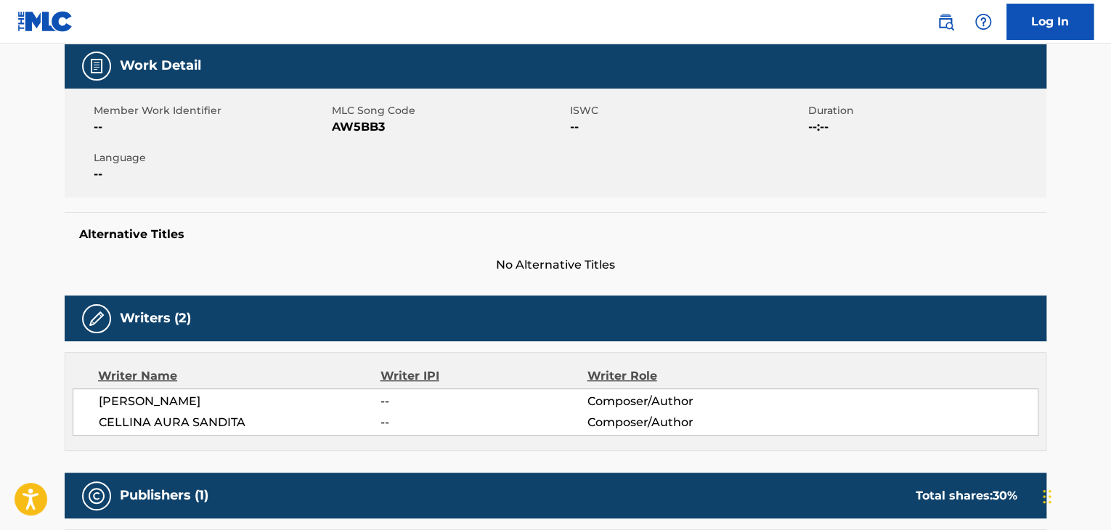
scroll to position [218, 0]
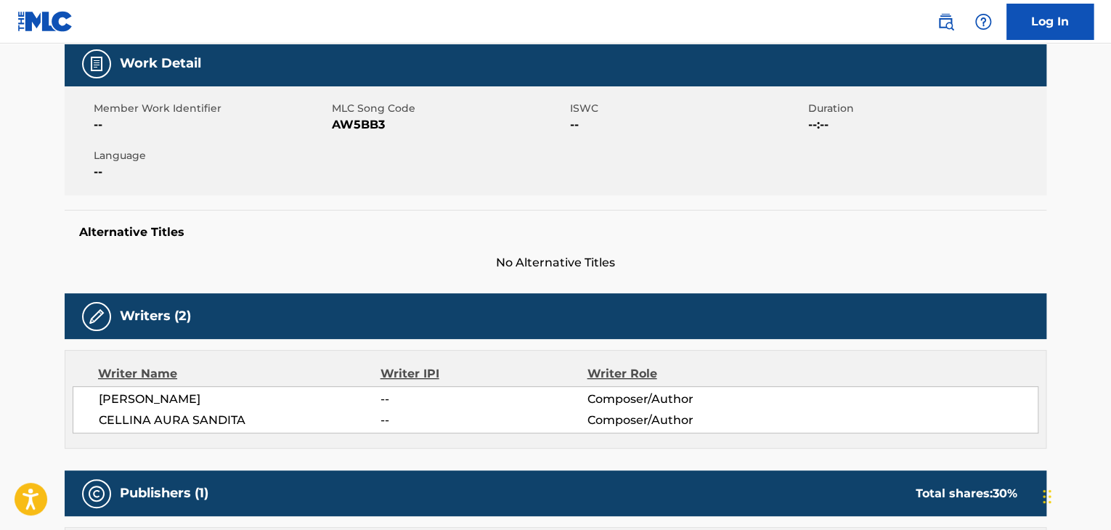
click at [160, 398] on span "[PERSON_NAME]" at bounding box center [240, 399] width 282 height 17
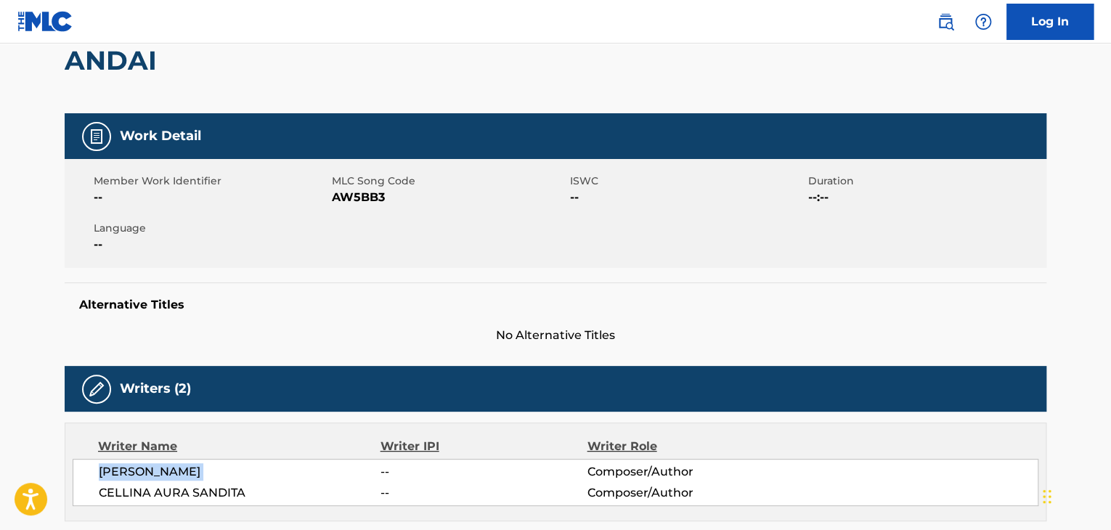
scroll to position [0, 0]
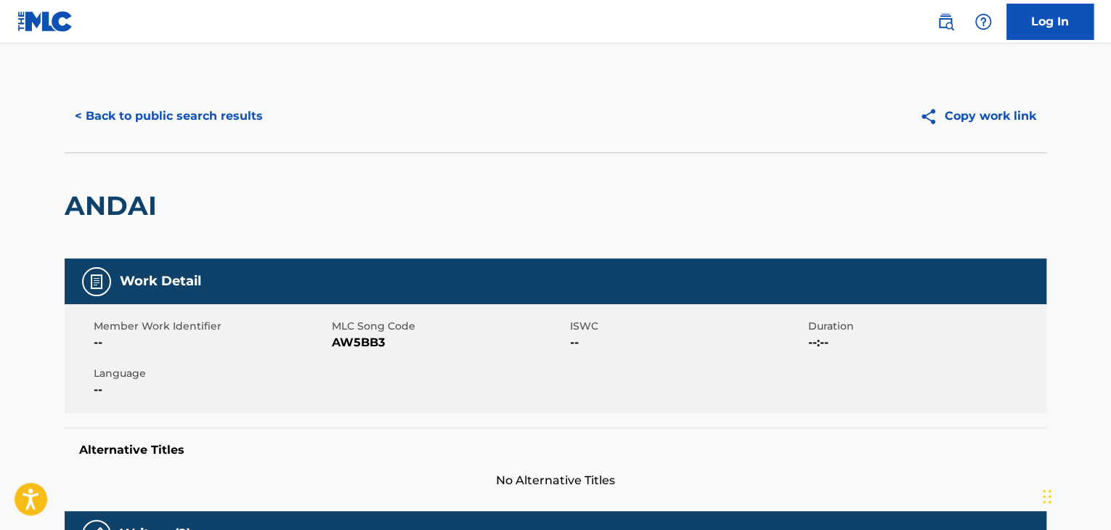
drag, startPoint x: 174, startPoint y: 71, endPoint x: 179, endPoint y: 82, distance: 12.3
click at [192, 108] on button "< Back to public search results" at bounding box center [169, 116] width 208 height 36
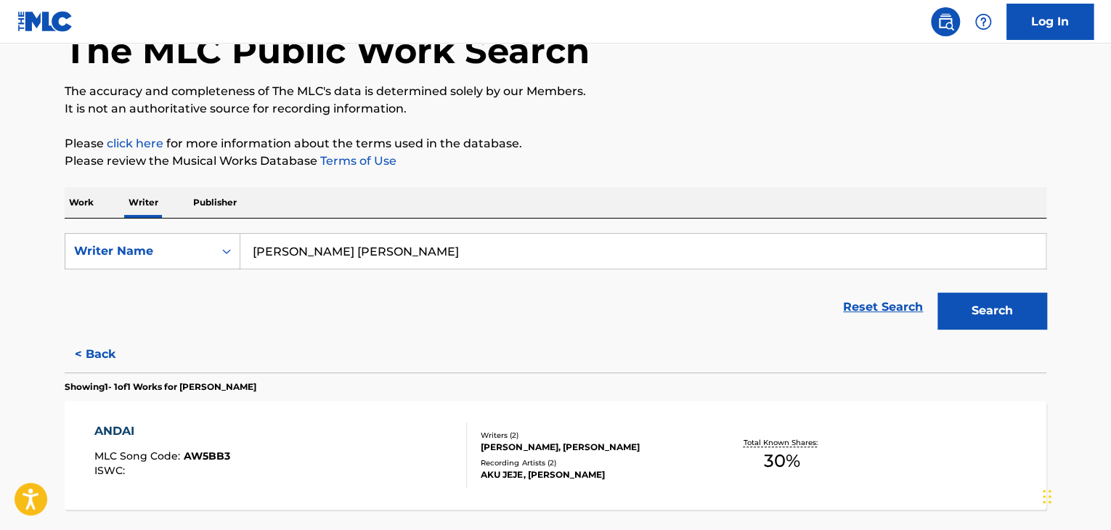
scroll to position [163, 0]
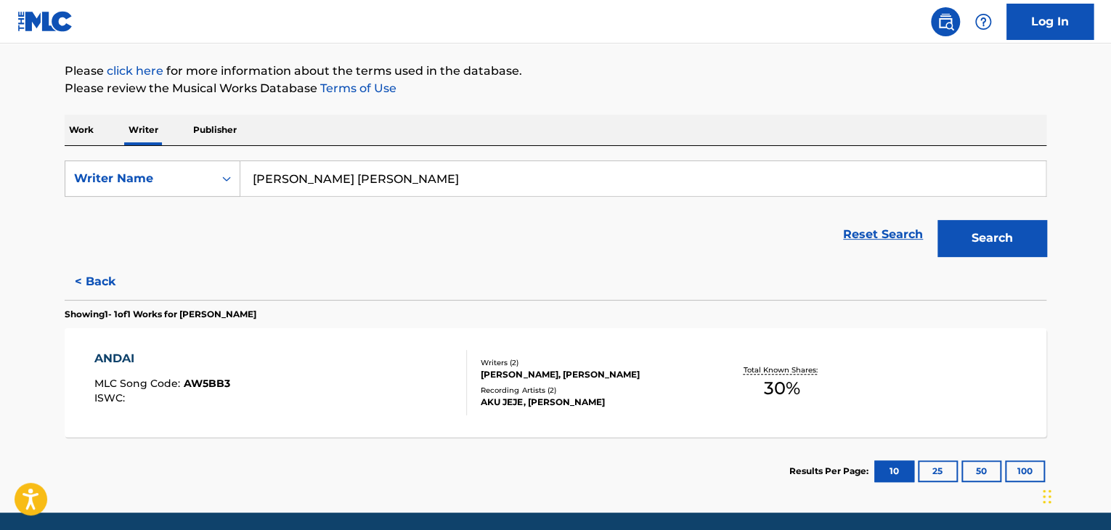
click at [359, 382] on div "ANDAI MLC Song Code : AW5BB3 ISWC :" at bounding box center [280, 382] width 373 height 65
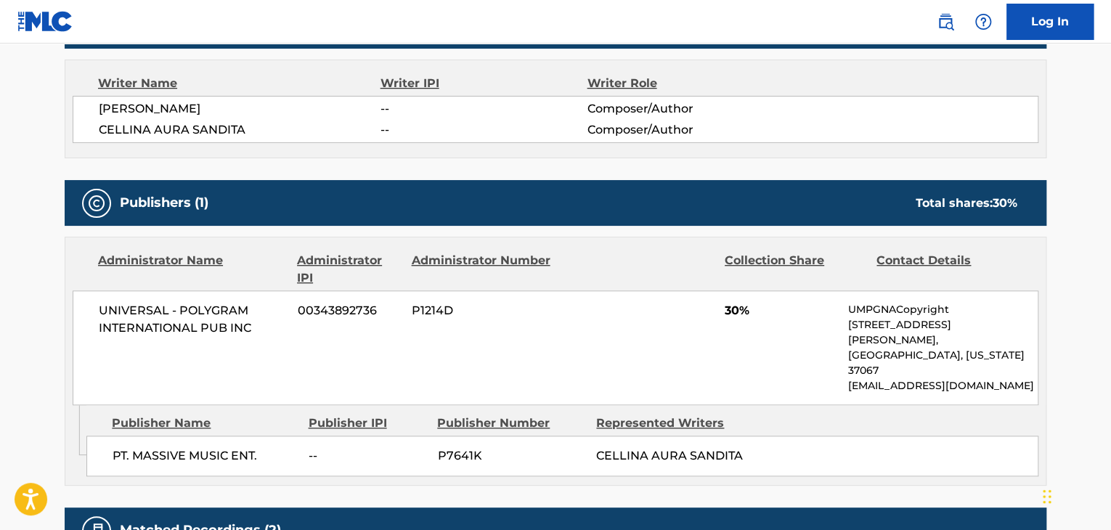
scroll to position [721, 0]
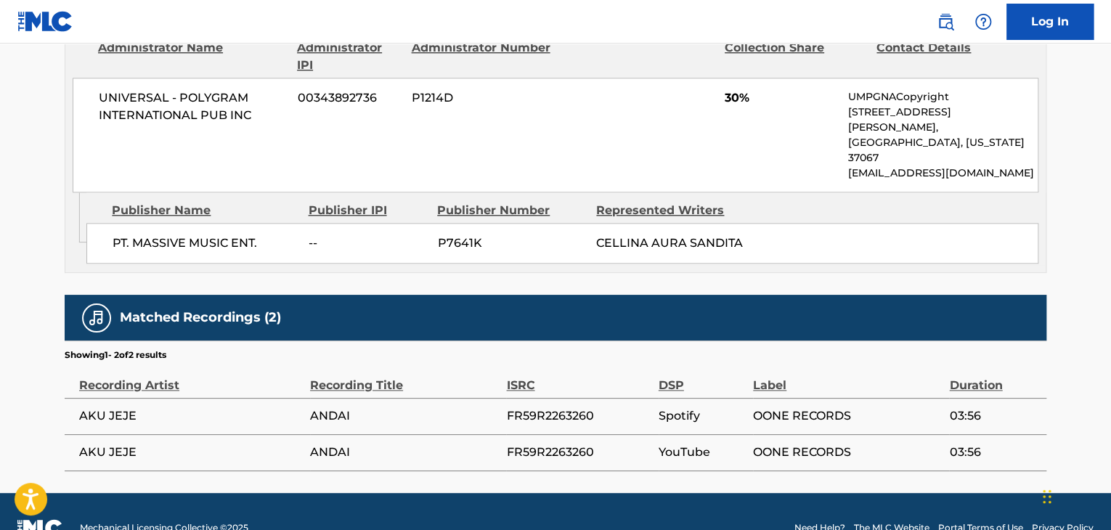
click at [128, 407] on span "AKU JEJE" at bounding box center [191, 415] width 224 height 17
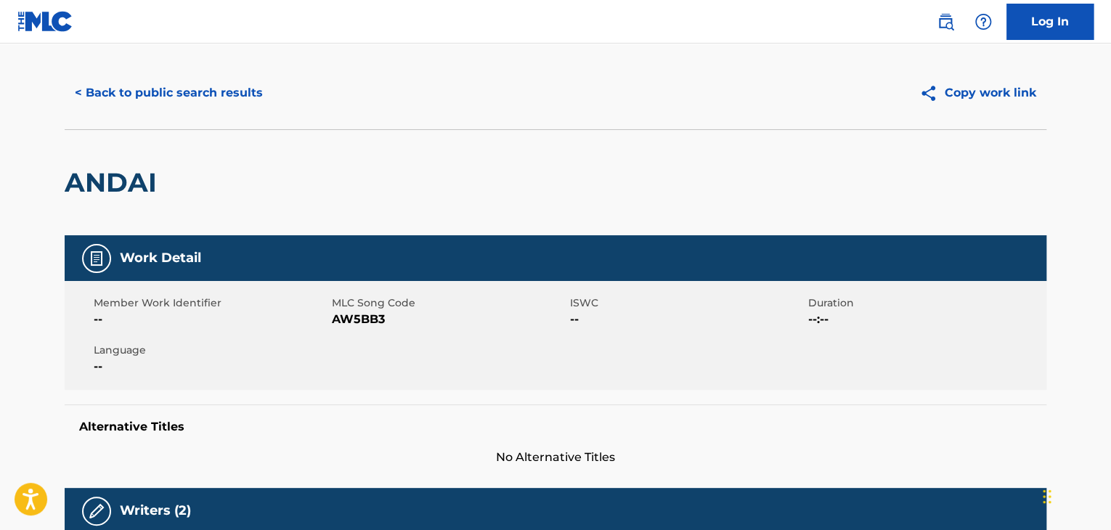
scroll to position [0, 0]
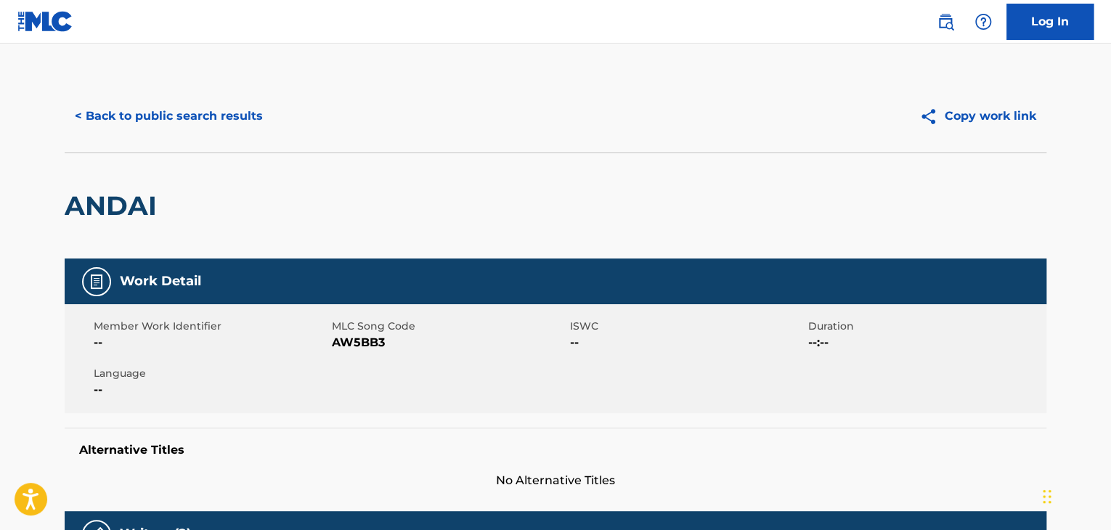
click at [166, 119] on button "< Back to public search results" at bounding box center [169, 116] width 208 height 36
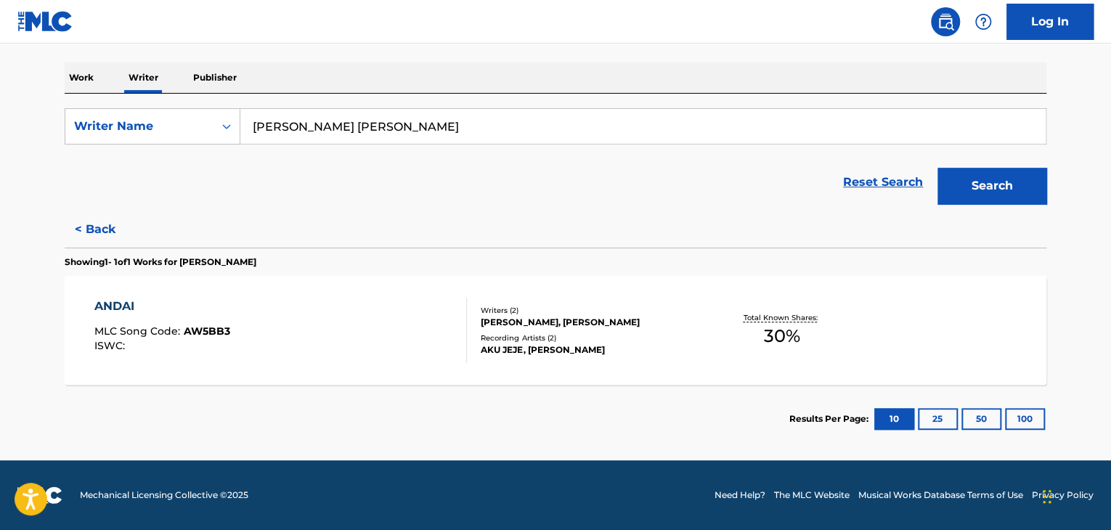
click at [85, 233] on button "< Back" at bounding box center [108, 229] width 87 height 36
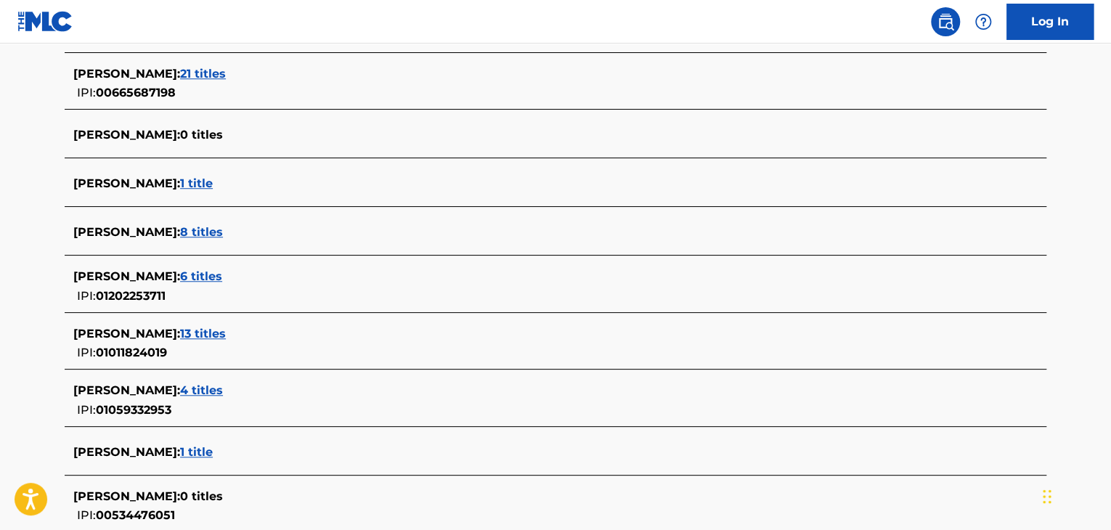
scroll to position [433, 0]
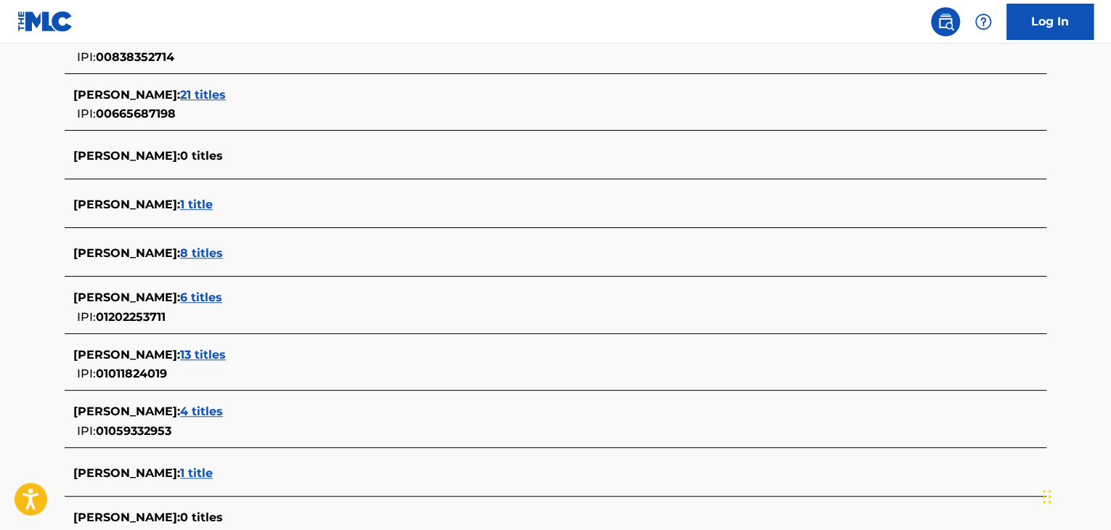
click at [213, 205] on span "1 title" at bounding box center [196, 204] width 33 height 14
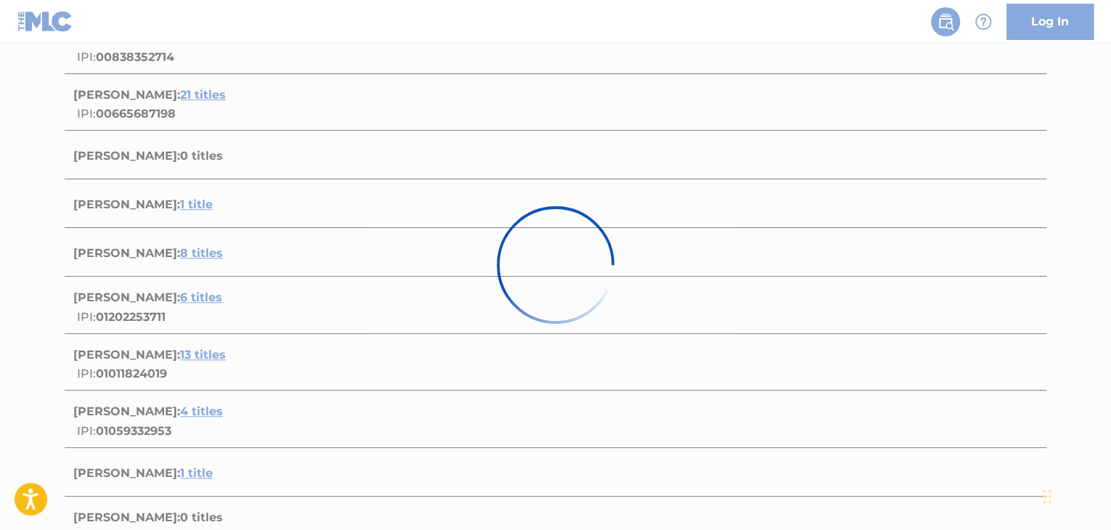
scroll to position [215, 0]
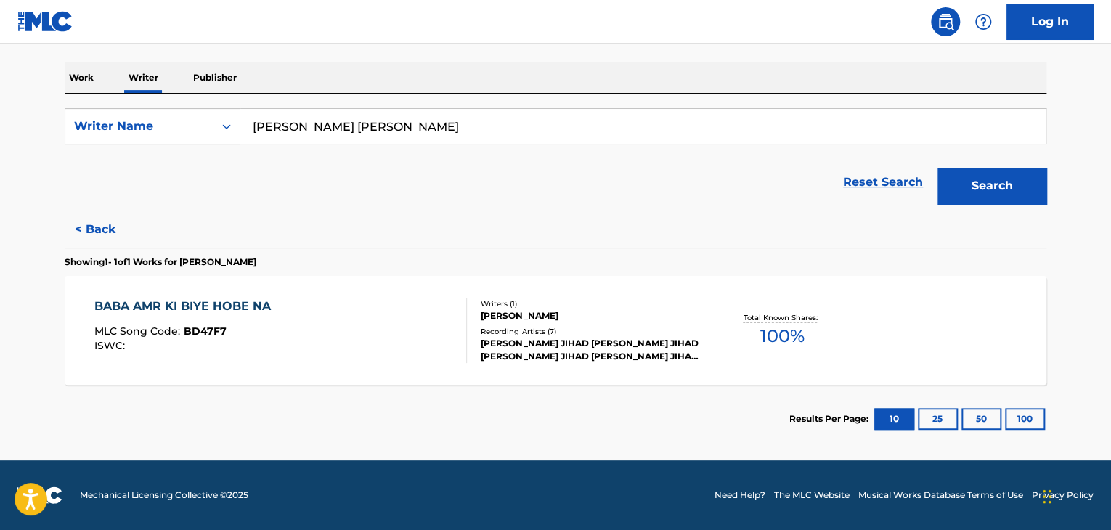
click at [353, 118] on input "[PERSON_NAME] [PERSON_NAME]" at bounding box center [642, 126] width 805 height 35
paste input "AKU JEJE"
click at [971, 191] on button "Search" at bounding box center [991, 186] width 109 height 36
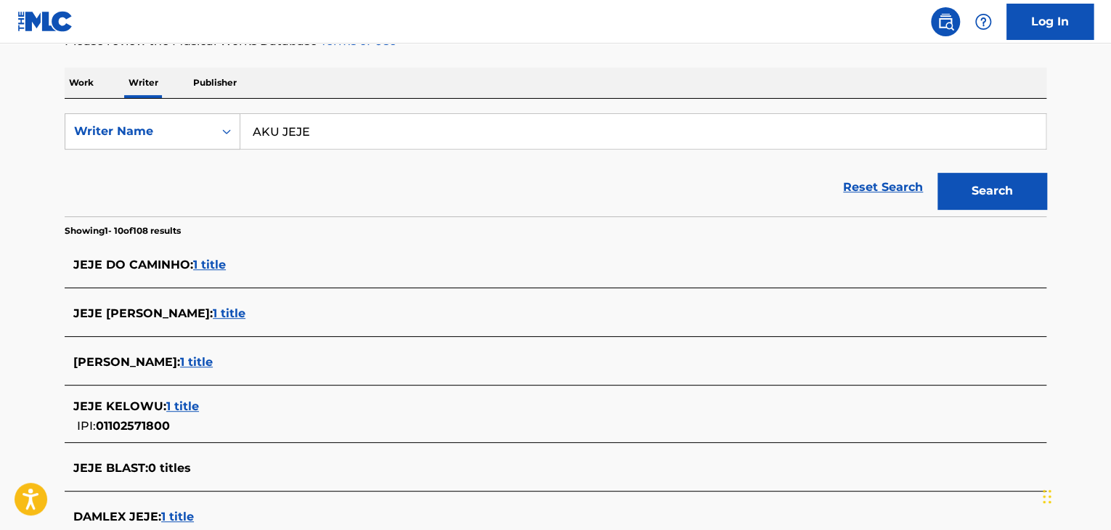
scroll to position [70, 0]
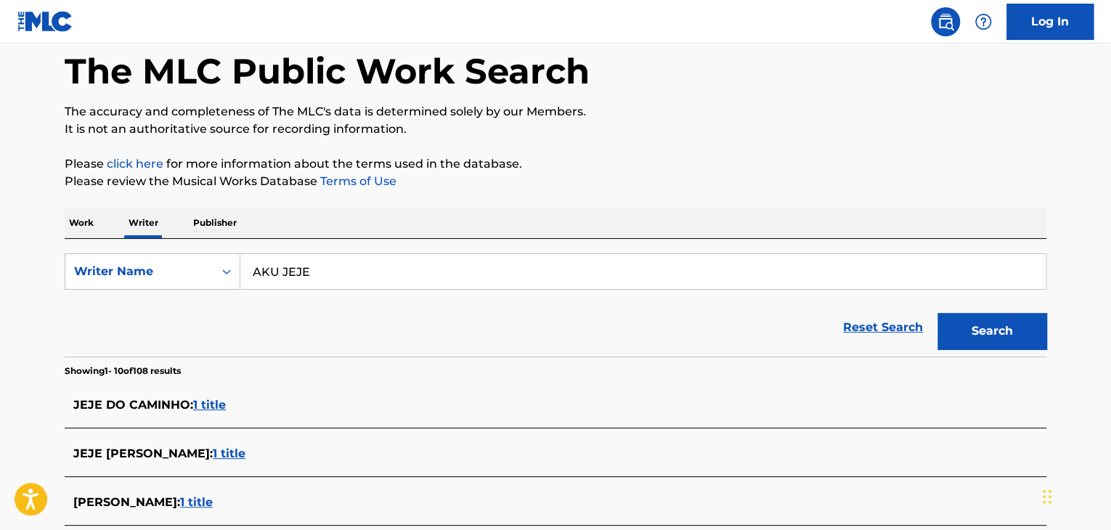
click at [296, 277] on input "AKU JEJE" at bounding box center [642, 271] width 805 height 35
paste input "[PERSON_NAME]"
type input "[PERSON_NAME]"
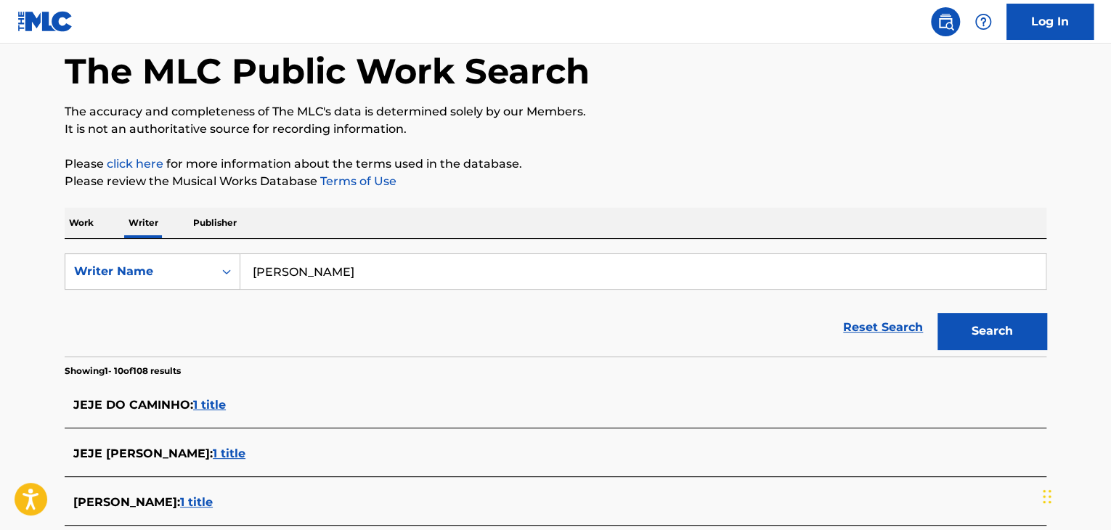
click at [428, 204] on div "The MLC Public Work Search The accuracy and completeness of The MLC's data is d…" at bounding box center [555, 488] width 1016 height 956
click at [942, 322] on button "Search" at bounding box center [991, 331] width 109 height 36
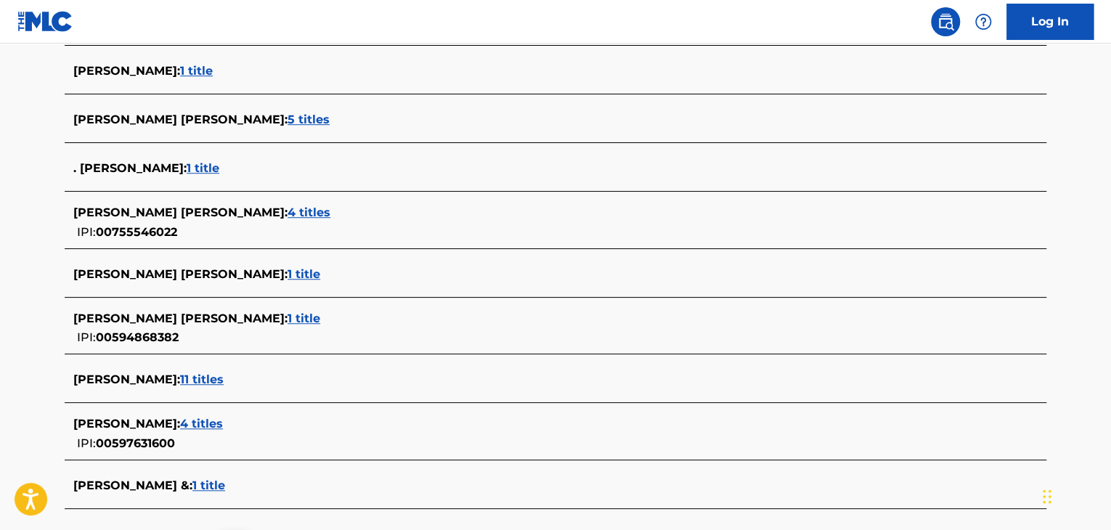
scroll to position [505, 0]
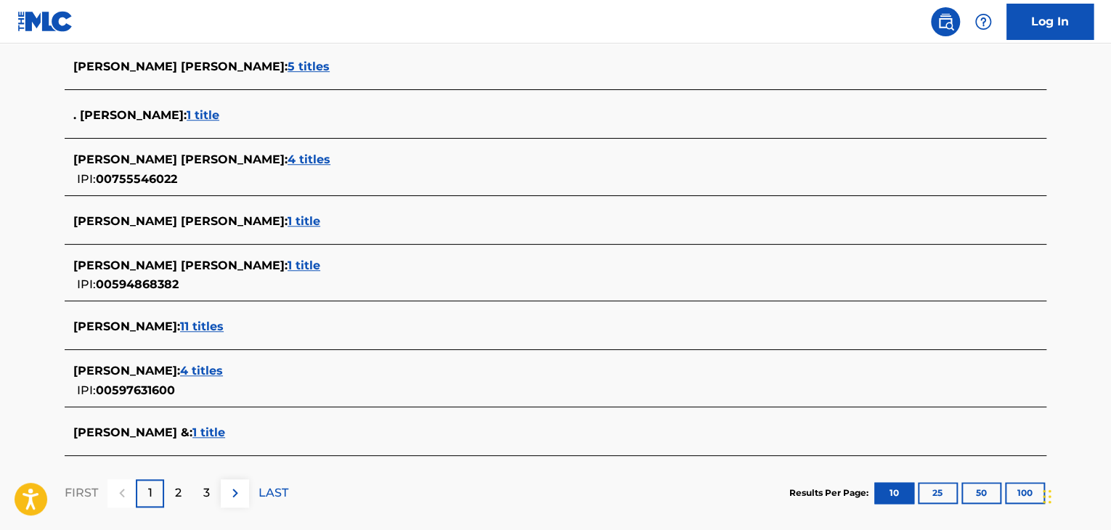
click at [223, 371] on span "4 titles" at bounding box center [201, 371] width 43 height 14
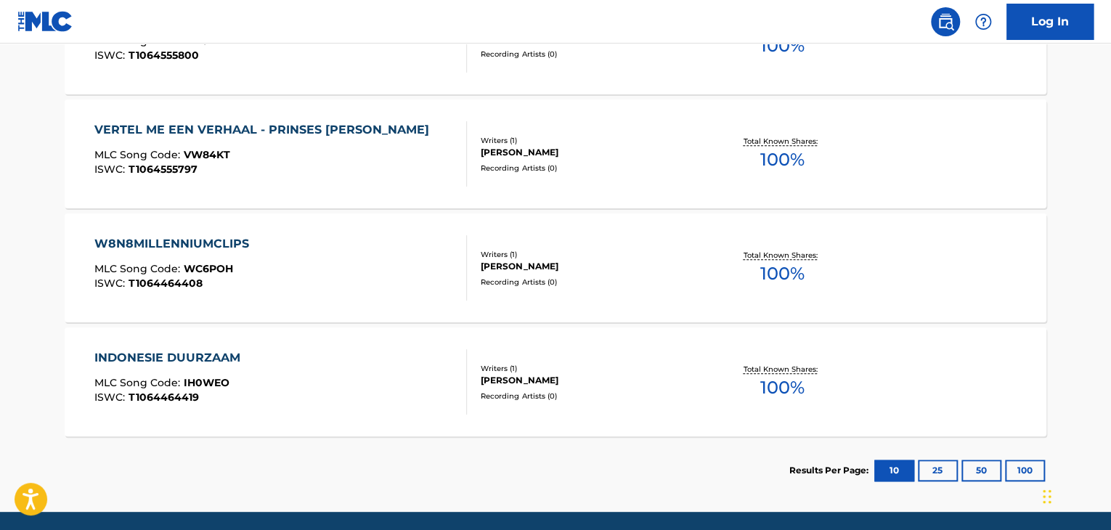
click at [351, 272] on div "W8N8MILLENNIUMCLIPS MLC Song Code : WC6POH ISWC : T1064464408" at bounding box center [280, 267] width 373 height 65
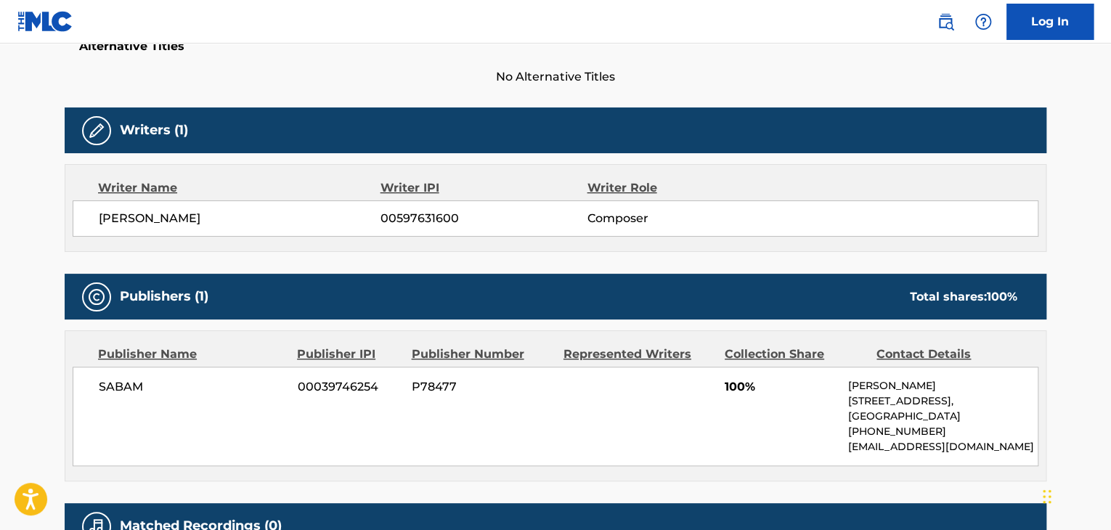
scroll to position [342, 0]
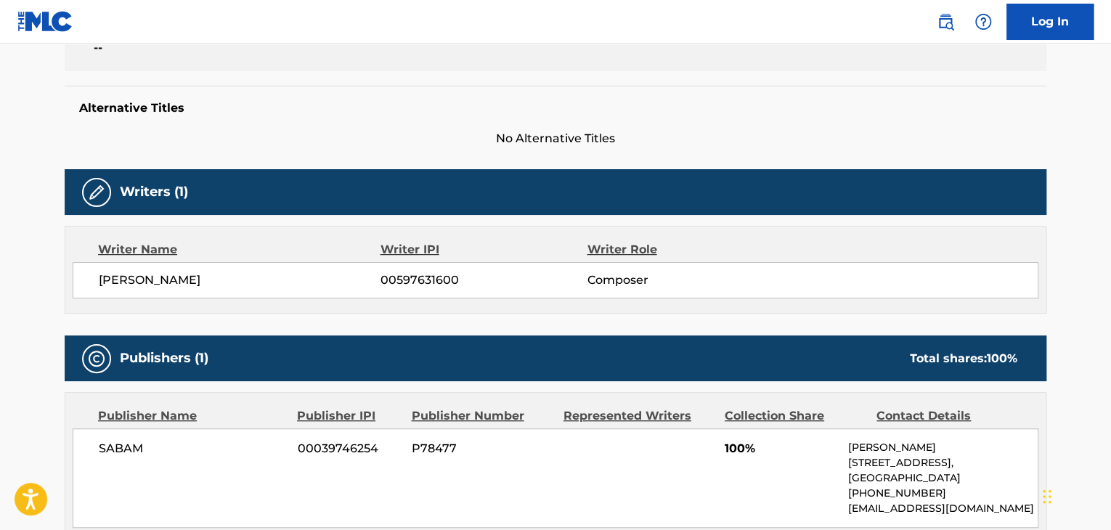
drag, startPoint x: 179, startPoint y: 278, endPoint x: 262, endPoint y: 290, distance: 84.4
click at [262, 290] on div "[PERSON_NAME] 00597631600 Composer" at bounding box center [556, 280] width 966 height 36
click at [397, 280] on span "00597631600" at bounding box center [483, 280] width 206 height 17
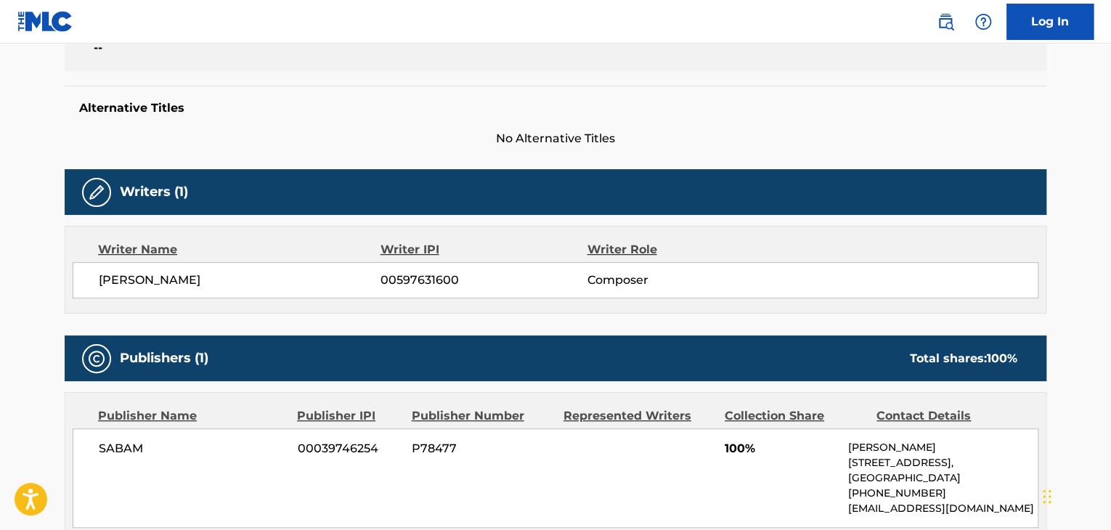
click at [116, 443] on span "SABAM" at bounding box center [193, 448] width 188 height 17
click at [325, 448] on span "00039746254" at bounding box center [349, 448] width 103 height 17
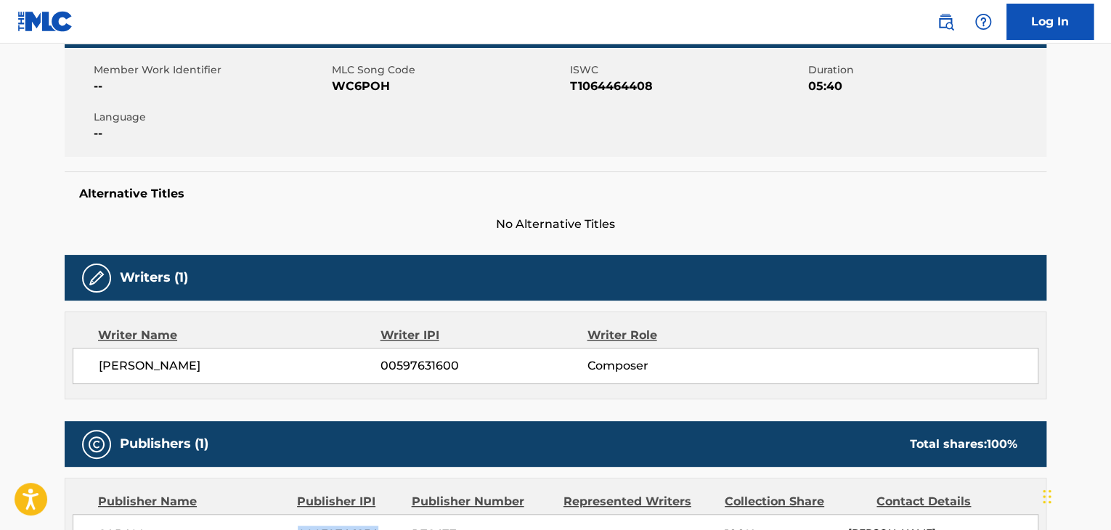
scroll to position [124, 0]
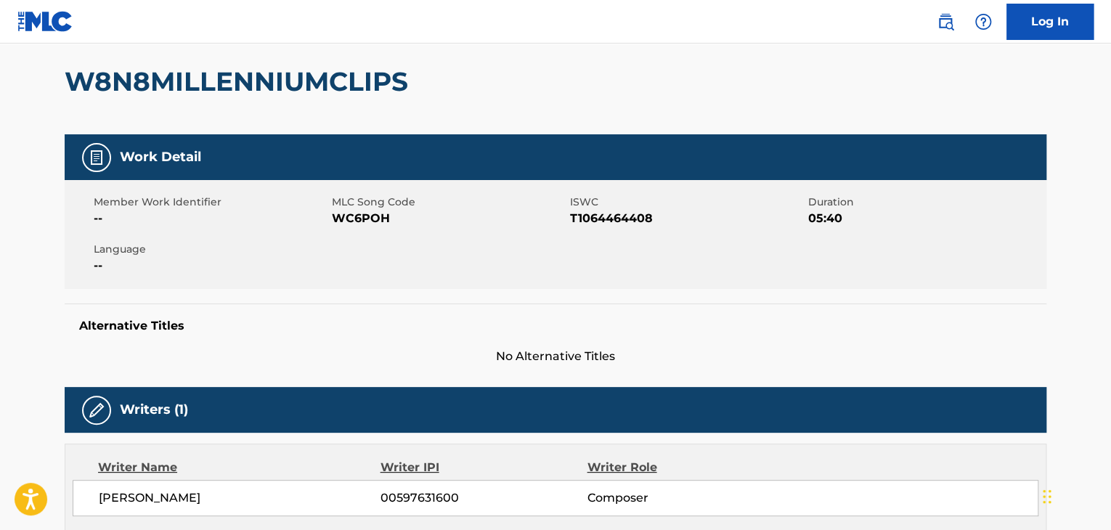
click at [370, 211] on span "WC6POH" at bounding box center [449, 218] width 234 height 17
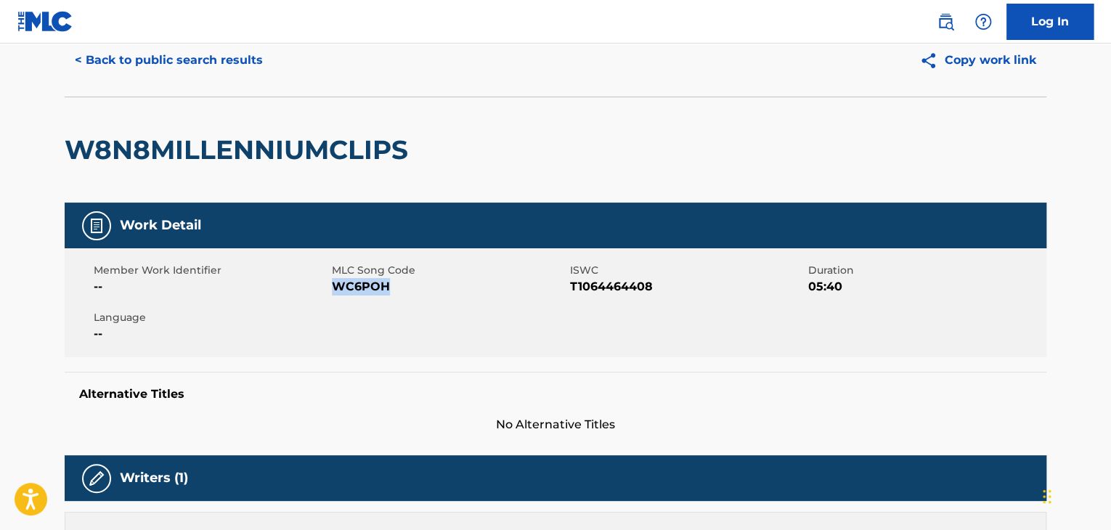
scroll to position [0, 0]
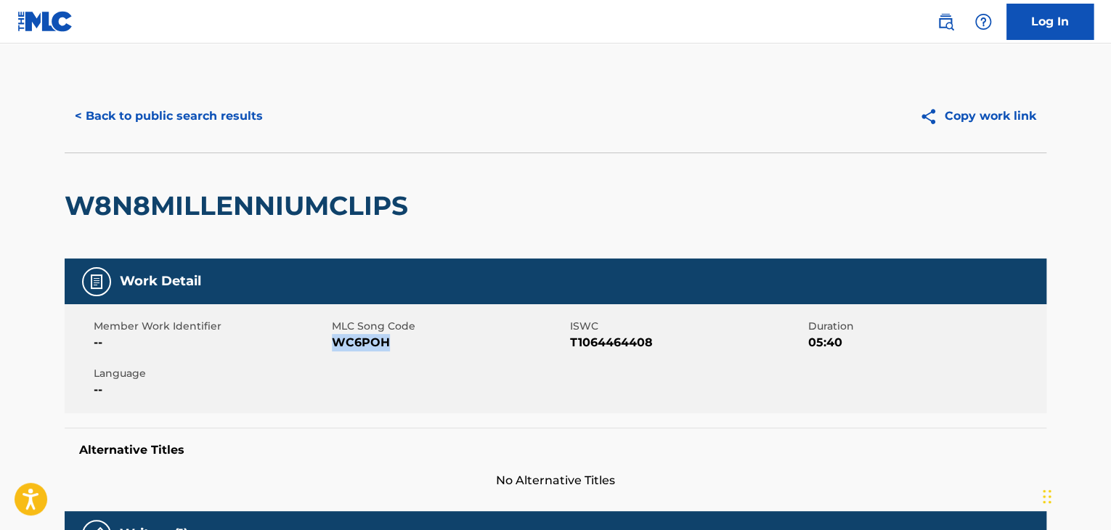
click at [205, 111] on button "< Back to public search results" at bounding box center [169, 116] width 208 height 36
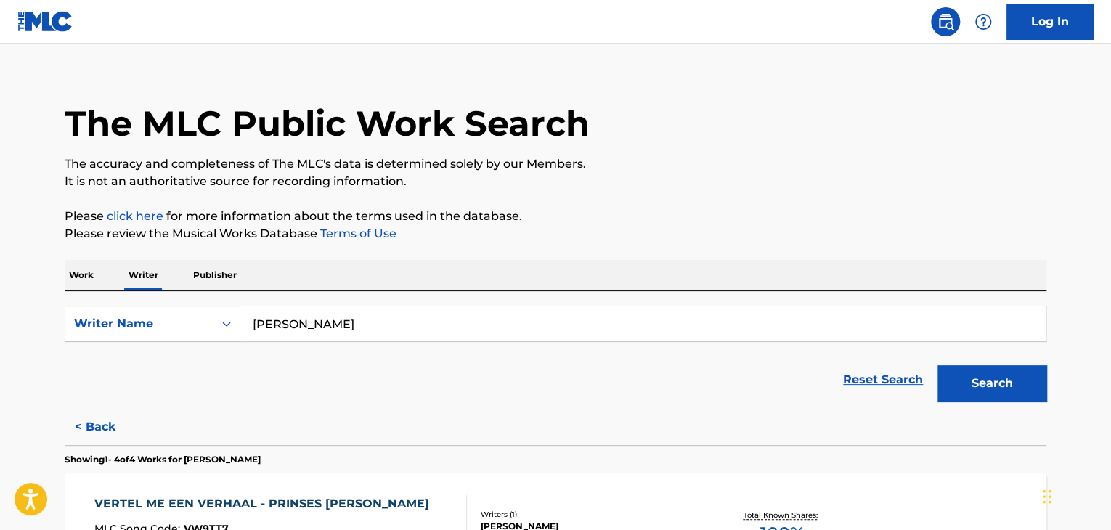
click at [314, 301] on div "SearchWithCriteria2afc0275-57ee-467e-80c2-e3a914d94c14 Writer Name [PERSON_NAME…" at bounding box center [556, 350] width 982 height 118
click at [327, 318] on input "[PERSON_NAME]" at bounding box center [642, 323] width 805 height 35
click at [386, 303] on div "SearchWithCriteria2afc0275-57ee-467e-80c2-e3a914d94c14 Writer Name [PERSON_NAME…" at bounding box center [556, 350] width 982 height 118
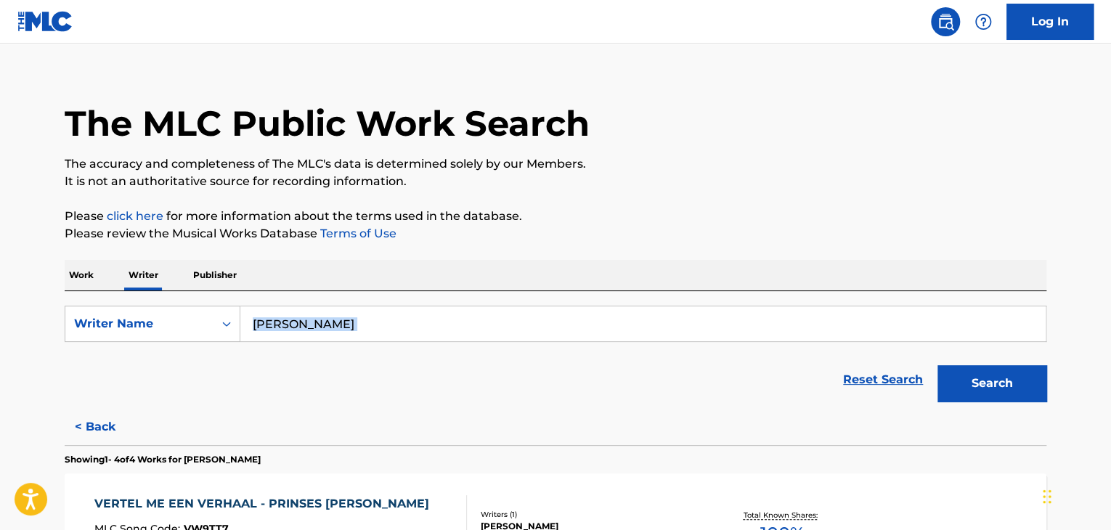
click at [386, 303] on div "SearchWithCriteria2afc0275-57ee-467e-80c2-e3a914d94c14 Writer Name [PERSON_NAME…" at bounding box center [556, 350] width 982 height 118
click at [549, 261] on div "Work Writer Publisher" at bounding box center [556, 275] width 982 height 30
click at [987, 400] on button "Search" at bounding box center [991, 383] width 109 height 36
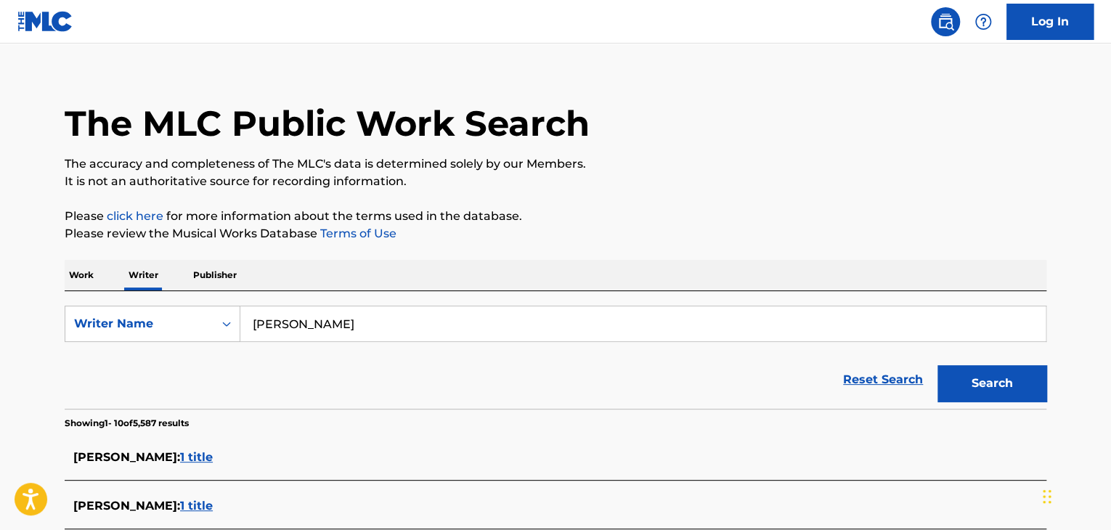
click at [299, 318] on input "[PERSON_NAME]" at bounding box center [642, 323] width 805 height 35
paste input "[PERSON_NAME]"
click at [815, 227] on p "Please review the Musical Works Database Terms of Use" at bounding box center [556, 233] width 982 height 17
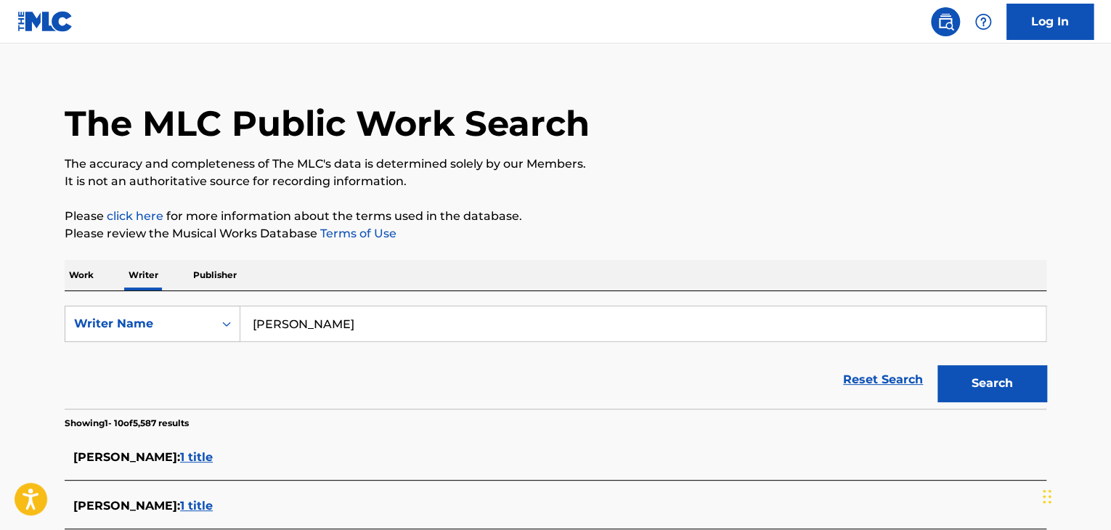
click at [994, 374] on button "Search" at bounding box center [991, 383] width 109 height 36
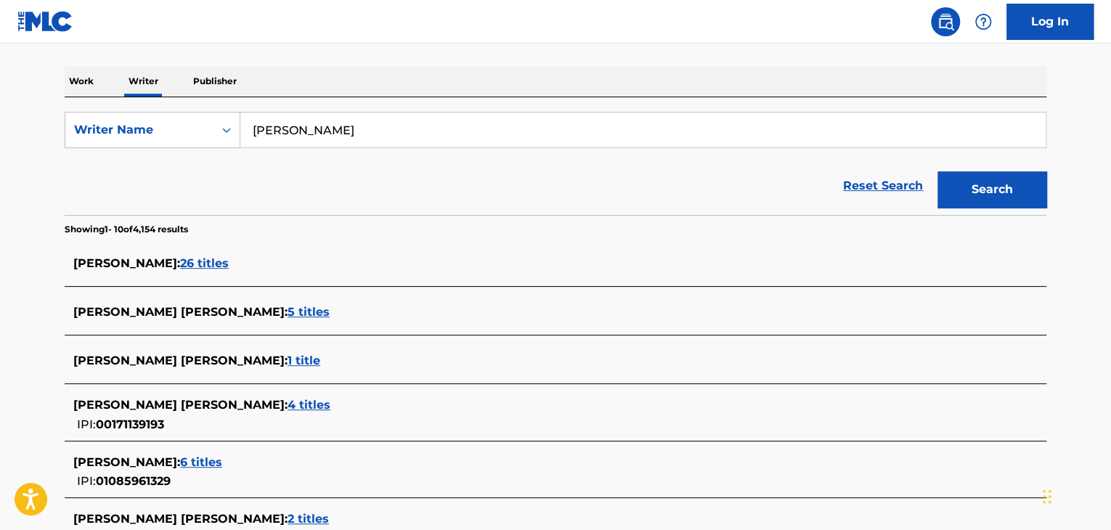
scroll to position [139, 0]
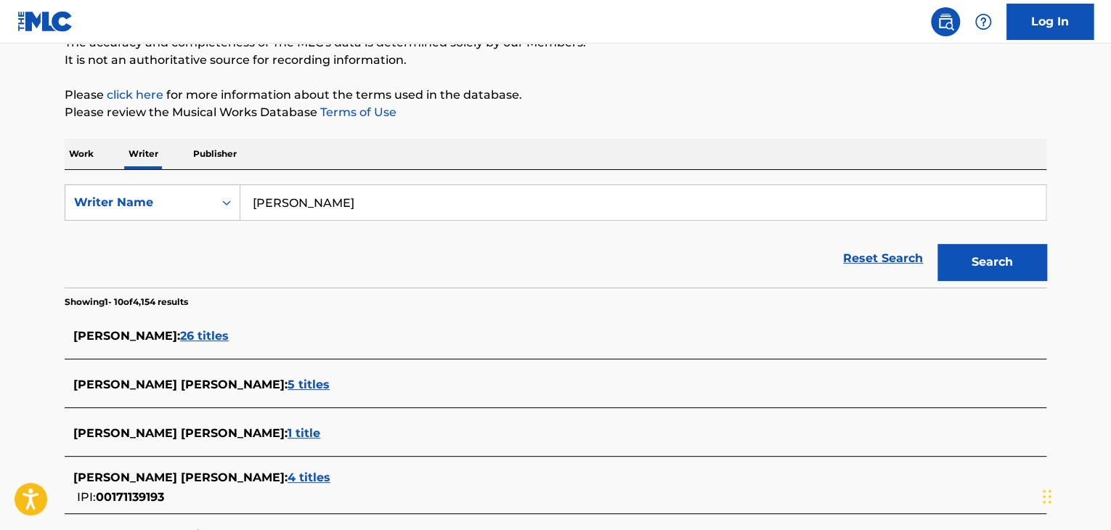
click at [325, 200] on input "[PERSON_NAME]" at bounding box center [642, 202] width 805 height 35
paste input "unh0"
click at [1000, 253] on button "Search" at bounding box center [991, 262] width 109 height 36
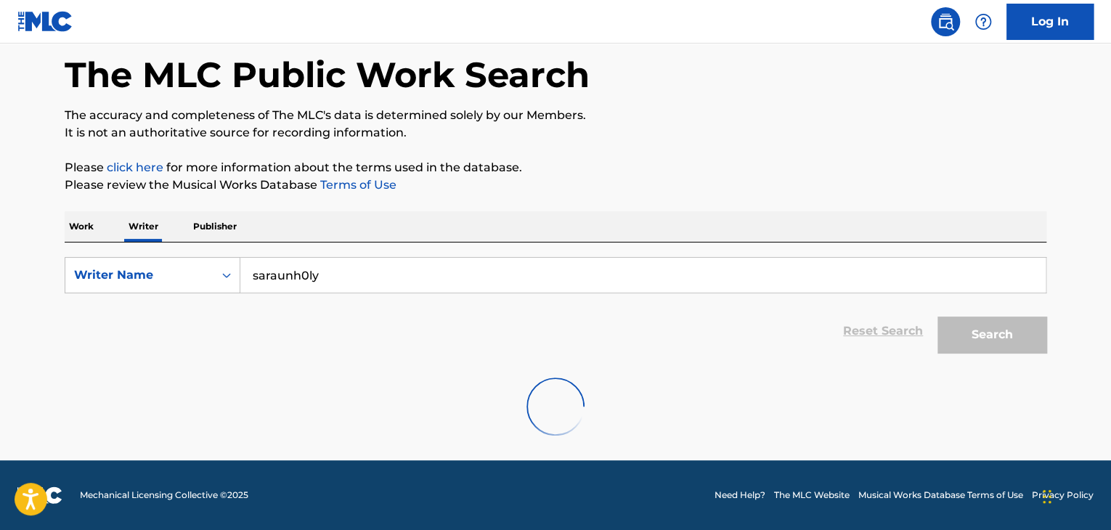
scroll to position [0, 0]
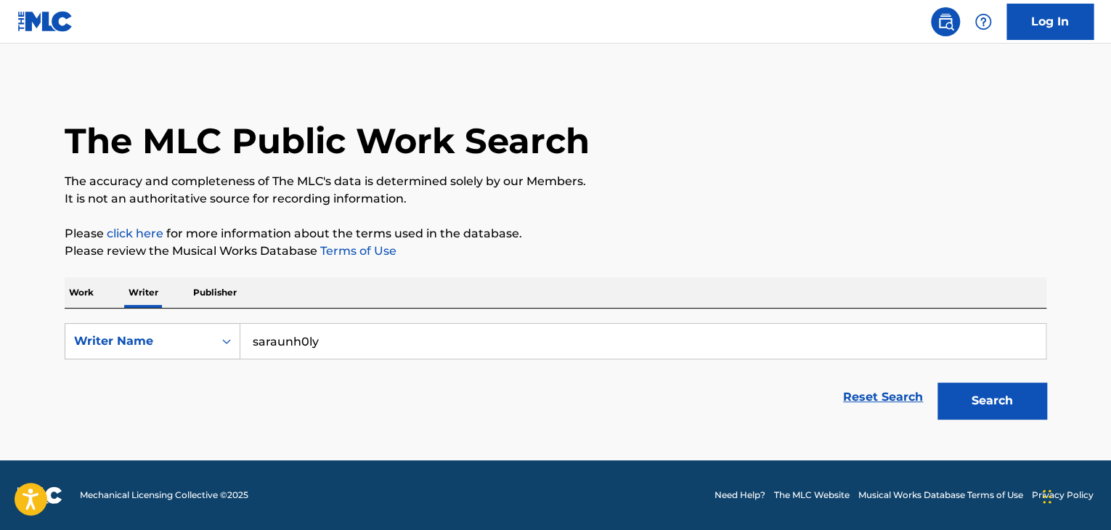
click at [295, 334] on input "saraunh0ly" at bounding box center [642, 341] width 805 height 35
paste input "Not Guilt"
type input "Not Guilty"
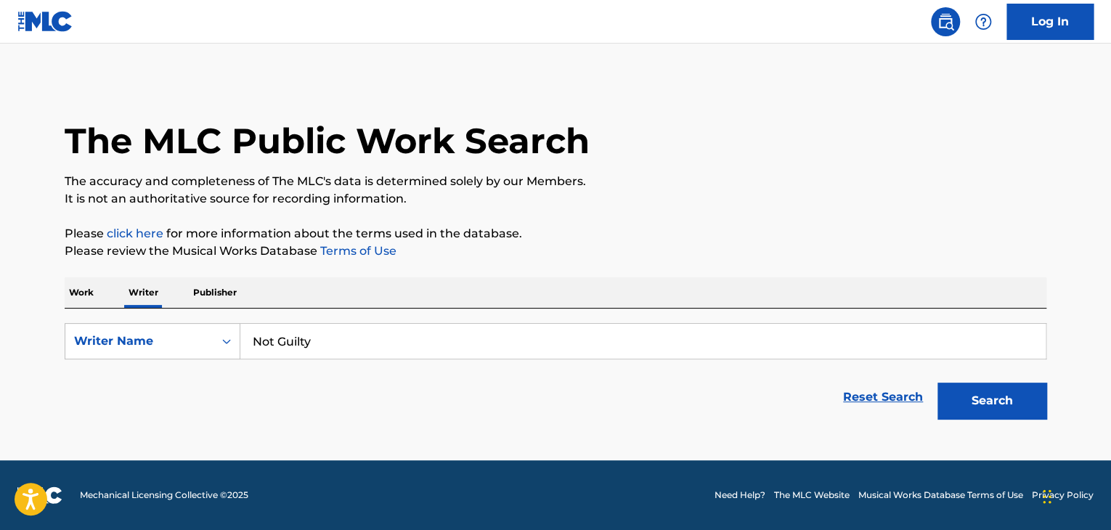
click at [73, 293] on p "Work" at bounding box center [81, 292] width 33 height 30
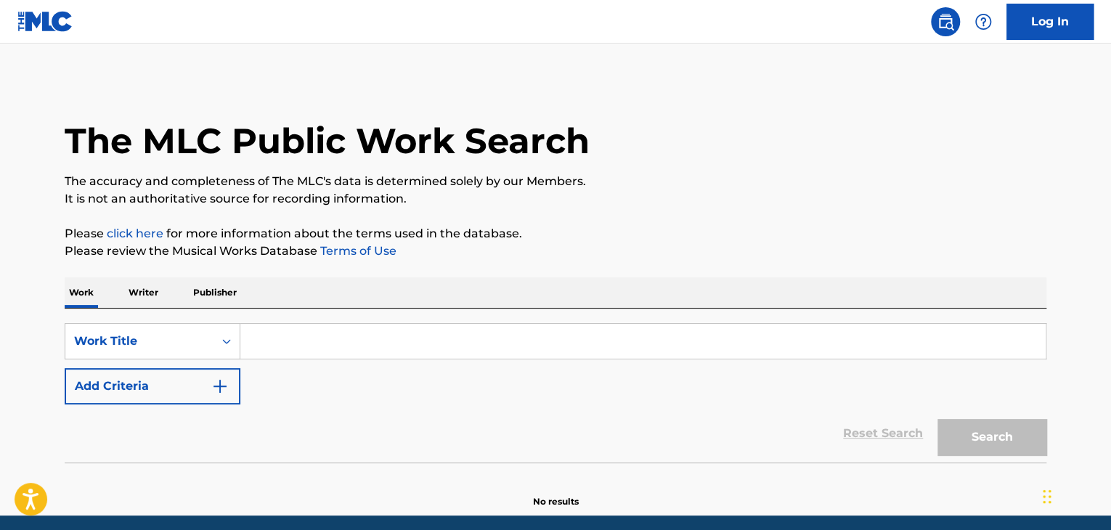
click at [280, 363] on div "SearchWithCriteriae55eeecb-482b-4b28-aaeb-f3408dce1980 Work Title Add Criteria" at bounding box center [556, 363] width 982 height 81
click at [276, 341] on input "Search Form" at bounding box center [642, 341] width 805 height 35
paste input "Not Guilty"
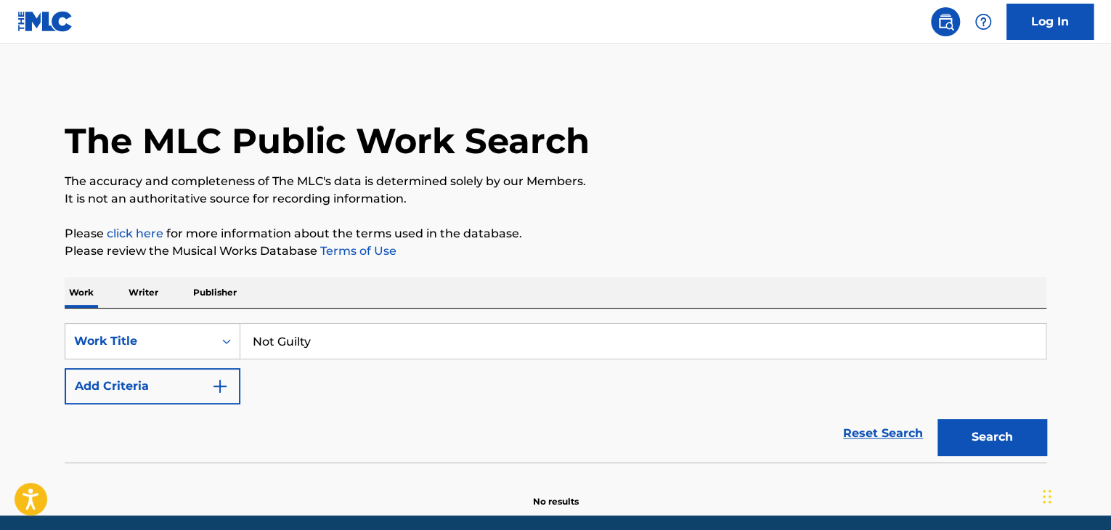
type input "Not Guilty"
click at [224, 372] on button "Add Criteria" at bounding box center [153, 386] width 176 height 36
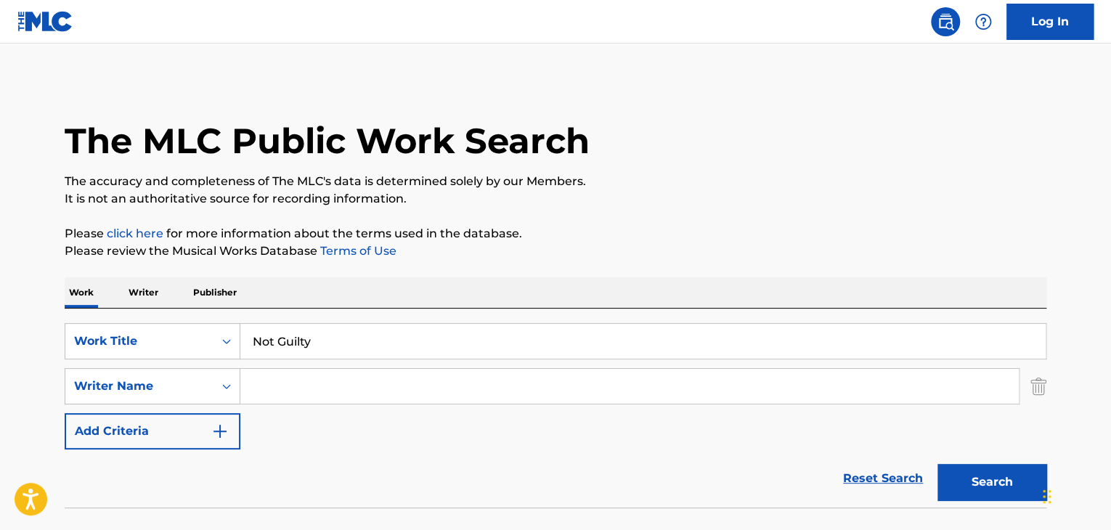
drag, startPoint x: 224, startPoint y: 372, endPoint x: 299, endPoint y: 381, distance: 76.0
click at [299, 381] on input "Search Form" at bounding box center [629, 386] width 778 height 35
paste input "SkyDxddy"
click at [613, 250] on p "Please review the Musical Works Database Terms of Use" at bounding box center [556, 250] width 982 height 17
click at [947, 481] on button "Search" at bounding box center [991, 482] width 109 height 36
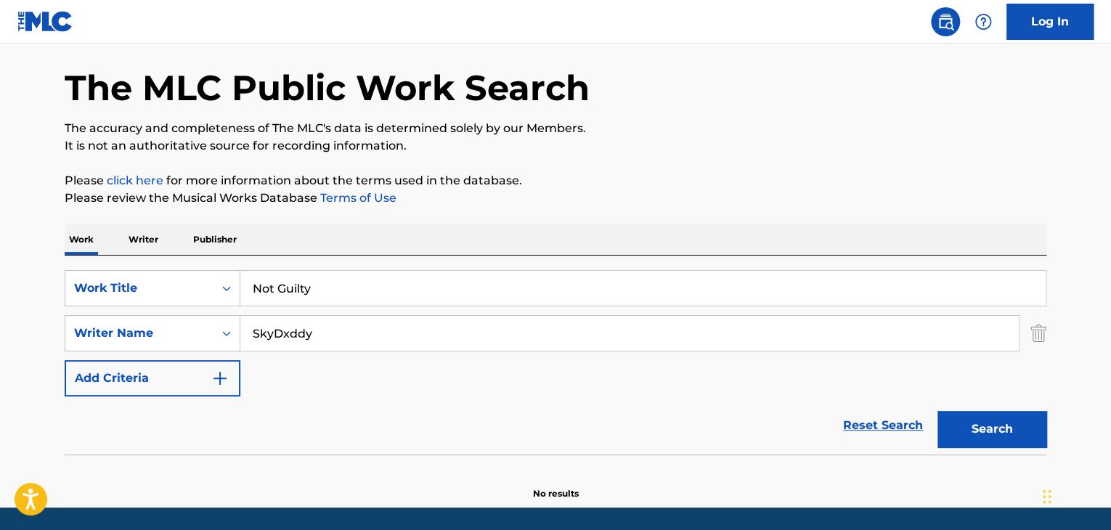
scroll to position [100, 0]
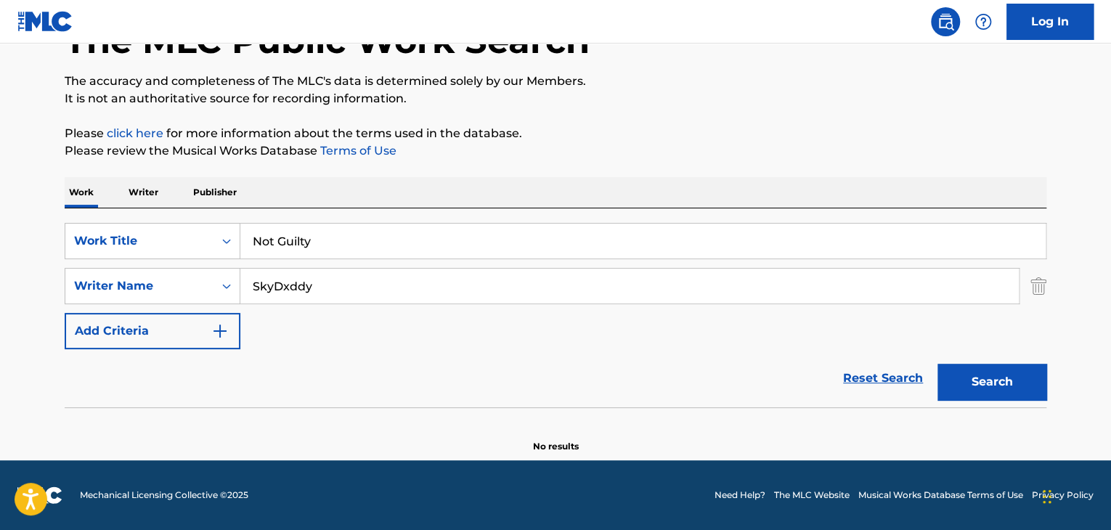
click at [299, 294] on input "SkyDxddy" at bounding box center [629, 286] width 778 height 35
paste input "lar [PERSON_NAME]"
type input "[PERSON_NAME]"
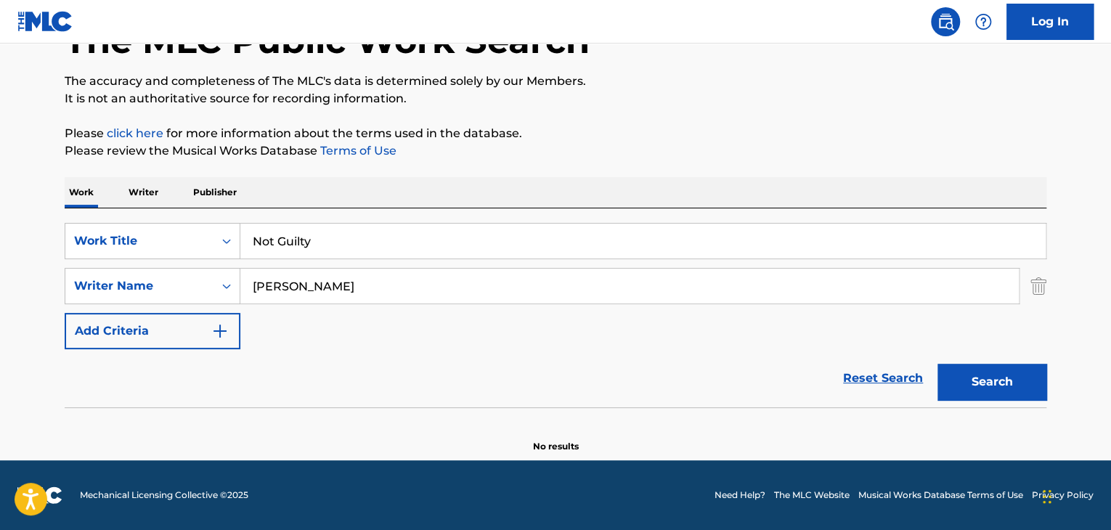
click at [958, 370] on button "Search" at bounding box center [991, 382] width 109 height 36
click at [139, 187] on p "Writer" at bounding box center [143, 192] width 38 height 30
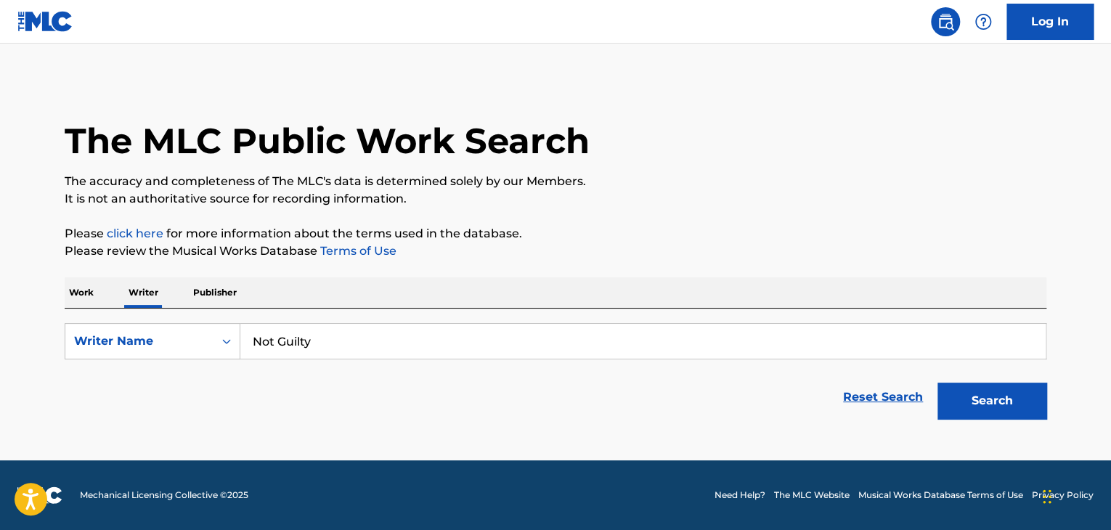
click at [333, 331] on input "Not Guilty" at bounding box center [642, 341] width 805 height 35
click at [333, 332] on input "Not Guilty" at bounding box center [642, 341] width 805 height 35
paste input "[PERSON_NAME]"
type input "[PERSON_NAME]"
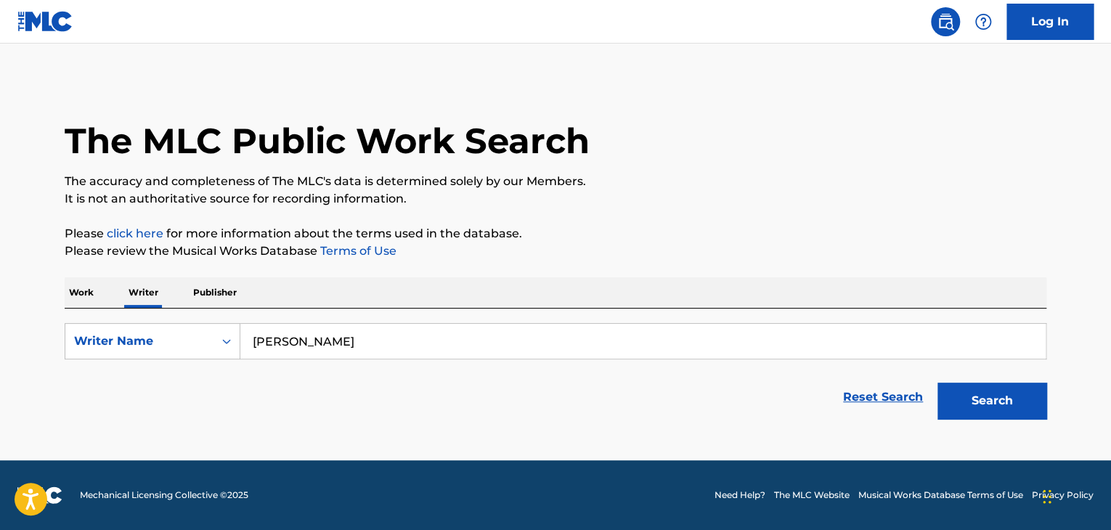
click at [559, 260] on div "The MLC Public Work Search The accuracy and completeness of The MLC's data is d…" at bounding box center [555, 253] width 1016 height 346
click at [958, 401] on button "Search" at bounding box center [991, 401] width 109 height 36
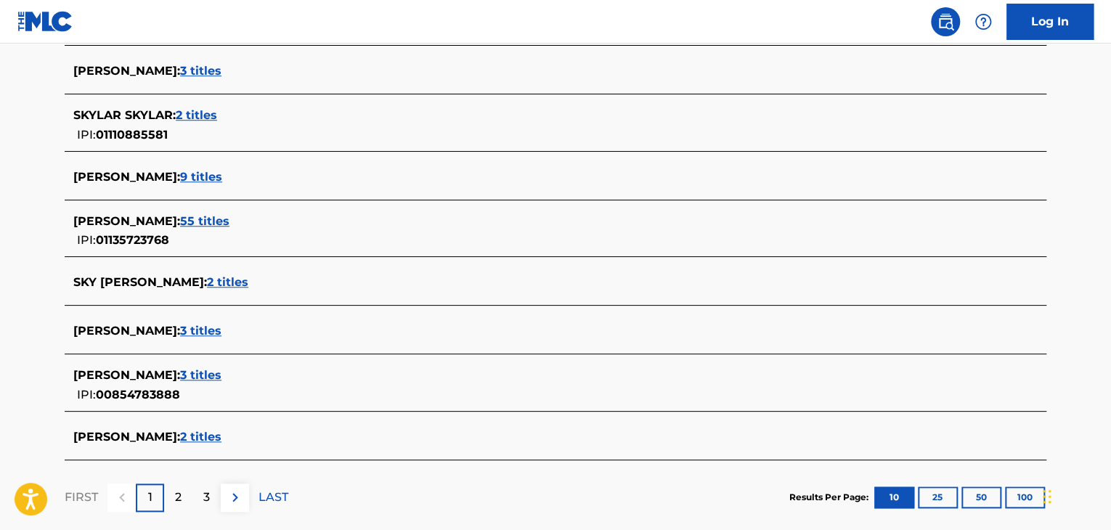
scroll to position [502, 0]
click at [221, 441] on span "2 titles" at bounding box center [200, 436] width 41 height 14
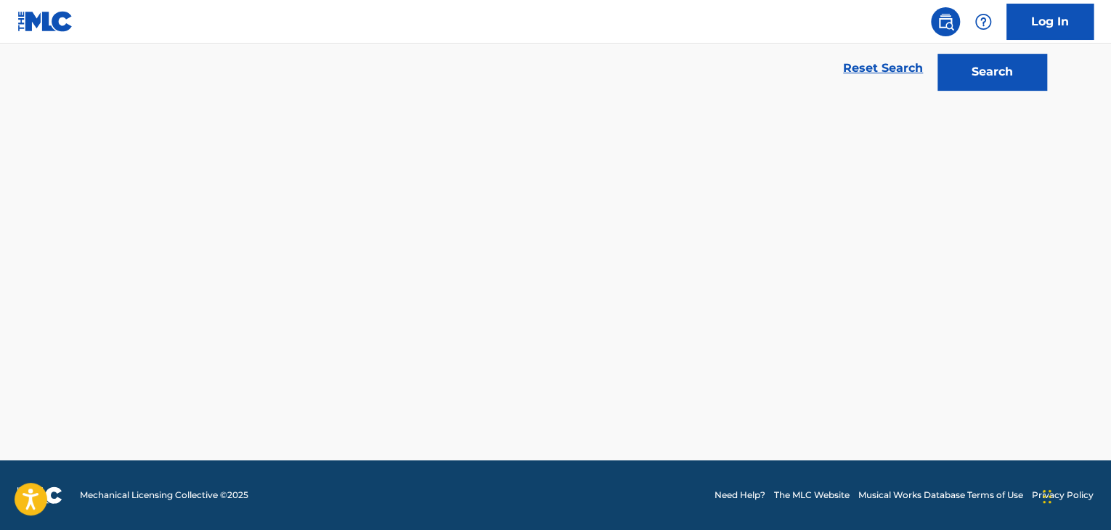
scroll to position [328, 0]
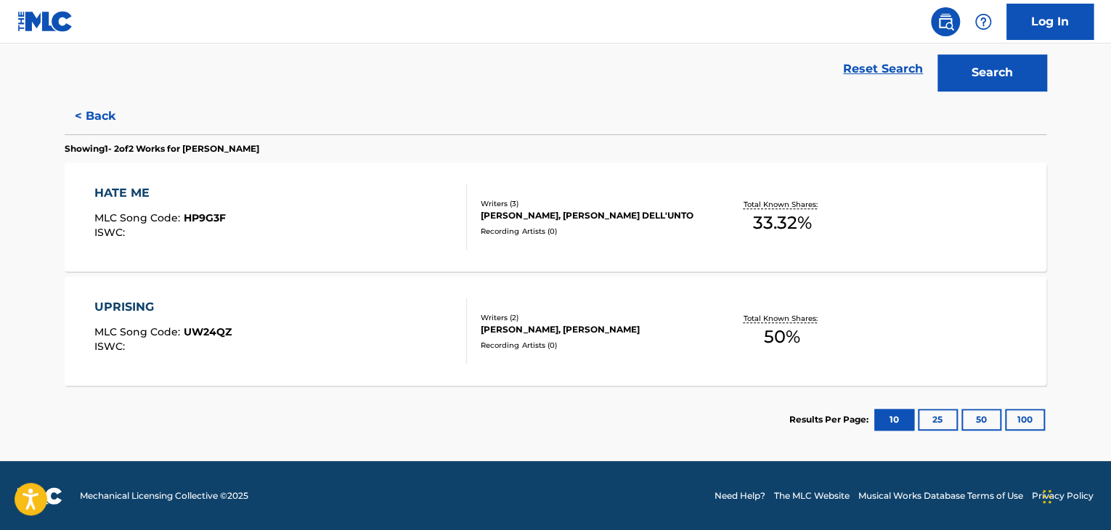
click at [392, 224] on div "HATE ME MLC Song Code : HP9G3F ISWC :" at bounding box center [280, 216] width 373 height 65
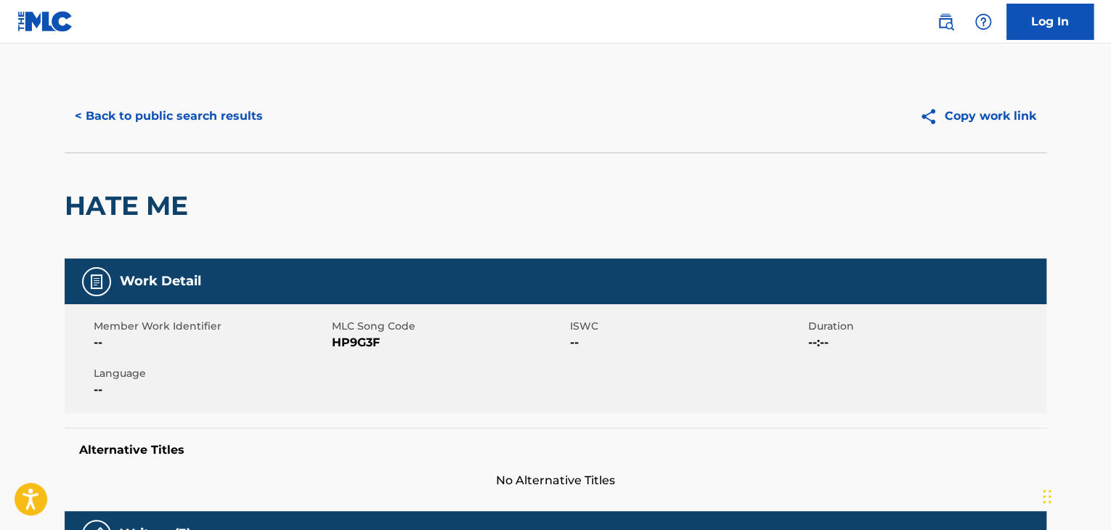
click at [192, 131] on button "< Back to public search results" at bounding box center [169, 116] width 208 height 36
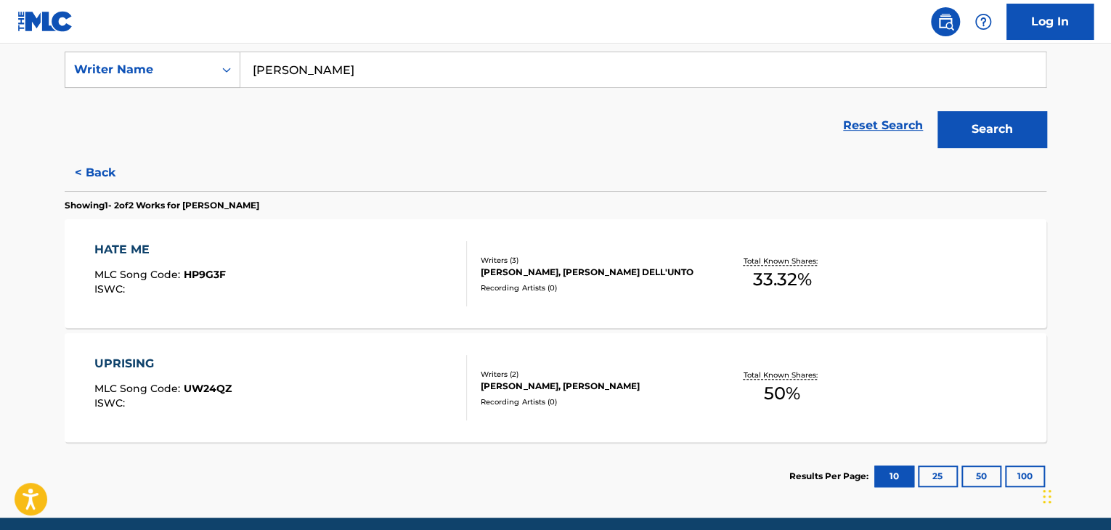
scroll to position [328, 0]
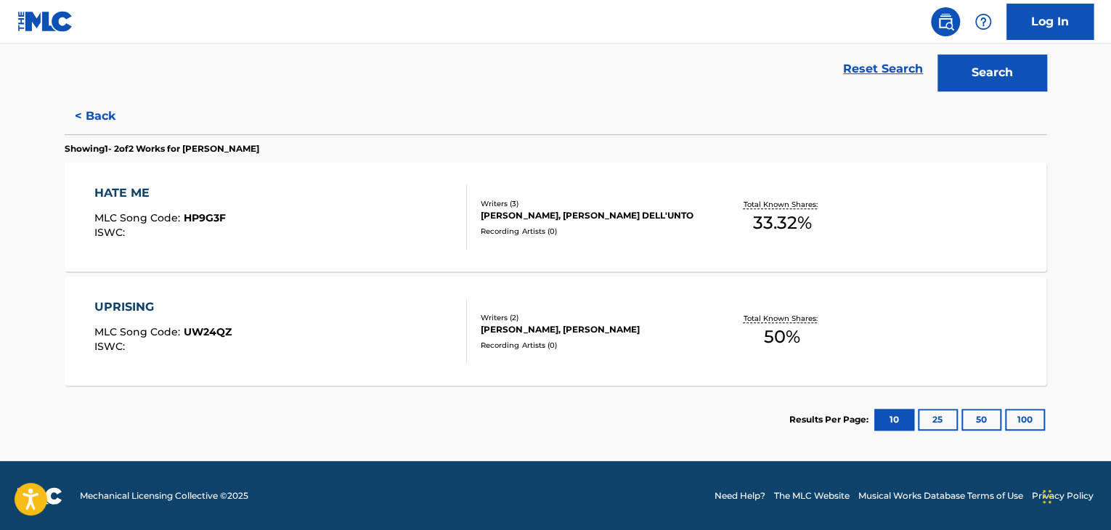
click at [402, 323] on div "UPRISING MLC Song Code : UW24QZ ISWC :" at bounding box center [280, 330] width 373 height 65
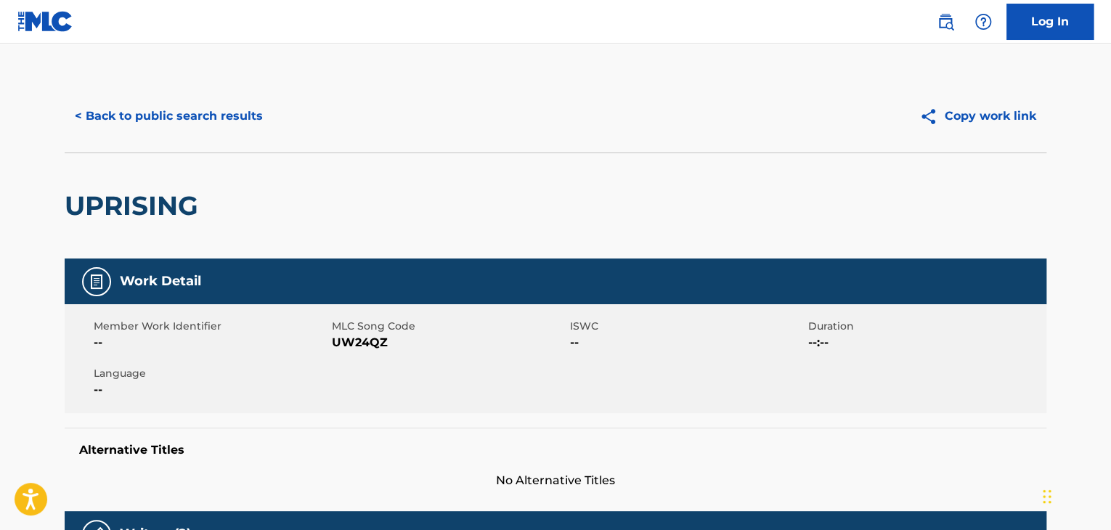
click at [191, 126] on button "< Back to public search results" at bounding box center [169, 116] width 208 height 36
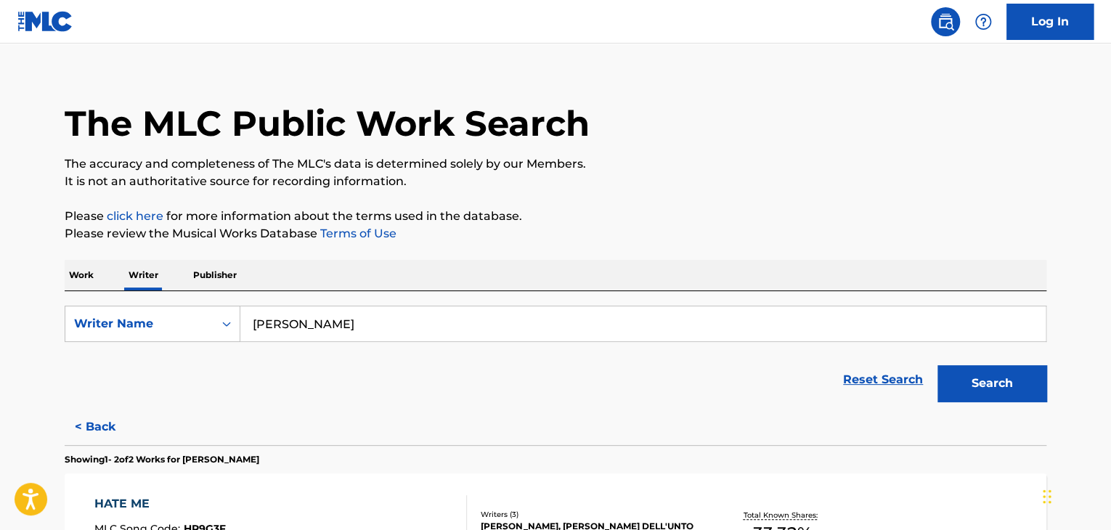
click at [319, 332] on input "[PERSON_NAME]" at bounding box center [642, 323] width 805 height 35
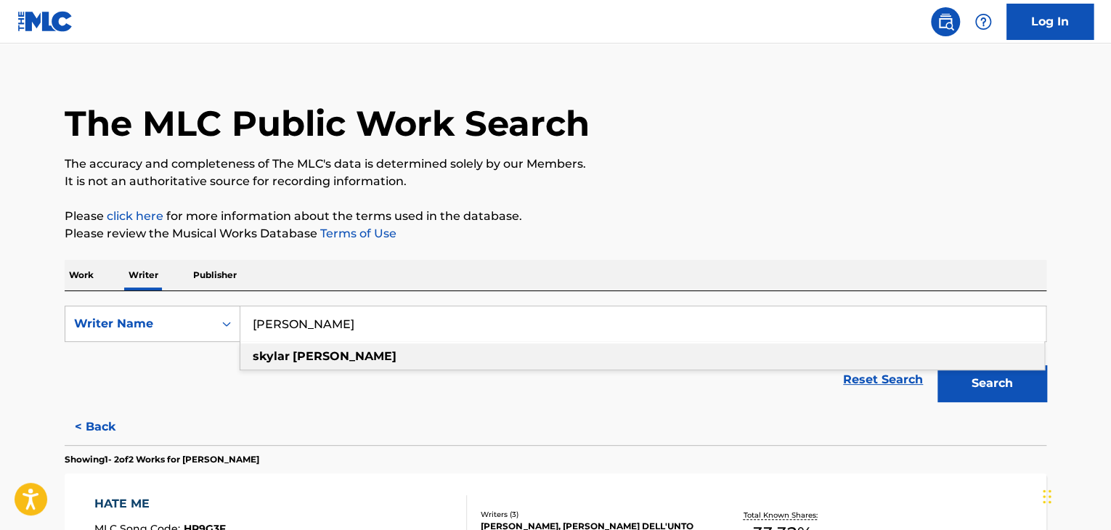
paste input "Dxddy"
type input "SkyDxddy"
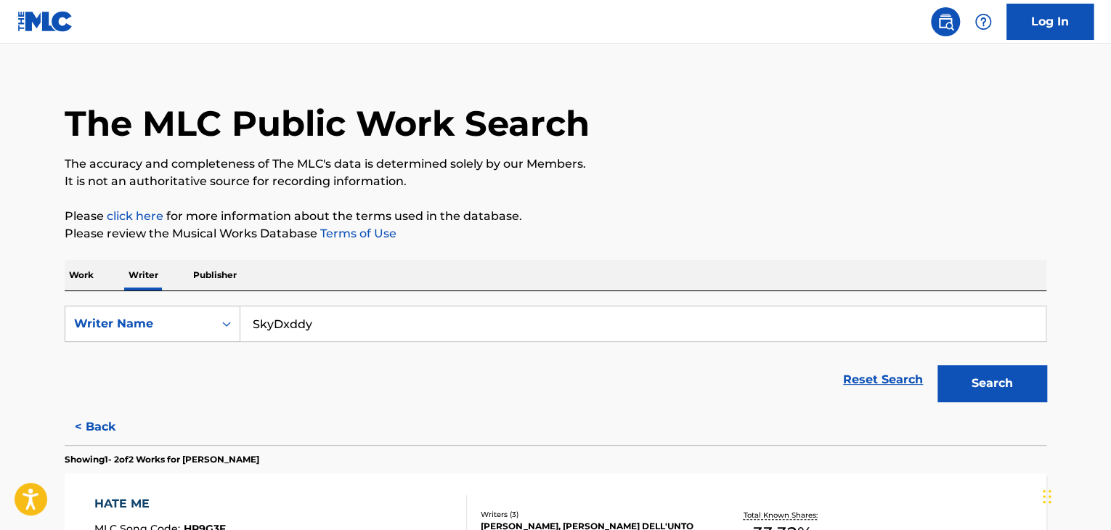
drag, startPoint x: 319, startPoint y: 332, endPoint x: 759, endPoint y: 245, distance: 447.6
click at [700, 216] on p "Please click here for more information about the terms used in the database." at bounding box center [556, 216] width 982 height 17
click at [956, 380] on button "Search" at bounding box center [991, 383] width 109 height 36
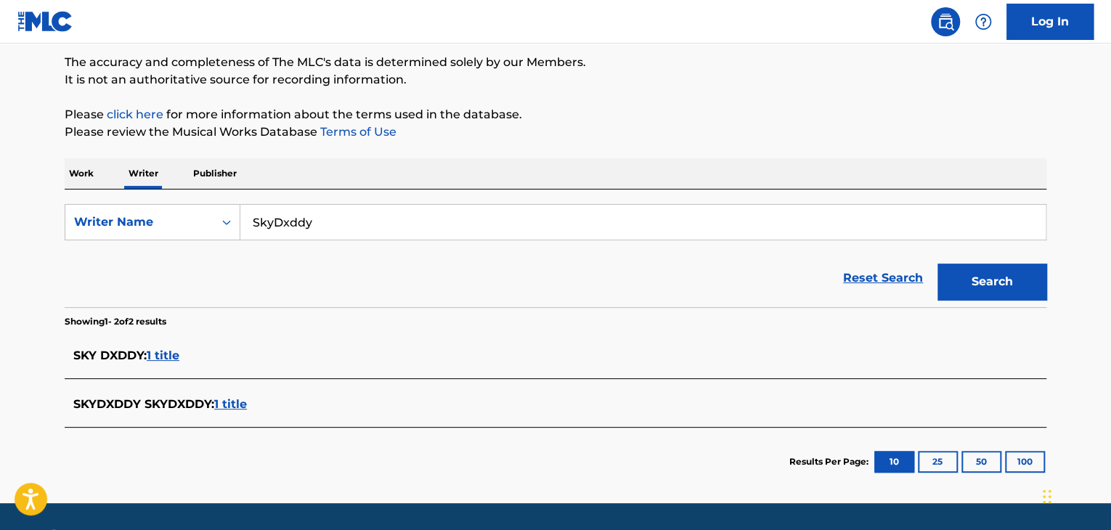
scroll to position [162, 0]
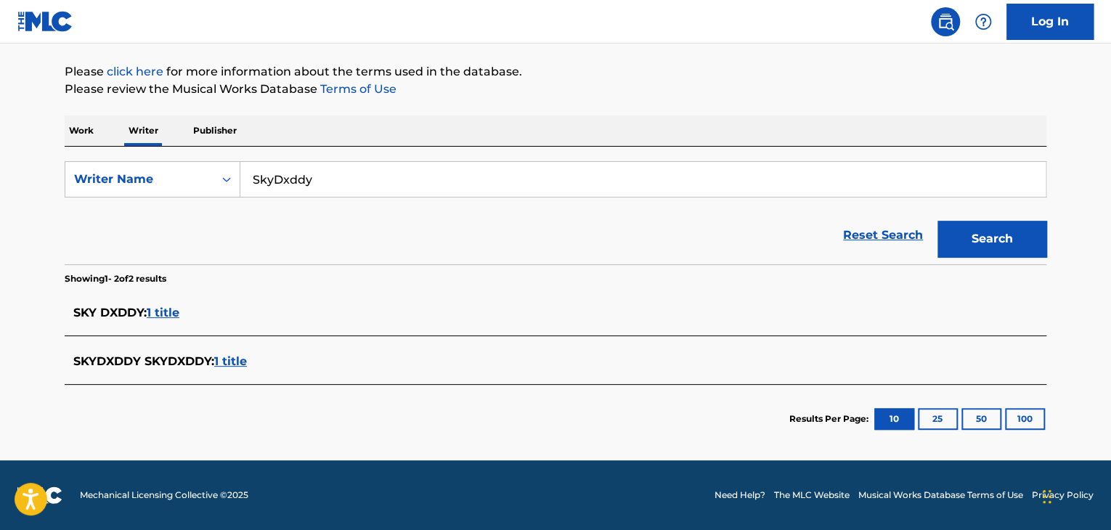
click at [236, 356] on span "1 title" at bounding box center [230, 361] width 33 height 14
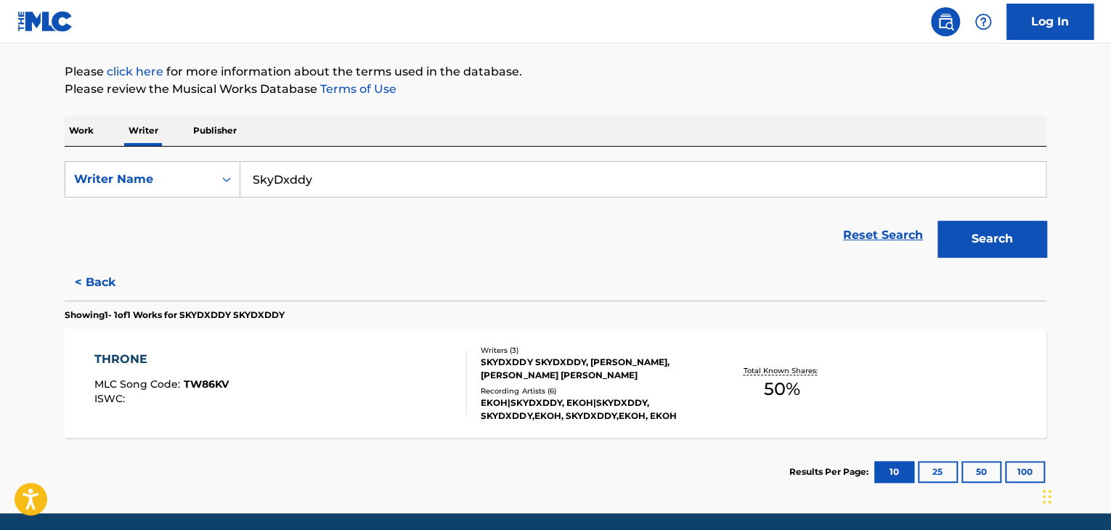
click at [431, 365] on div "THRONE MLC Song Code : TW86KV ISWC :" at bounding box center [280, 383] width 373 height 65
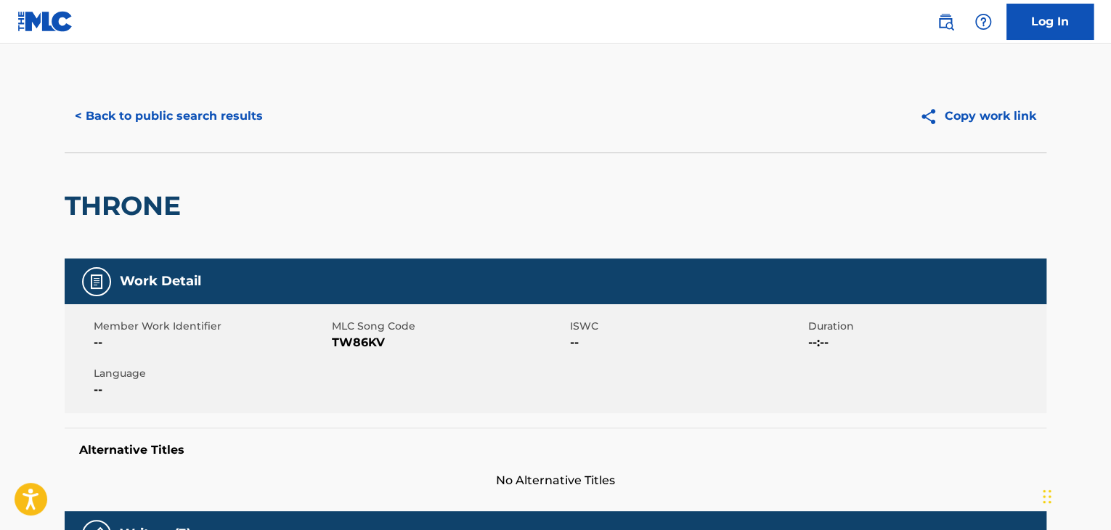
click at [185, 114] on button "< Back to public search results" at bounding box center [169, 116] width 208 height 36
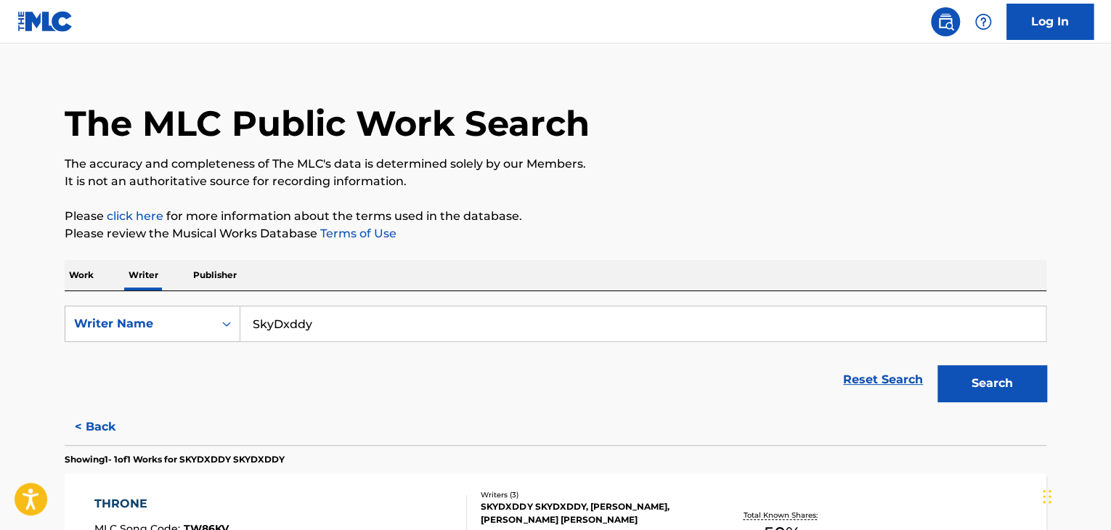
scroll to position [163, 0]
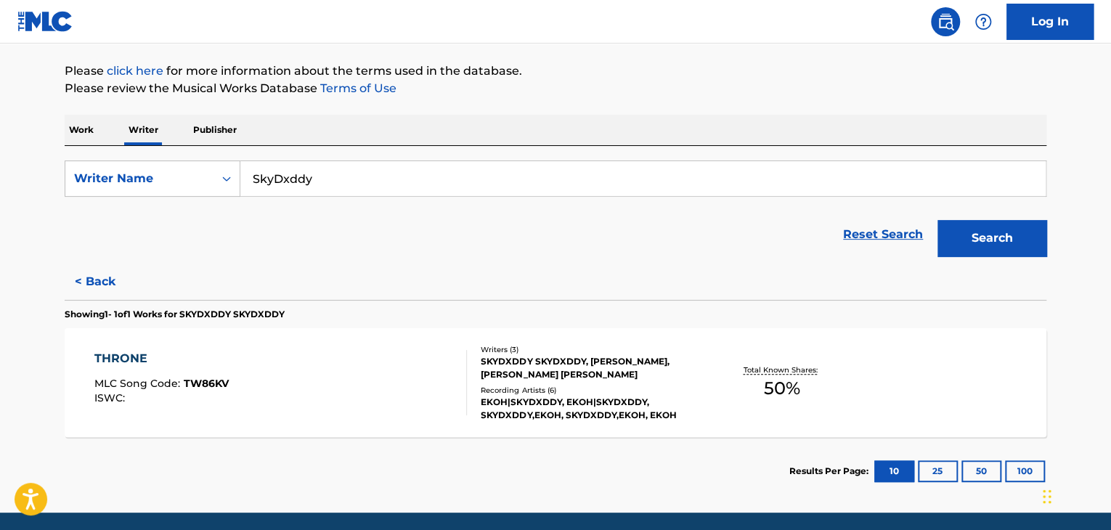
click at [450, 384] on div "THRONE MLC Song Code : TW86KV ISWC :" at bounding box center [280, 382] width 373 height 65
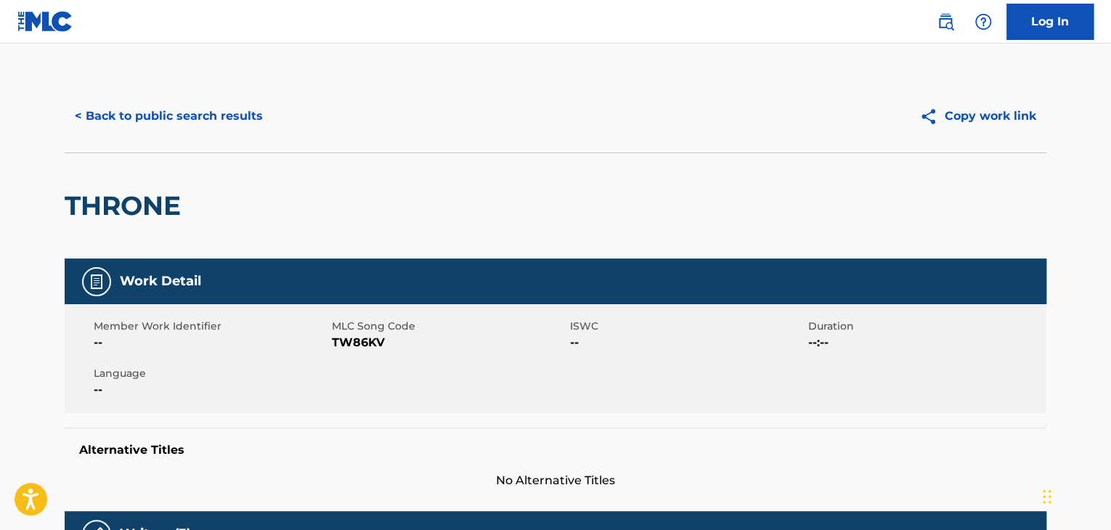
click at [160, 124] on button "< Back to public search results" at bounding box center [169, 116] width 208 height 36
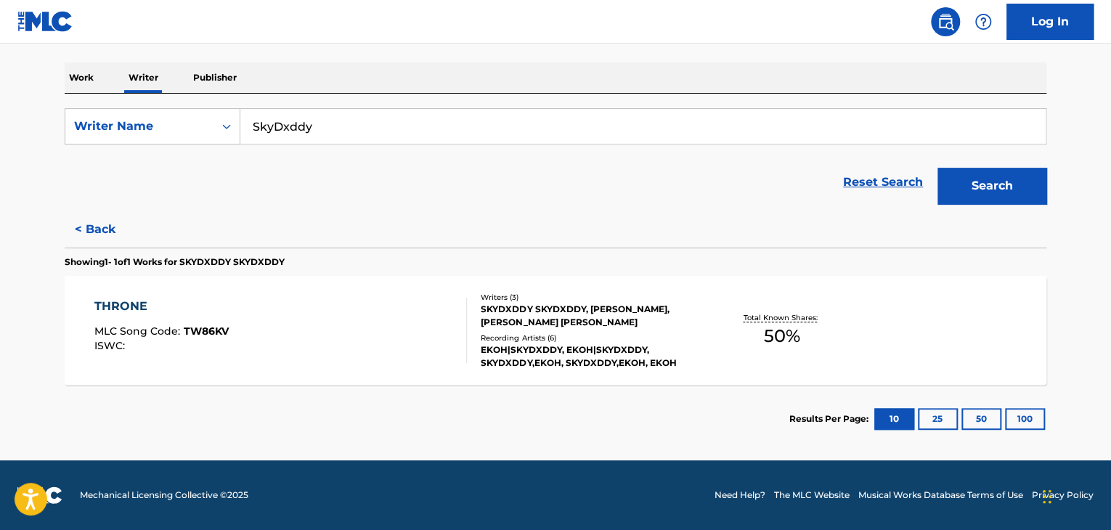
click at [106, 238] on button "< Back" at bounding box center [108, 229] width 87 height 36
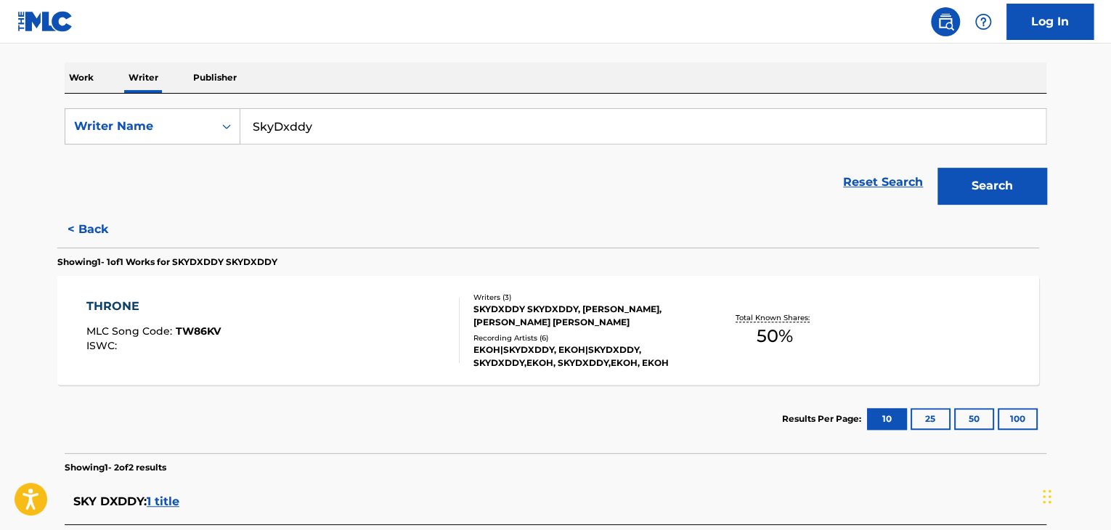
scroll to position [162, 0]
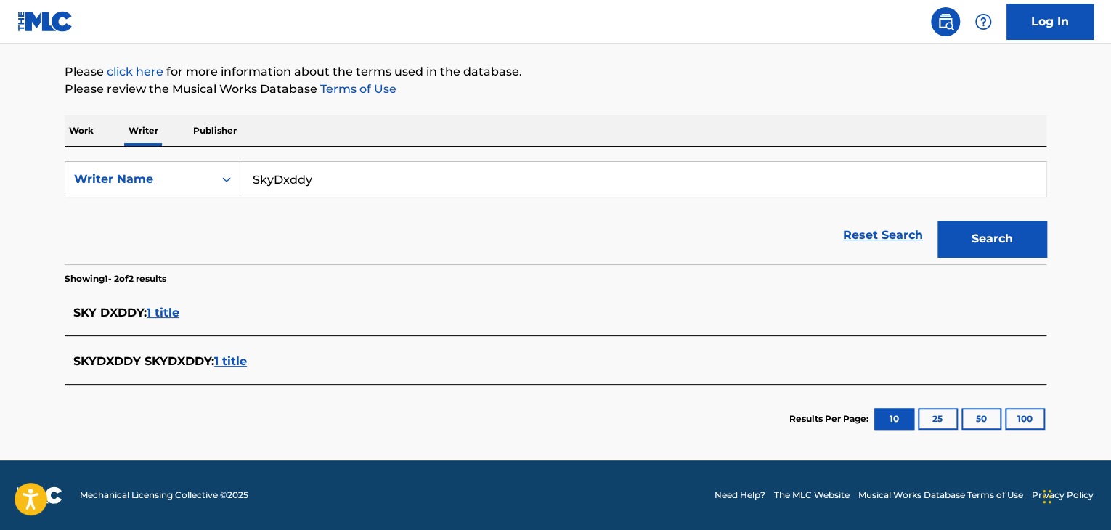
click at [163, 307] on span "1 title" at bounding box center [163, 313] width 33 height 14
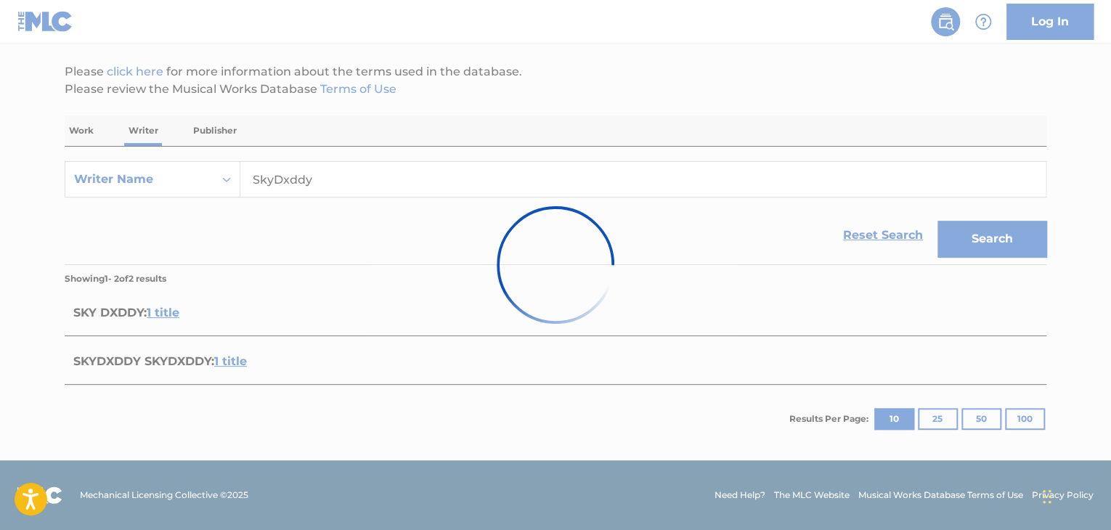
scroll to position [215, 0]
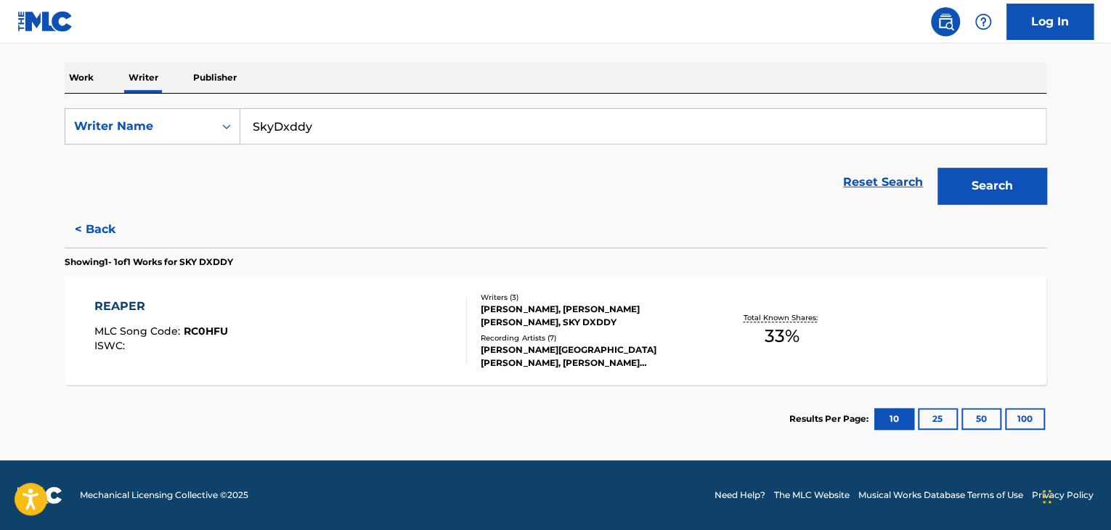
click at [369, 333] on div "REAPER MLC Song Code : RC0HFU ISWC :" at bounding box center [280, 330] width 373 height 65
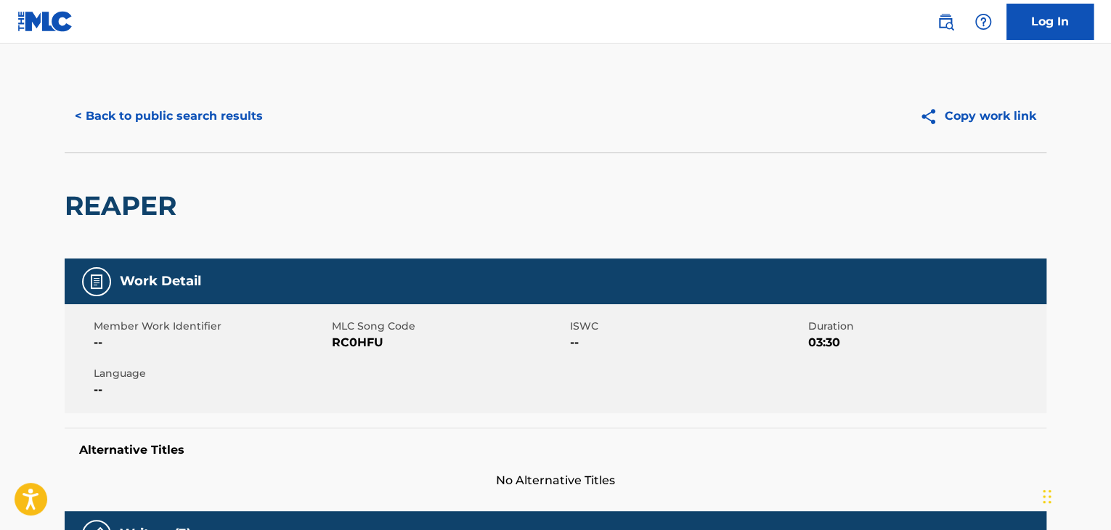
click at [219, 114] on button "< Back to public search results" at bounding box center [169, 116] width 208 height 36
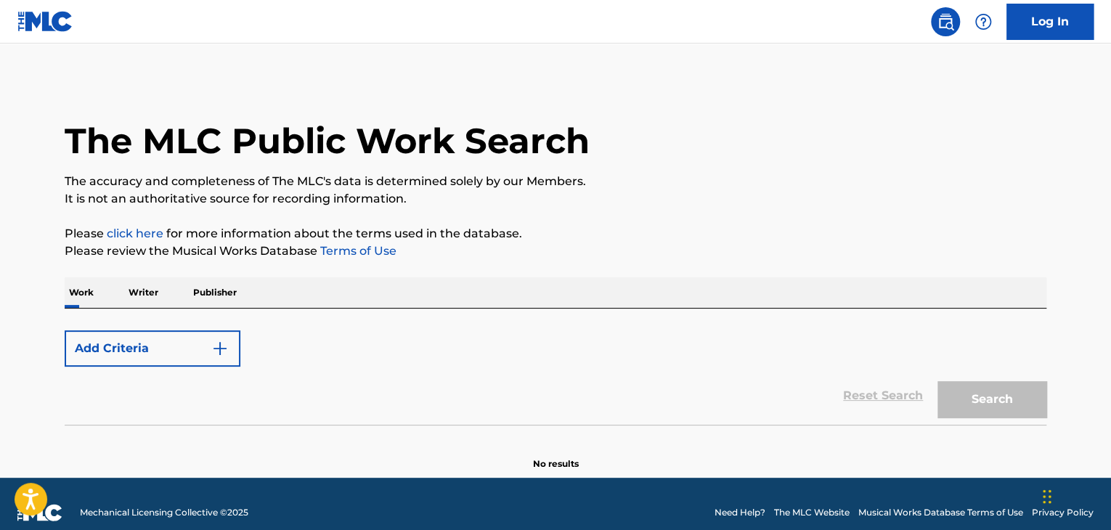
scroll to position [17, 0]
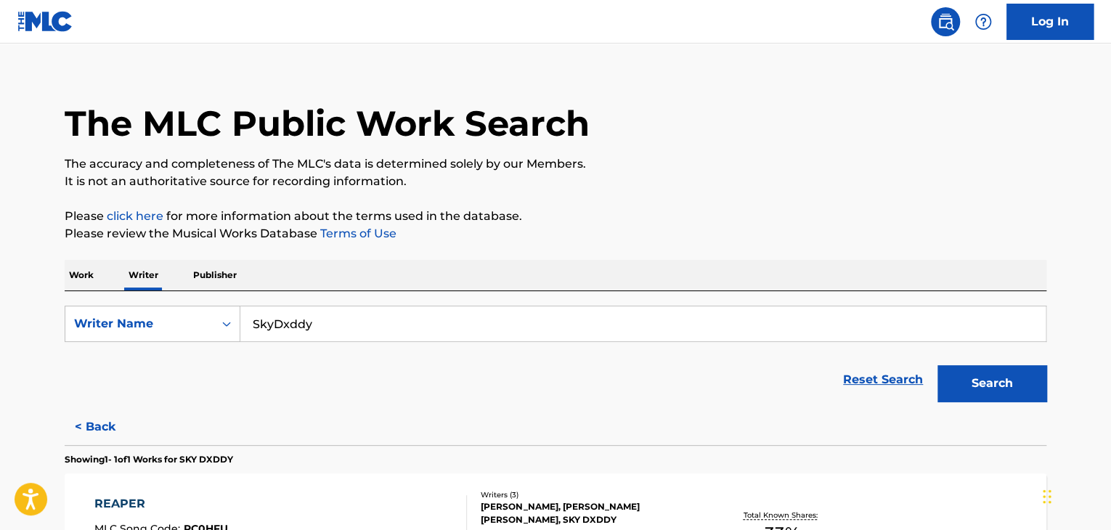
click at [322, 326] on input "SkyDxddy" at bounding box center [642, 323] width 805 height 35
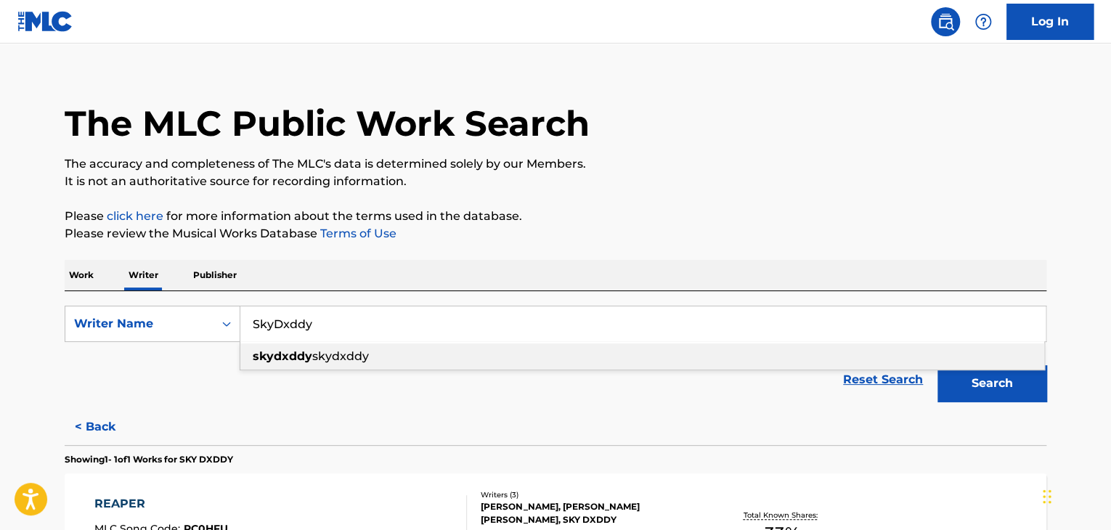
paste input "[PERSON_NAME] SKYLAR"
type input "[PERSON_NAME] SKYLAR"
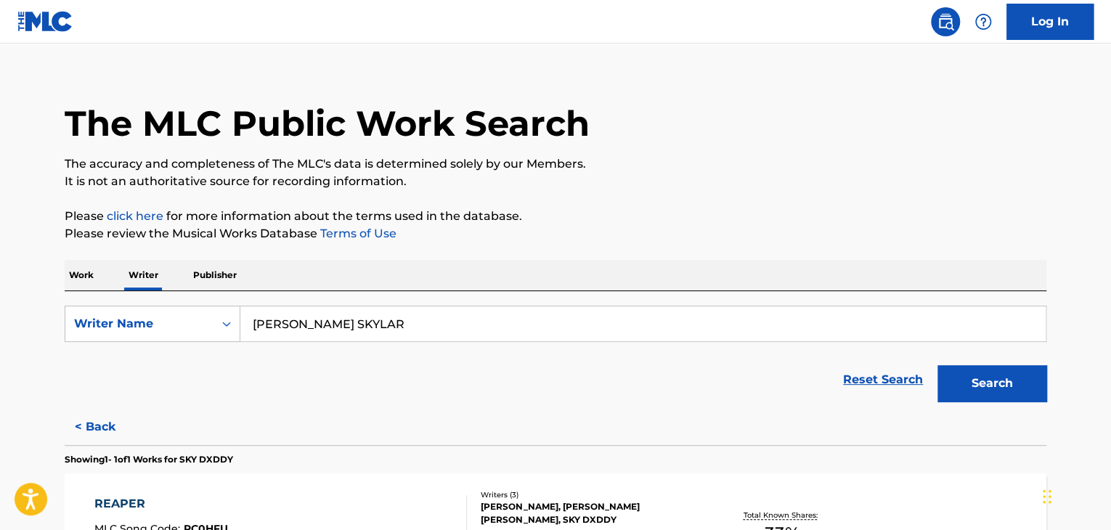
click at [892, 230] on p "Please review the Musical Works Database Terms of Use" at bounding box center [556, 233] width 982 height 17
click at [1001, 397] on button "Search" at bounding box center [991, 383] width 109 height 36
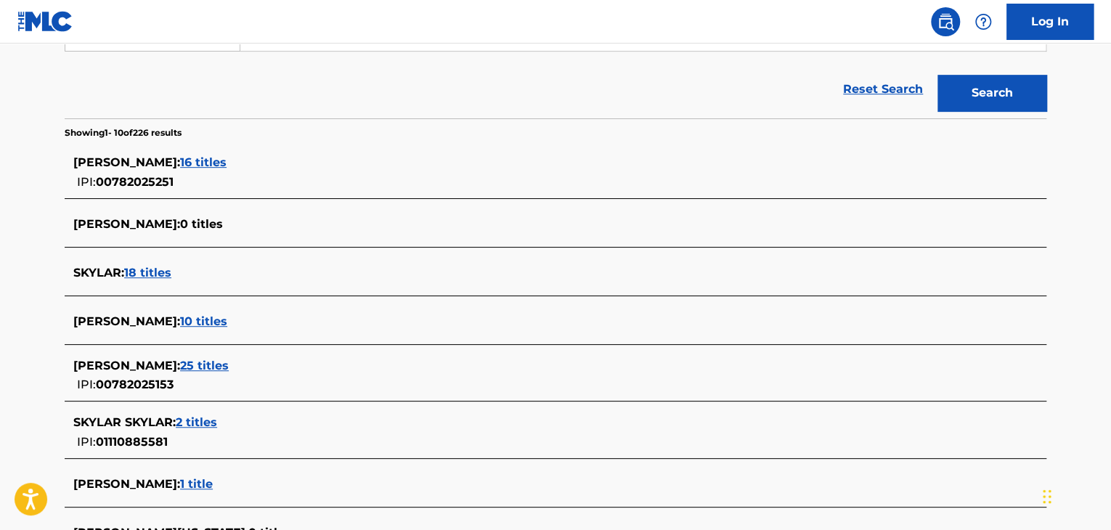
scroll to position [453, 0]
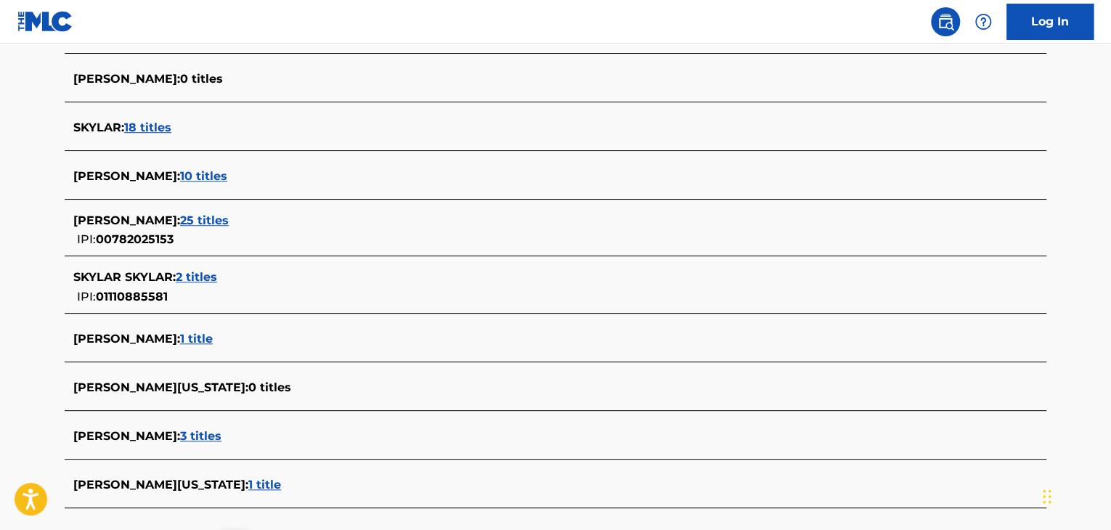
click at [221, 433] on span "3 titles" at bounding box center [200, 436] width 41 height 14
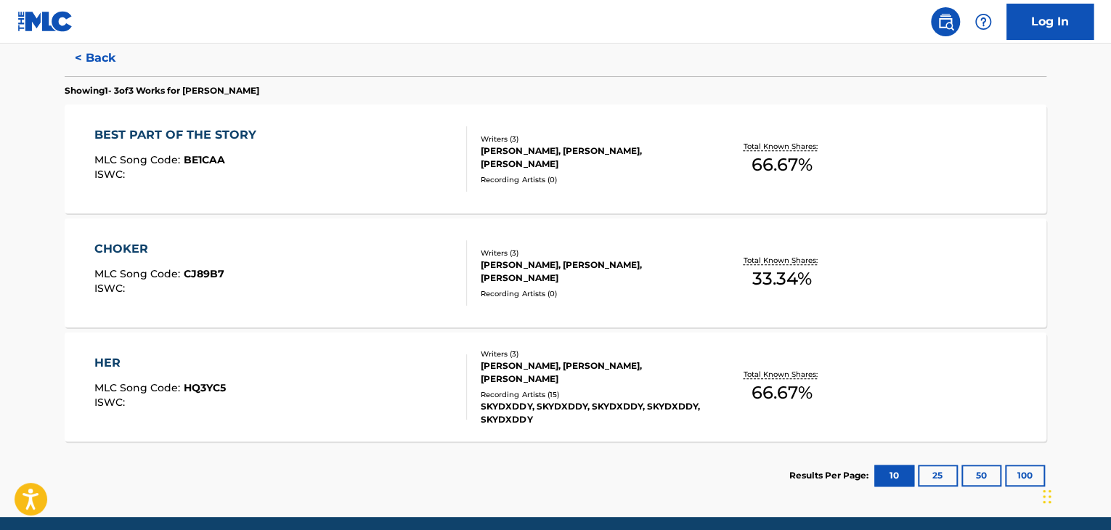
scroll to position [370, 0]
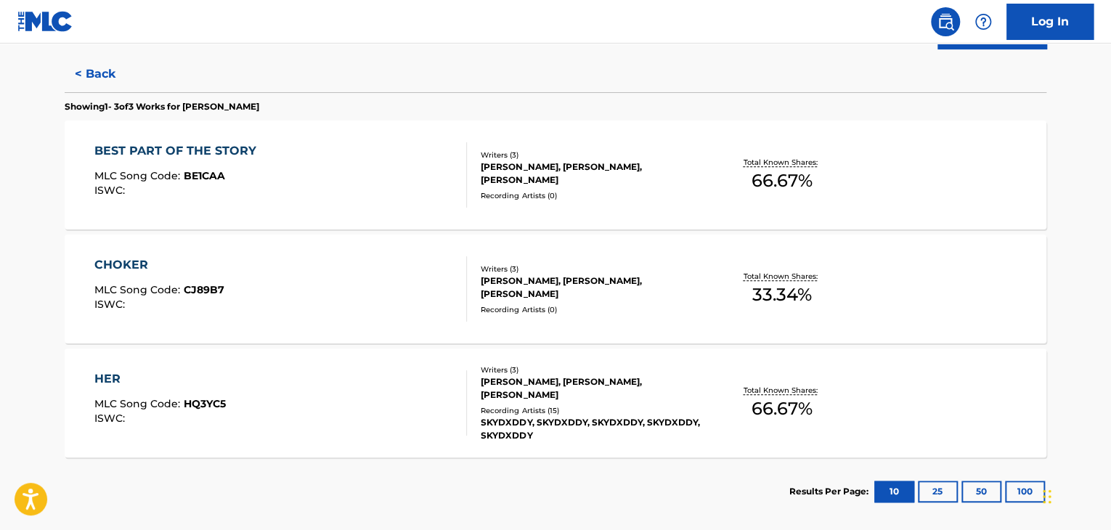
click at [425, 179] on div "BEST PART OF THE STORY MLC Song Code : BE1CAA ISWC :" at bounding box center [280, 174] width 373 height 65
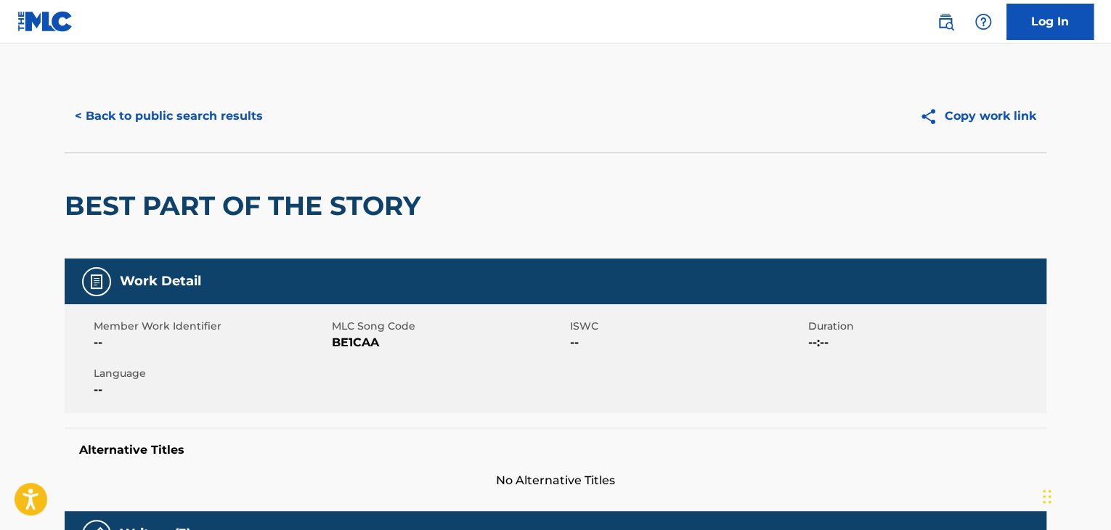
click at [222, 123] on button "< Back to public search results" at bounding box center [169, 116] width 208 height 36
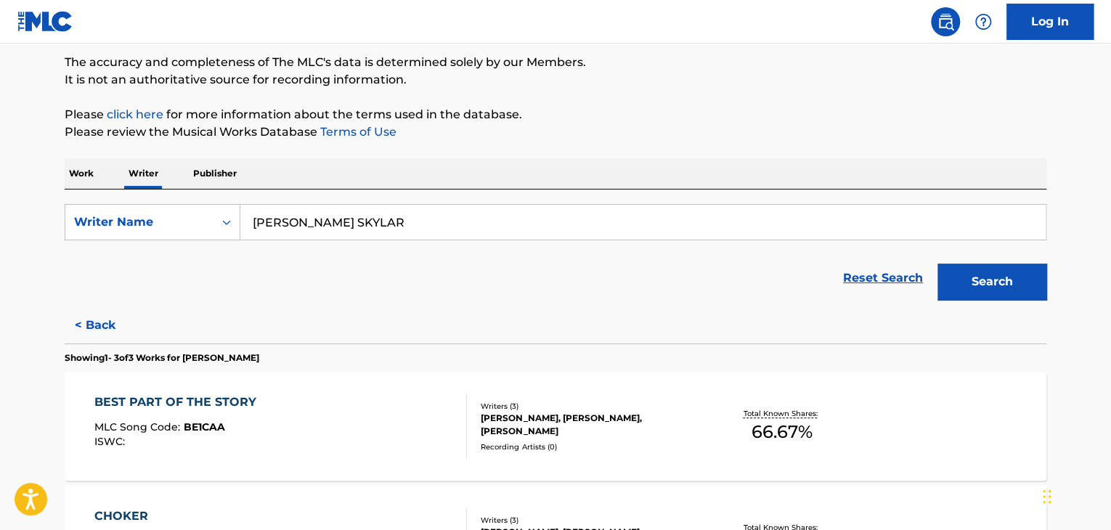
scroll to position [163, 0]
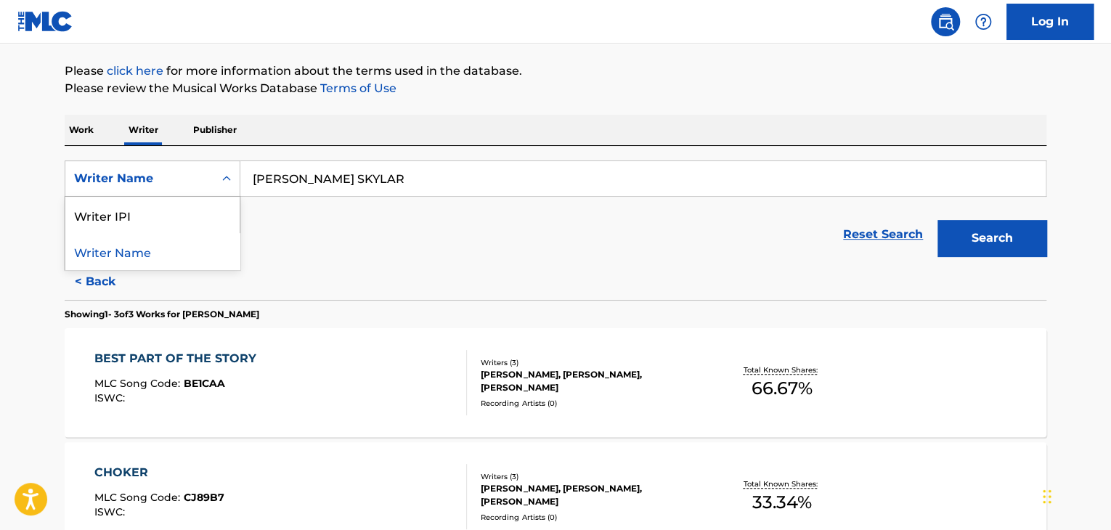
click at [148, 181] on div "Writer Name" at bounding box center [139, 178] width 131 height 17
click at [163, 223] on div "Writer IPI" at bounding box center [152, 215] width 174 height 36
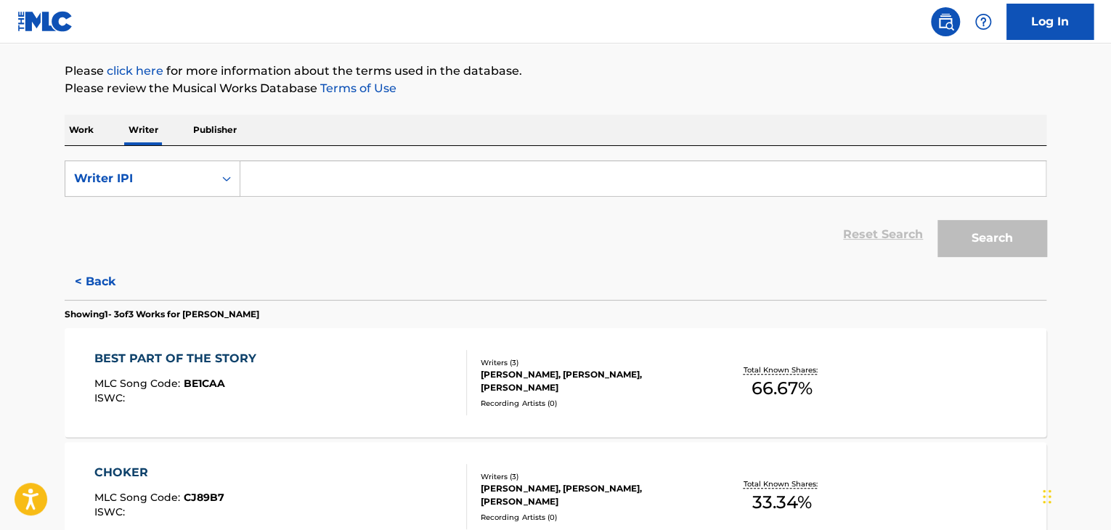
click at [271, 195] on input "Search Form" at bounding box center [642, 178] width 805 height 35
paste input "00854783986"
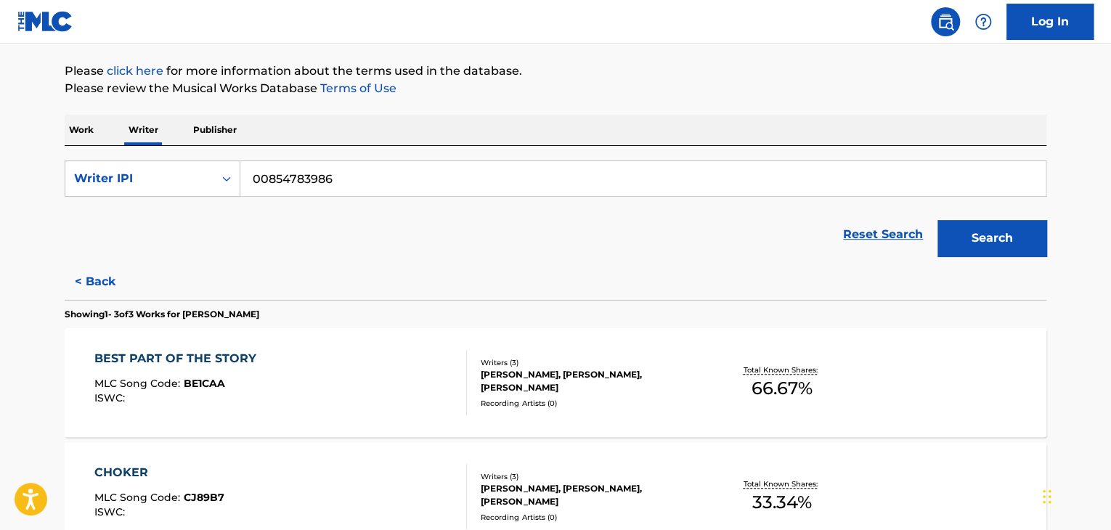
type input "00854783986"
click at [1038, 227] on button "Search" at bounding box center [991, 238] width 109 height 36
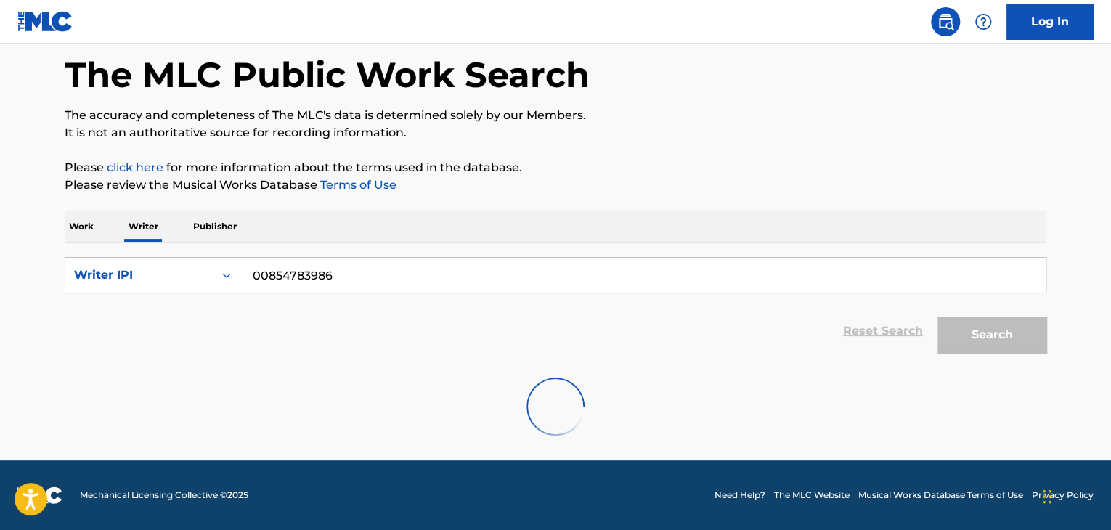
scroll to position [0, 0]
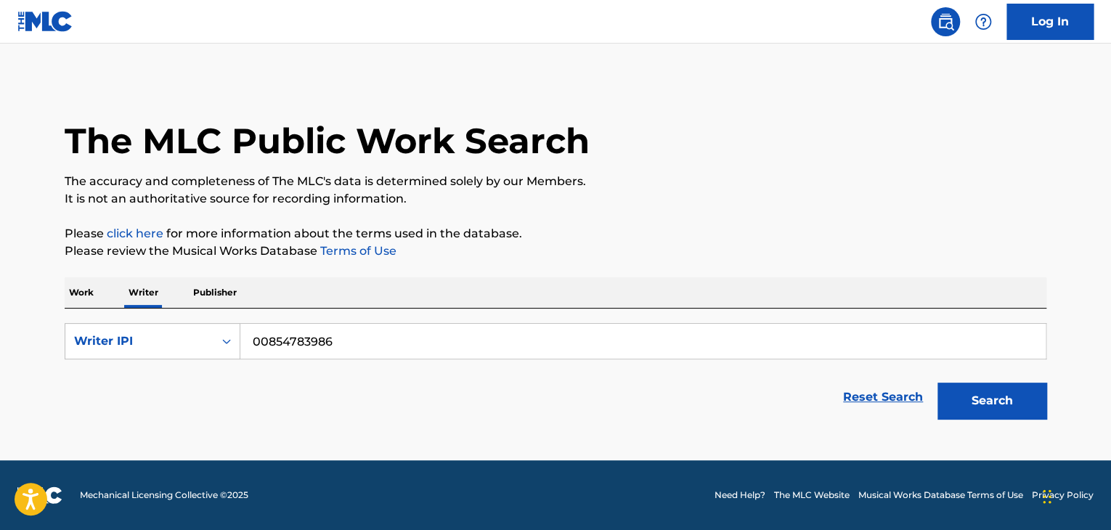
click at [312, 348] on input "00854783986" at bounding box center [642, 341] width 805 height 35
click at [174, 338] on div "Writer IPI" at bounding box center [139, 341] width 131 height 17
click at [144, 369] on div "Writer Name" at bounding box center [152, 377] width 174 height 36
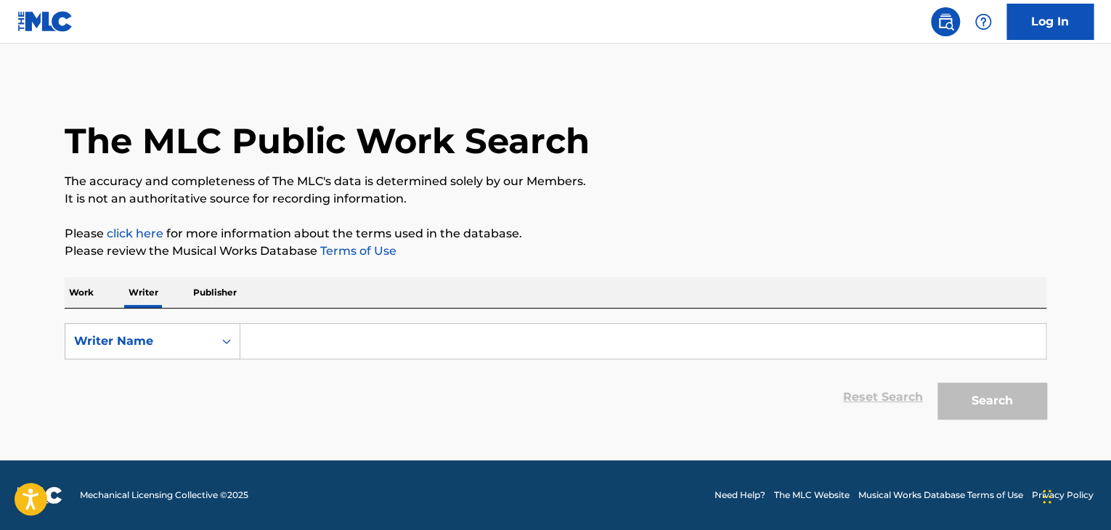
click at [298, 333] on input "Search Form" at bounding box center [642, 341] width 805 height 35
paste input "Nine Vicious"
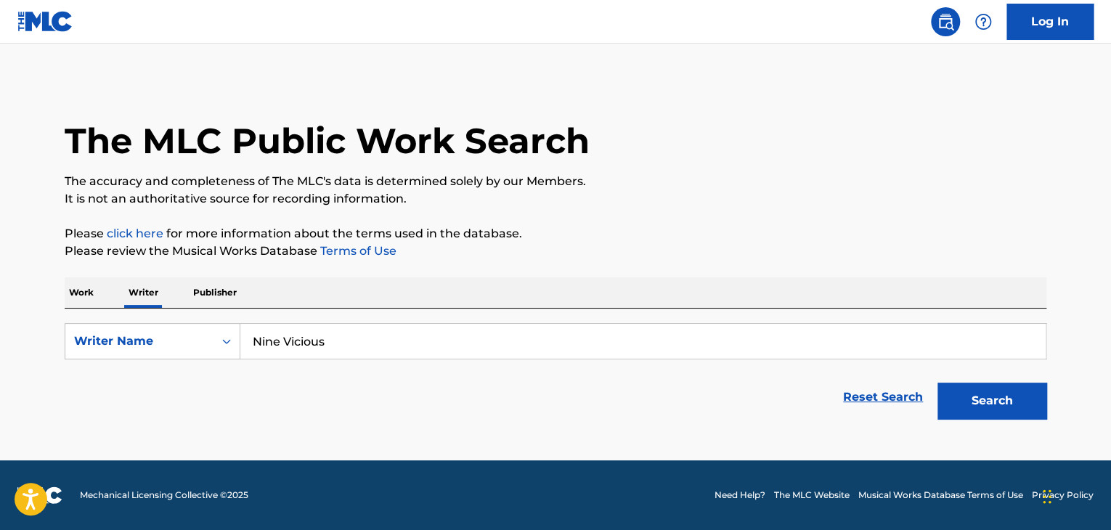
click at [487, 272] on div "The MLC Public Work Search The accuracy and completeness of The MLC's data is d…" at bounding box center [555, 253] width 1016 height 346
click at [1021, 403] on button "Search" at bounding box center [991, 401] width 109 height 36
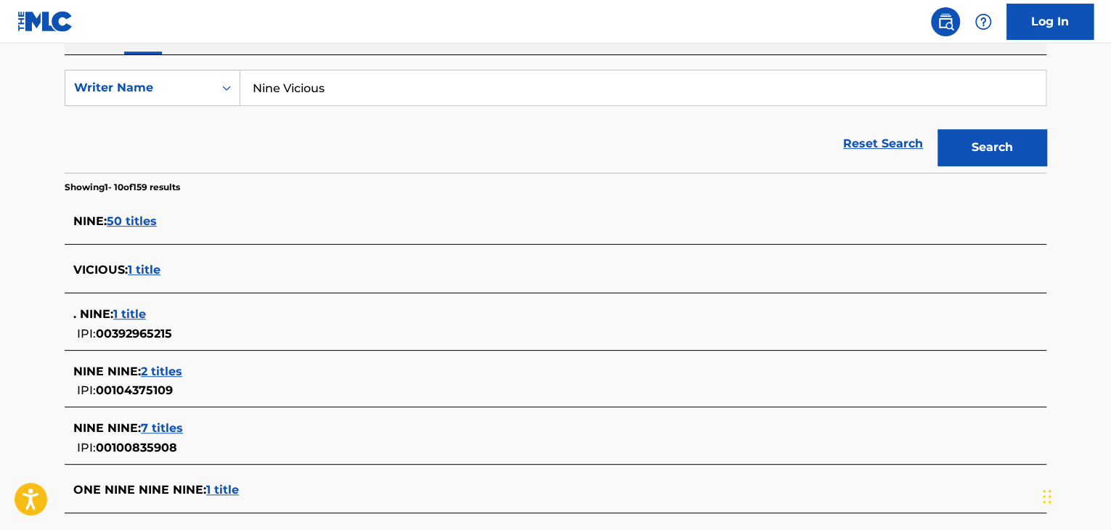
scroll to position [139, 0]
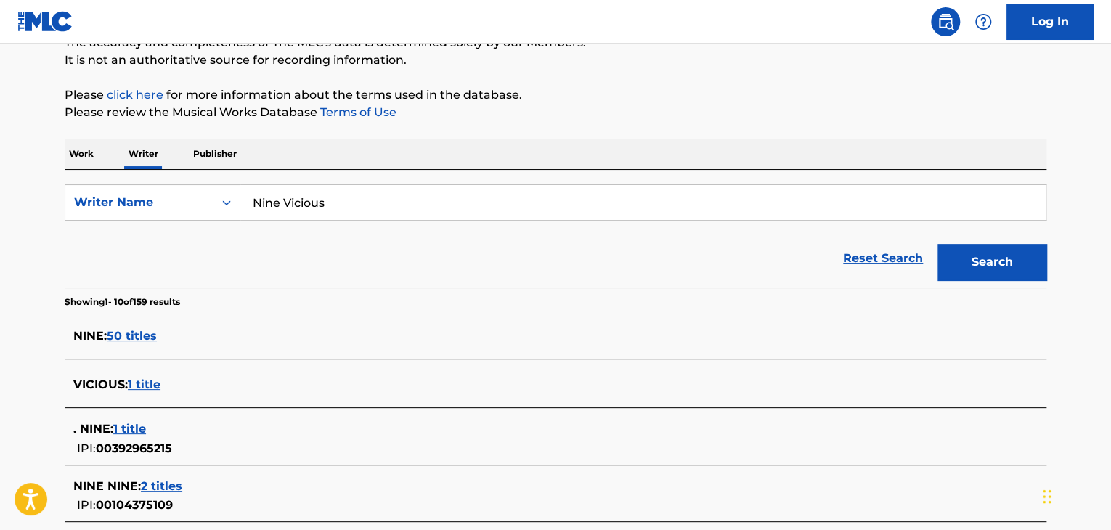
click at [338, 198] on input "Nine Vicious" at bounding box center [642, 202] width 805 height 35
paste input "[PERSON_NAME]"
type input "[PERSON_NAME]"
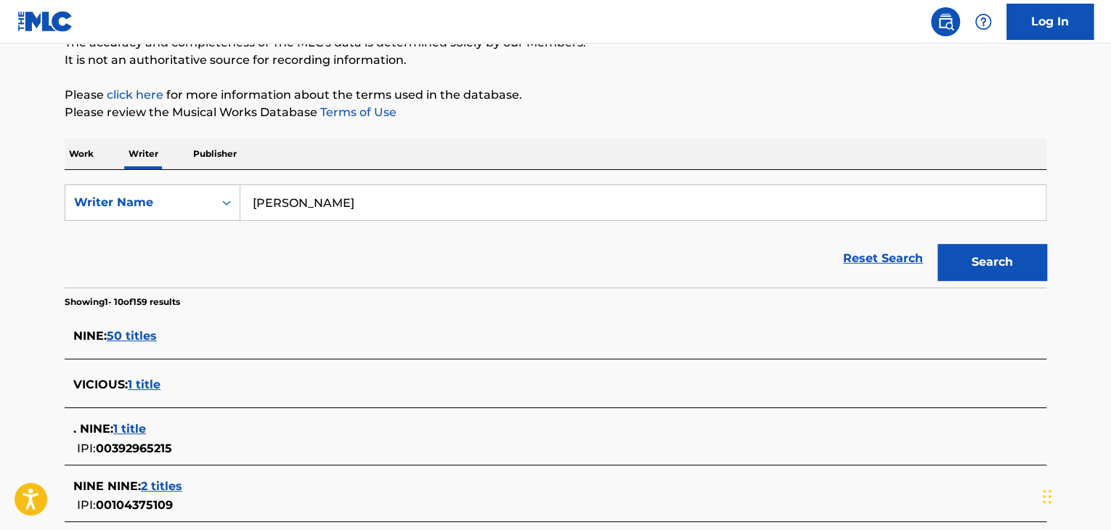
click at [593, 285] on div "Reset Search Search" at bounding box center [556, 258] width 982 height 58
click at [965, 275] on button "Search" at bounding box center [991, 262] width 109 height 36
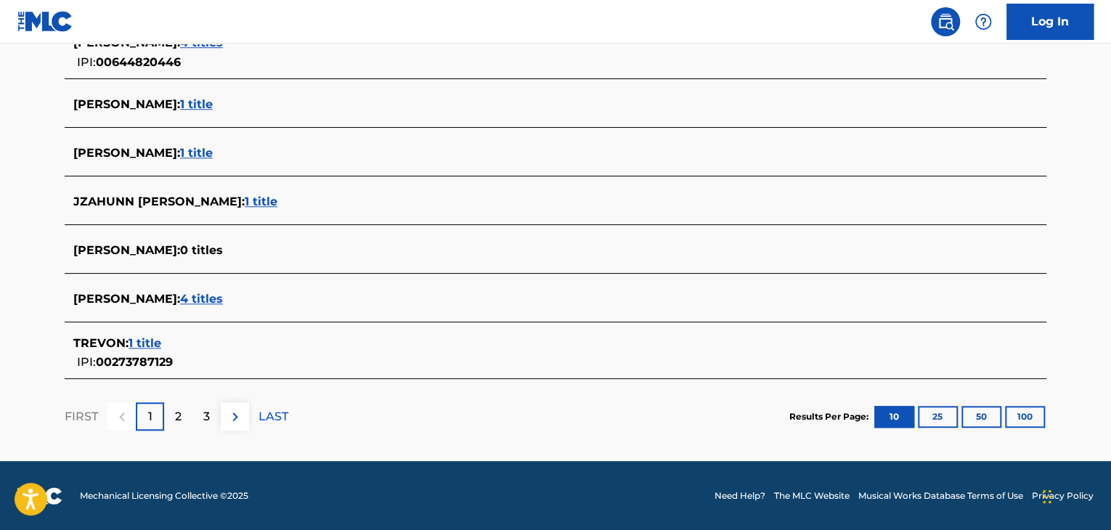
scroll to position [428, 0]
